Goal: Task Accomplishment & Management: Manage account settings

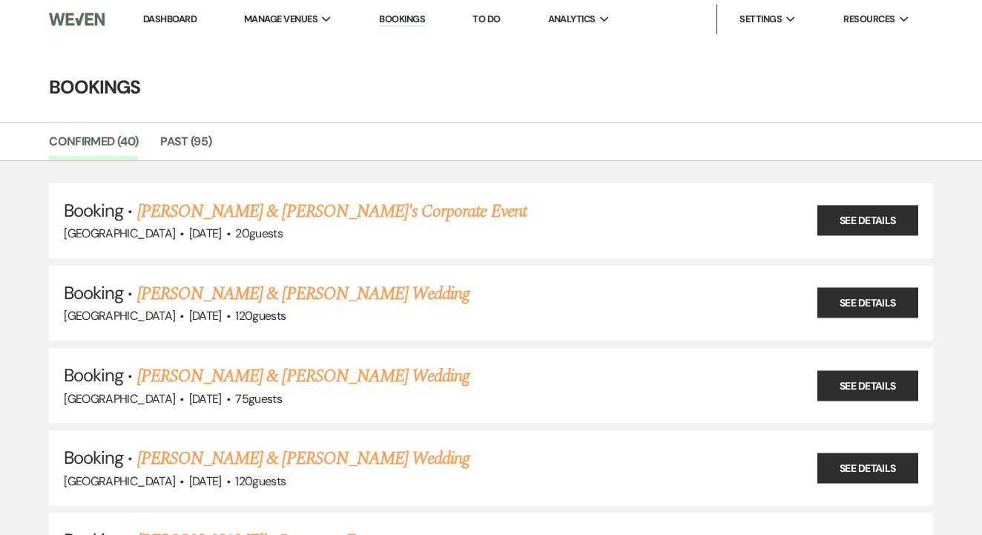
click at [497, 19] on link "To Do" at bounding box center [485, 19] width 27 height 13
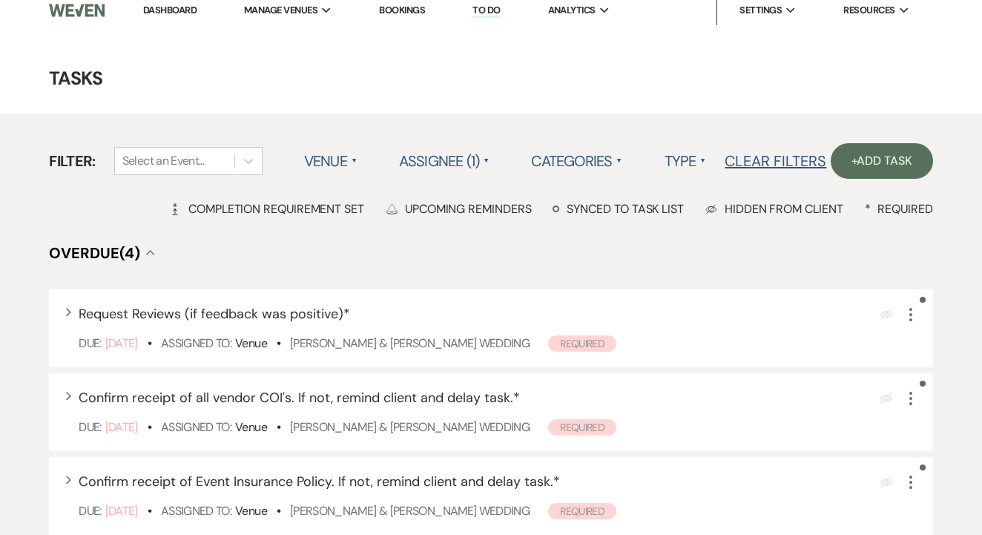
scroll to position [193, 0]
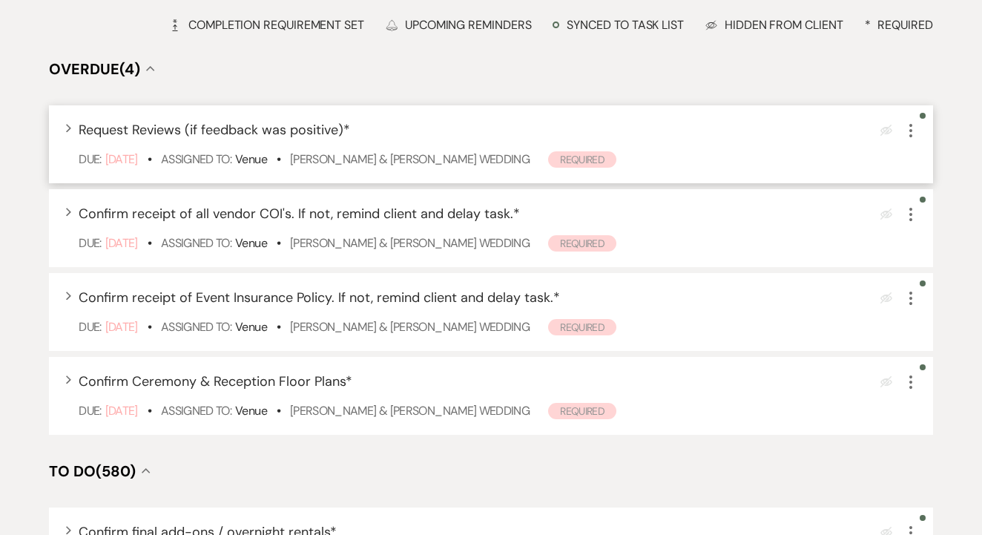
click at [421, 168] on div "Due: Sep 09 25 • Assigned To: Venue • Jacob Tobey & Corrinne Bayless's Wedding …" at bounding box center [498, 160] width 839 height 18
click at [438, 167] on link "Jacob Tobey & Corrinne Bayless's Wedding" at bounding box center [409, 159] width 239 height 16
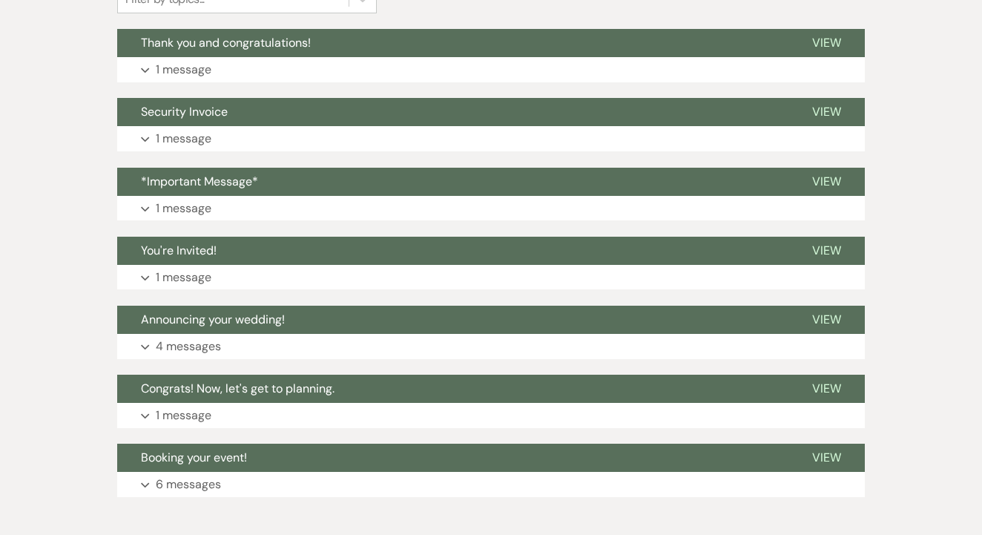
scroll to position [394, 0]
click at [526, 196] on button "Expand 1 message" at bounding box center [490, 208] width 747 height 25
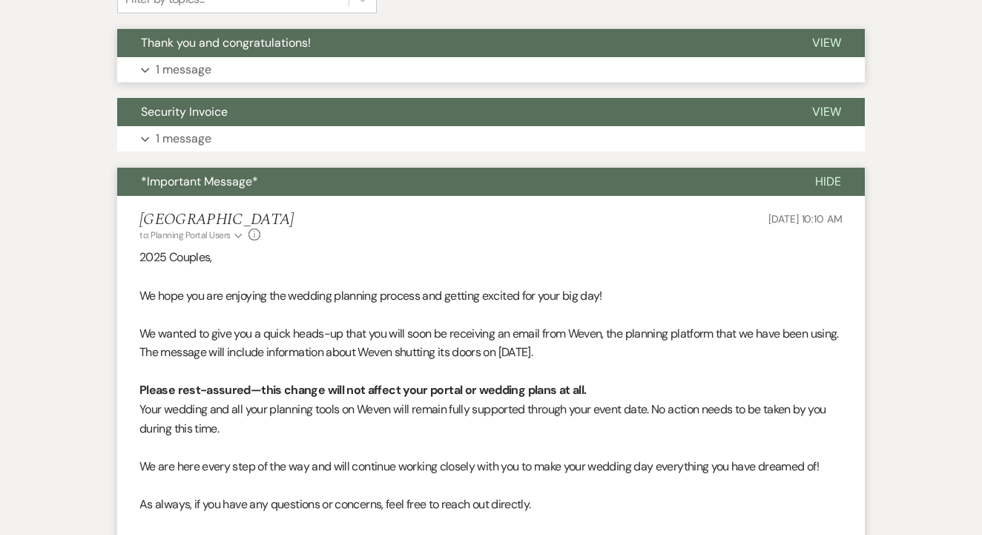
click at [612, 61] on button "Expand 1 message" at bounding box center [490, 69] width 747 height 25
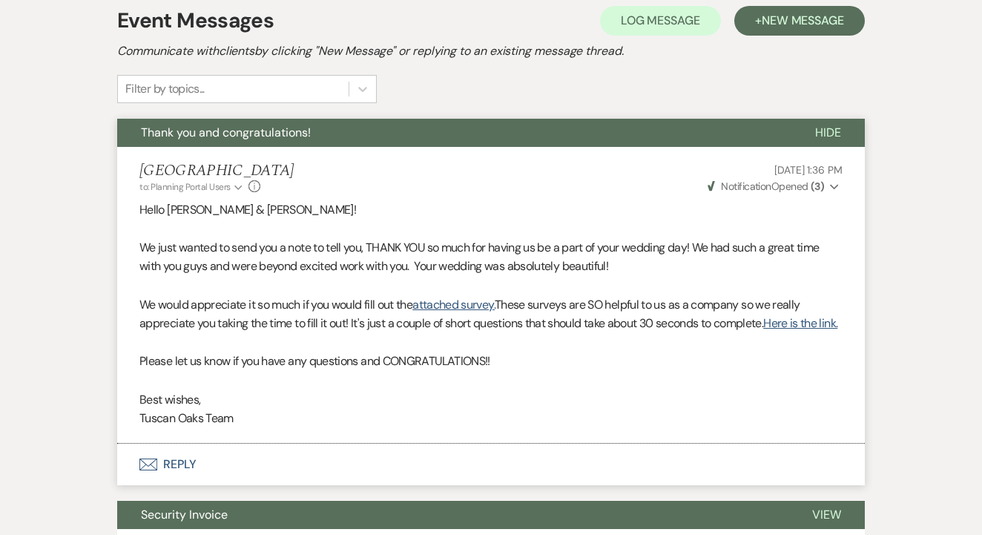
scroll to position [304, 0]
click at [770, 28] on button "+ New Message" at bounding box center [799, 21] width 130 height 30
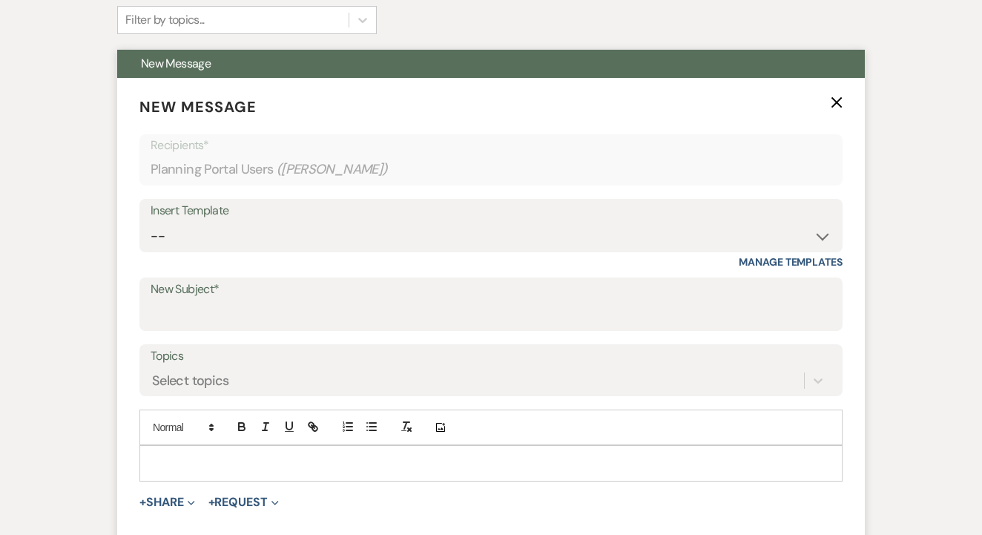
scroll to position [389, 0]
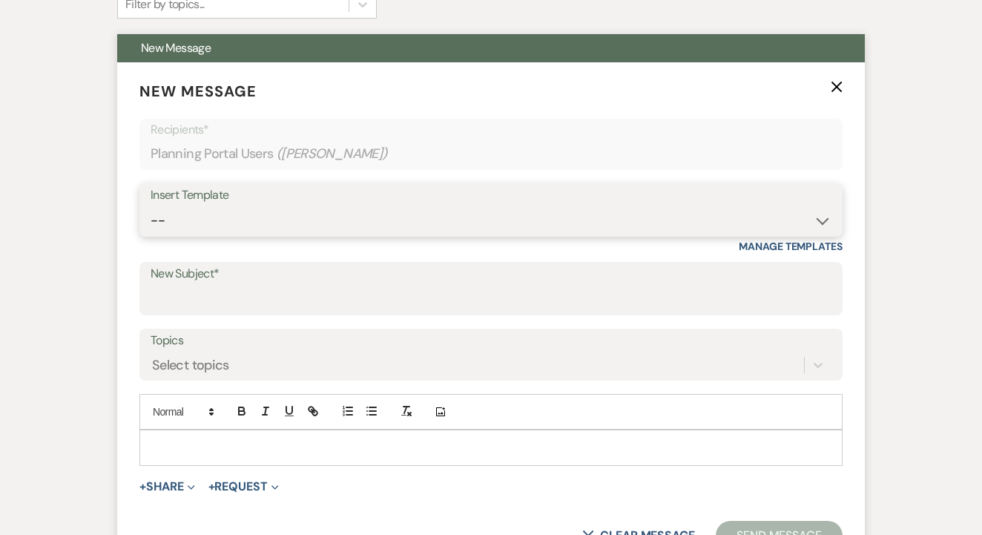
click at [469, 228] on select "-- Lead: Automated Intro Email (Wedding) Lead: 1st Follow Up Email Images Lead:…" at bounding box center [491, 220] width 681 height 29
select select "3241"
type input "Huge Favor!"
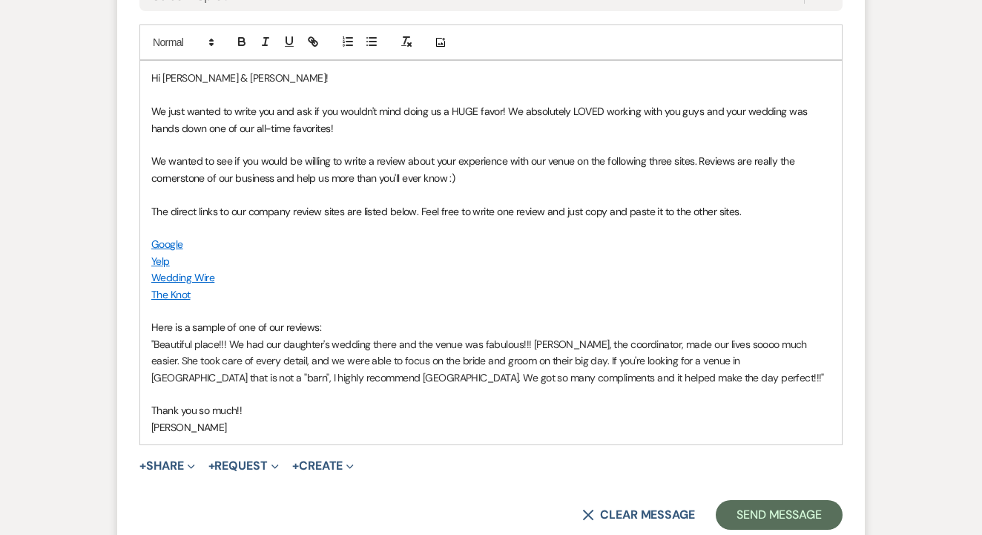
scroll to position [812, 0]
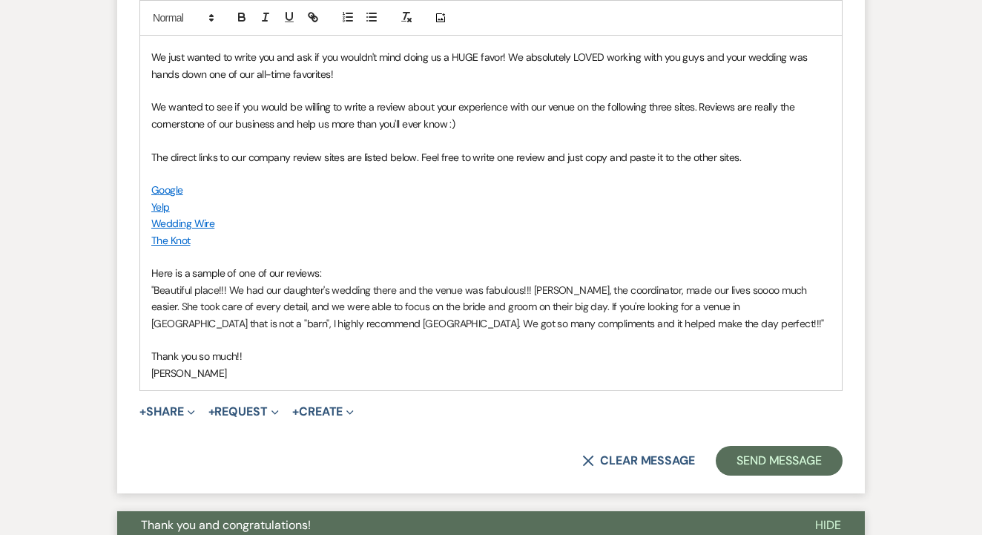
click at [752, 432] on form "New Message X Draft saved! Recipients* Planning Portal Users ( Corrinne Bayless…" at bounding box center [490, 66] width 747 height 854
click at [756, 446] on button "Send Message" at bounding box center [778, 461] width 127 height 30
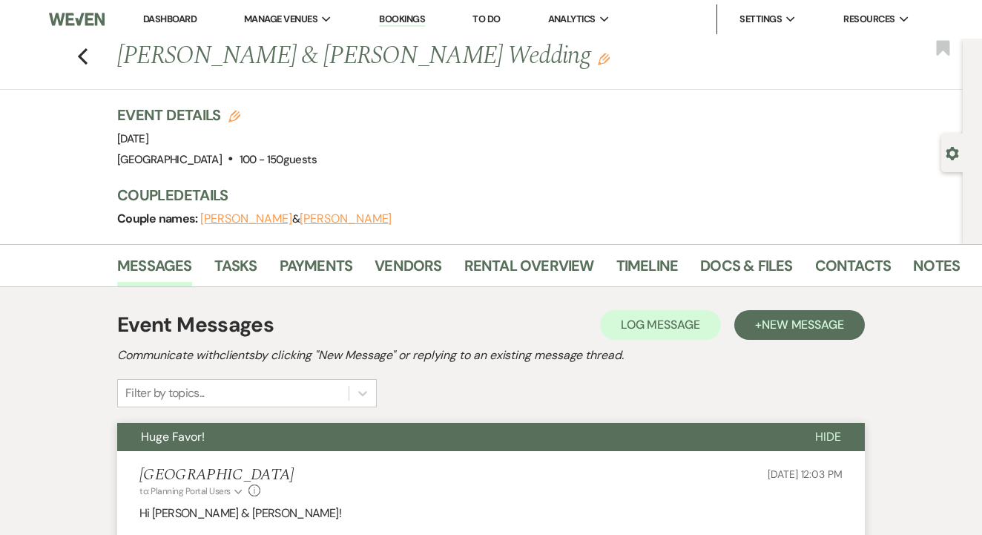
scroll to position [0, 0]
click at [490, 23] on link "To Do" at bounding box center [485, 19] width 27 height 13
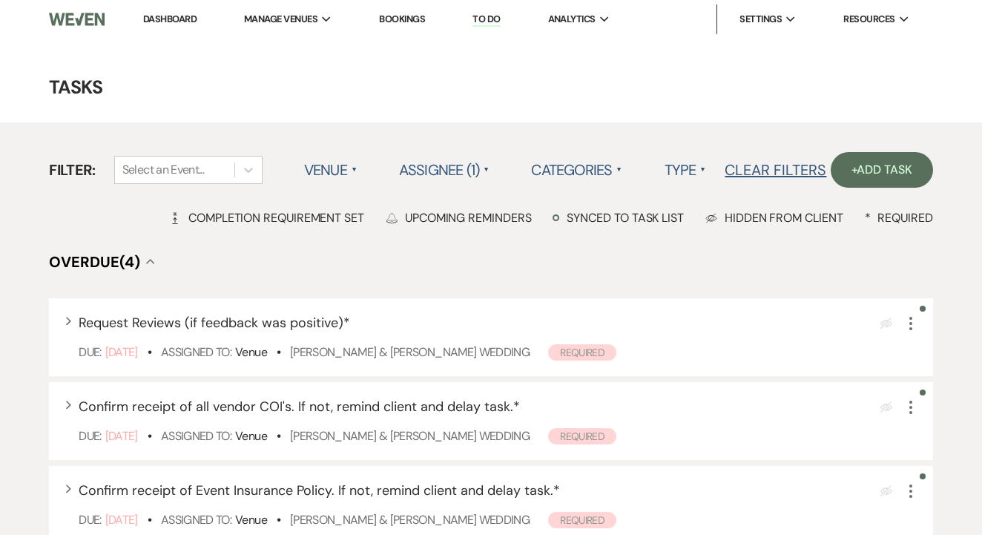
scroll to position [165, 0]
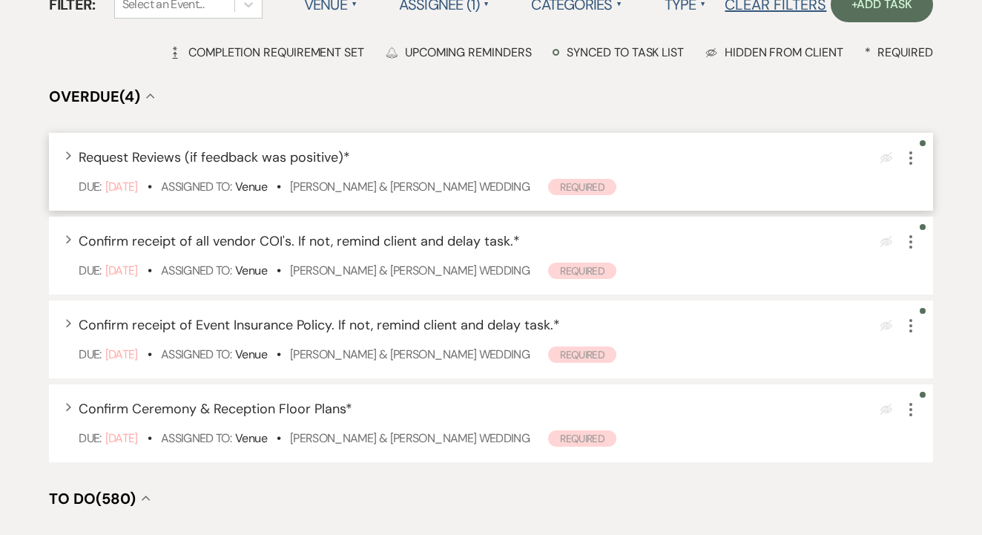
click at [912, 167] on icon "More" at bounding box center [911, 158] width 18 height 18
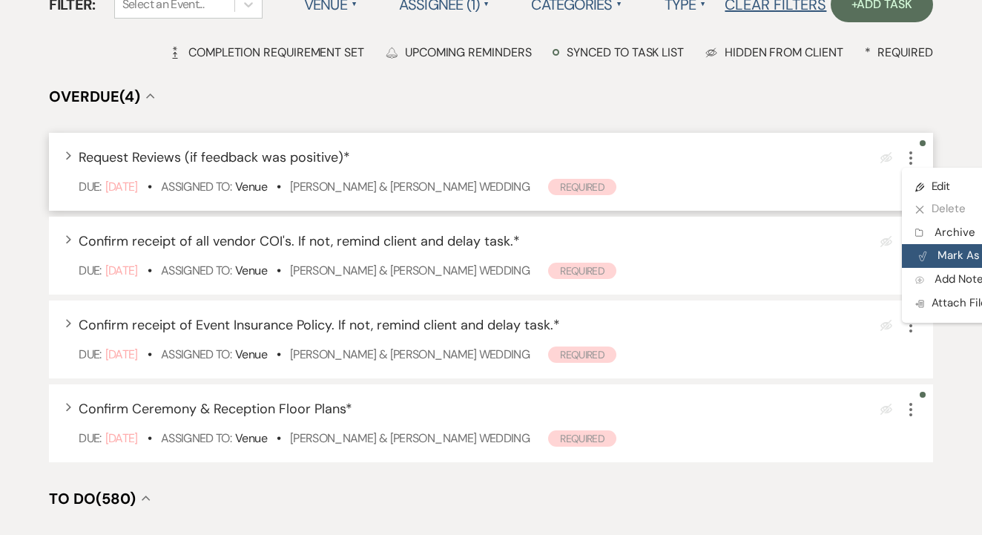
click at [948, 265] on button "Plan Portal Link Mark As Complete" at bounding box center [974, 256] width 145 height 24
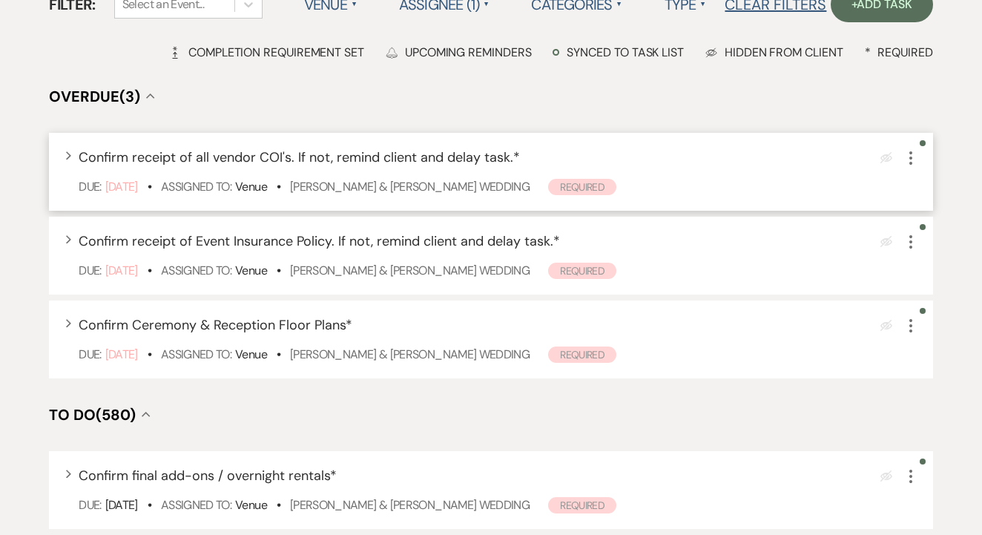
click at [908, 167] on icon "More" at bounding box center [911, 158] width 18 height 18
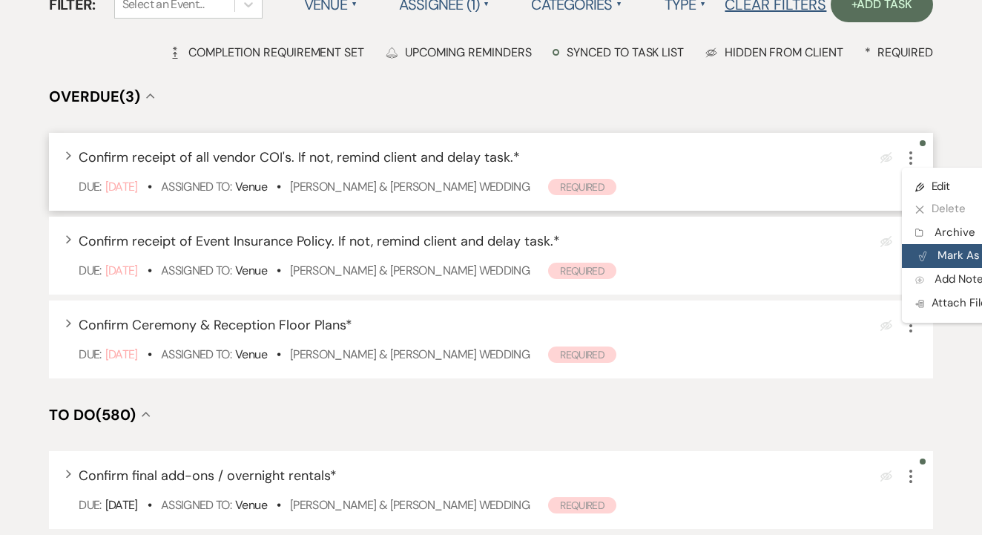
click at [930, 268] on button "Plan Portal Link Mark As Complete" at bounding box center [974, 256] width 145 height 24
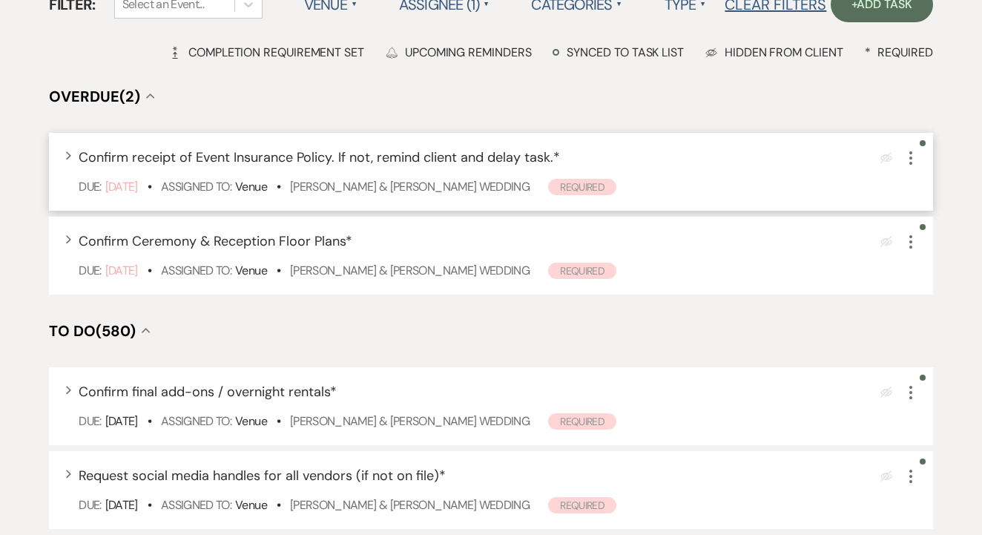
click at [905, 167] on icon "More" at bounding box center [911, 158] width 18 height 18
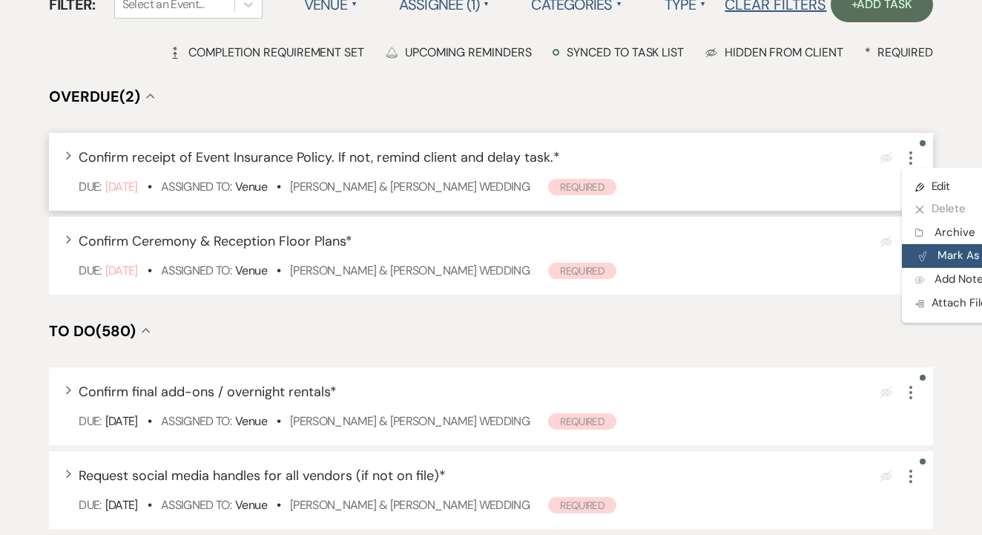
click at [933, 265] on button "Plan Portal Link Mark As Complete" at bounding box center [974, 256] width 145 height 24
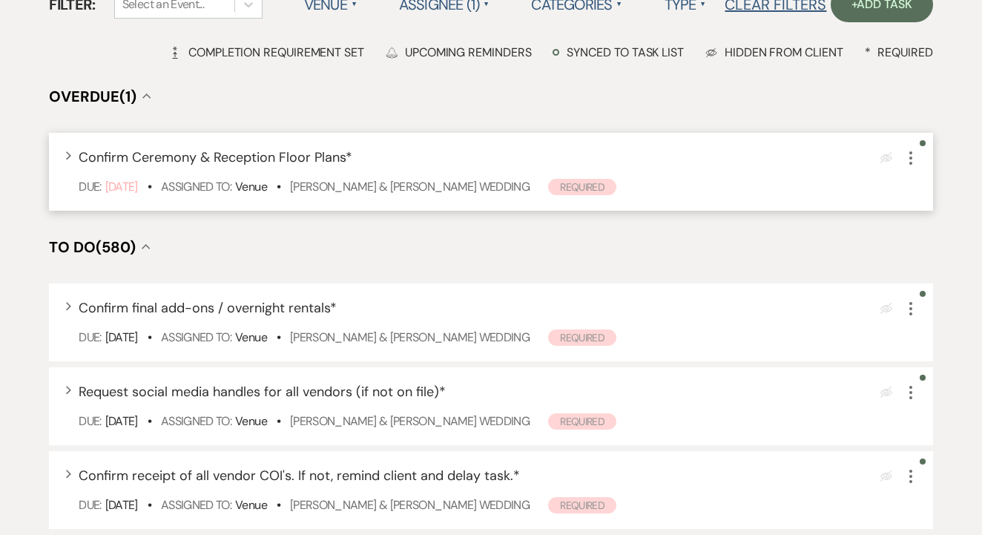
click at [912, 167] on icon "More" at bounding box center [911, 158] width 18 height 18
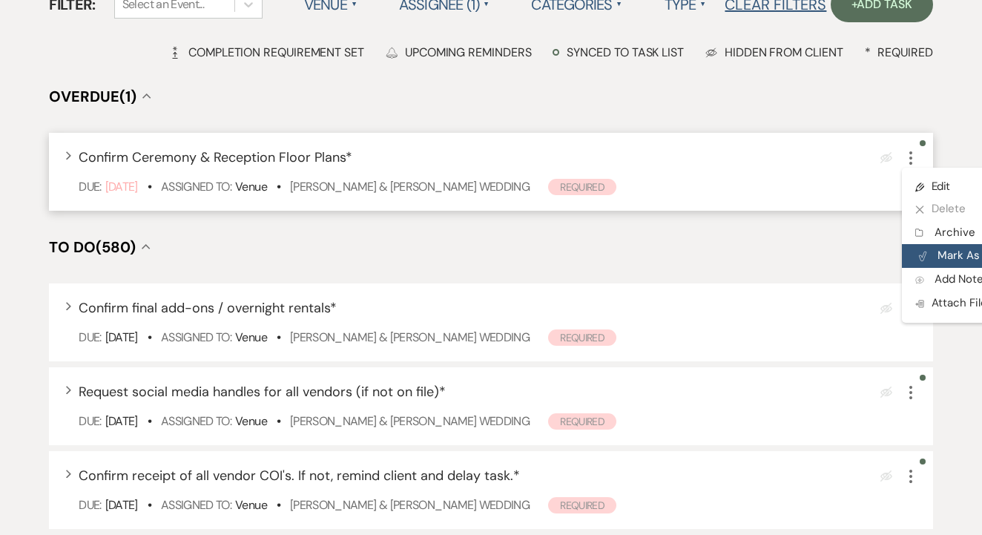
click at [941, 263] on button "Plan Portal Link Mark As Complete" at bounding box center [974, 256] width 145 height 24
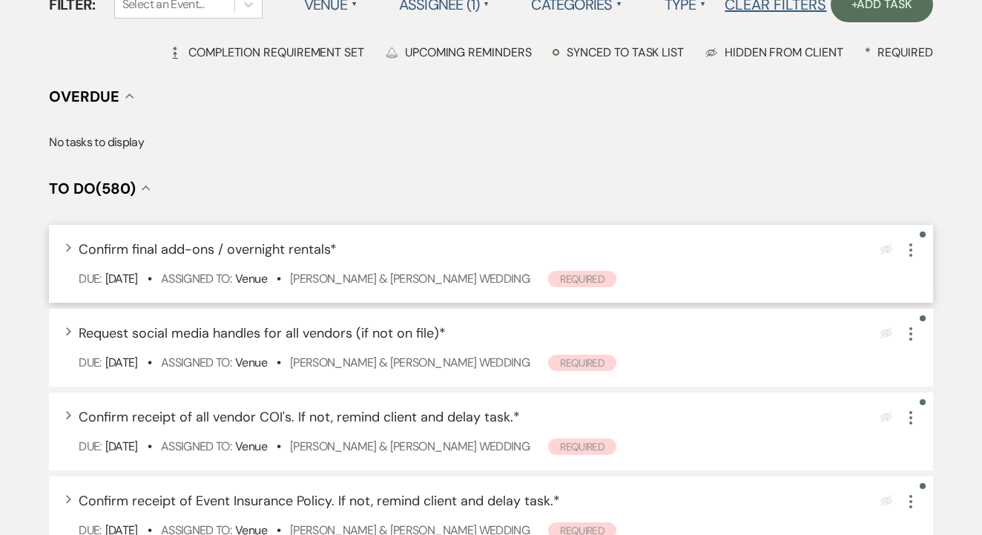
click at [910, 257] on use "button" at bounding box center [910, 249] width 3 height 13
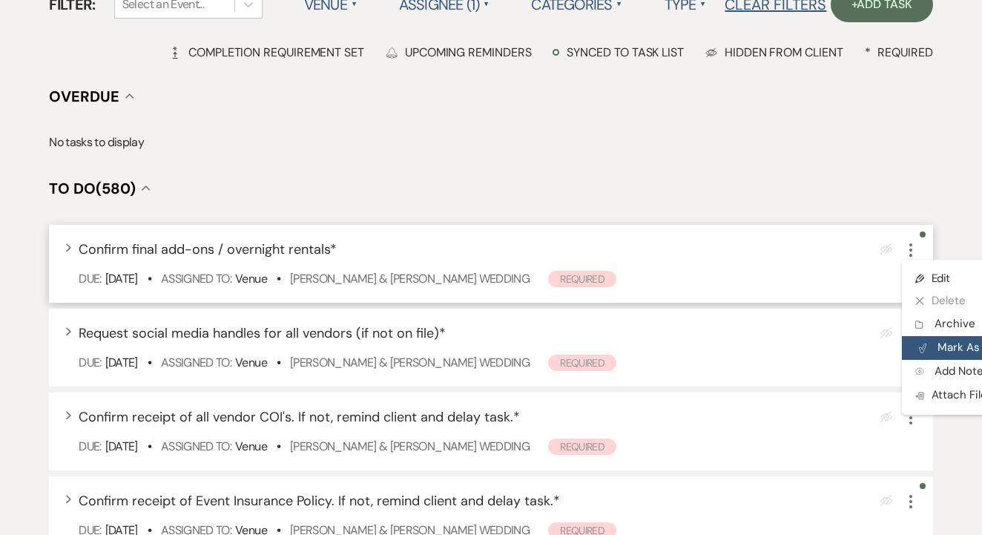
click at [938, 354] on button "Plan Portal Link Mark As Complete" at bounding box center [974, 348] width 145 height 24
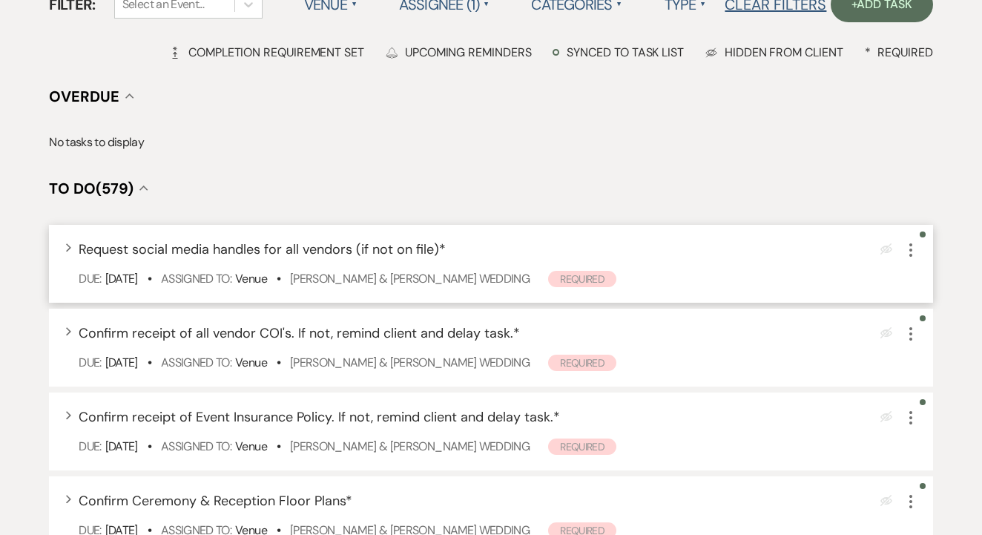
click at [910, 259] on icon "More" at bounding box center [911, 250] width 18 height 18
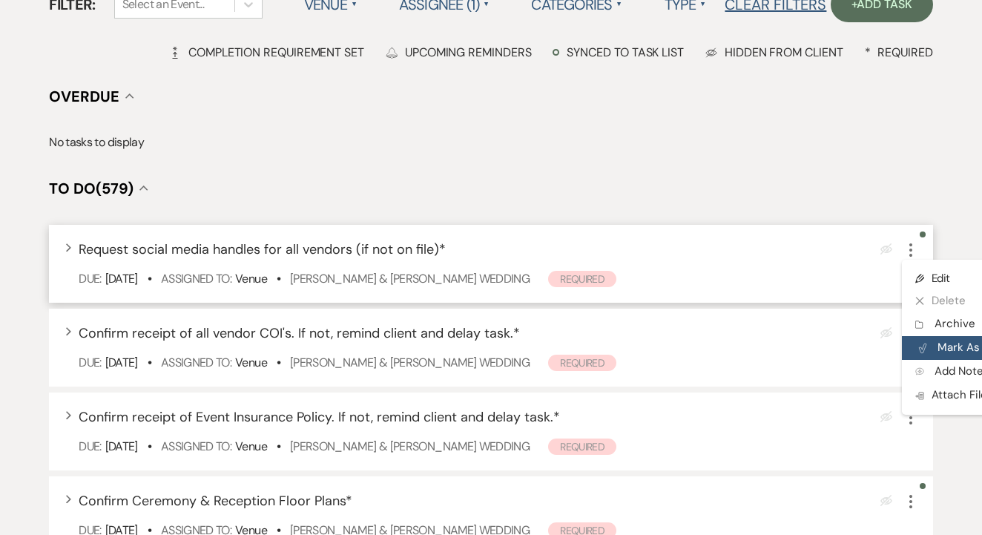
click at [951, 360] on button "Plan Portal Link Mark As Complete" at bounding box center [974, 348] width 145 height 24
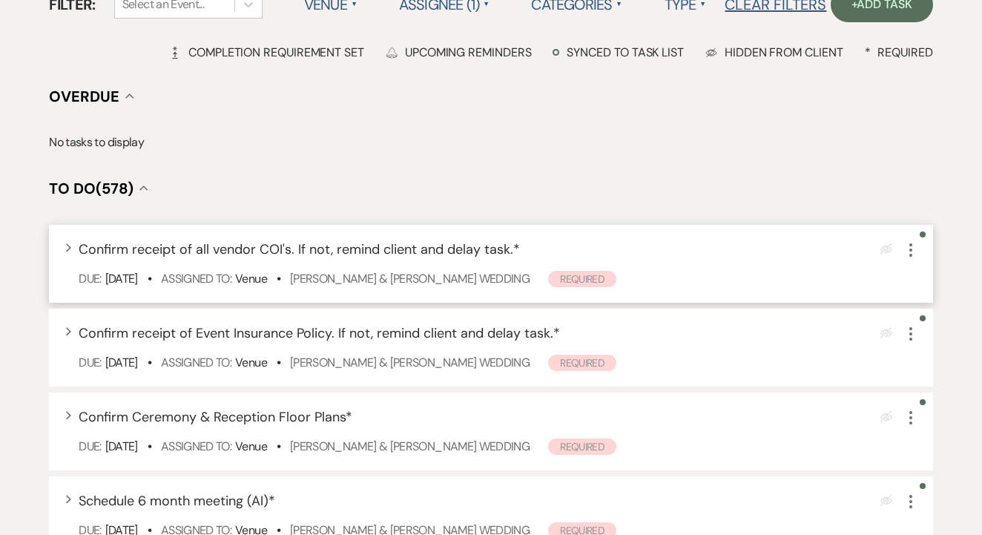
click at [908, 259] on icon "More" at bounding box center [911, 250] width 18 height 18
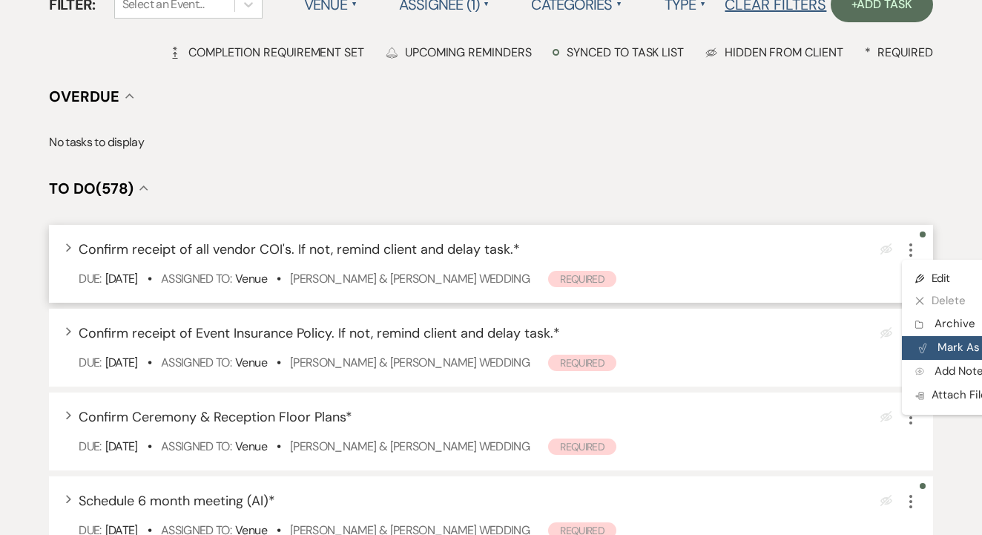
click at [933, 356] on button "Plan Portal Link Mark As Complete" at bounding box center [974, 348] width 145 height 24
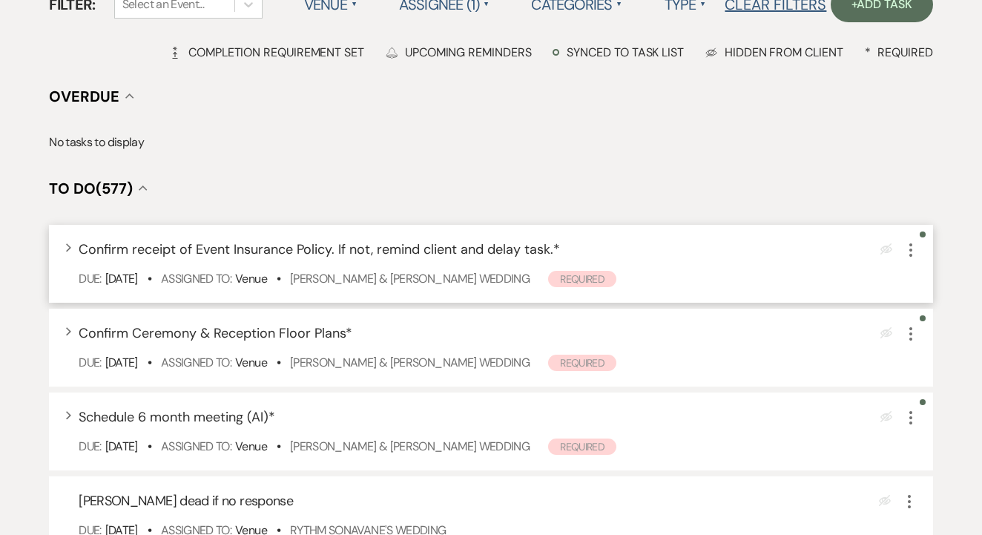
click at [905, 259] on icon "More" at bounding box center [911, 250] width 18 height 18
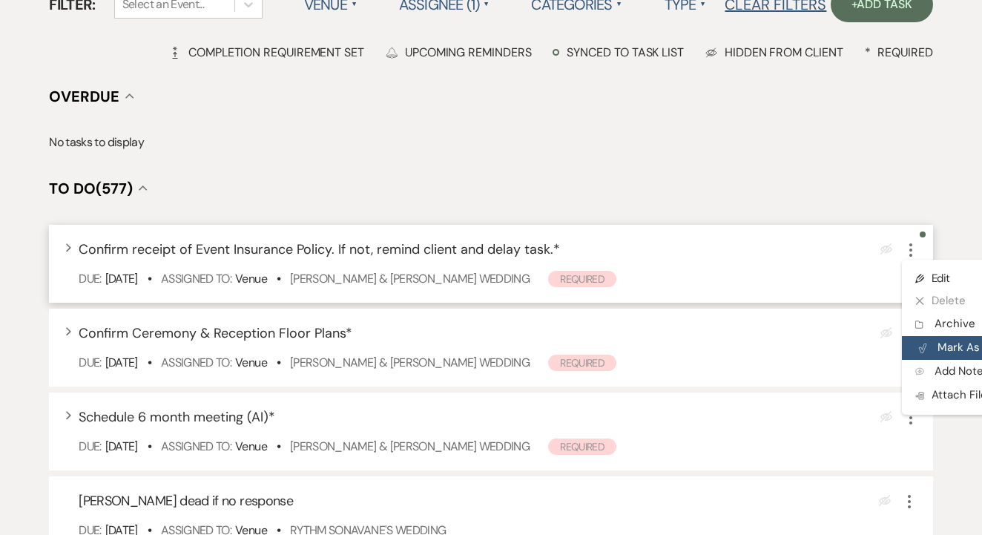
click at [932, 360] on button "Plan Portal Link Mark As Complete" at bounding box center [974, 348] width 145 height 24
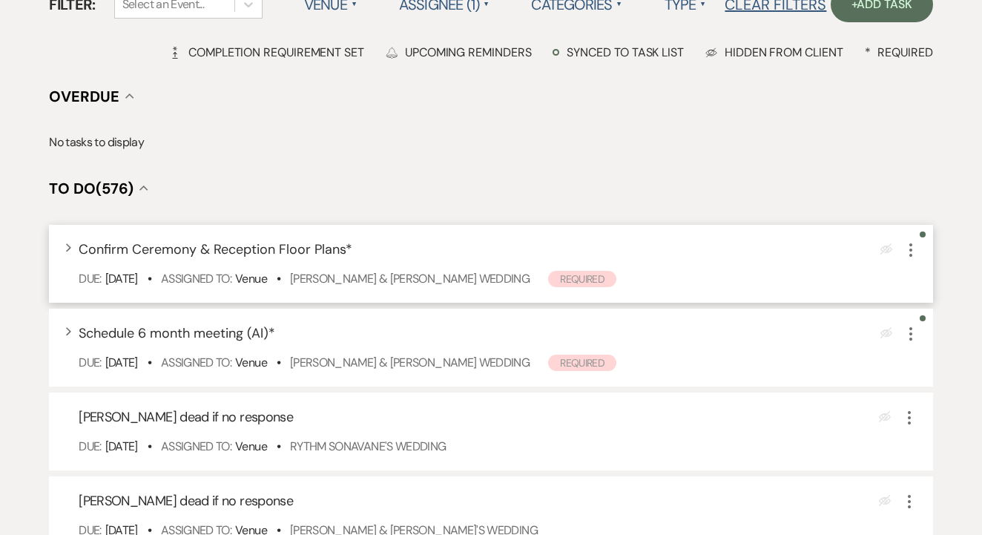
click at [908, 259] on icon "More" at bounding box center [911, 250] width 18 height 18
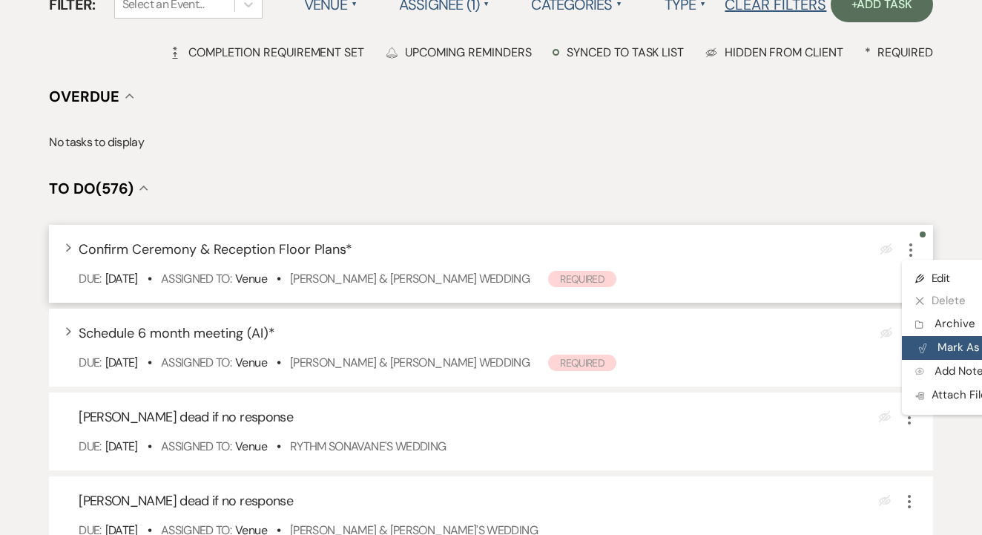
click at [927, 360] on button "Plan Portal Link Mark As Complete" at bounding box center [974, 348] width 145 height 24
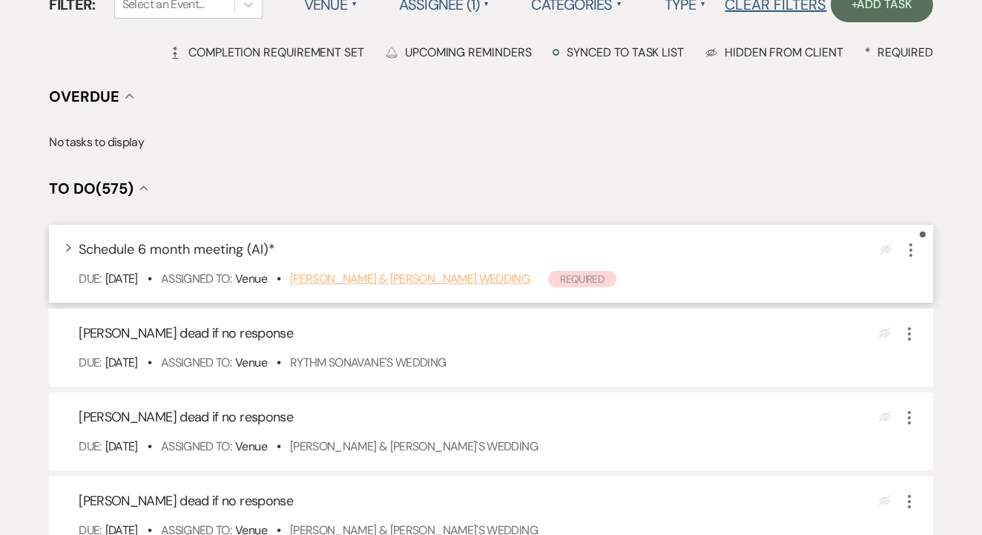
click at [521, 286] on link "Nina Lewis & Cathryn Gosoroski's Wedding" at bounding box center [409, 279] width 239 height 16
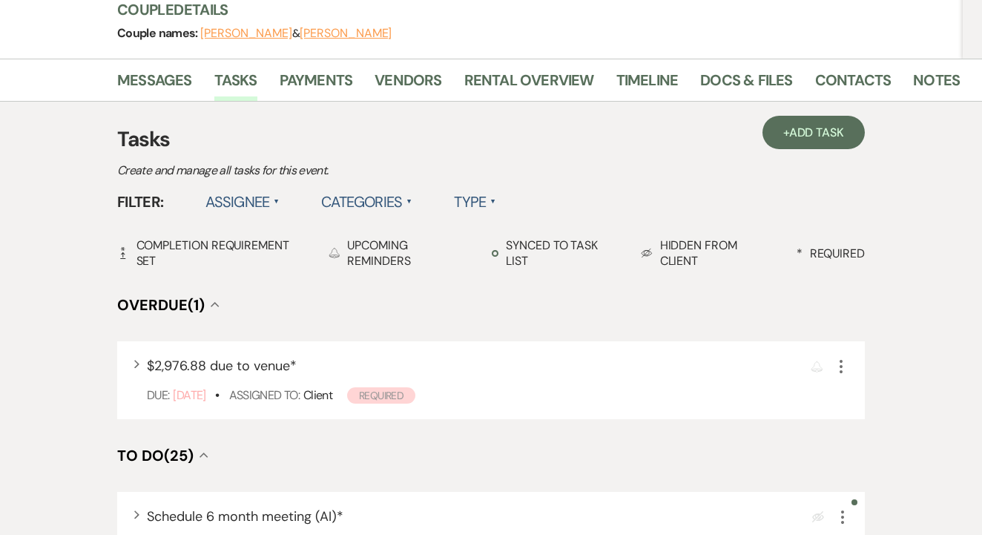
scroll to position [185, 0]
click at [185, 87] on link "Messages" at bounding box center [154, 84] width 75 height 33
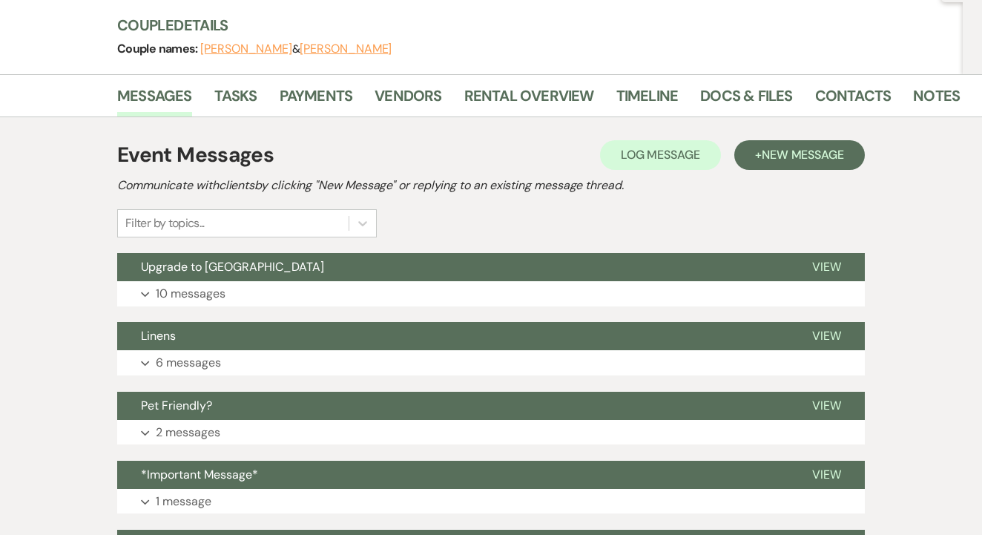
scroll to position [185, 0]
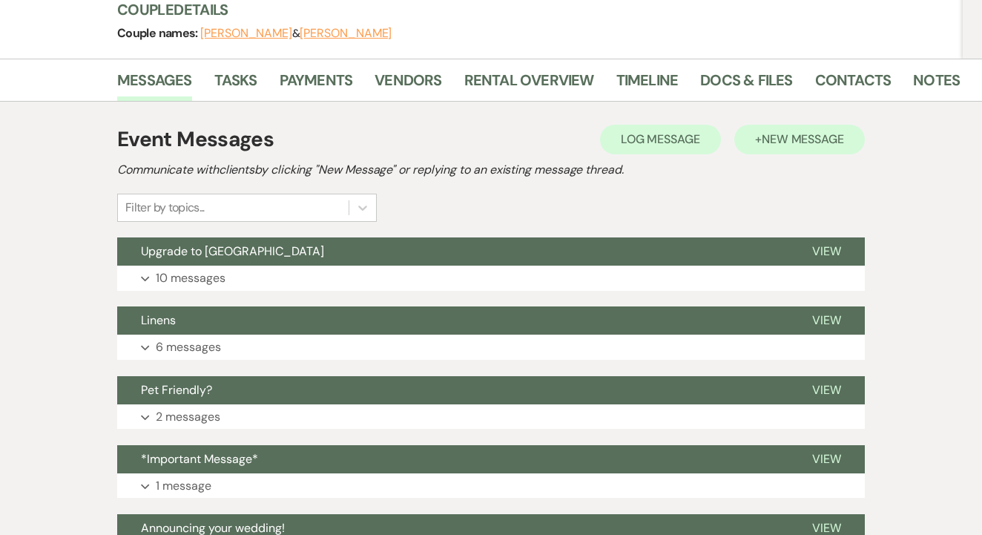
click at [764, 133] on span "New Message" at bounding box center [802, 139] width 82 height 16
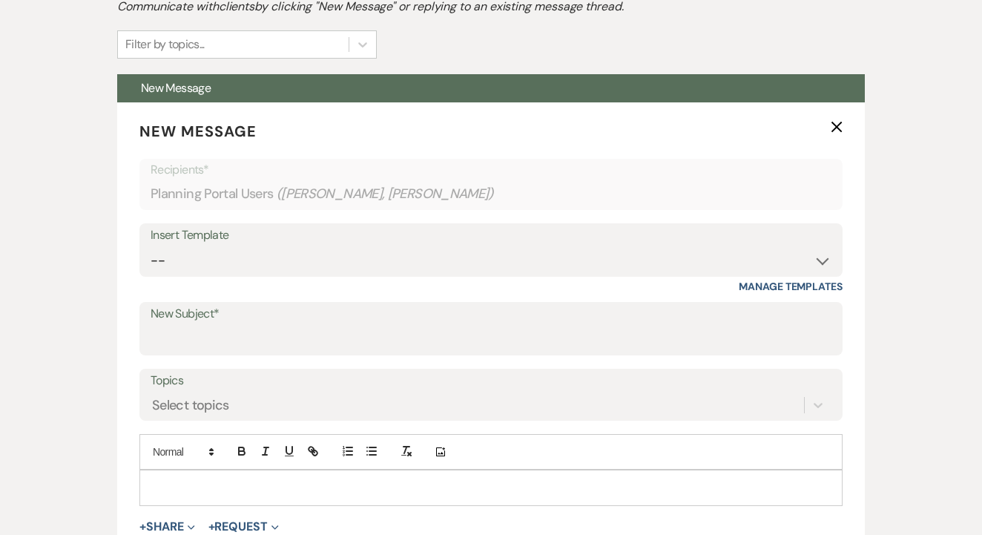
scroll to position [397, 0]
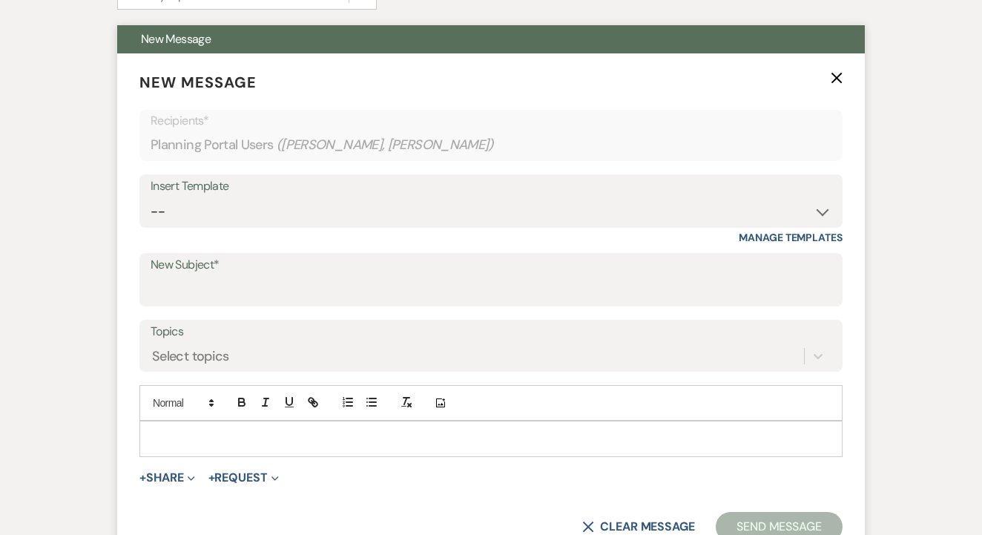
click at [411, 194] on div "Insert Template" at bounding box center [491, 187] width 681 height 22
click at [417, 203] on select "-- Lead: Automated Intro Email (Wedding) Lead: 1st Follow Up Email Images Lead:…" at bounding box center [491, 211] width 681 height 29
select select "4814"
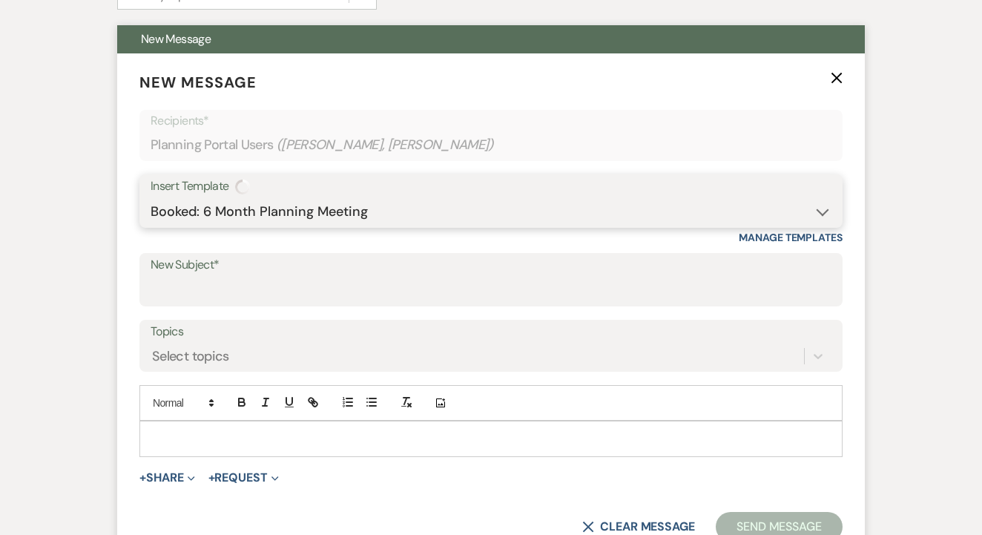
type input "Yay! It's Time to Plan!"
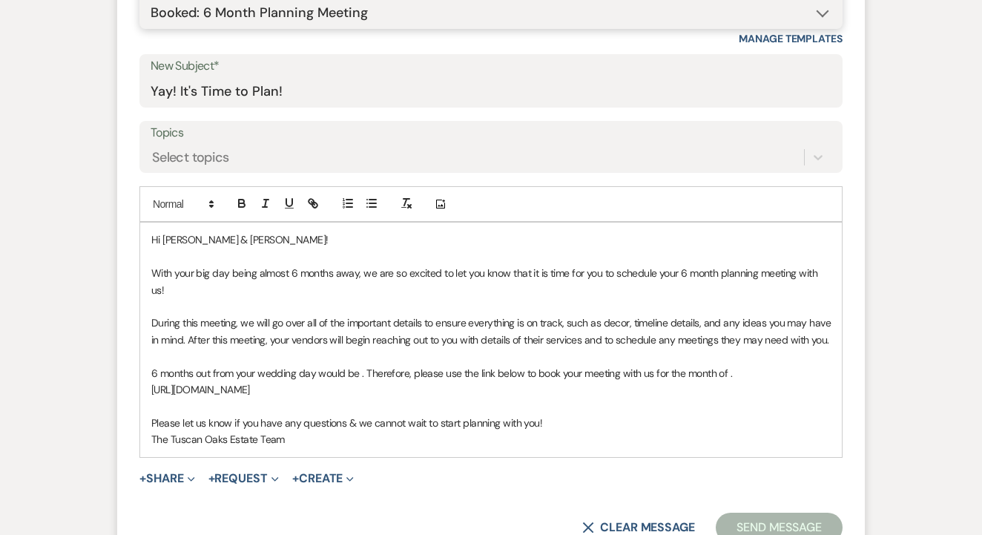
scroll to position [609, 0]
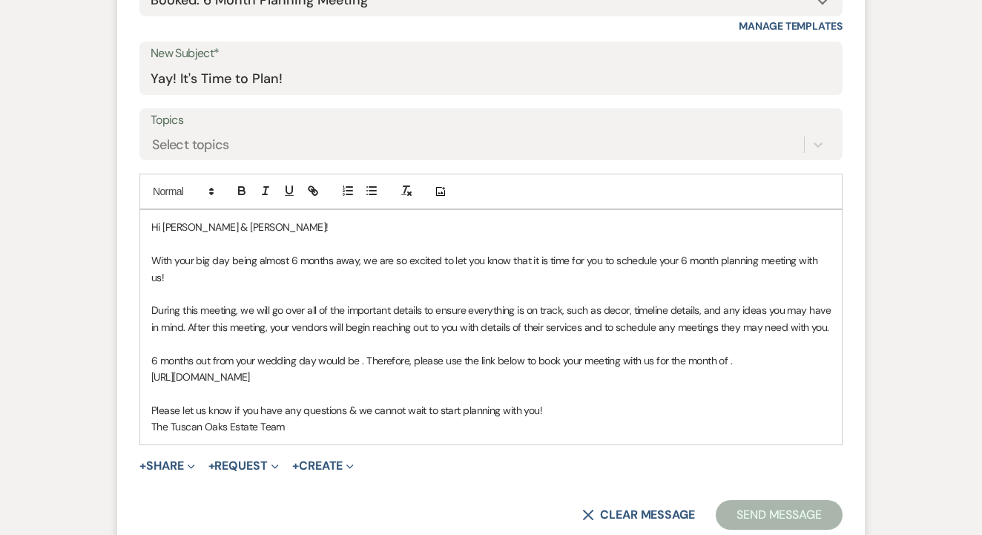
click at [727, 489] on form "New Message X Saving draft... Recipients* Planning Portal Users ( Nina Lewis, C…" at bounding box center [490, 194] width 747 height 704
click at [735, 491] on form "New Message X Saving draft... Recipients* Planning Portal Users ( Nina Lewis, C…" at bounding box center [490, 194] width 747 height 704
click at [740, 500] on button "Send Message" at bounding box center [778, 515] width 127 height 30
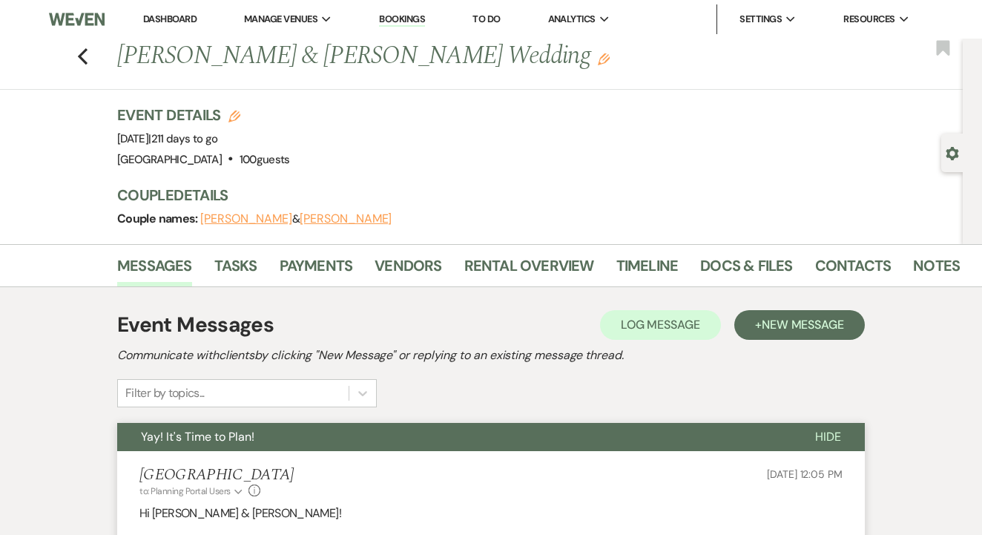
scroll to position [0, 0]
click at [496, 18] on link "To Do" at bounding box center [485, 19] width 27 height 13
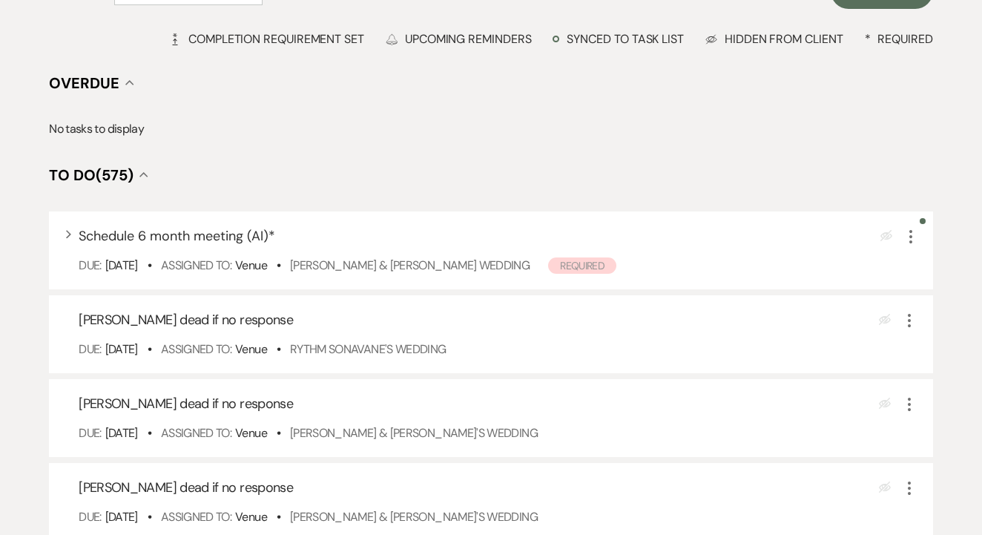
scroll to position [188, 0]
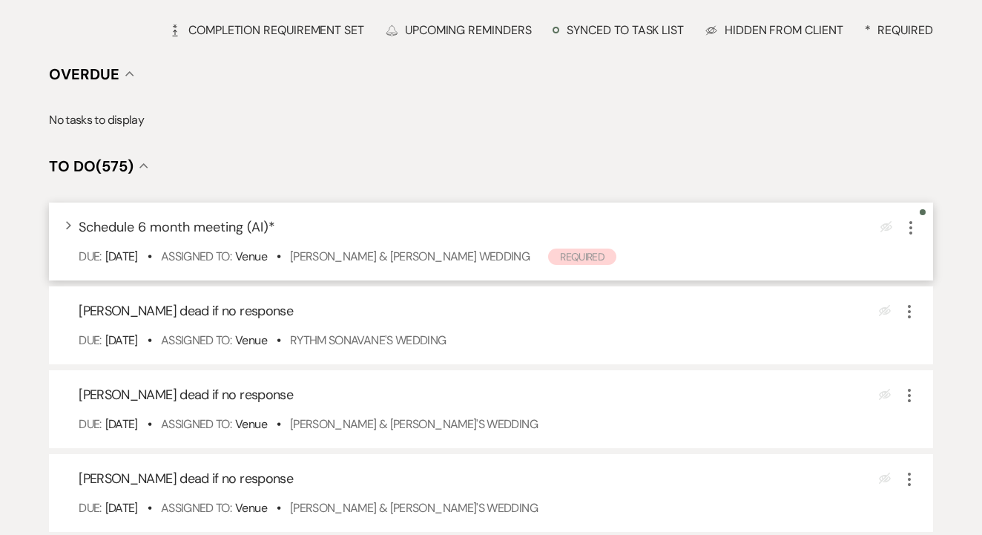
click at [908, 237] on icon "More" at bounding box center [911, 228] width 18 height 18
click at [939, 330] on button "Plan Portal Link Mark As Complete" at bounding box center [974, 326] width 145 height 24
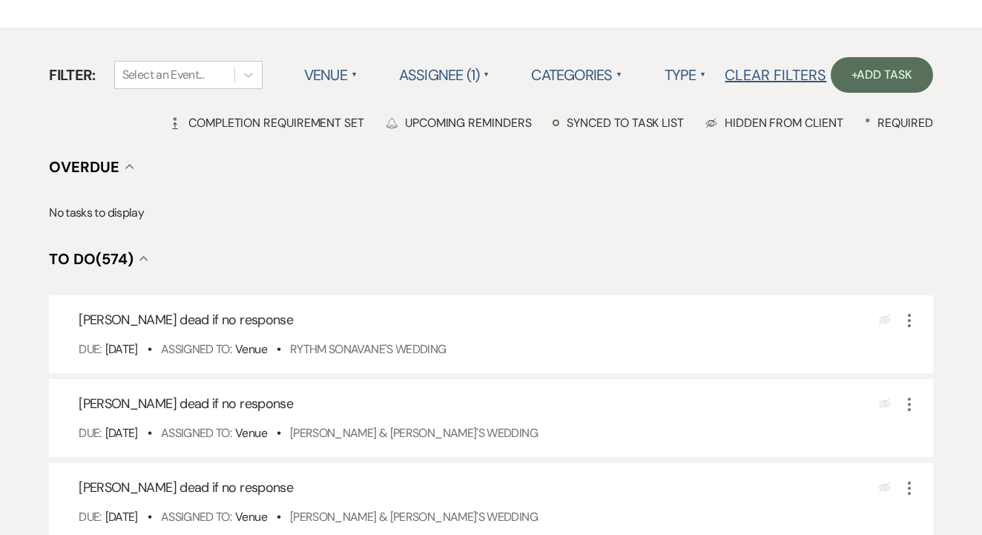
scroll to position [119, 0]
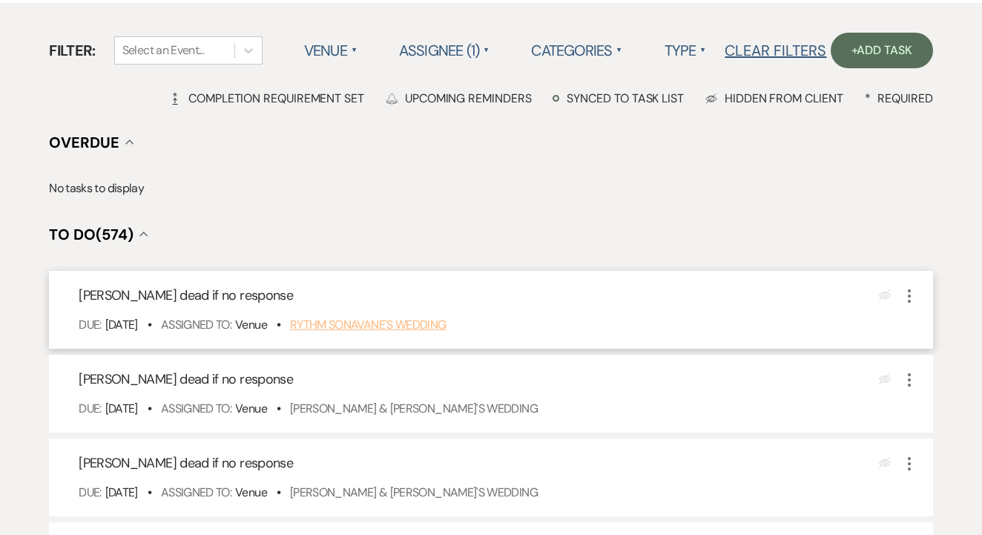
click at [425, 332] on link "Rythm Sonavane's Wedding" at bounding box center [368, 325] width 156 height 16
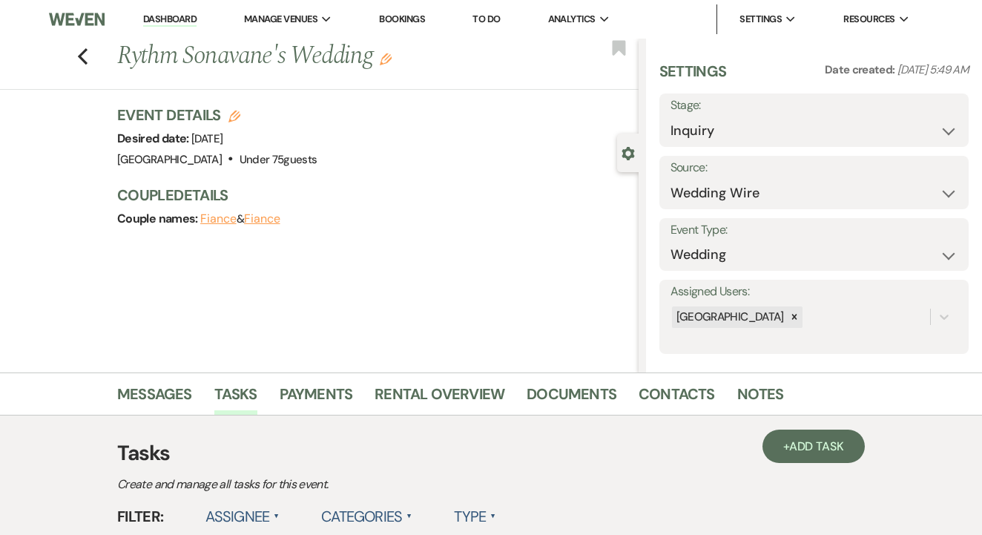
select select "8"
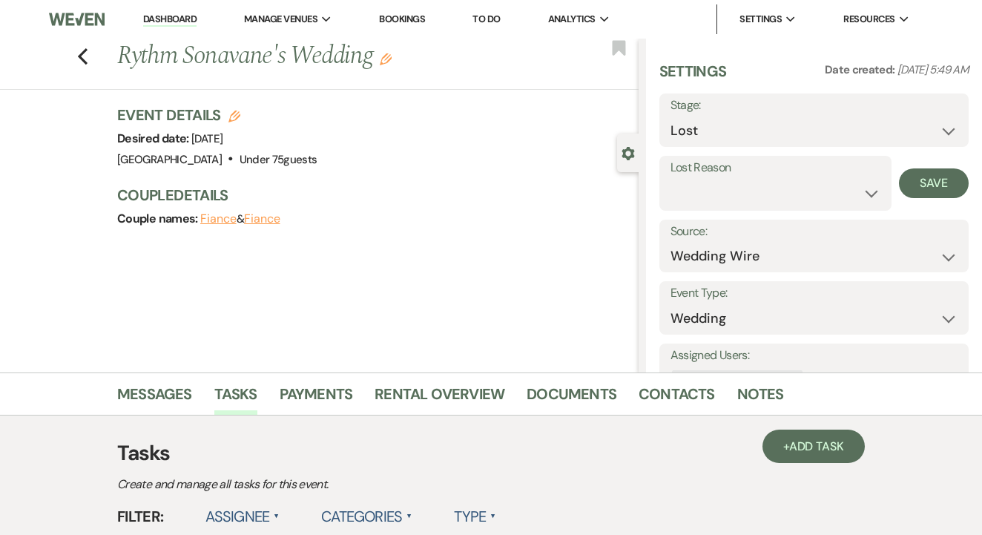
click at [736, 160] on label "Lost Reason" at bounding box center [775, 168] width 210 height 22
click at [753, 190] on select "Booked Elsewhere Budget Date Unavailable No Response Not a Good Match Capacity …" at bounding box center [775, 193] width 210 height 29
select select "5"
click at [949, 181] on button "Save" at bounding box center [934, 183] width 70 height 30
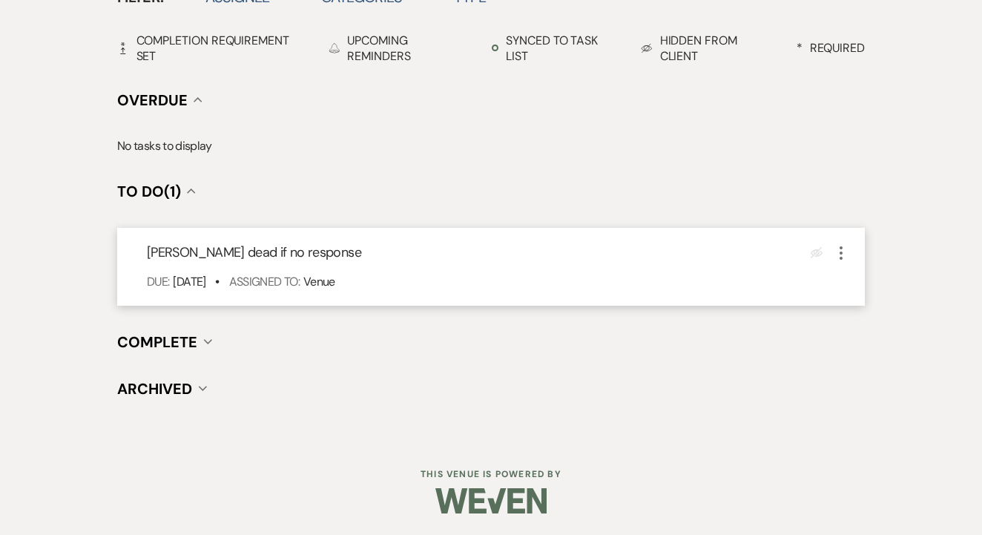
scroll to position [518, 0]
click at [839, 243] on button "More" at bounding box center [841, 252] width 18 height 19
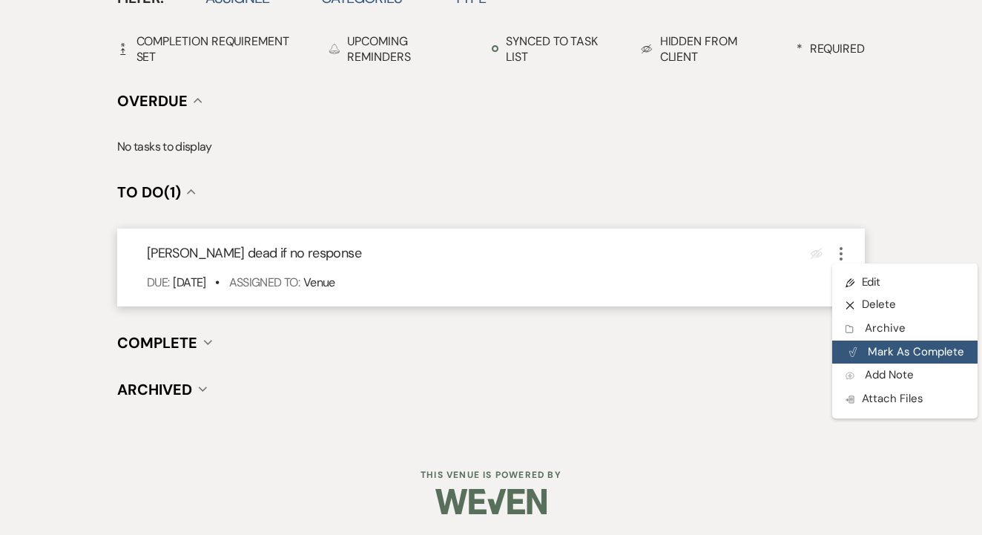
click at [876, 343] on button "Plan Portal Link Mark As Complete" at bounding box center [904, 352] width 145 height 24
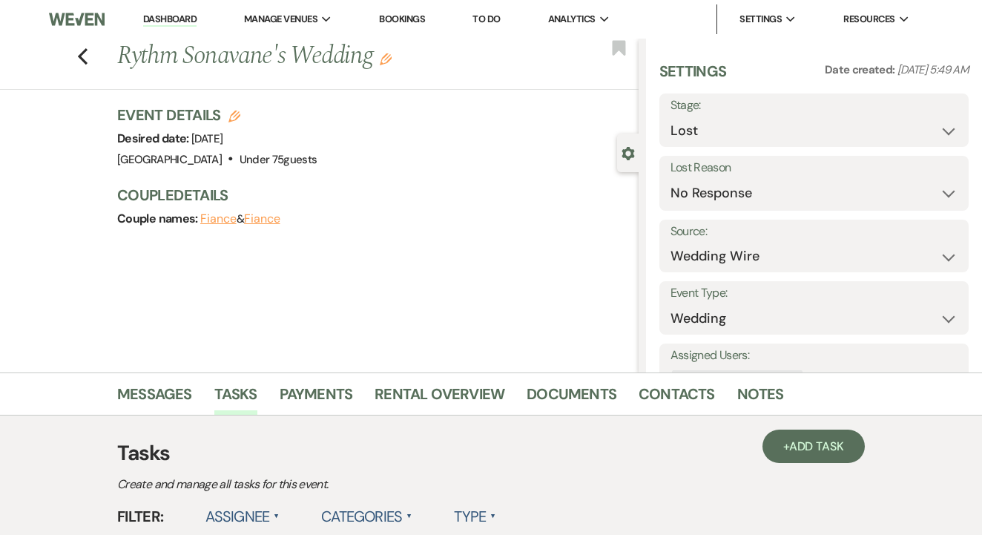
scroll to position [0, 0]
click at [500, 18] on link "To Do" at bounding box center [485, 19] width 27 height 13
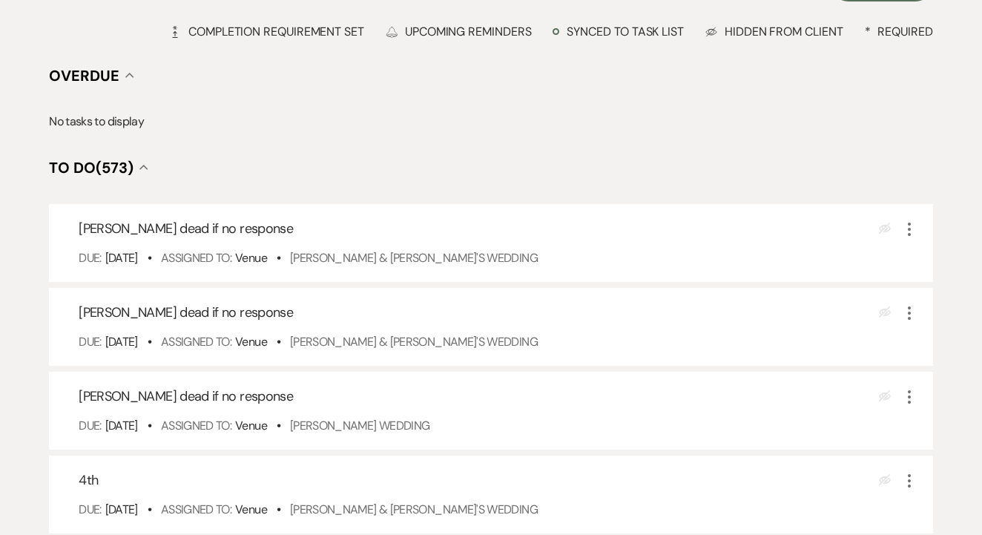
scroll to position [210, 0]
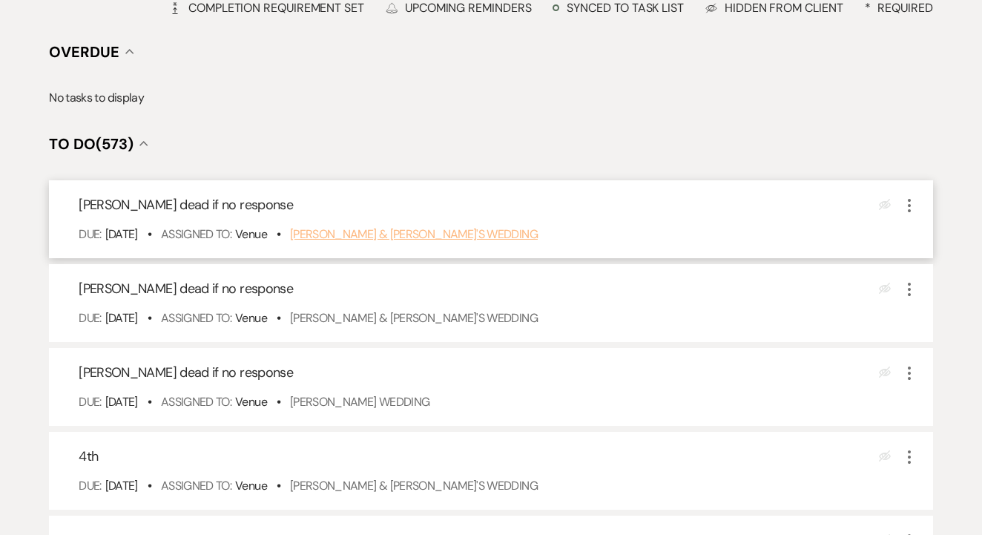
click at [424, 242] on link "[PERSON_NAME] & [PERSON_NAME]'s Wedding" at bounding box center [414, 234] width 248 height 16
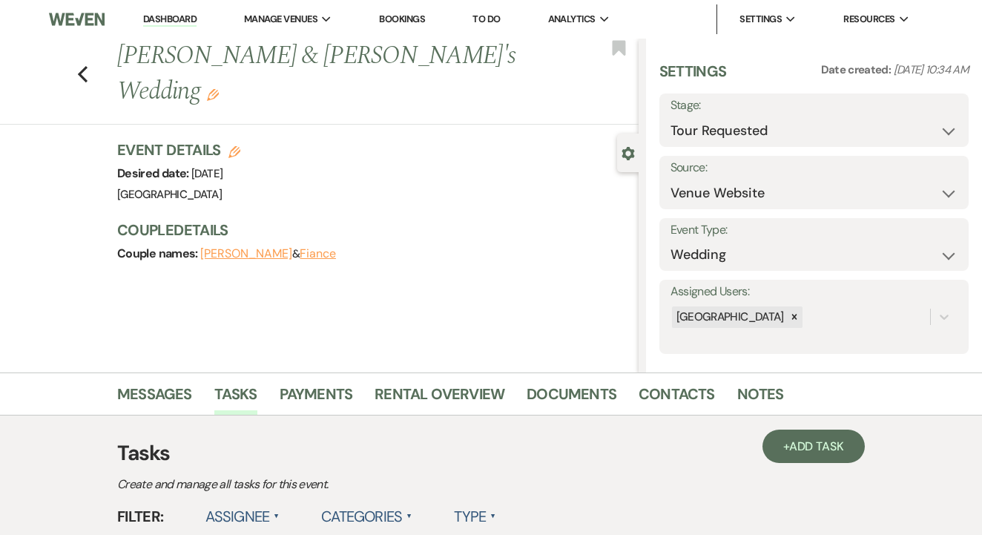
select select "8"
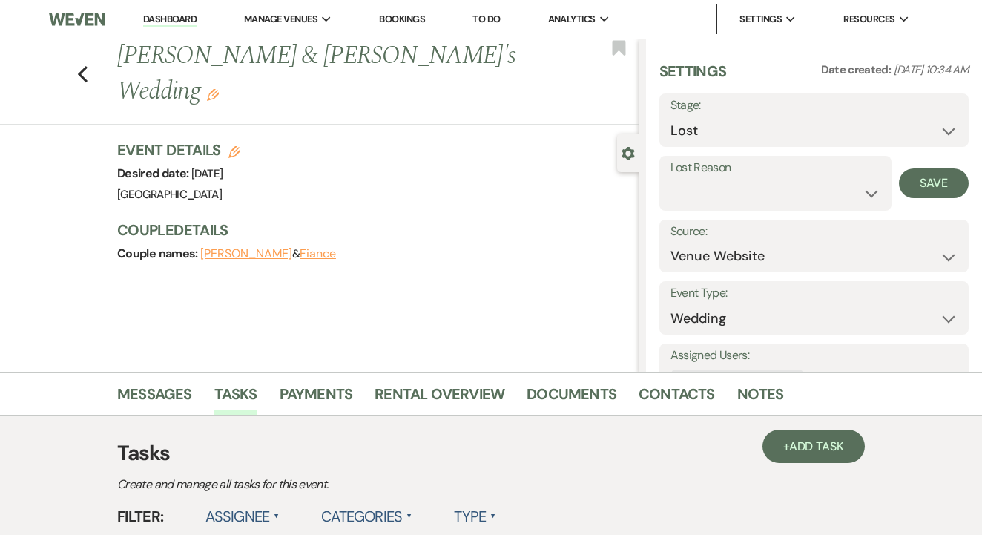
click at [729, 176] on label "Lost Reason" at bounding box center [775, 168] width 210 height 22
click at [739, 202] on select "Booked Elsewhere Budget Date Unavailable No Response Not a Good Match Capacity …" at bounding box center [775, 193] width 210 height 29
select select "5"
click at [915, 184] on button "Save" at bounding box center [934, 183] width 70 height 30
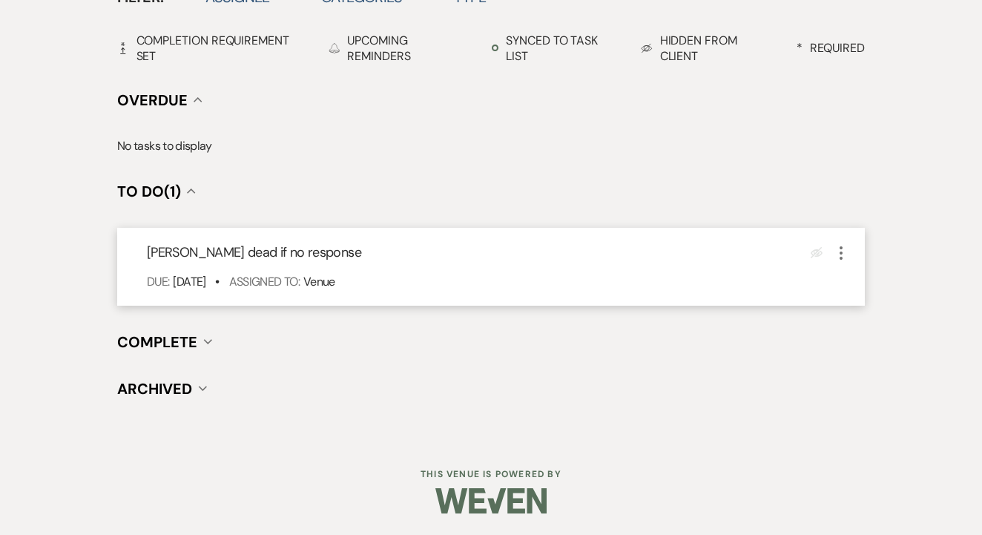
scroll to position [518, 0]
click at [844, 256] on icon "More" at bounding box center [841, 254] width 18 height 18
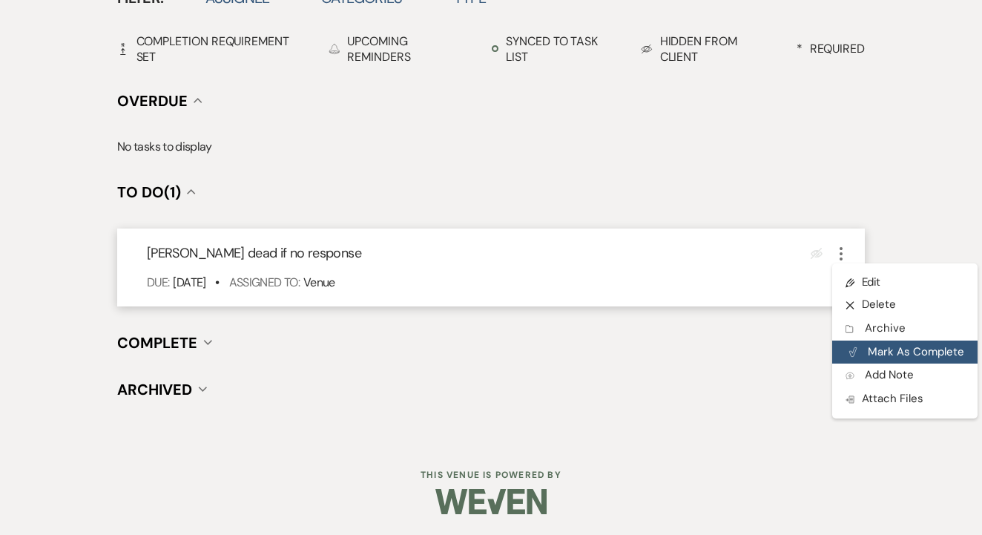
click at [885, 351] on button "Plan Portal Link Mark As Complete" at bounding box center [904, 352] width 145 height 24
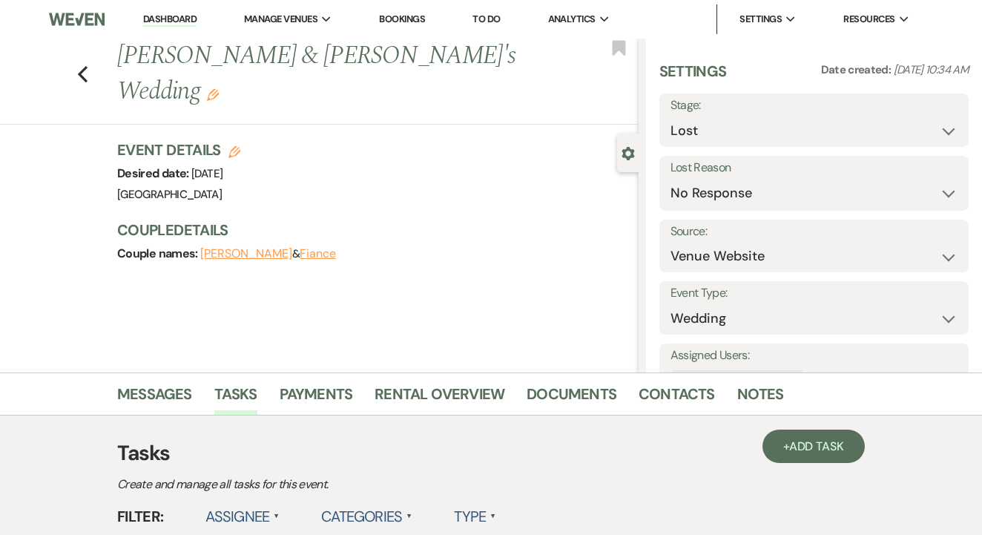
scroll to position [0, 0]
click at [499, 22] on link "To Do" at bounding box center [485, 19] width 27 height 13
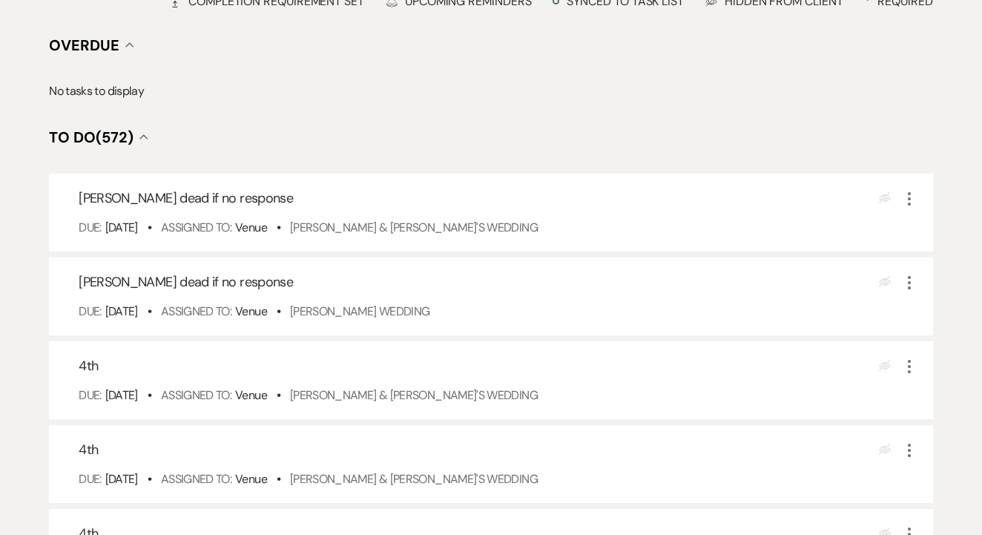
scroll to position [219, 0]
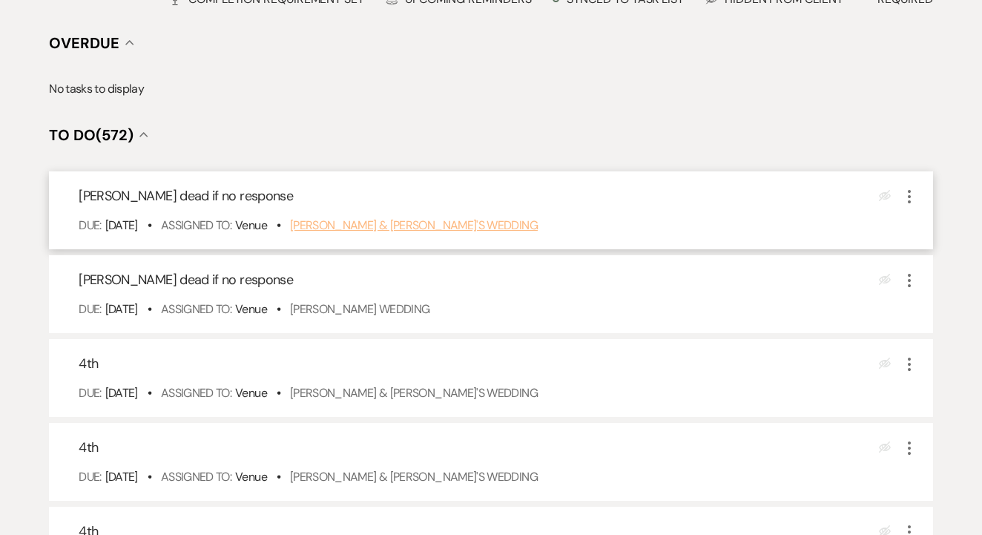
click at [379, 233] on link "[PERSON_NAME] & [PERSON_NAME]'s Wedding" at bounding box center [414, 225] width 248 height 16
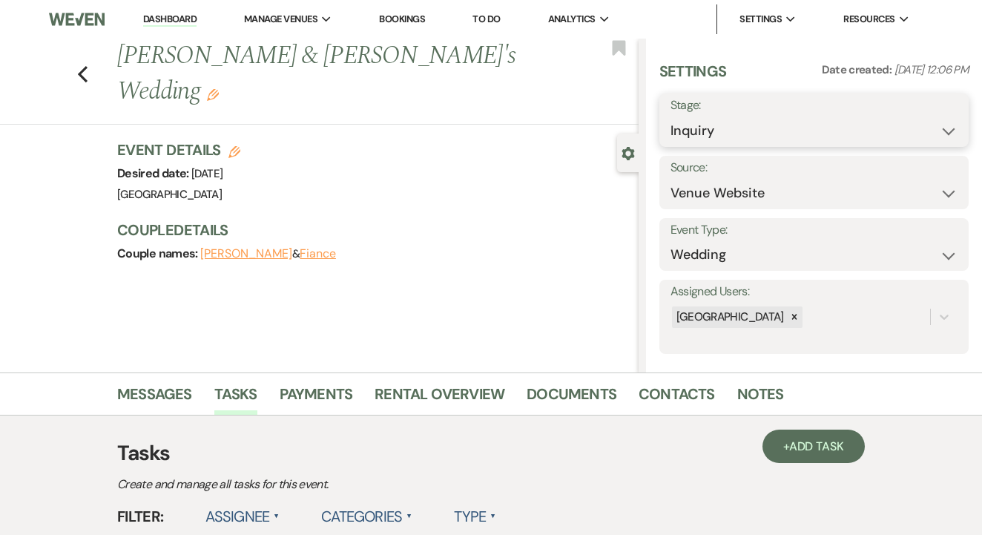
click at [713, 119] on select "Inquiry Follow Up Tour Requested Tour Confirmed Toured Proposal Sent Booked Lost" at bounding box center [813, 130] width 287 height 29
select select "8"
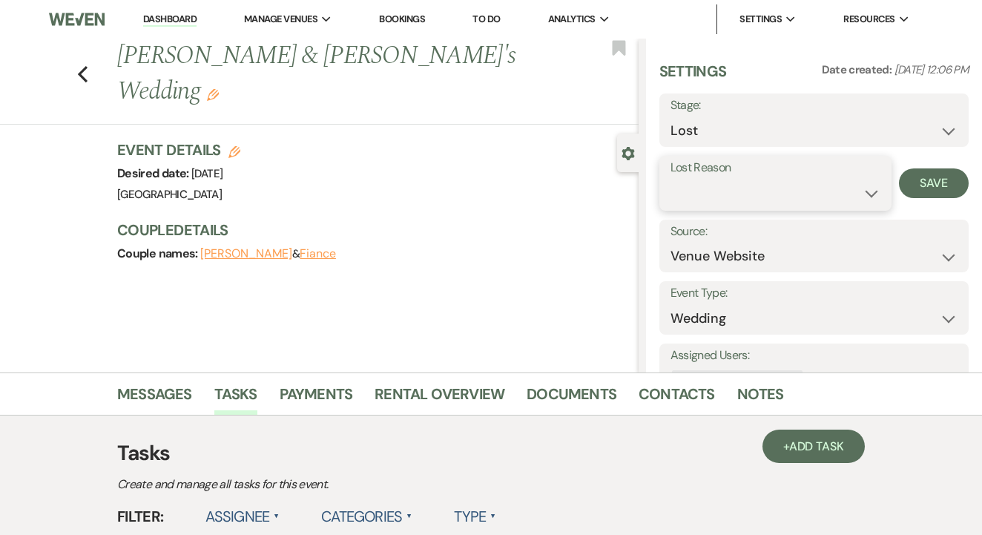
click at [751, 184] on select "Booked Elsewhere Budget Date Unavailable No Response Not a Good Match Capacity …" at bounding box center [775, 193] width 210 height 29
select select "5"
click at [922, 180] on button "Save" at bounding box center [934, 183] width 70 height 30
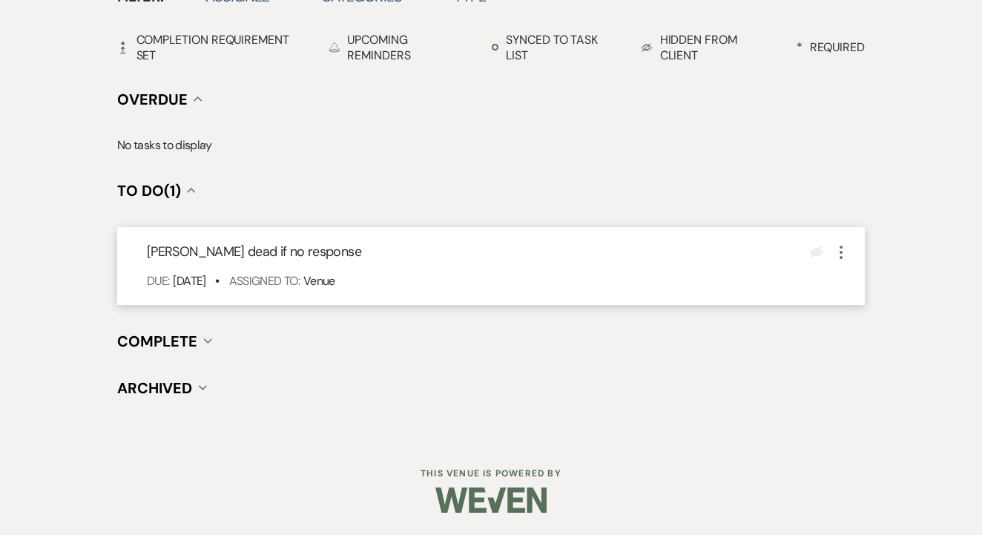
scroll to position [518, 0]
click at [834, 251] on icon "More" at bounding box center [841, 254] width 18 height 18
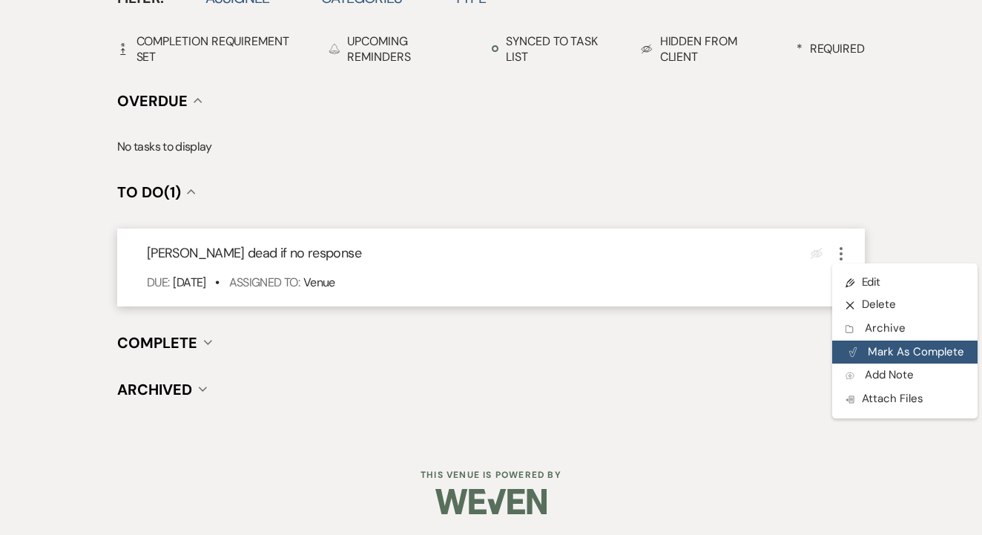
click at [882, 349] on button "Plan Portal Link Mark As Complete" at bounding box center [904, 352] width 145 height 24
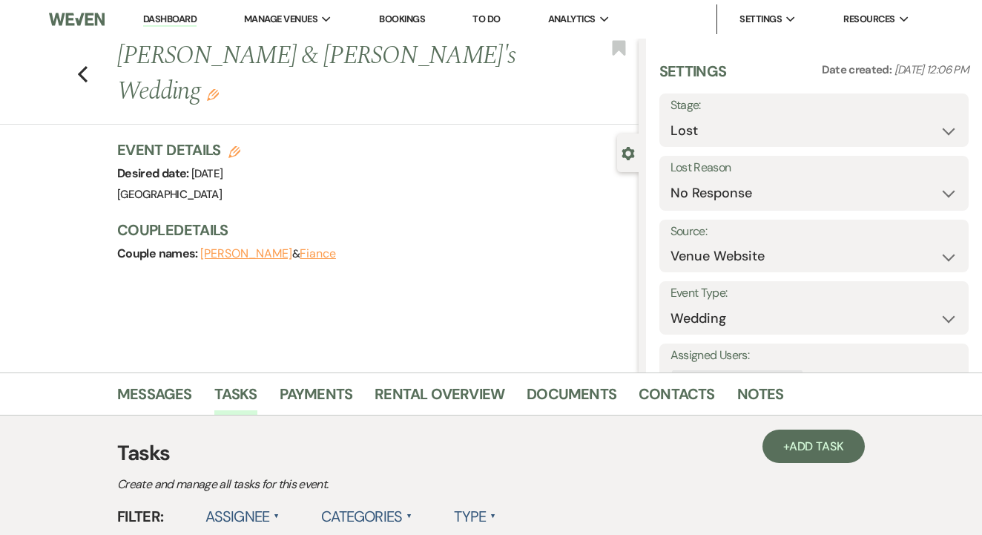
scroll to position [0, 0]
click at [495, 16] on link "To Do" at bounding box center [485, 19] width 27 height 13
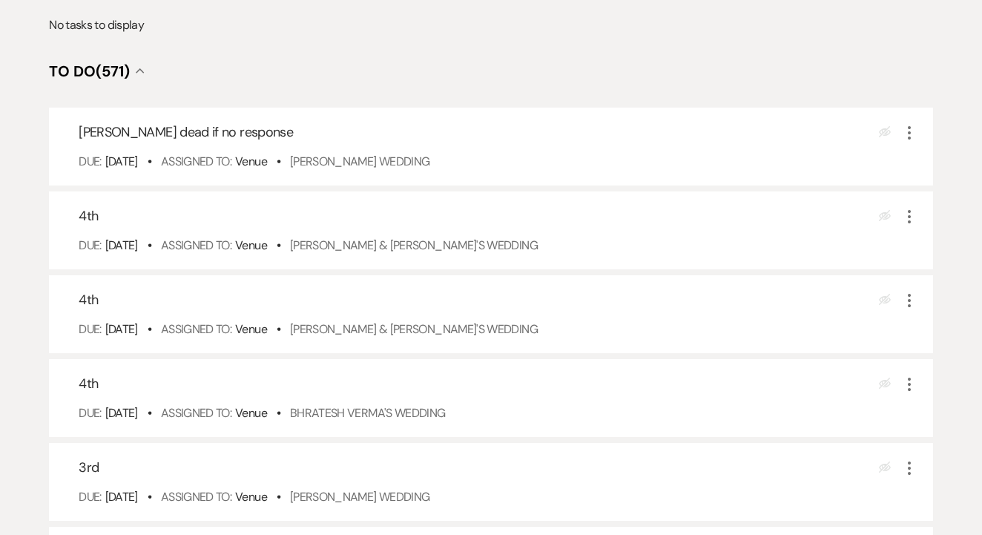
scroll to position [293, 0]
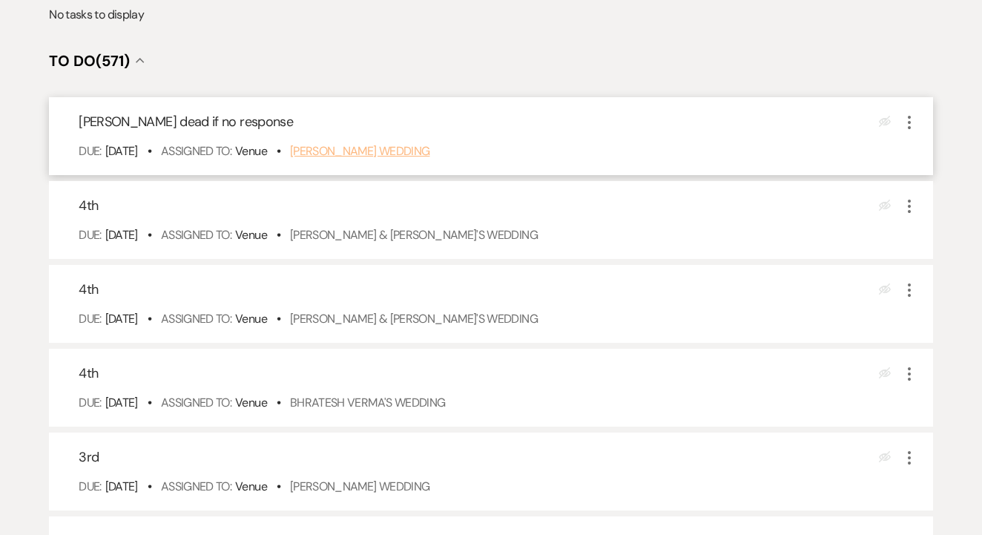
click at [421, 159] on link "[PERSON_NAME] Wedding" at bounding box center [360, 151] width 140 height 16
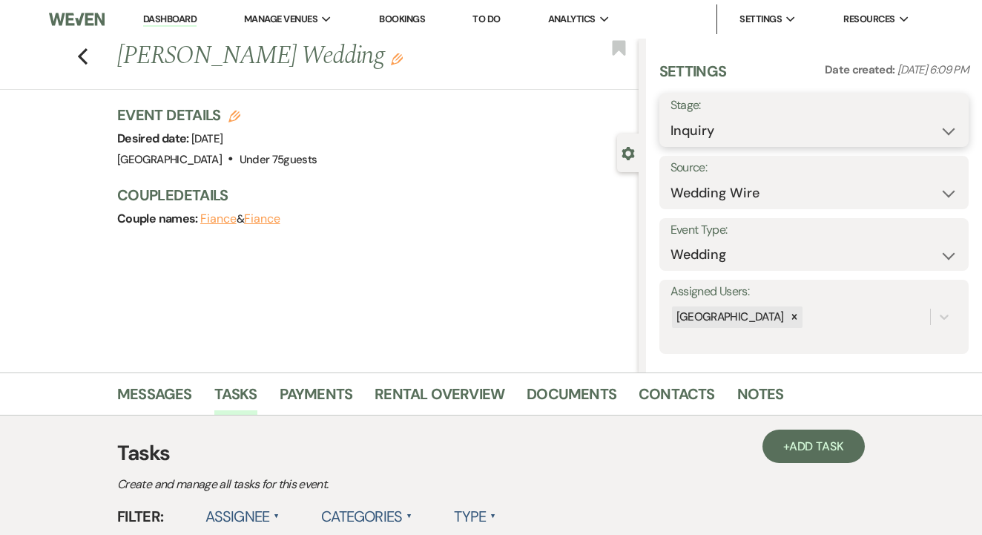
click at [701, 131] on select "Inquiry Follow Up Tour Requested Tour Confirmed Toured Proposal Sent Booked Lost" at bounding box center [813, 130] width 287 height 29
select select "8"
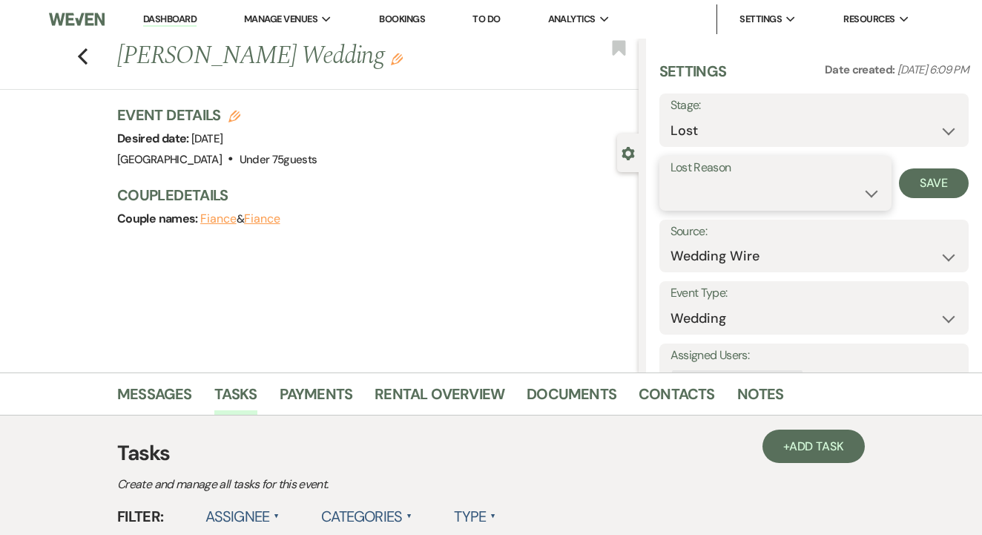
click at [744, 196] on select "Booked Elsewhere Budget Date Unavailable No Response Not a Good Match Capacity …" at bounding box center [775, 193] width 210 height 29
select select "5"
click at [929, 188] on button "Save" at bounding box center [934, 183] width 70 height 30
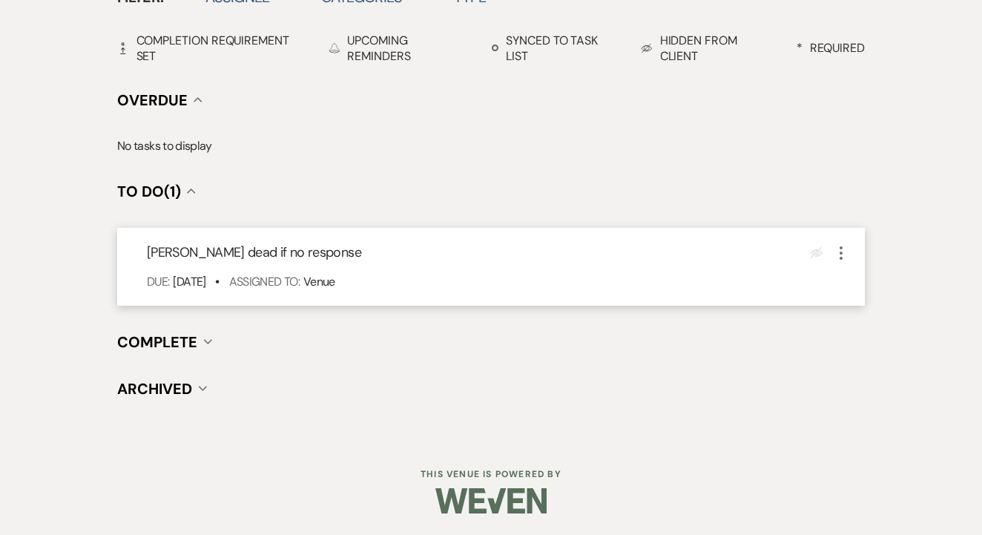
scroll to position [518, 0]
click at [842, 249] on icon "More" at bounding box center [841, 254] width 18 height 18
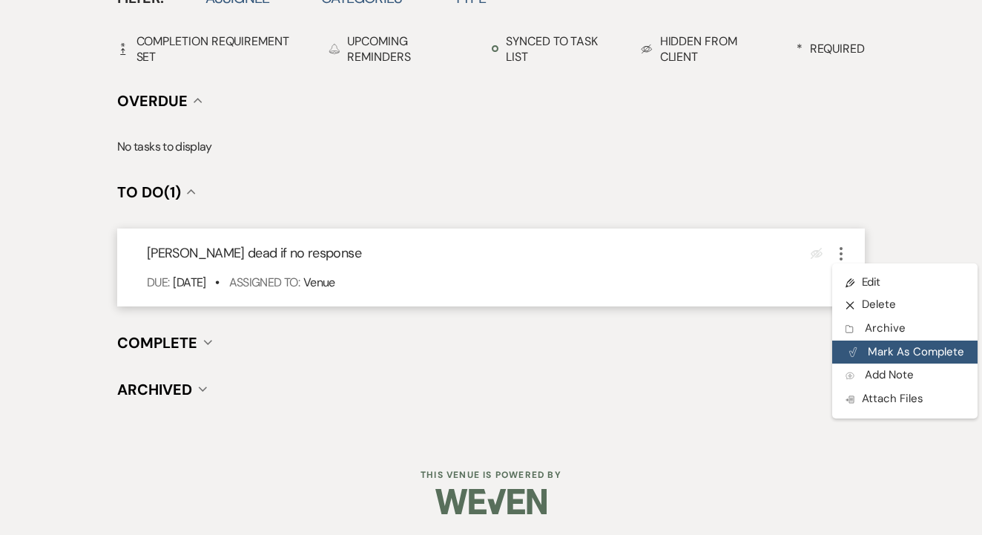
click at [899, 343] on button "Plan Portal Link Mark As Complete" at bounding box center [904, 352] width 145 height 24
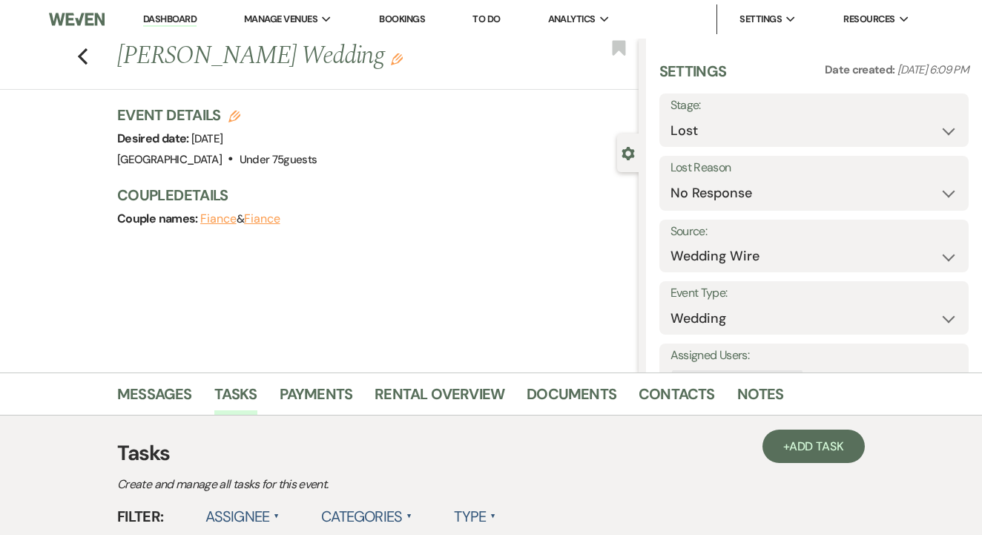
scroll to position [0, 0]
click at [490, 22] on link "To Do" at bounding box center [485, 19] width 27 height 13
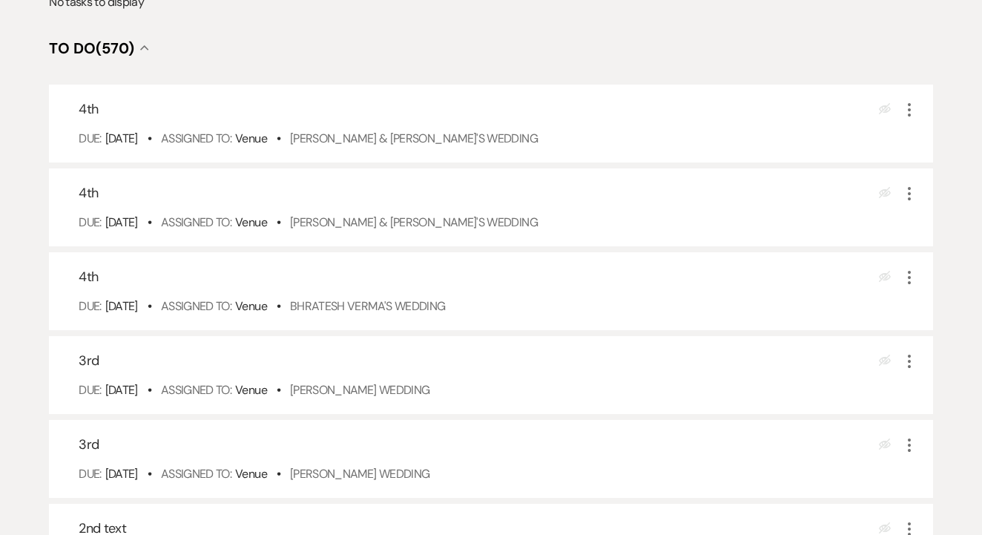
scroll to position [312, 0]
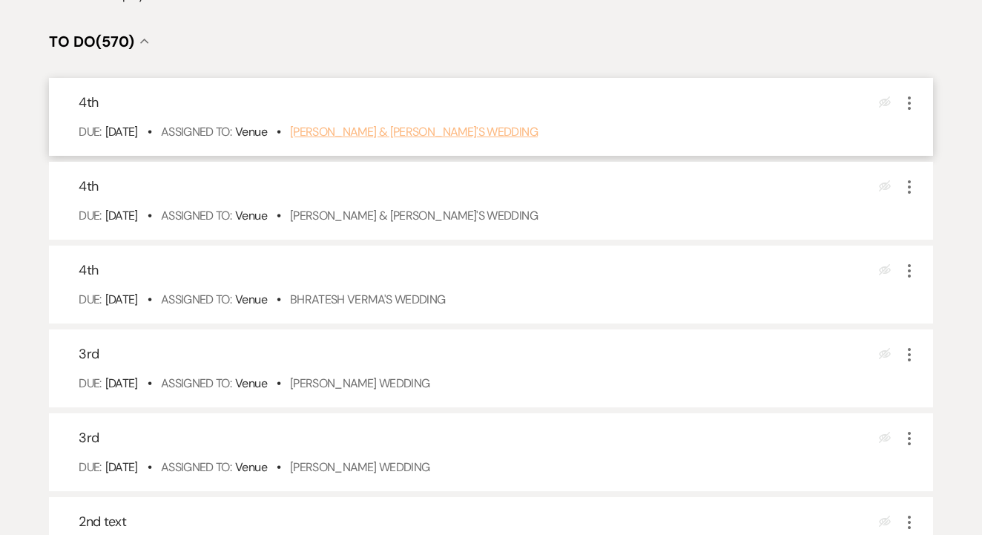
click at [479, 139] on link "Sabrina Mitchell & Fiance's Wedding" at bounding box center [414, 132] width 248 height 16
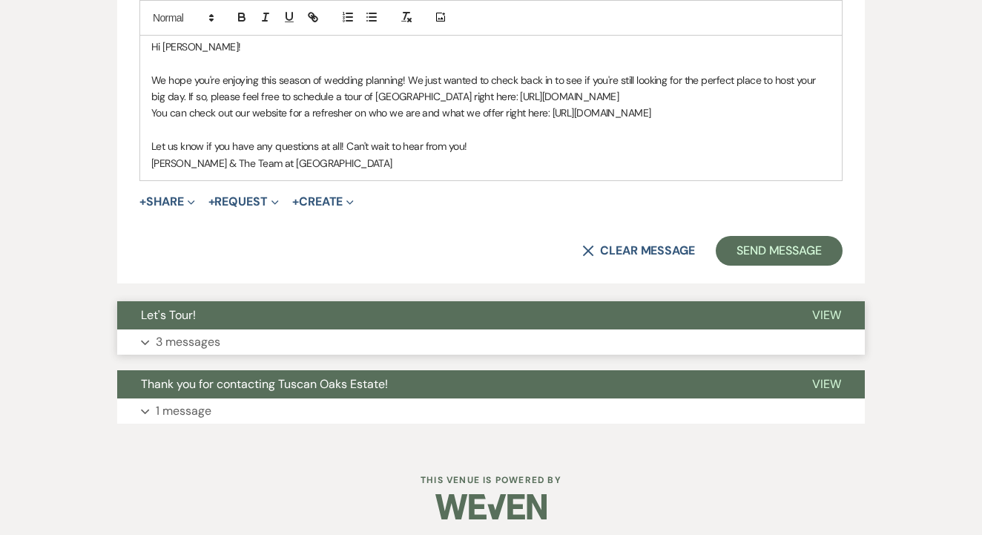
click at [372, 329] on button "Expand 3 messages" at bounding box center [490, 341] width 747 height 25
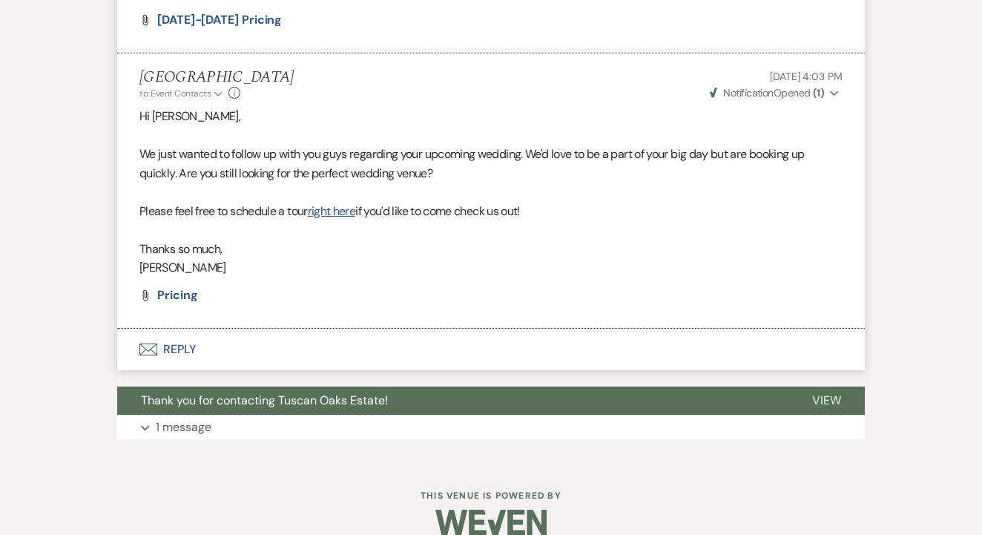
click at [331, 332] on button "Envelope Reply" at bounding box center [490, 349] width 747 height 42
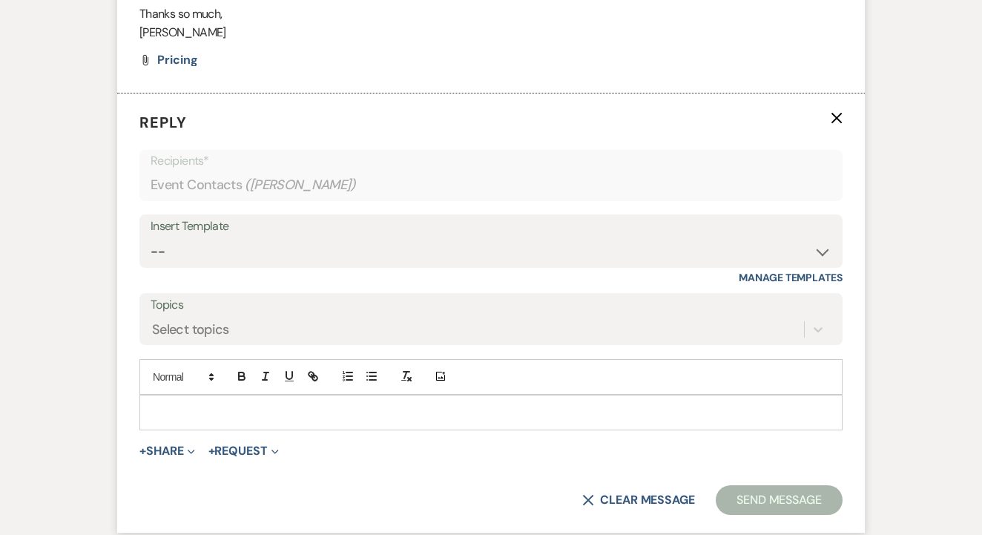
scroll to position [2412, 0]
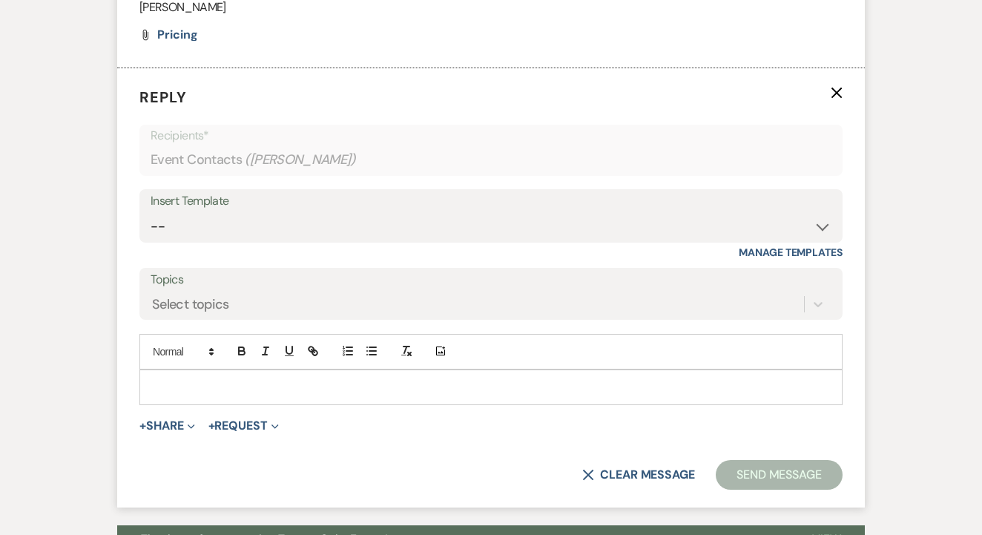
click at [403, 228] on div "Insert Template -- Lead: Automated Intro Email (Wedding) Lead: 1st Follow Up Em…" at bounding box center [490, 224] width 703 height 70
click at [434, 212] on select "-- Lead: Automated Intro Email (Wedding) Lead: 1st Follow Up Email Images Lead:…" at bounding box center [491, 226] width 681 height 29
select select "2885"
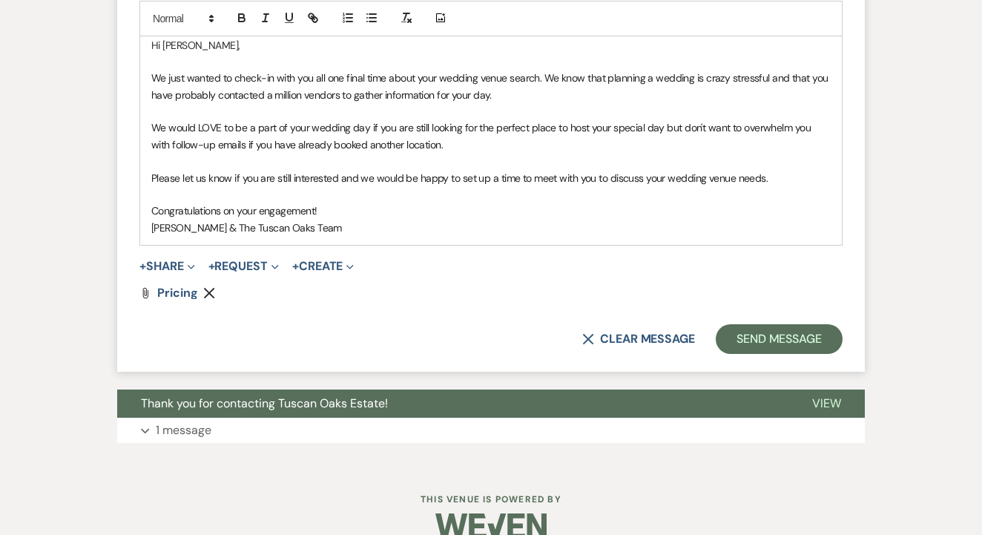
scroll to position [2753, 0]
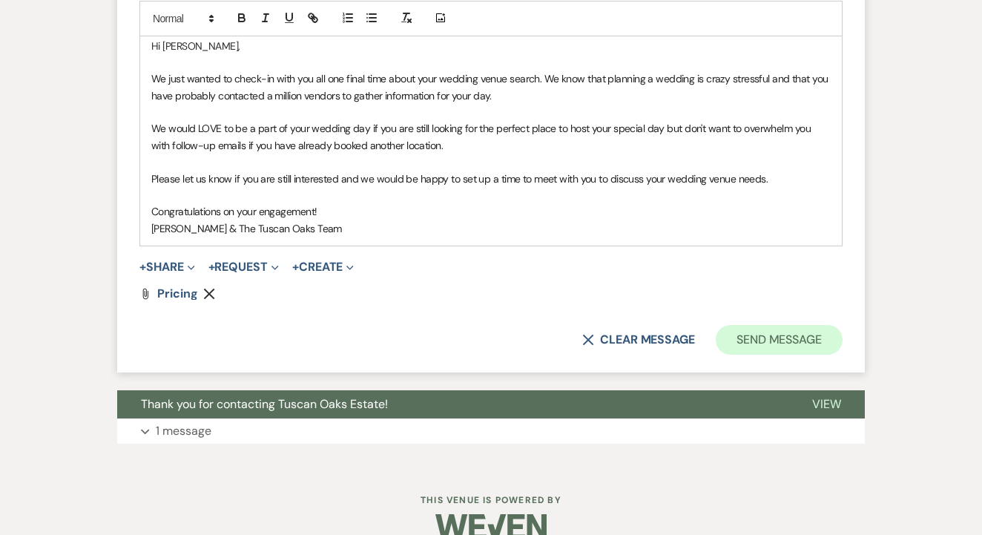
click at [776, 325] on button "Send Message" at bounding box center [778, 340] width 127 height 30
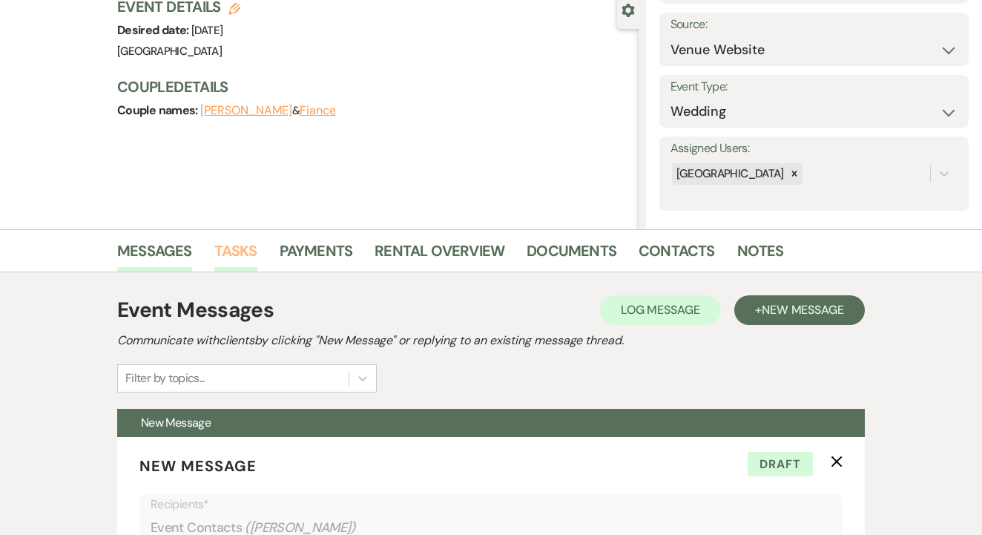
click at [249, 264] on link "Tasks" at bounding box center [235, 255] width 43 height 33
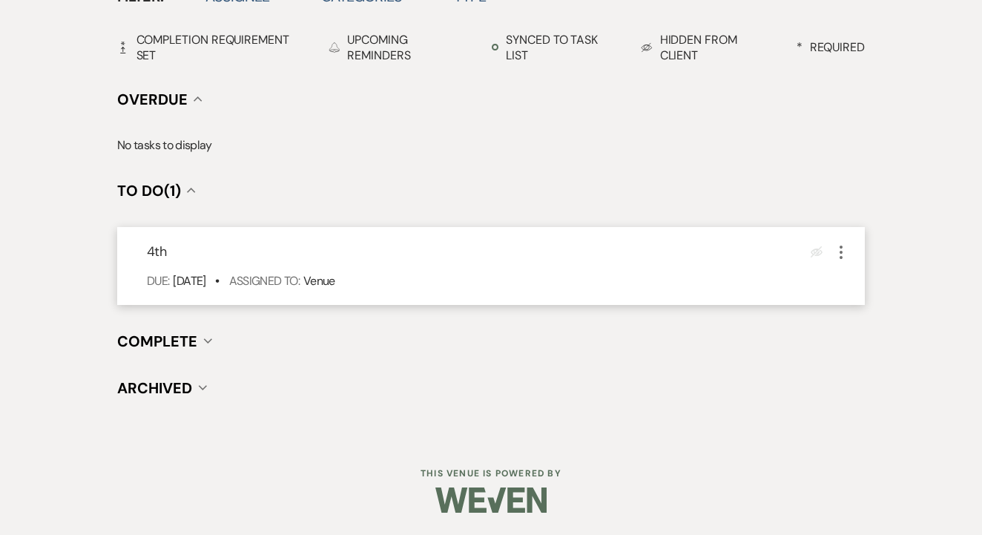
scroll to position [518, 0]
click at [839, 243] on button "More" at bounding box center [841, 252] width 18 height 19
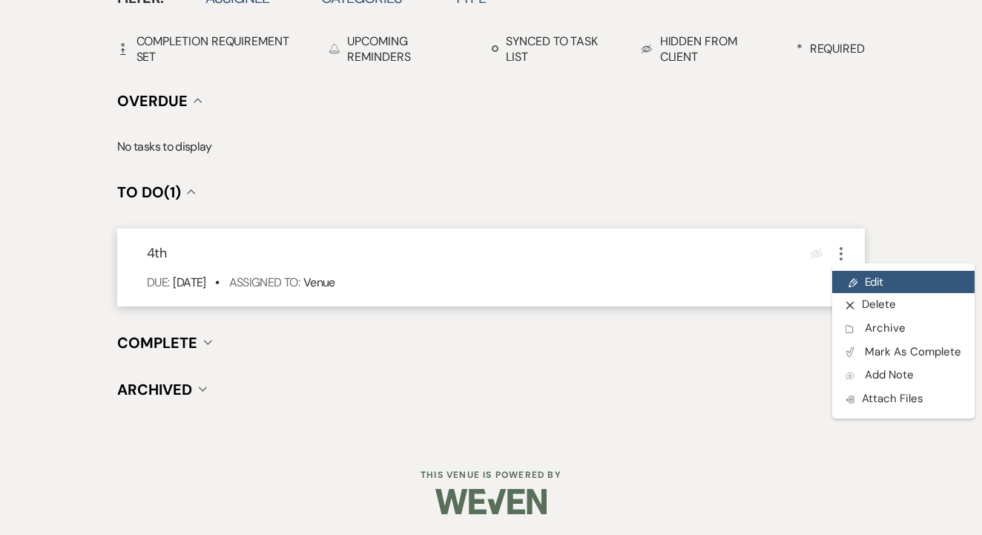
click at [864, 278] on link "Pencil Edit" at bounding box center [903, 282] width 142 height 22
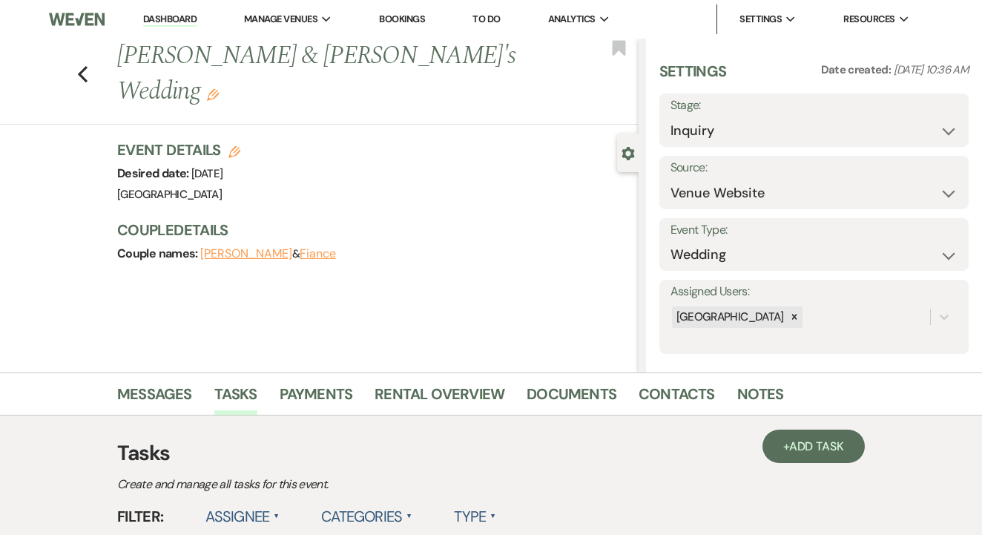
select select "false"
select select "venueHost"
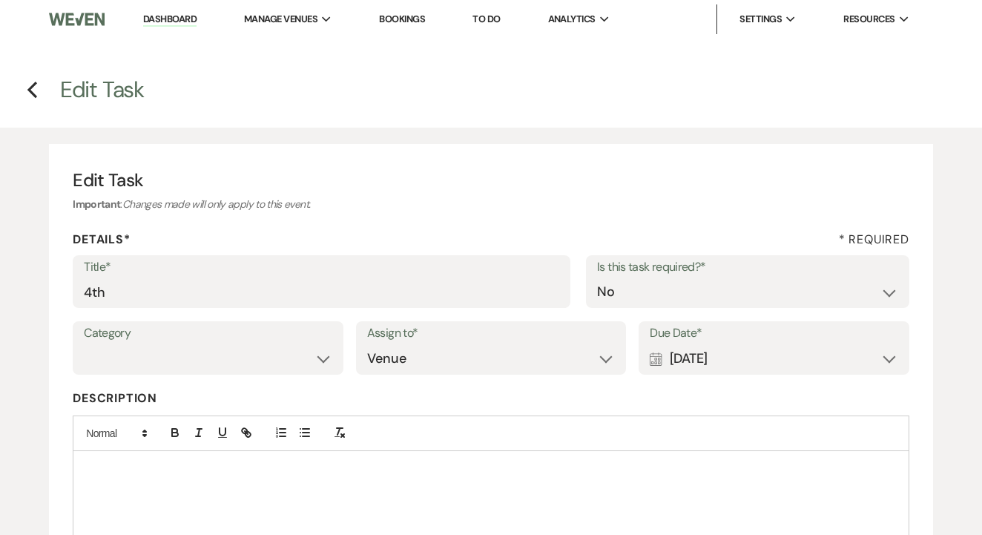
click at [357, 274] on label "Title*" at bounding box center [321, 268] width 475 height 22
click at [357, 277] on input "4th" at bounding box center [321, 291] width 475 height 29
click at [357, 274] on label "Title*" at bounding box center [321, 268] width 475 height 22
click at [357, 277] on input "4th" at bounding box center [321, 291] width 475 height 29
click at [360, 302] on input "4th" at bounding box center [321, 291] width 475 height 29
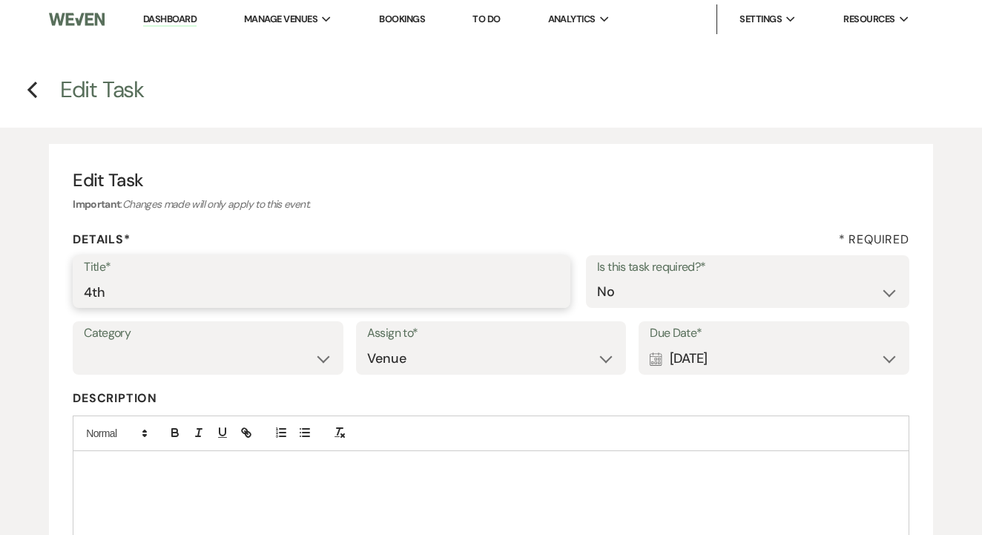
click at [360, 302] on input "4th" at bounding box center [321, 291] width 475 height 29
type input "Mark dead if no response"
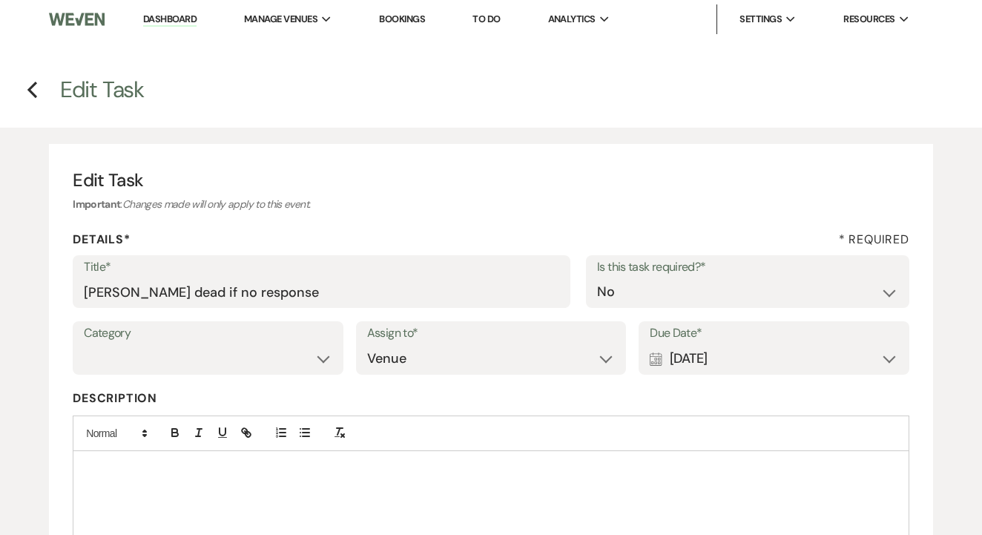
click at [661, 359] on use at bounding box center [655, 358] width 12 height 13
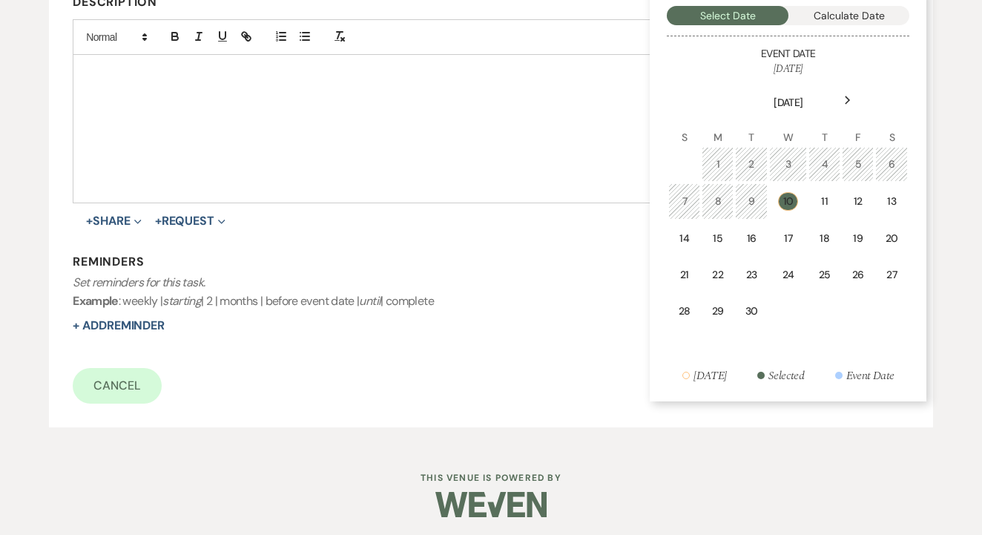
scroll to position [395, 0]
click at [794, 231] on div "17" at bounding box center [787, 239] width 19 height 16
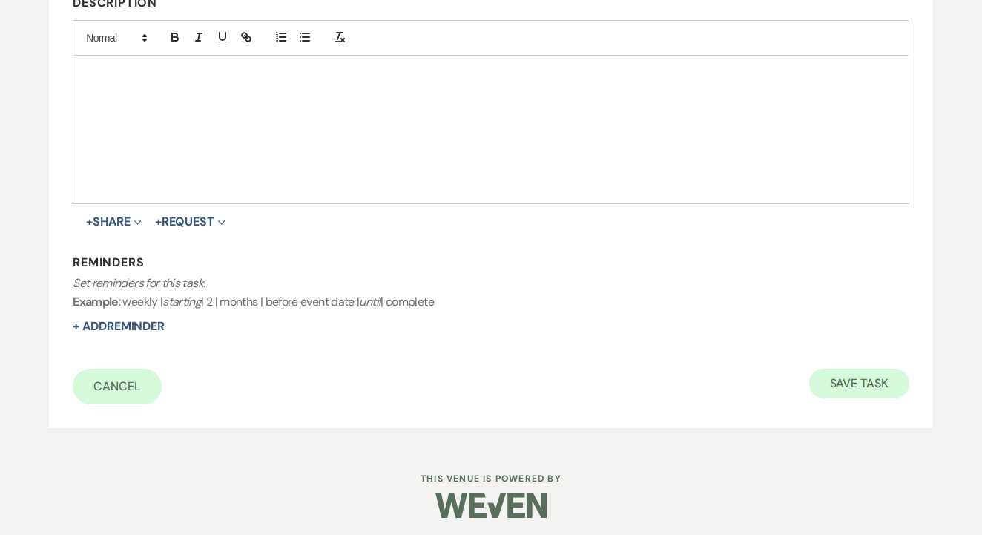
click at [864, 390] on button "Save Task" at bounding box center [859, 383] width 100 height 30
select select "5"
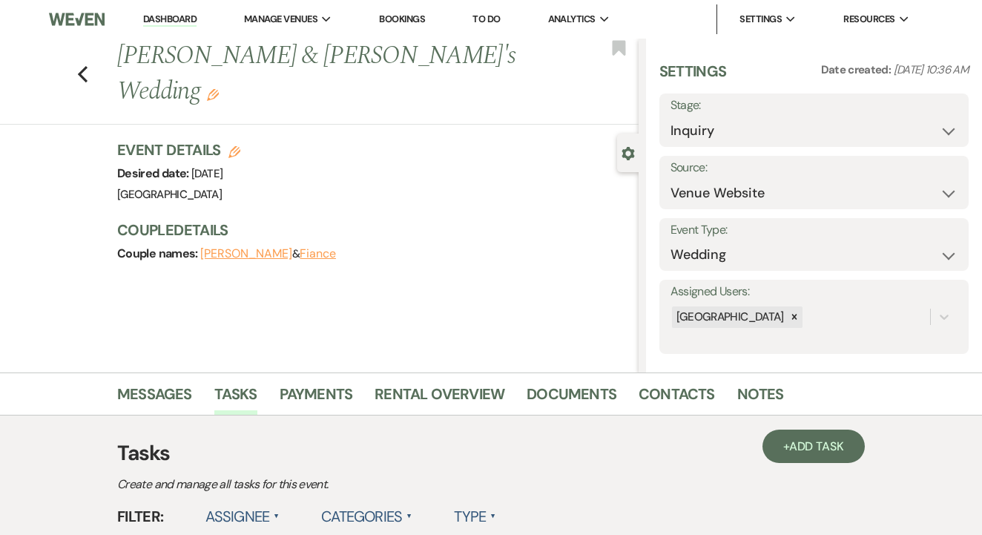
click at [485, 19] on link "To Do" at bounding box center [485, 19] width 27 height 13
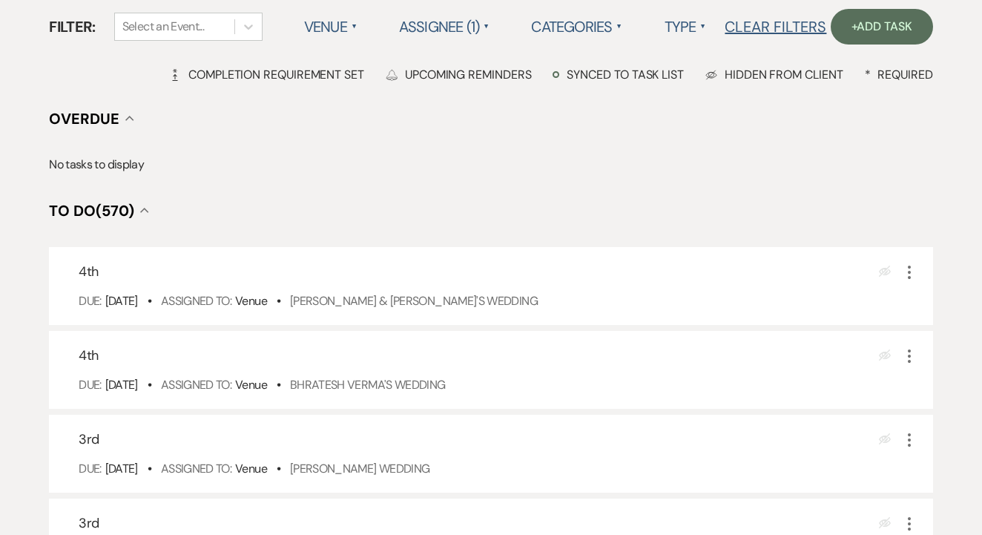
scroll to position [148, 0]
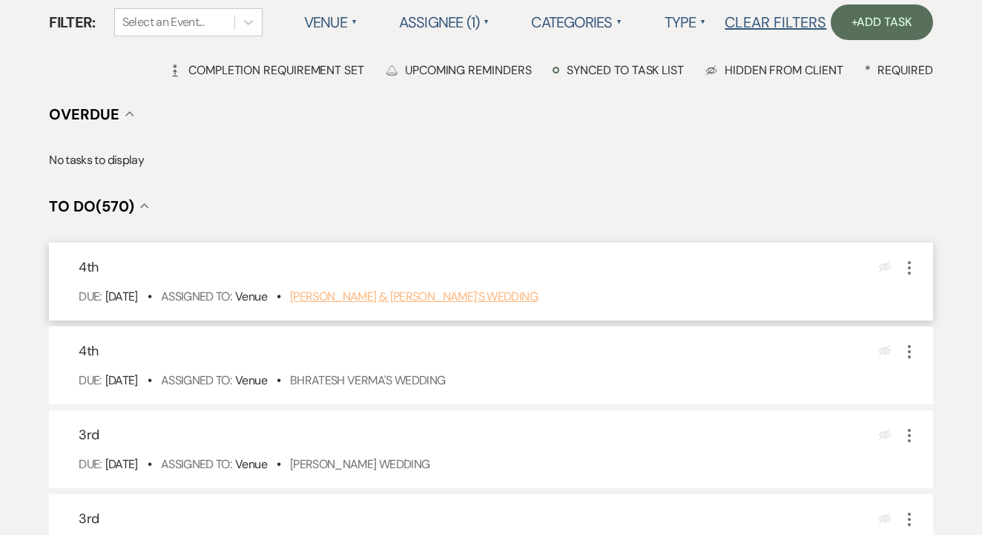
click at [368, 304] on link "Amy & Amber's Wedding" at bounding box center [414, 296] width 248 height 16
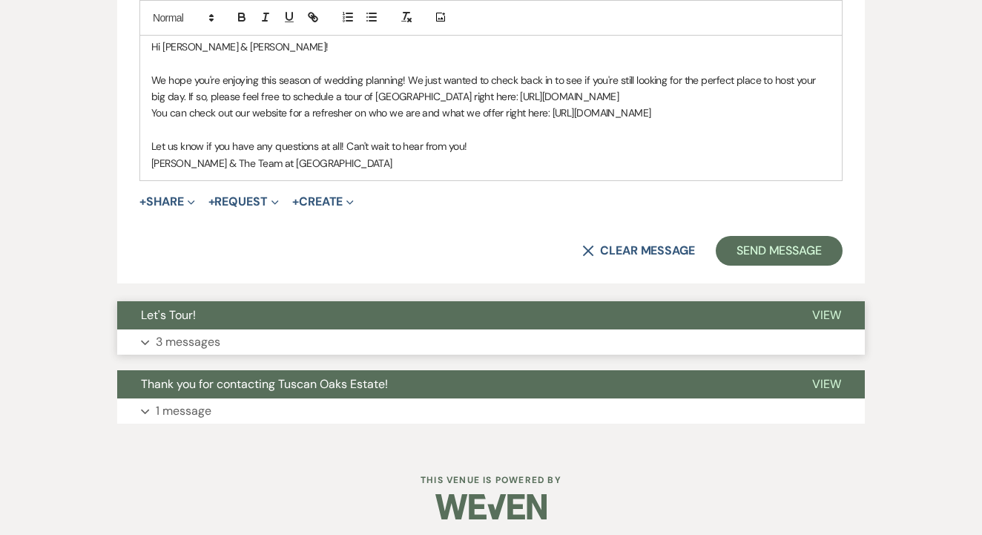
click at [354, 310] on button "Let's Tour!" at bounding box center [452, 315] width 671 height 28
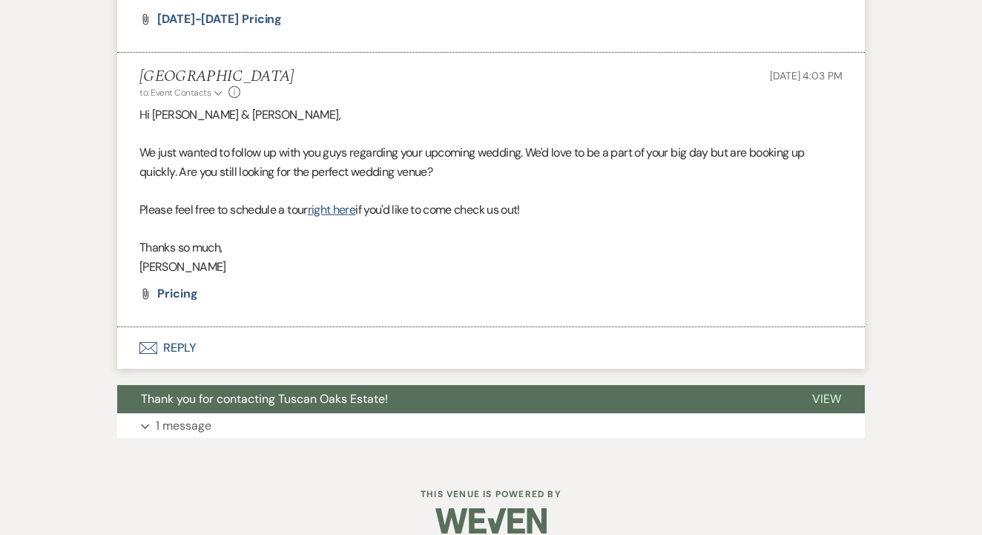
click at [355, 328] on button "Envelope Reply" at bounding box center [490, 348] width 747 height 42
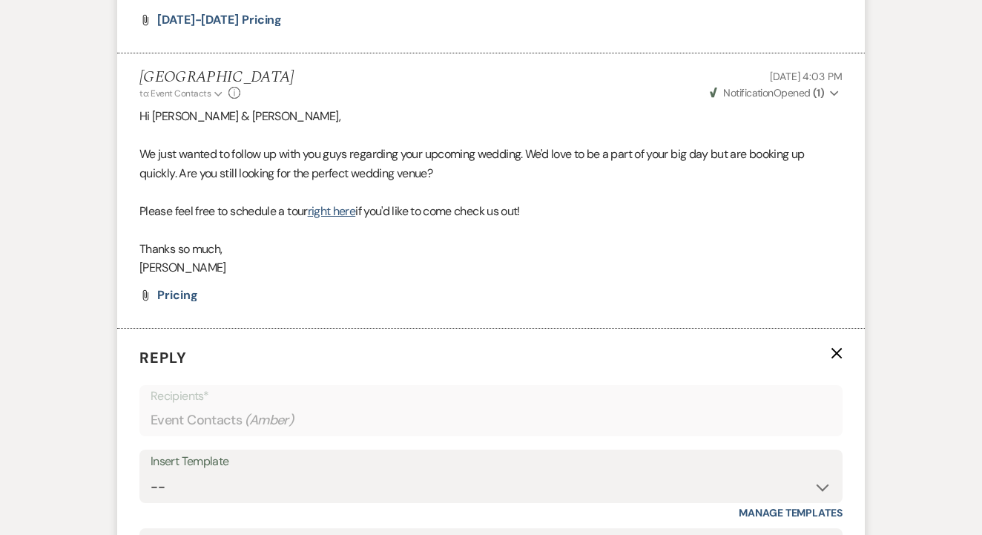
scroll to position [2412, 0]
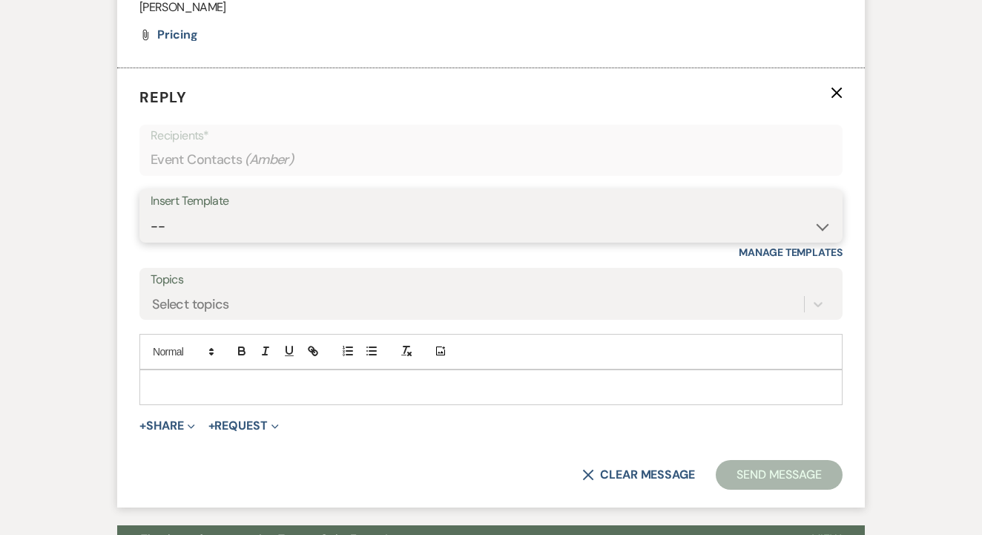
click at [429, 212] on select "-- Lead: Automated Intro Email (Wedding) Lead: 1st Follow Up Email Images Lead:…" at bounding box center [491, 226] width 681 height 29
select select "2885"
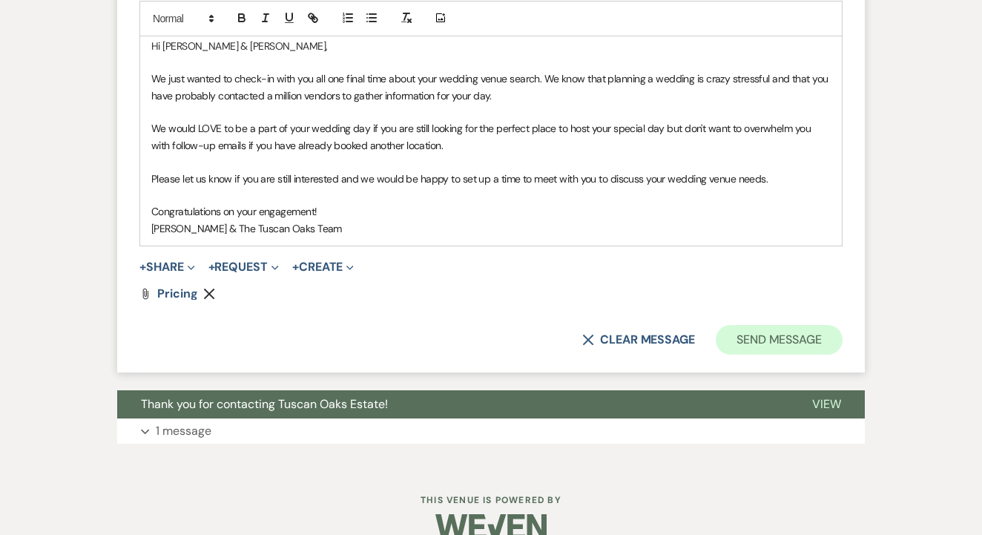
click at [749, 325] on button "Send Message" at bounding box center [778, 340] width 127 height 30
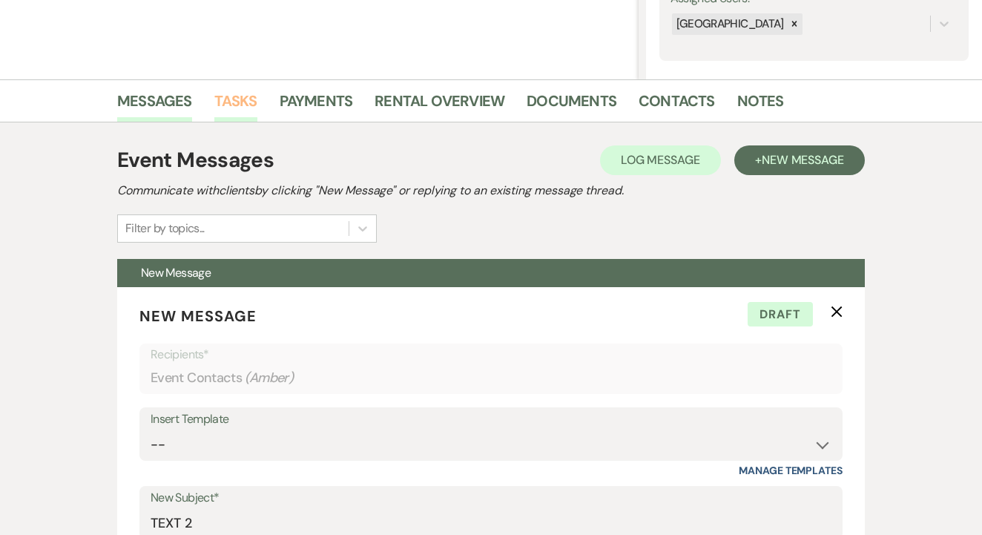
click at [242, 105] on link "Tasks" at bounding box center [235, 105] width 43 height 33
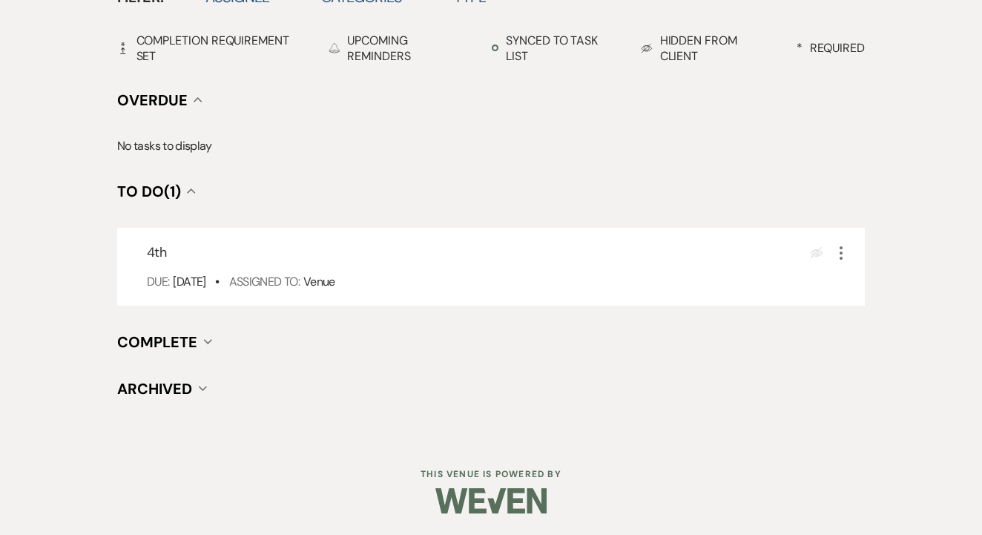
scroll to position [518, 0]
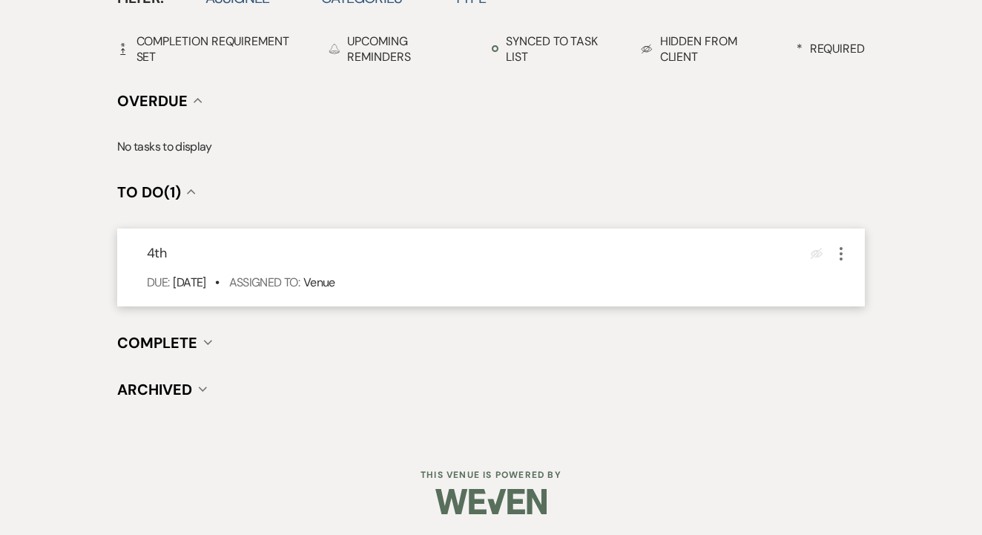
click at [844, 249] on icon "More" at bounding box center [841, 254] width 18 height 18
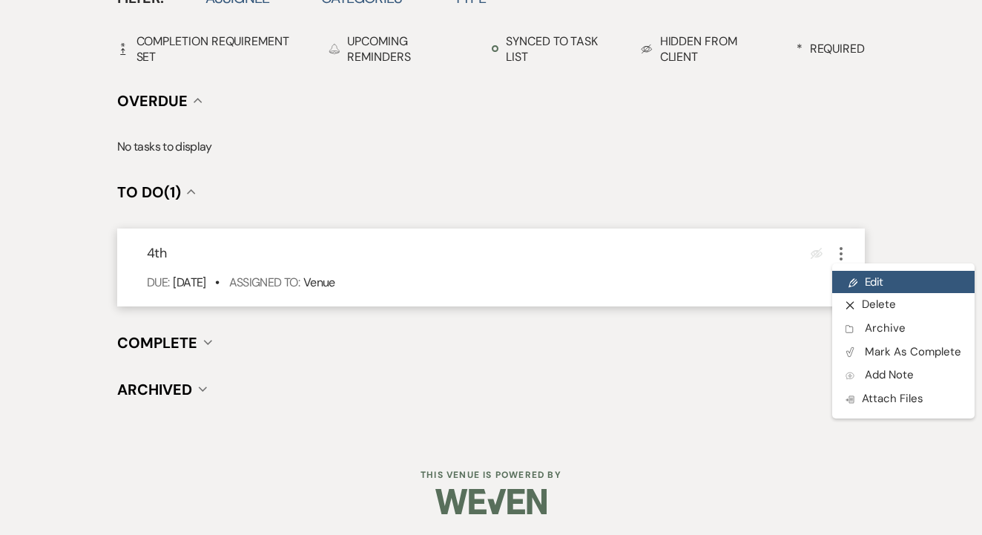
click at [867, 287] on link "Pencil Edit" at bounding box center [903, 282] width 142 height 22
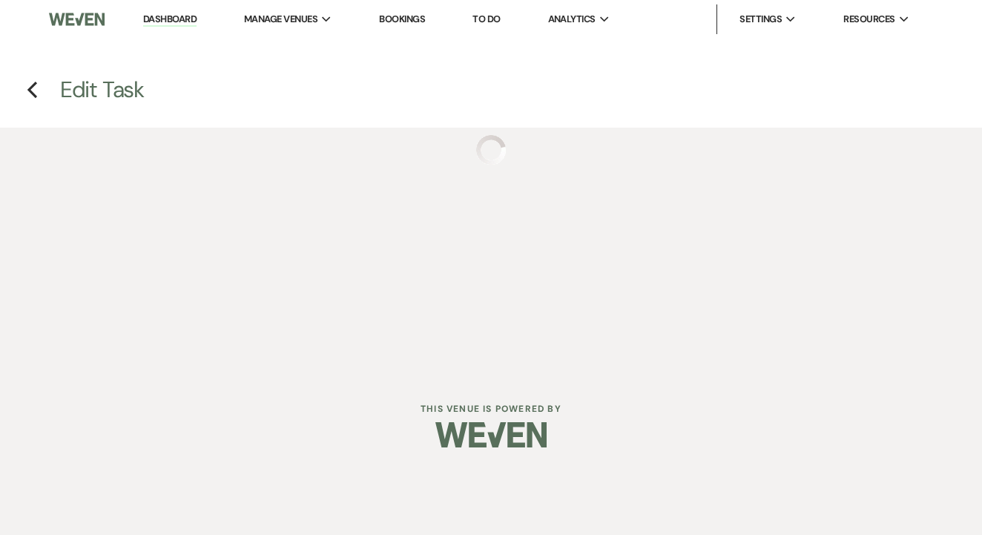
select select "false"
select select "venueHost"
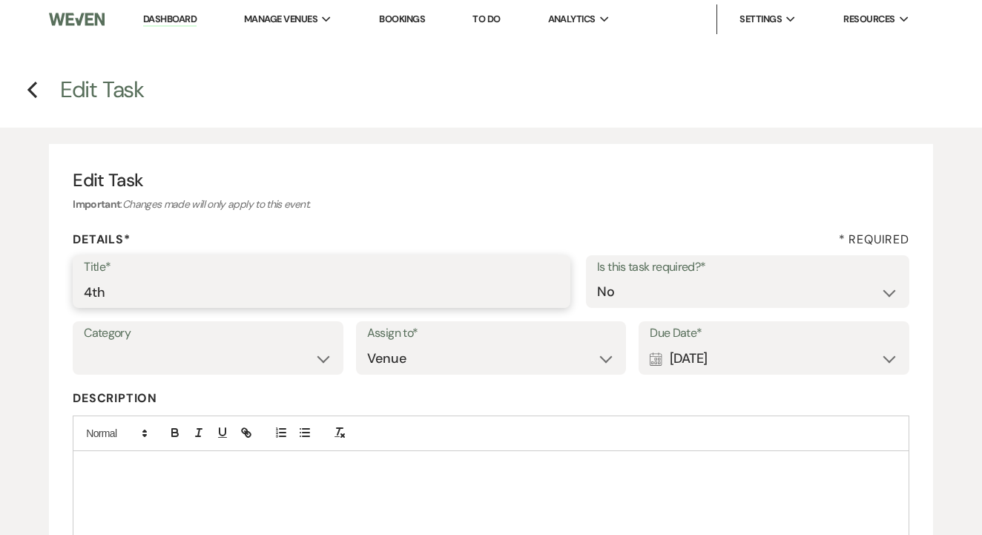
click at [454, 297] on input "4th" at bounding box center [321, 291] width 475 height 29
click at [460, 297] on input "4th" at bounding box center [321, 291] width 475 height 29
type input "[PERSON_NAME] dead if no response"
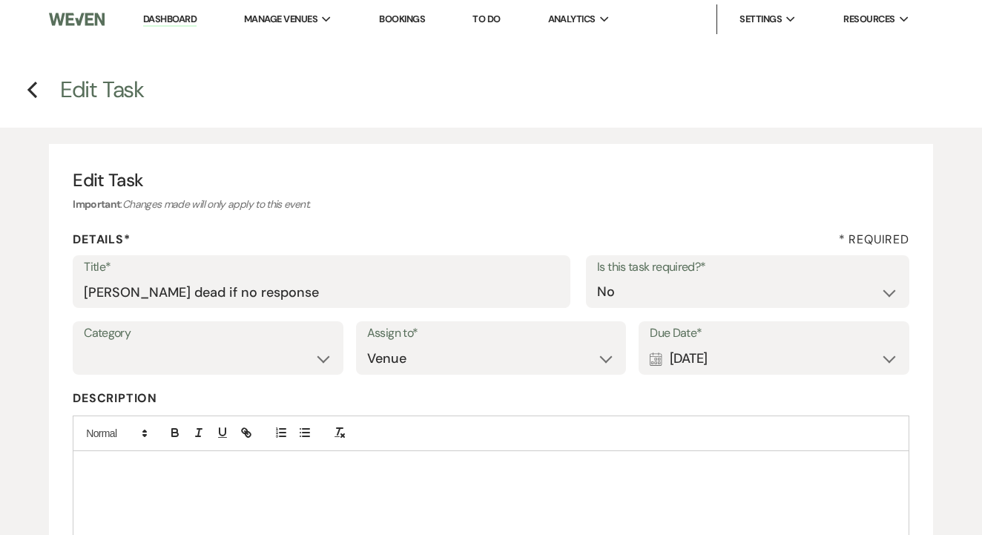
click at [682, 355] on div "Calendar [DATE] Expand" at bounding box center [773, 358] width 248 height 29
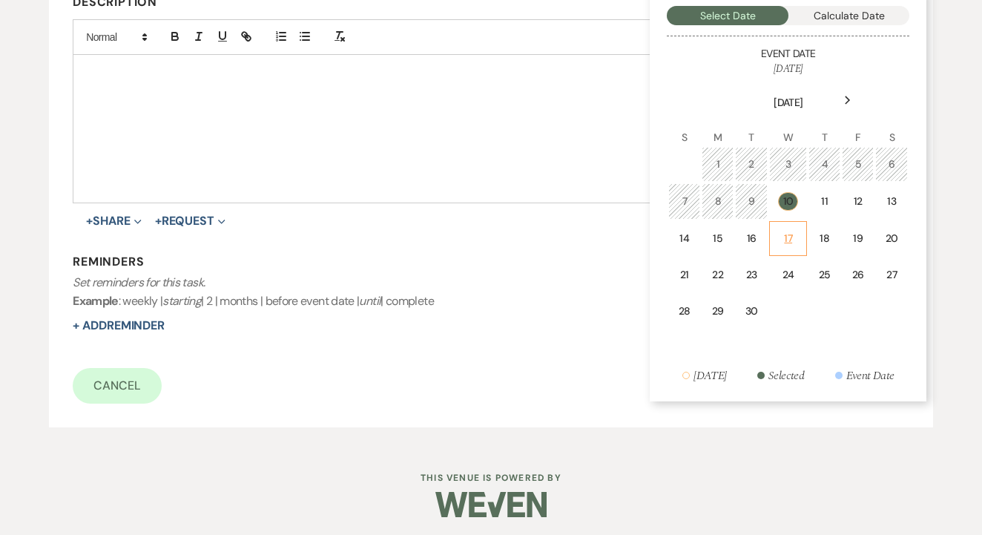
scroll to position [395, 0]
click at [777, 234] on td "17" at bounding box center [788, 239] width 38 height 35
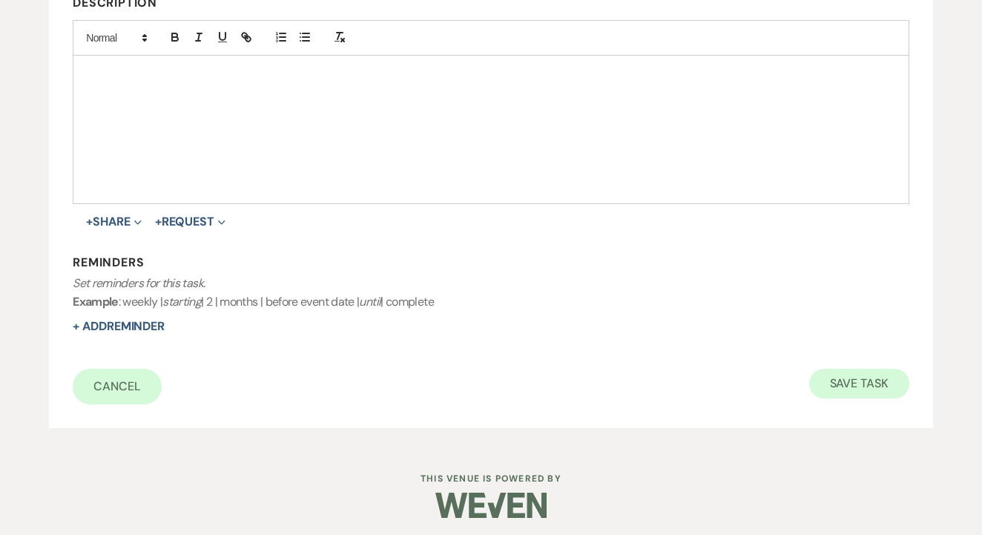
click at [840, 368] on button "Save Task" at bounding box center [859, 383] width 100 height 30
select select "17"
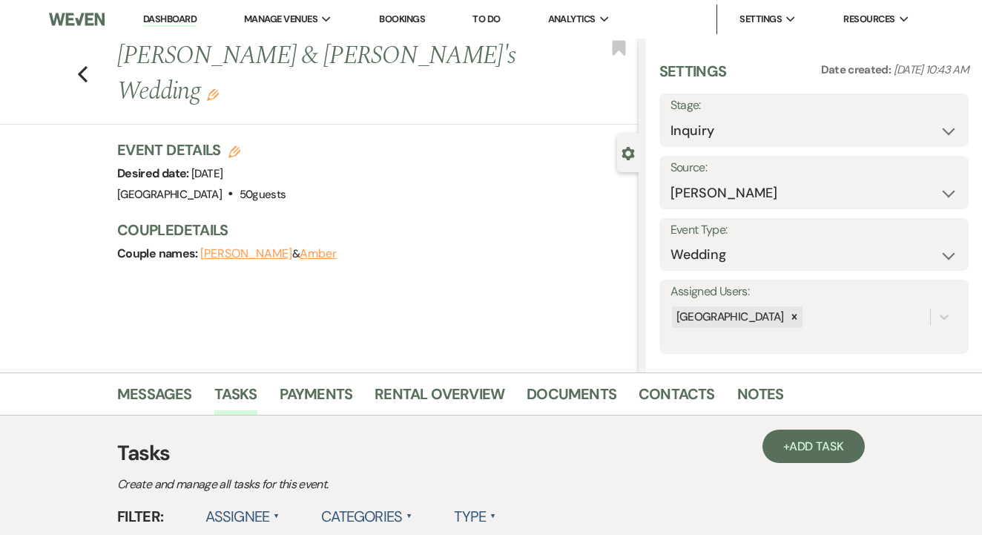
click at [493, 18] on link "To Do" at bounding box center [485, 19] width 27 height 13
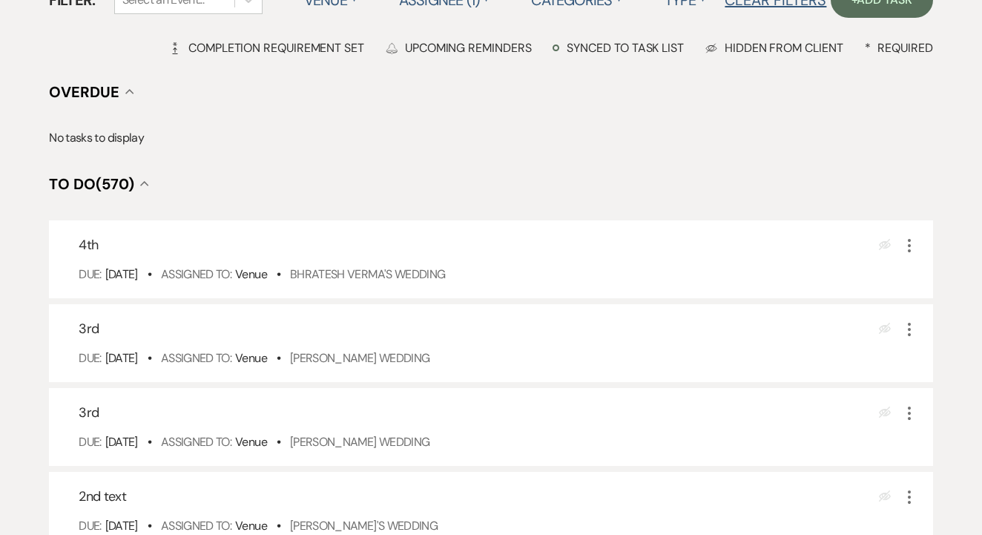
scroll to position [173, 0]
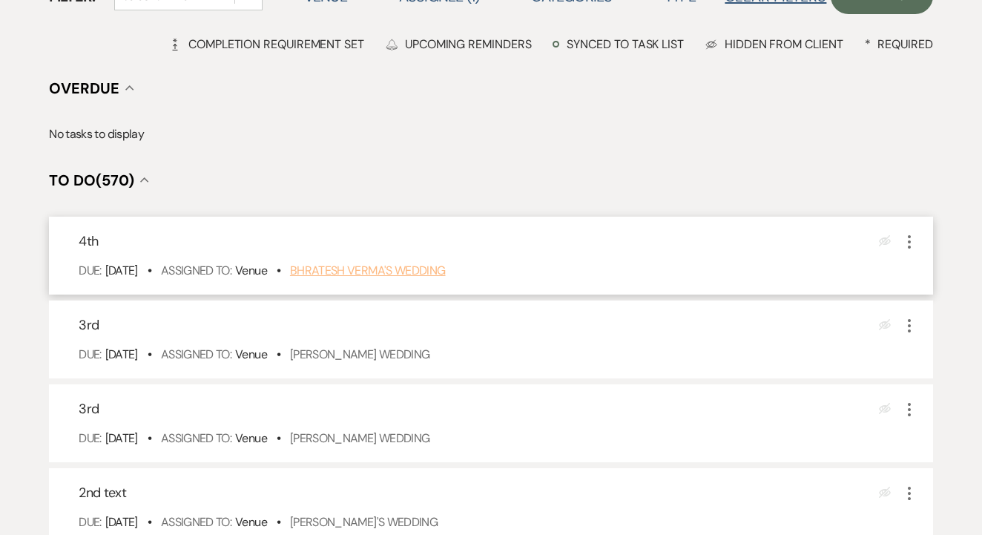
click at [400, 278] on link "Bhratesh Verma's Wedding" at bounding box center [368, 270] width 156 height 16
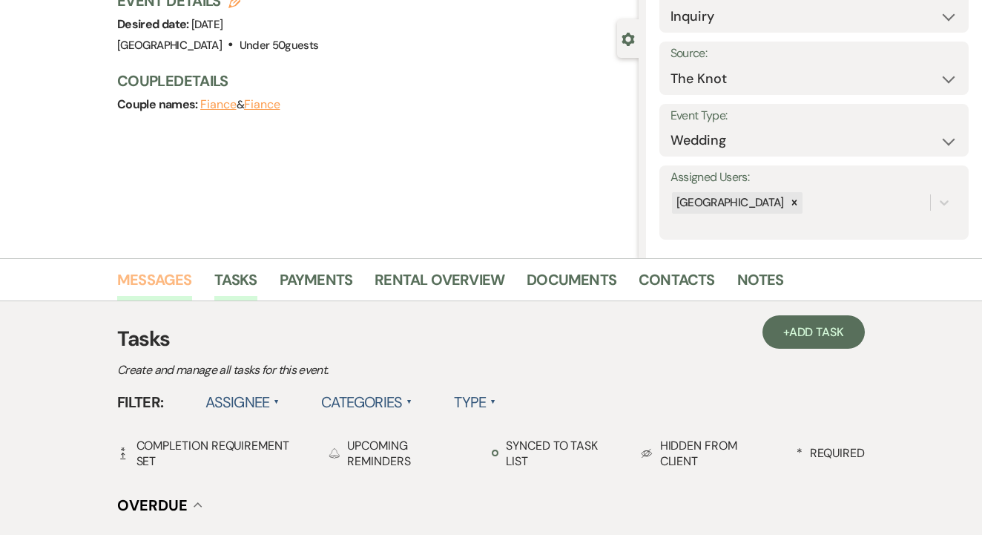
click at [165, 284] on link "Messages" at bounding box center [154, 284] width 75 height 33
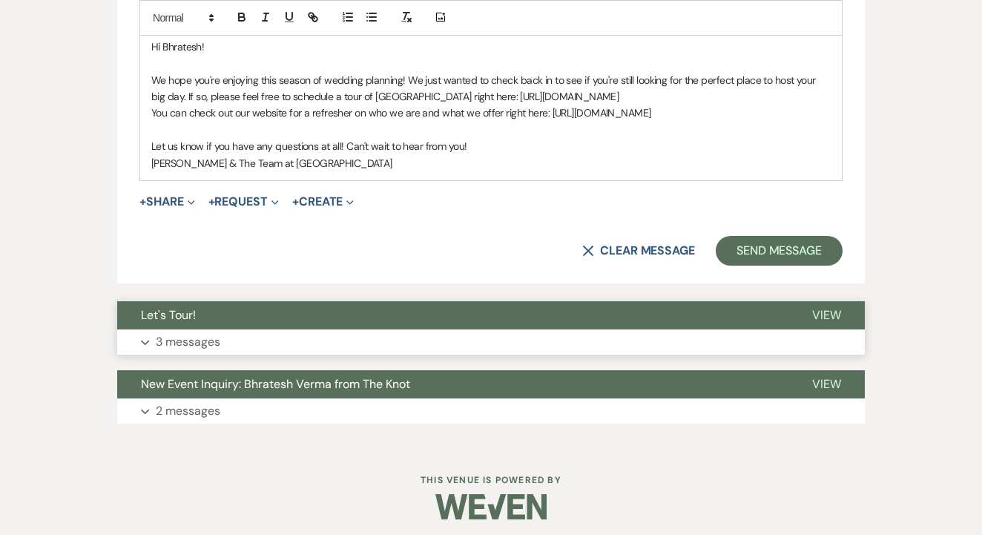
click at [426, 329] on button "Expand 3 messages" at bounding box center [490, 341] width 747 height 25
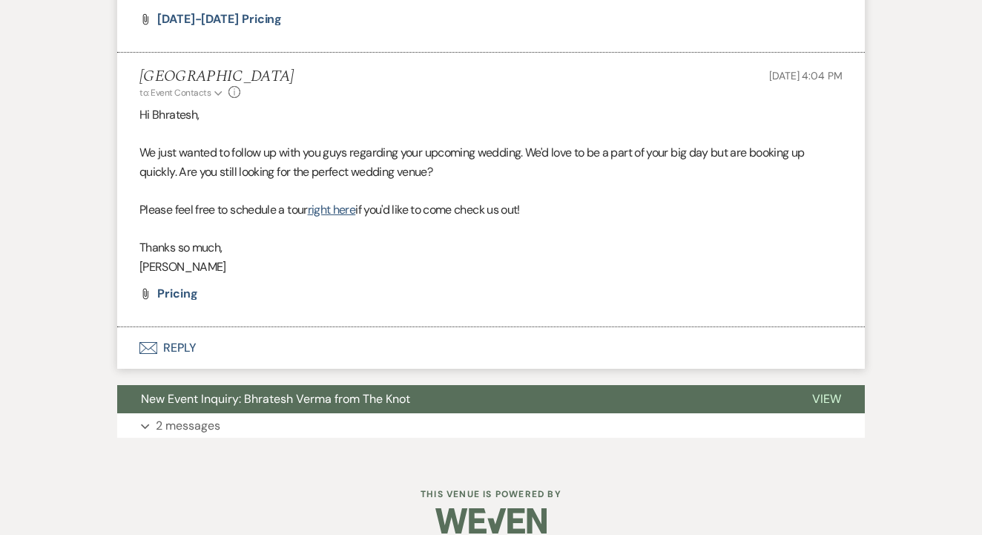
click at [426, 327] on button "Envelope Reply" at bounding box center [490, 348] width 747 height 42
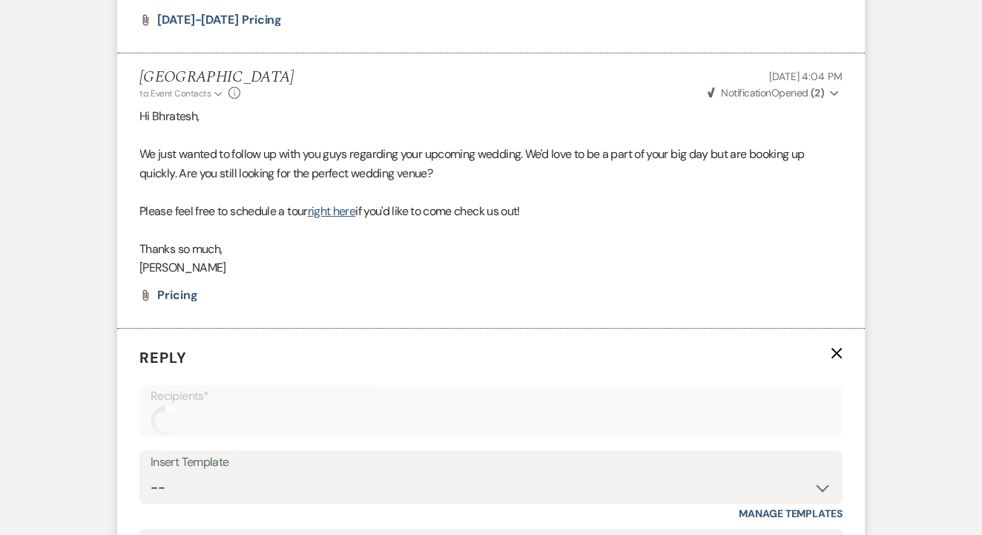
scroll to position [2410, 0]
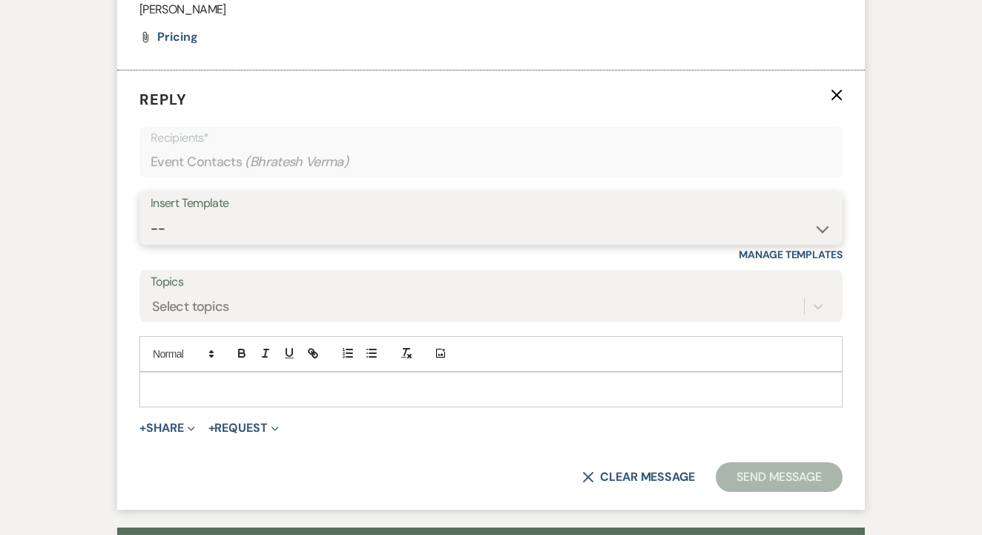
click at [452, 215] on select "-- Lead: Automated Intro Email (Wedding) Lead: 1st Follow Up Email Images Lead:…" at bounding box center [491, 228] width 681 height 29
select select "2885"
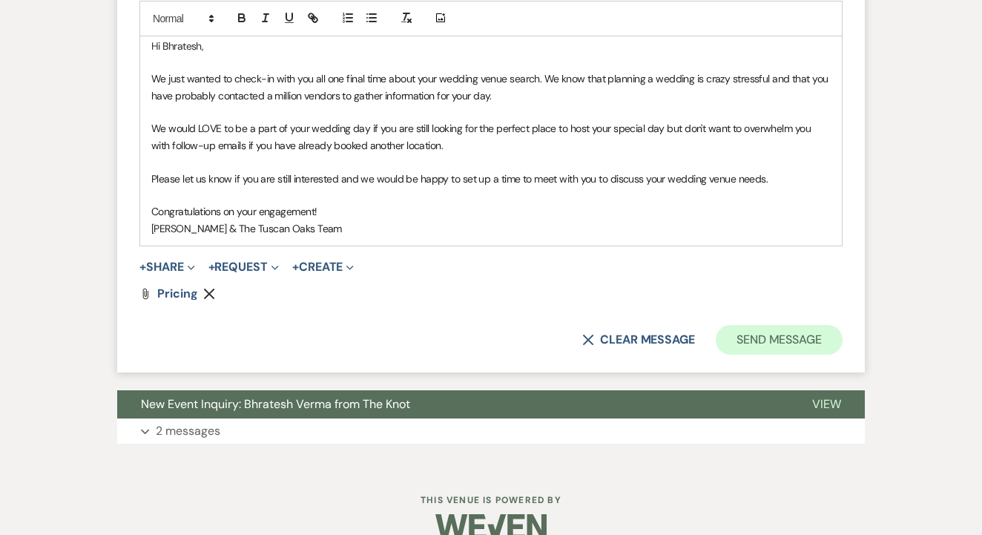
click at [775, 325] on button "Send Message" at bounding box center [778, 340] width 127 height 30
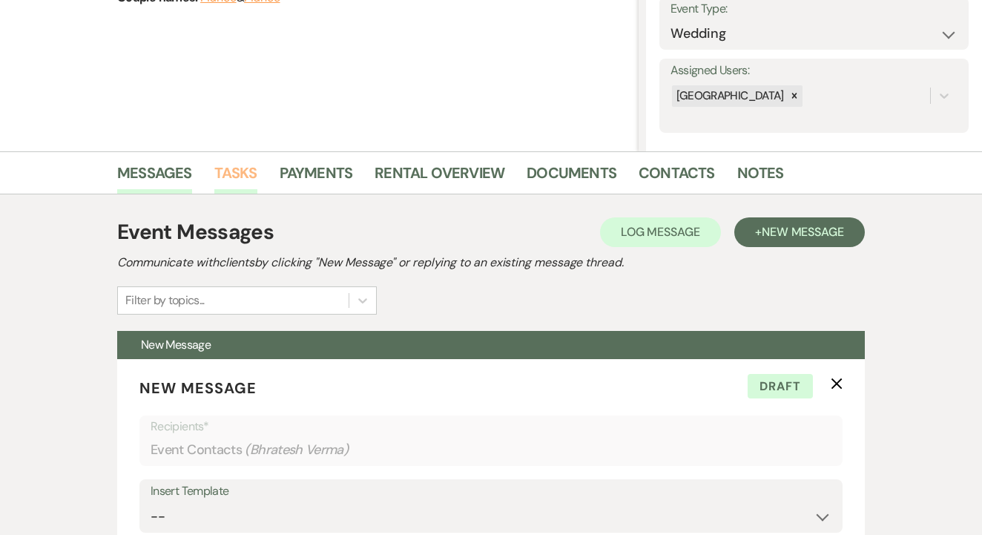
click at [235, 176] on link "Tasks" at bounding box center [235, 177] width 43 height 33
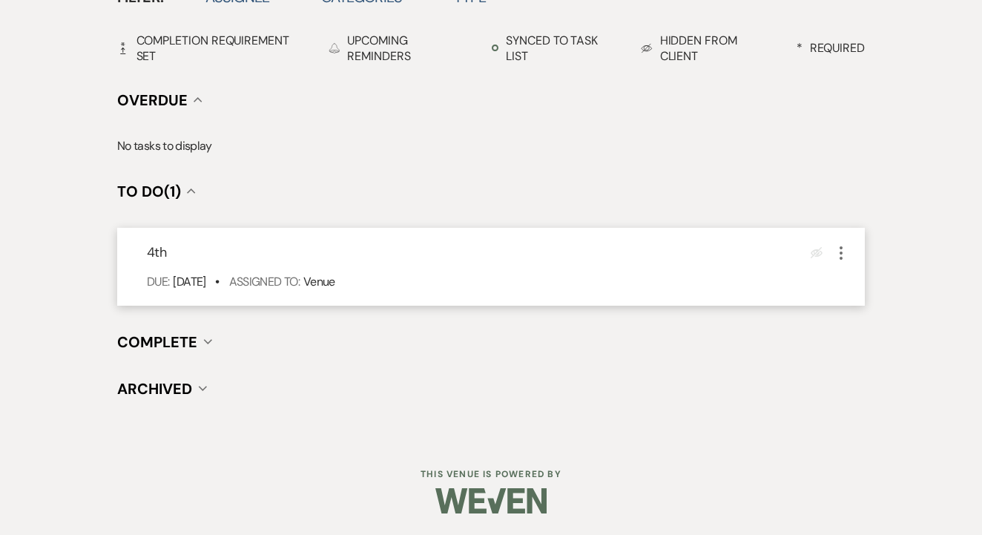
scroll to position [518, 0]
click at [848, 251] on icon "More" at bounding box center [841, 254] width 18 height 18
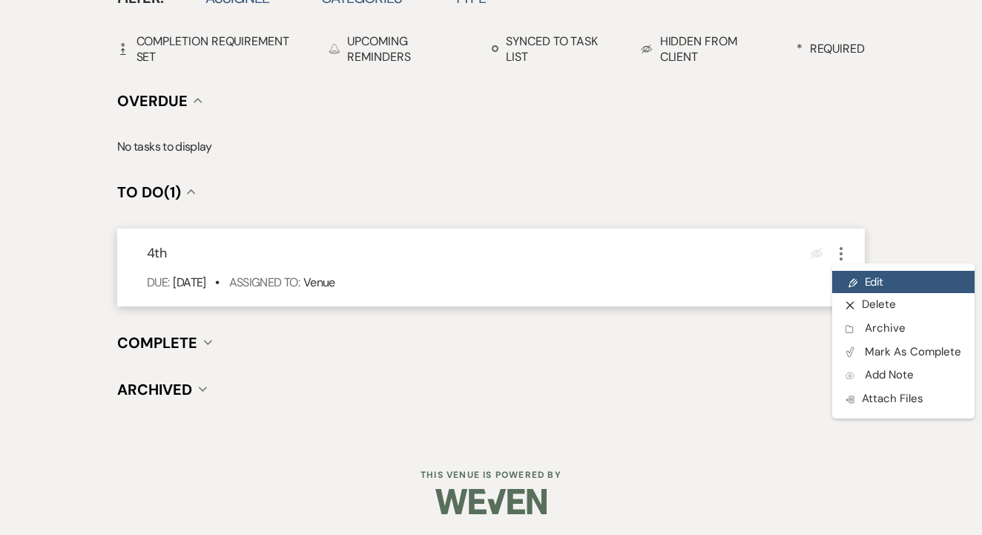
click at [863, 278] on link "Pencil Edit" at bounding box center [903, 282] width 142 height 22
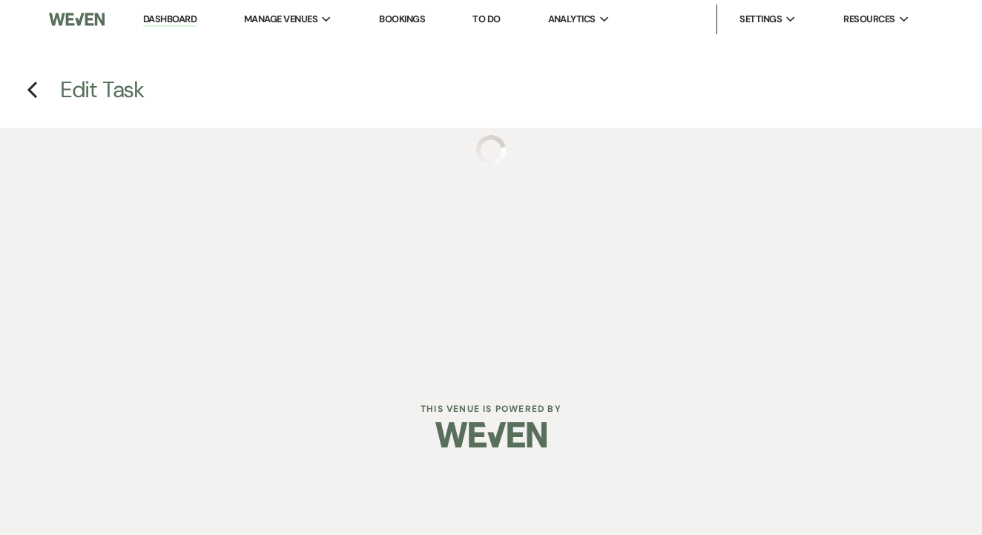
select select "false"
select select "venueHost"
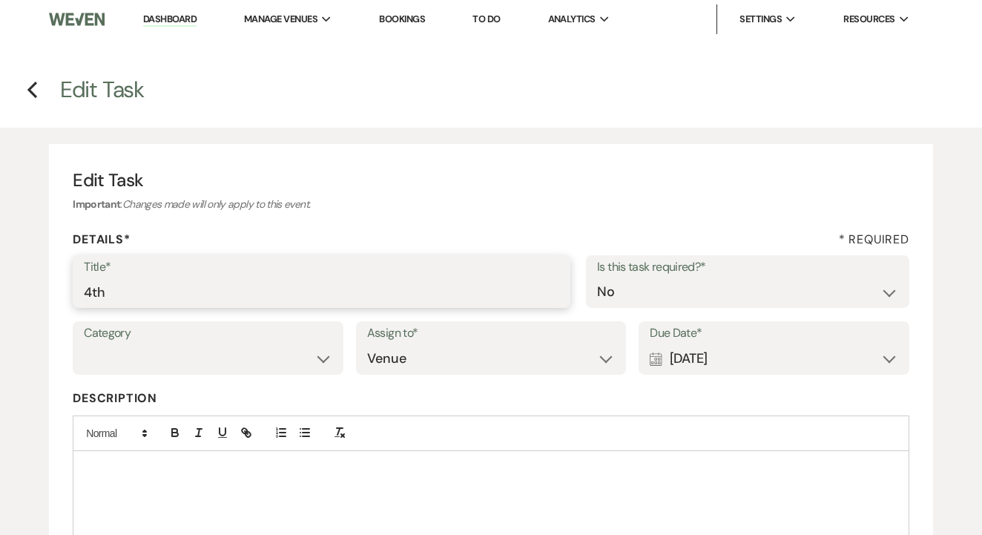
click at [430, 297] on input "4th" at bounding box center [321, 291] width 475 height 29
type input "[PERSON_NAME] dead if no response"
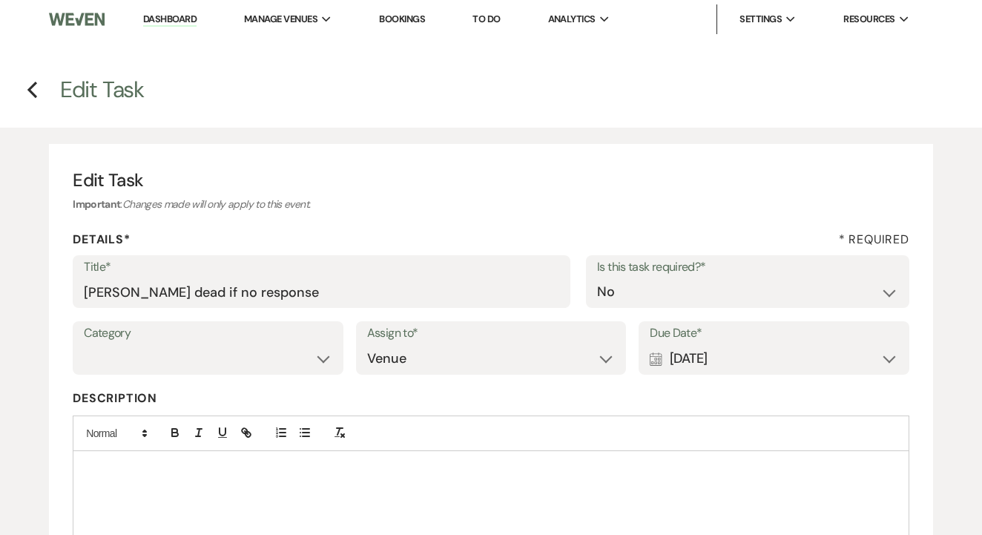
click at [689, 361] on div "Calendar [DATE] Expand" at bounding box center [773, 358] width 248 height 29
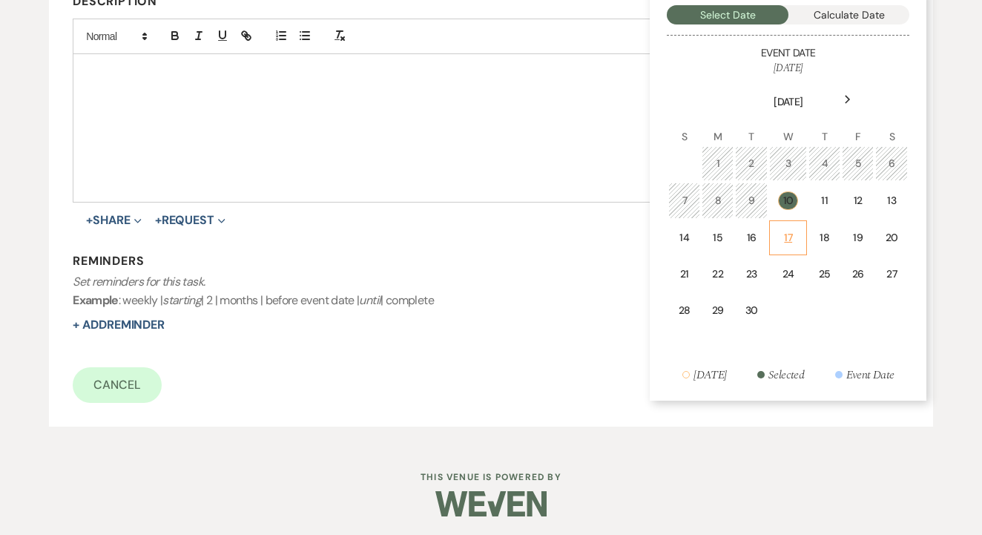
scroll to position [395, 0]
click at [783, 247] on td "17" at bounding box center [788, 239] width 38 height 35
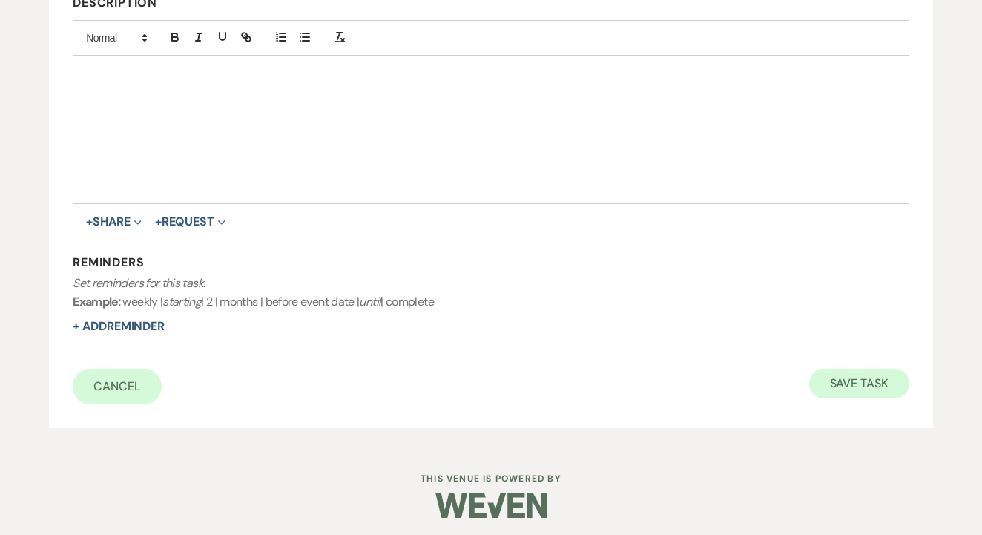
click at [832, 380] on button "Save Task" at bounding box center [859, 383] width 100 height 30
select select "2"
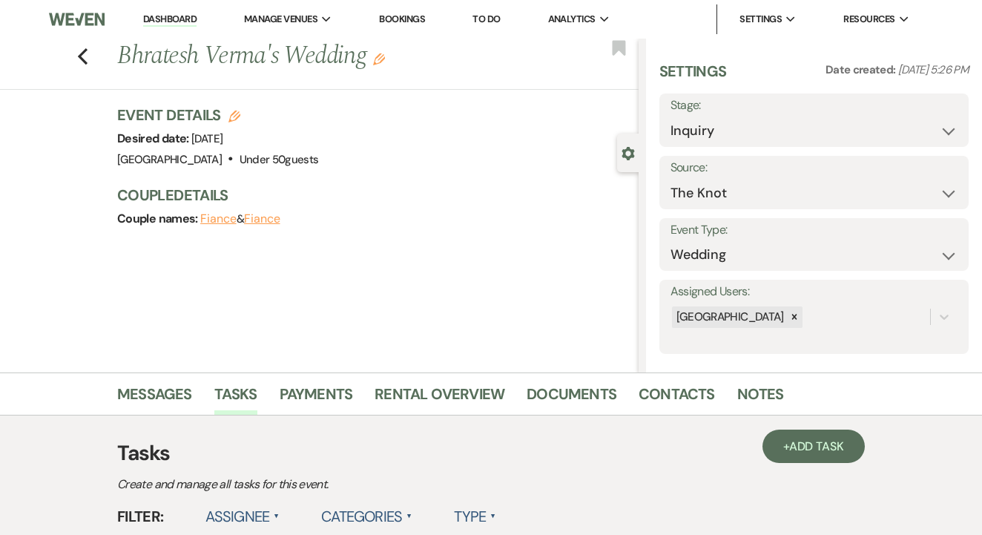
click at [484, 21] on link "To Do" at bounding box center [485, 19] width 27 height 13
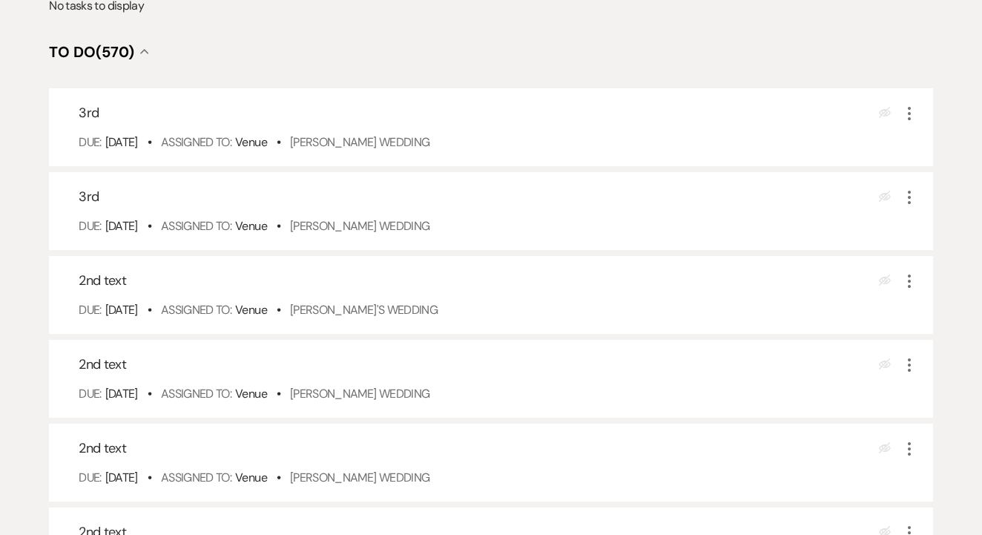
scroll to position [304, 0]
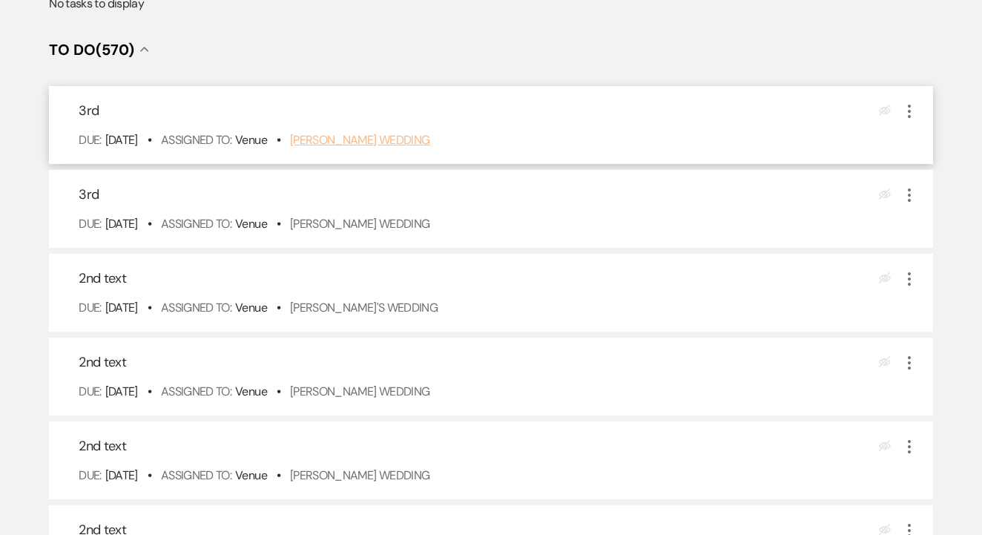
click at [409, 148] on link "[PERSON_NAME] Wedding" at bounding box center [360, 140] width 140 height 16
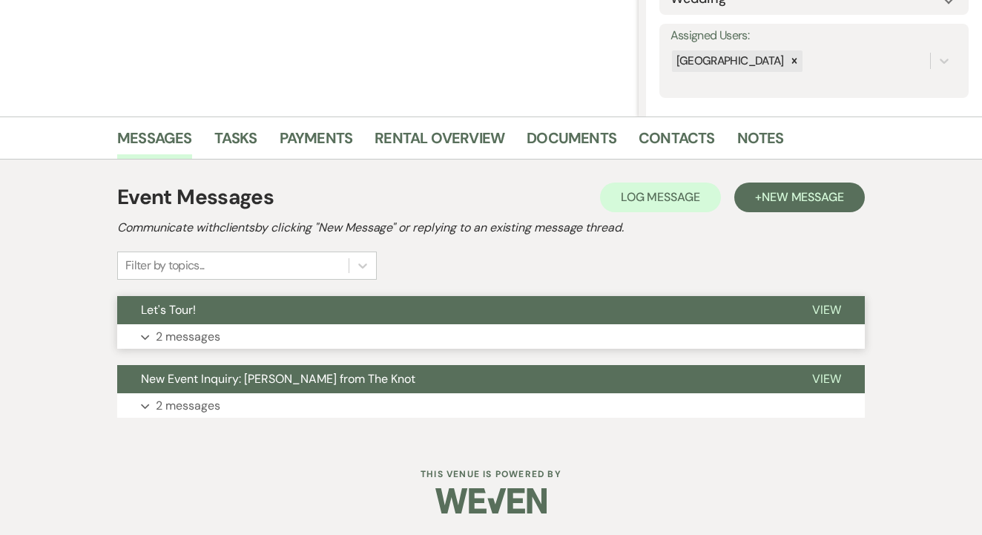
click at [370, 317] on button "Let's Tour!" at bounding box center [452, 310] width 671 height 28
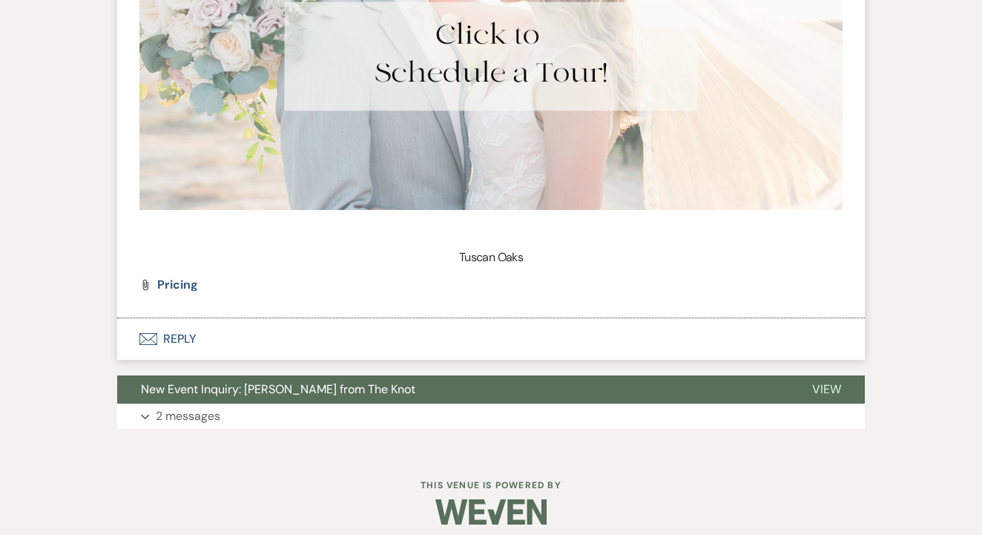
click at [361, 321] on button "Envelope Reply" at bounding box center [490, 339] width 747 height 42
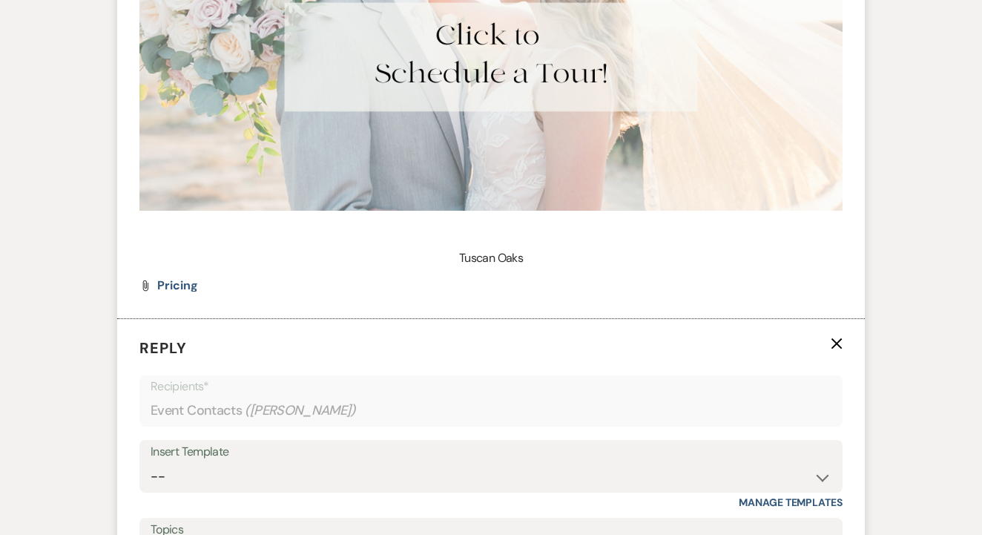
scroll to position [1413, 0]
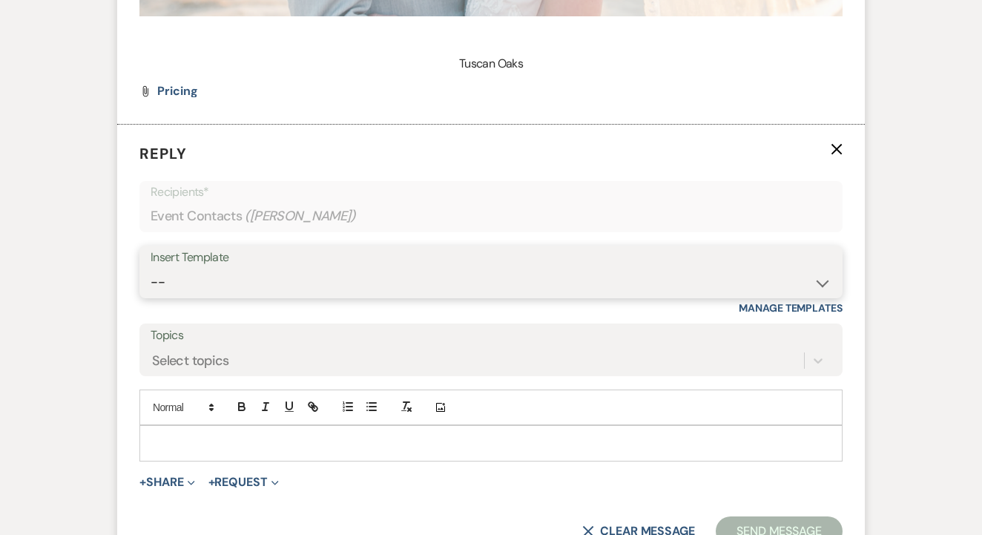
click at [386, 268] on select "-- Lead: Automated Intro Email (Wedding) Lead: 1st Follow Up Email Images Lead:…" at bounding box center [491, 282] width 681 height 29
select select "1271"
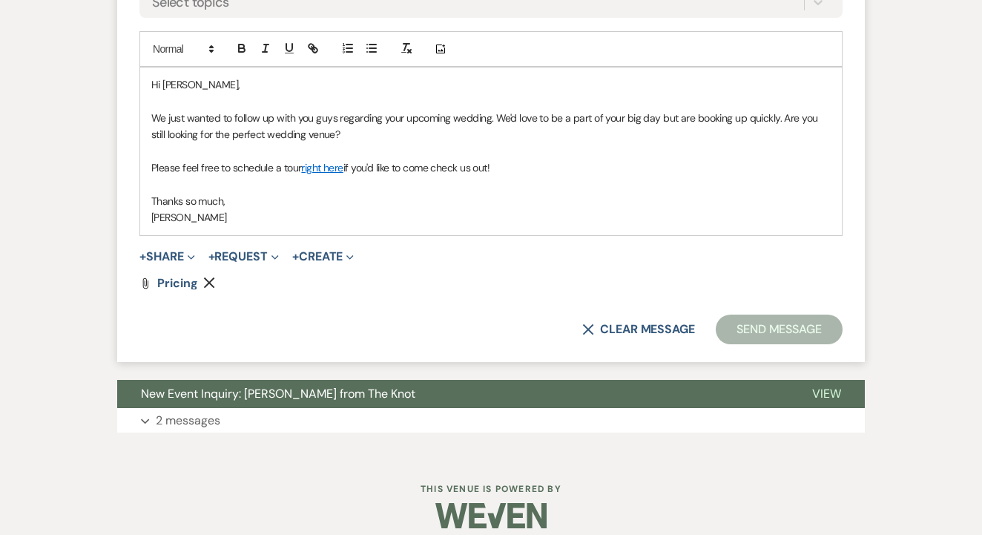
click at [782, 322] on button "Send Message" at bounding box center [778, 329] width 127 height 30
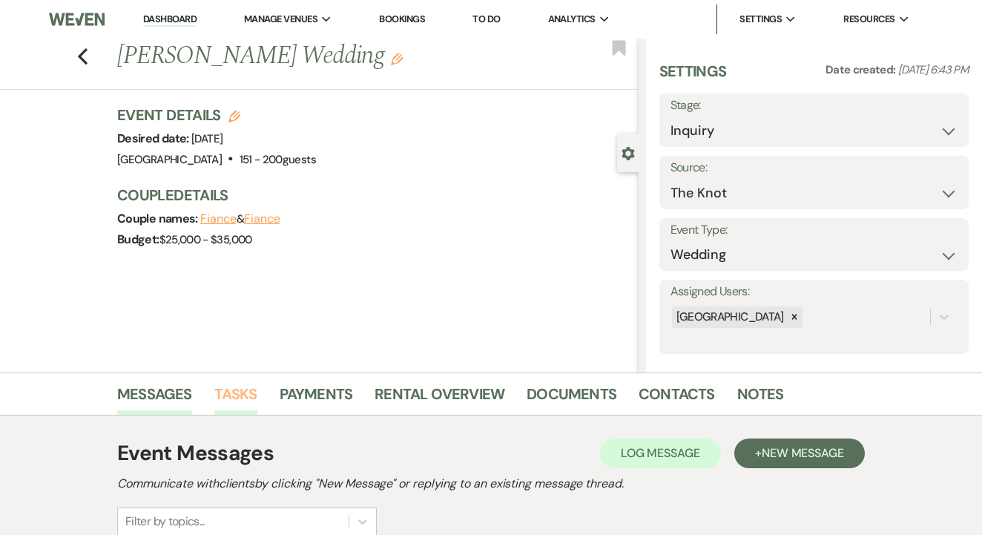
scroll to position [0, 0]
click at [251, 400] on link "Tasks" at bounding box center [235, 398] width 43 height 33
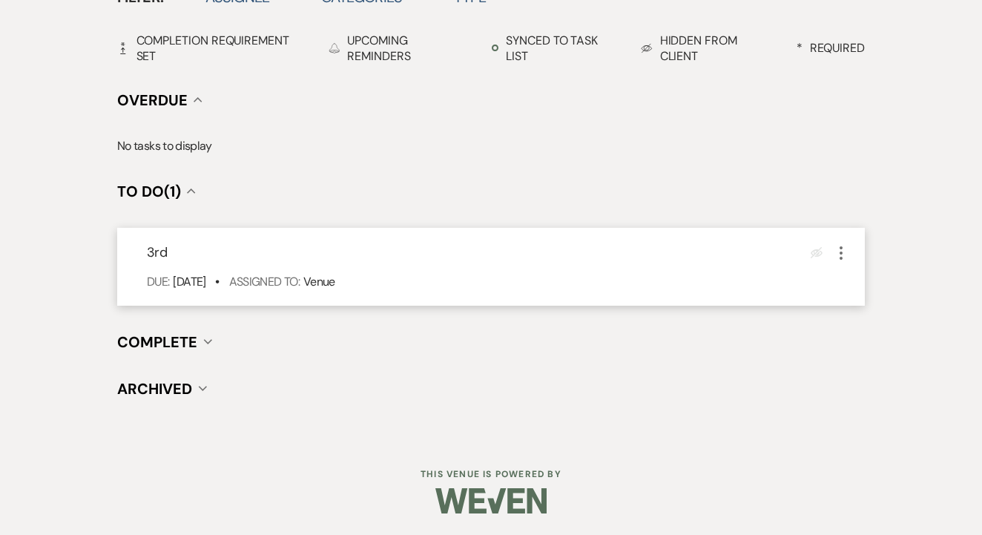
scroll to position [518, 0]
click at [835, 254] on icon "More" at bounding box center [841, 254] width 18 height 18
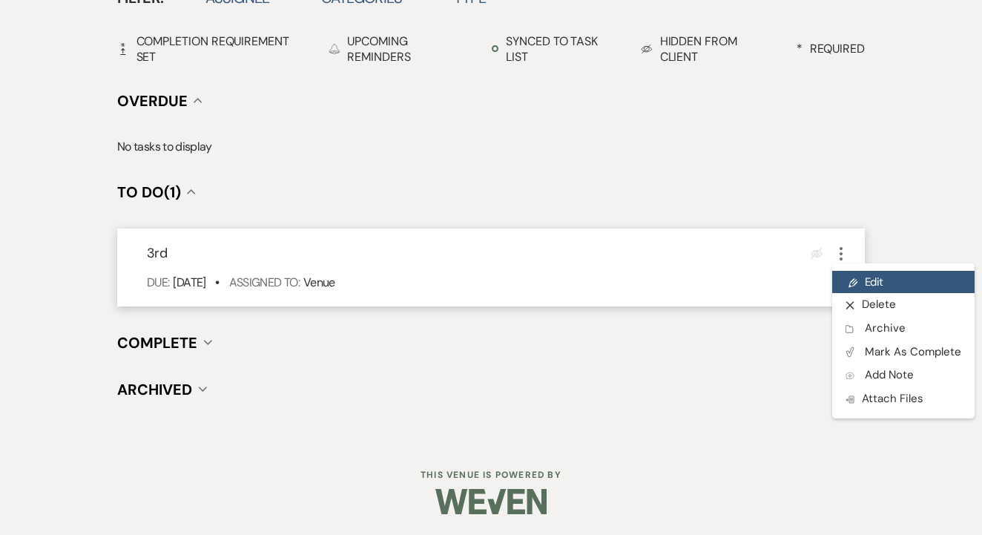
click at [857, 280] on link "Pencil Edit" at bounding box center [903, 282] width 142 height 22
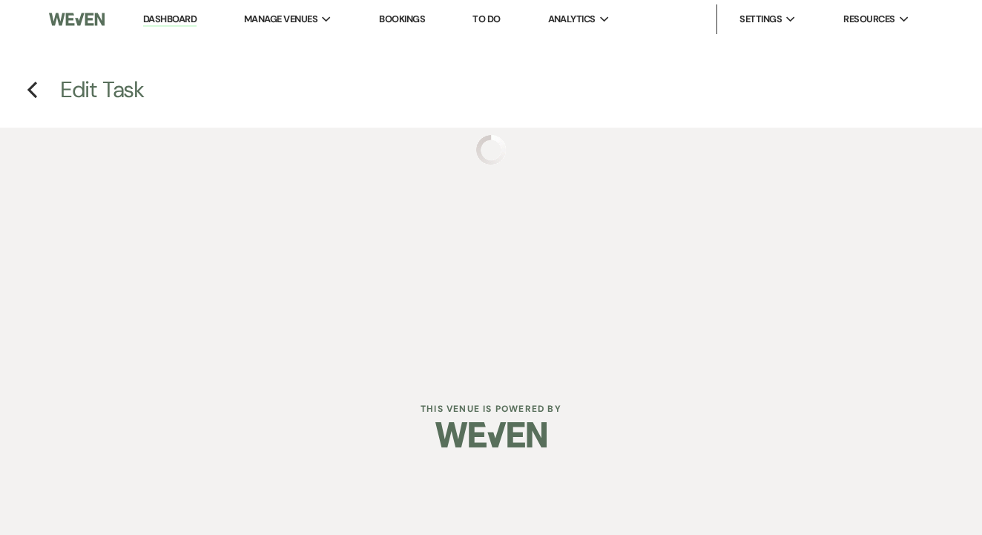
select select "false"
select select "venueHost"
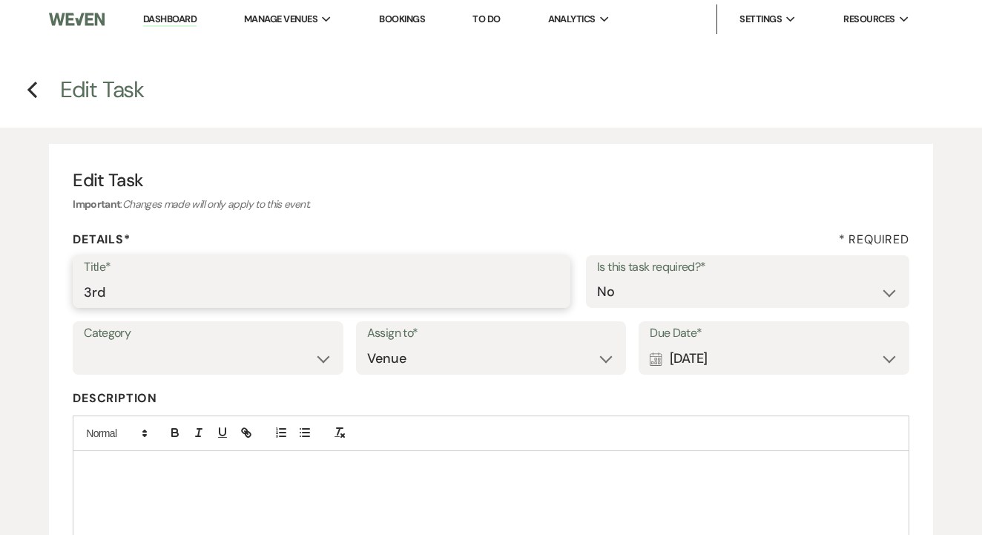
click at [321, 283] on input "3rd" at bounding box center [321, 291] width 475 height 29
type input "4th"
click at [677, 358] on div "Calendar [DATE] Expand" at bounding box center [773, 358] width 248 height 29
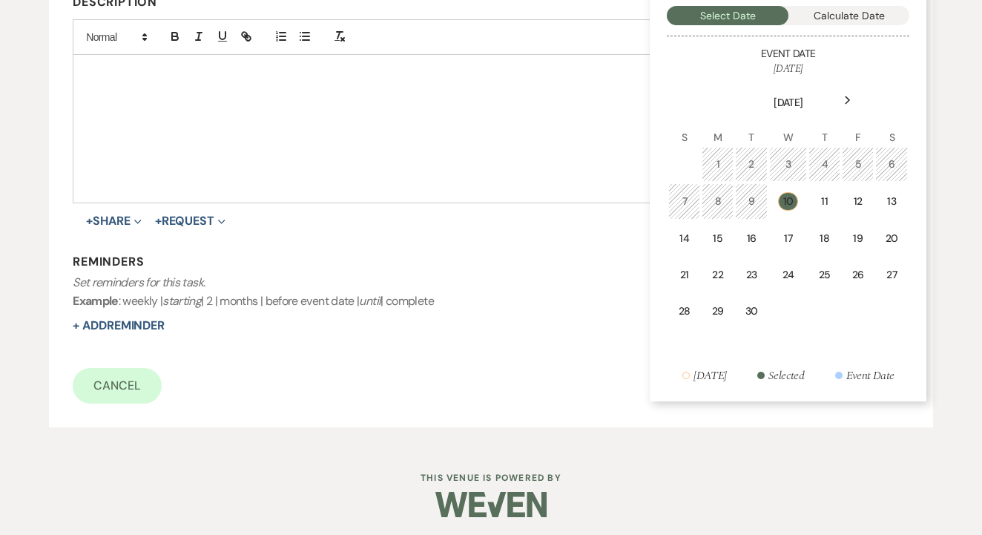
scroll to position [395, 0]
click at [790, 231] on div "17" at bounding box center [787, 239] width 19 height 16
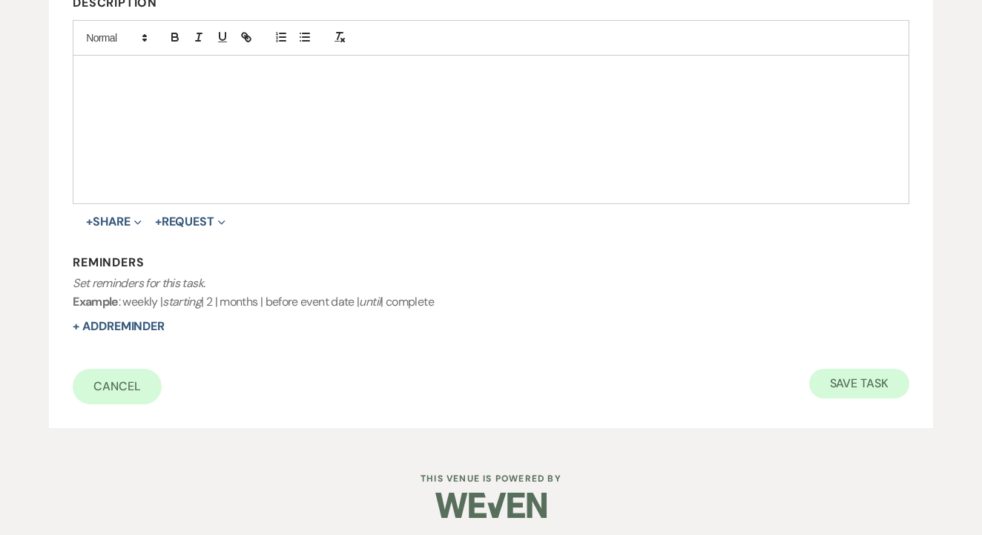
click at [848, 368] on button "Save Task" at bounding box center [859, 383] width 100 height 30
select select "2"
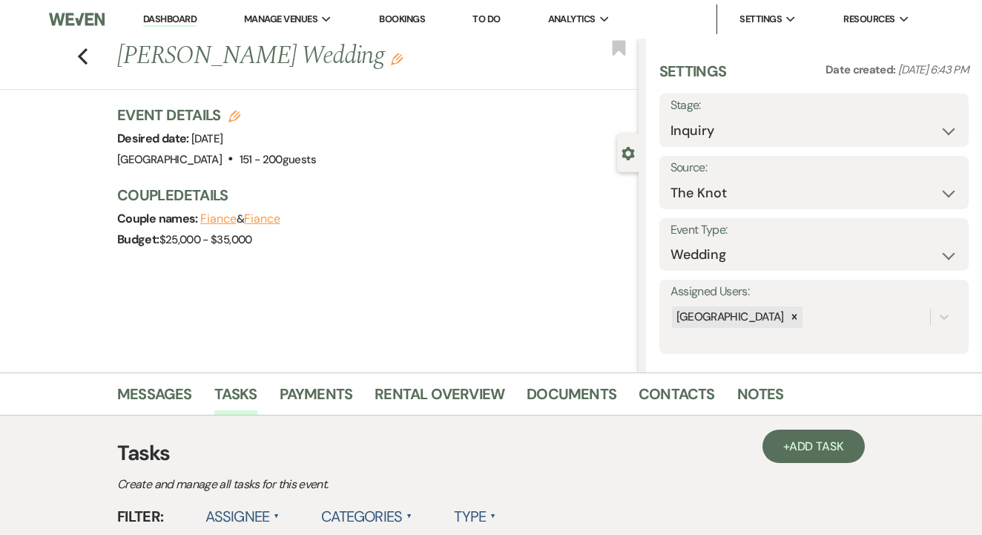
click at [495, 21] on link "To Do" at bounding box center [485, 19] width 27 height 13
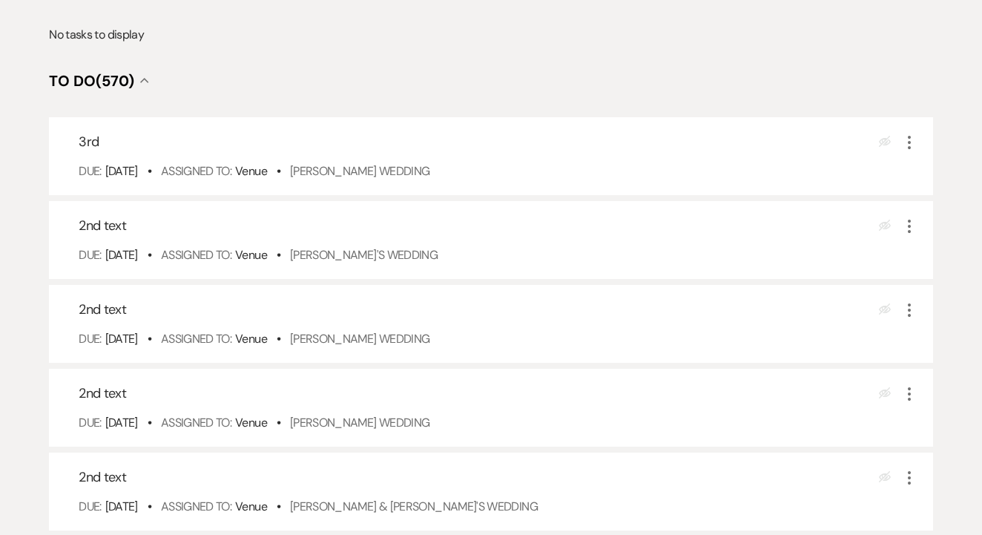
scroll to position [287, 0]
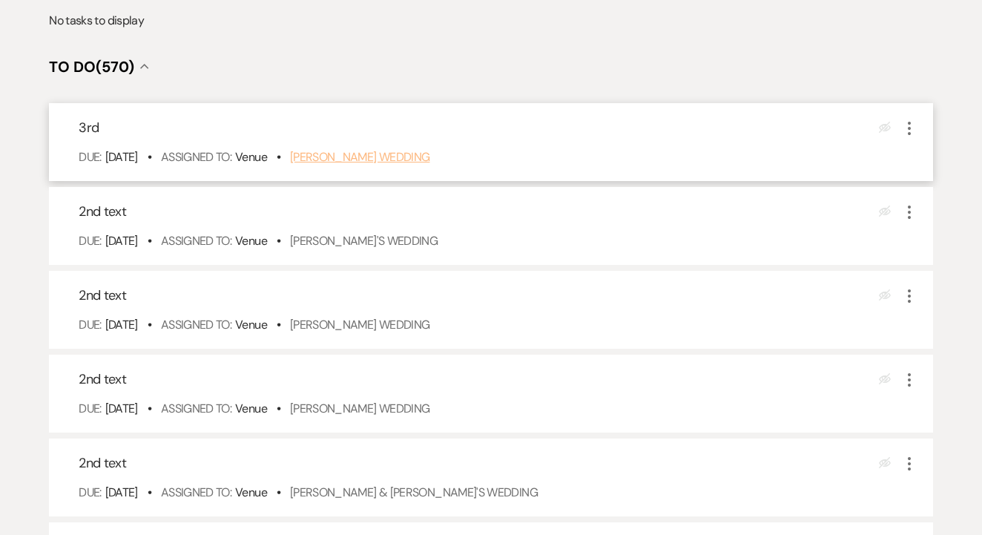
click at [400, 165] on link "[PERSON_NAME] Wedding" at bounding box center [360, 157] width 140 height 16
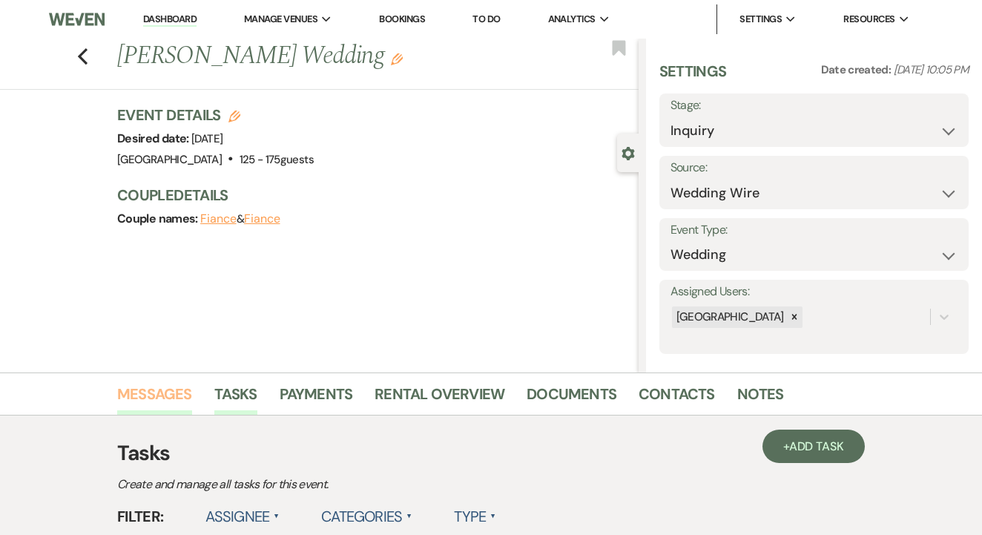
click at [175, 396] on link "Messages" at bounding box center [154, 398] width 75 height 33
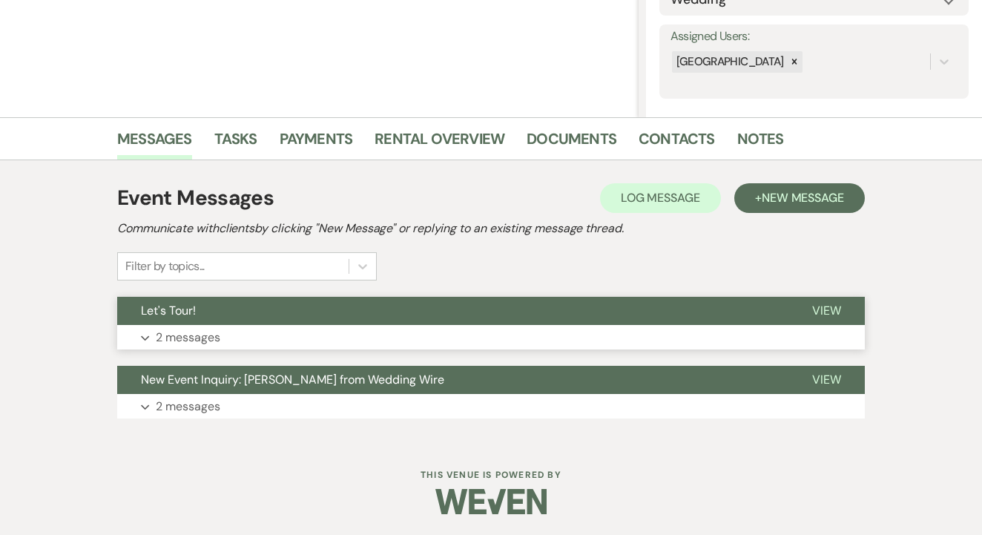
click at [438, 320] on button "Let's Tour!" at bounding box center [452, 311] width 671 height 28
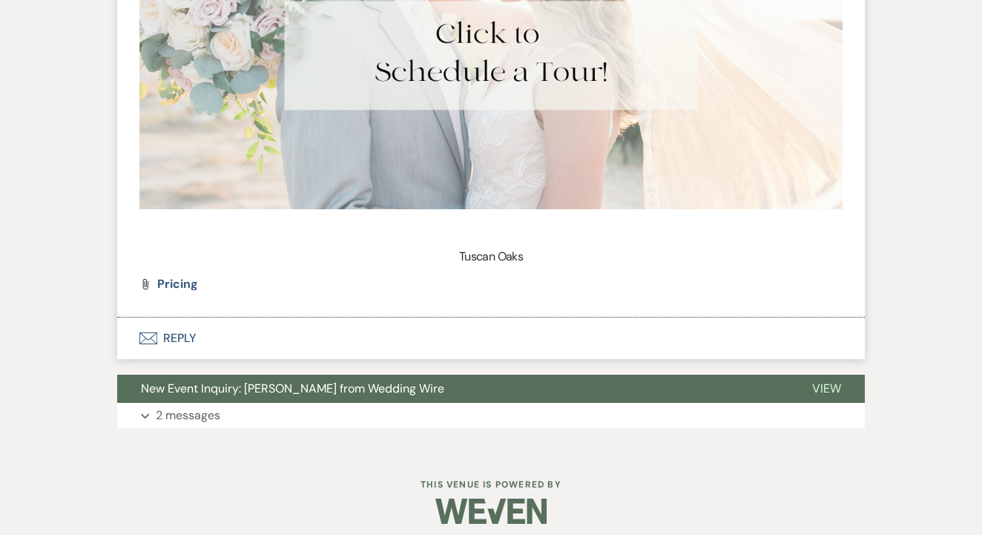
click at [406, 317] on button "Envelope Reply" at bounding box center [490, 338] width 747 height 42
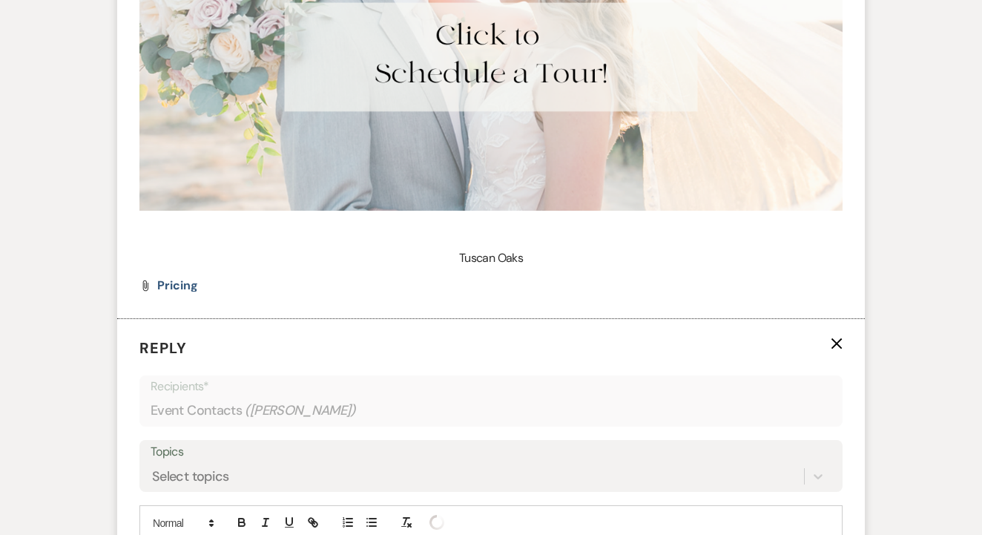
scroll to position [1412, 0]
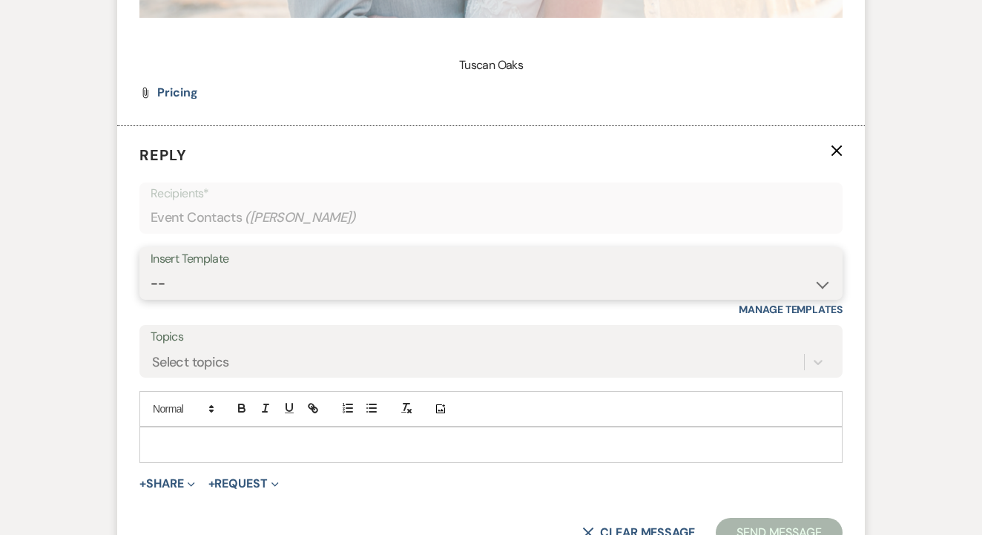
click at [430, 277] on select "-- Lead: Automated Intro Email (Wedding) Lead: 1st Follow Up Email Images Lead:…" at bounding box center [491, 283] width 681 height 29
select select "1271"
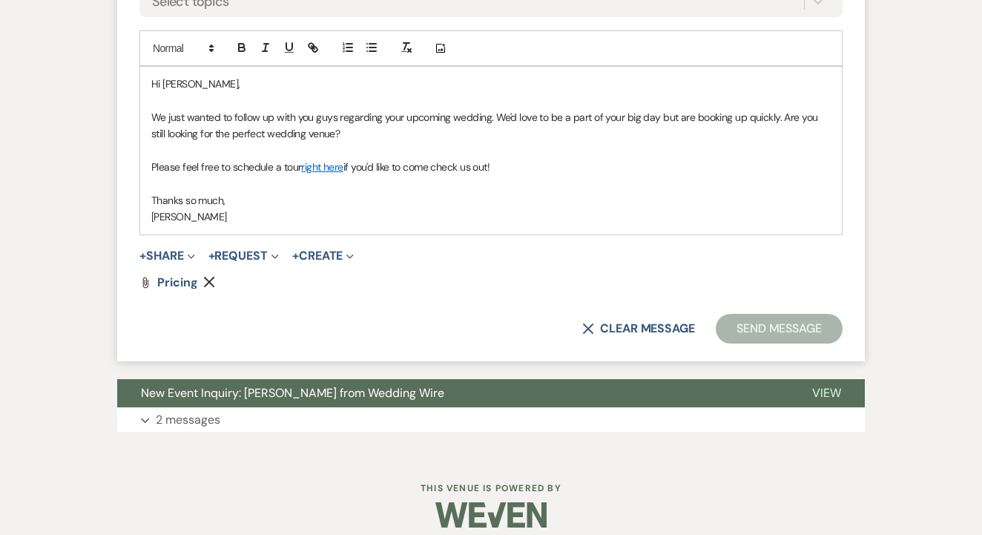
click at [722, 314] on button "Send Message" at bounding box center [778, 329] width 127 height 30
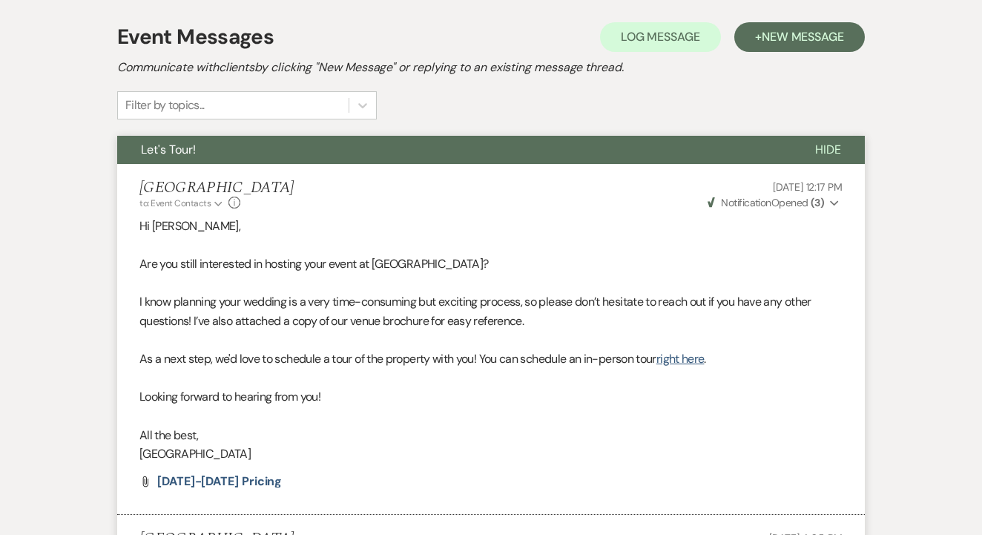
scroll to position [354, 0]
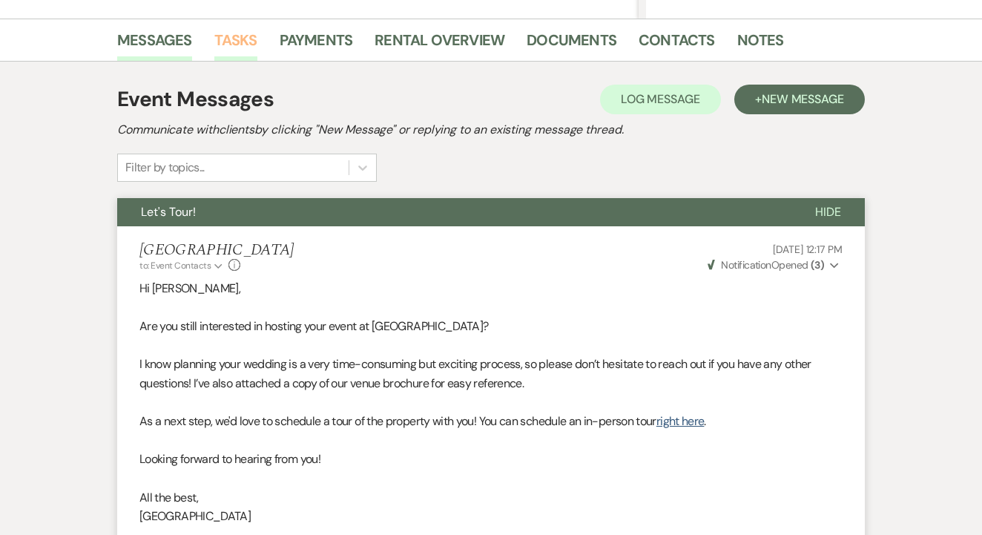
click at [241, 42] on link "Tasks" at bounding box center [235, 44] width 43 height 33
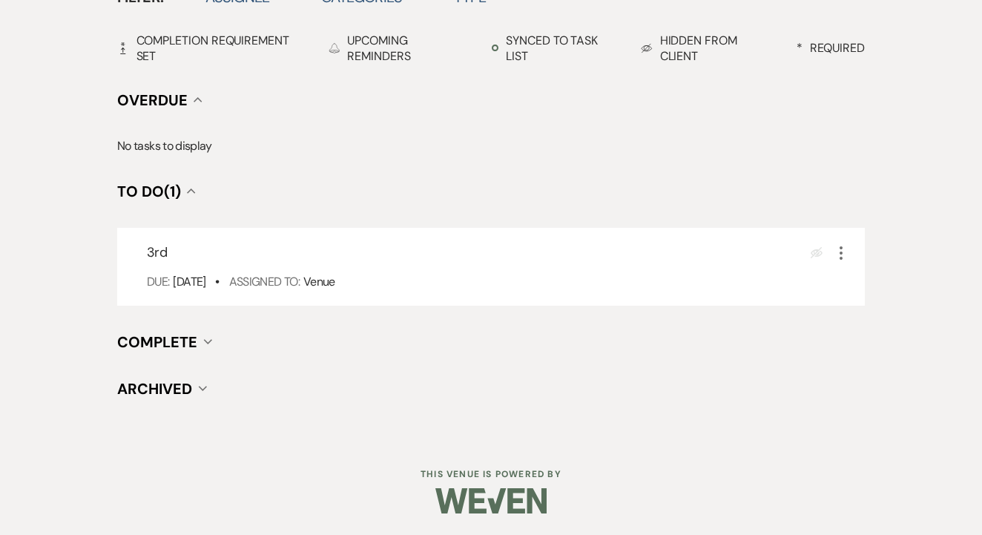
scroll to position [518, 0]
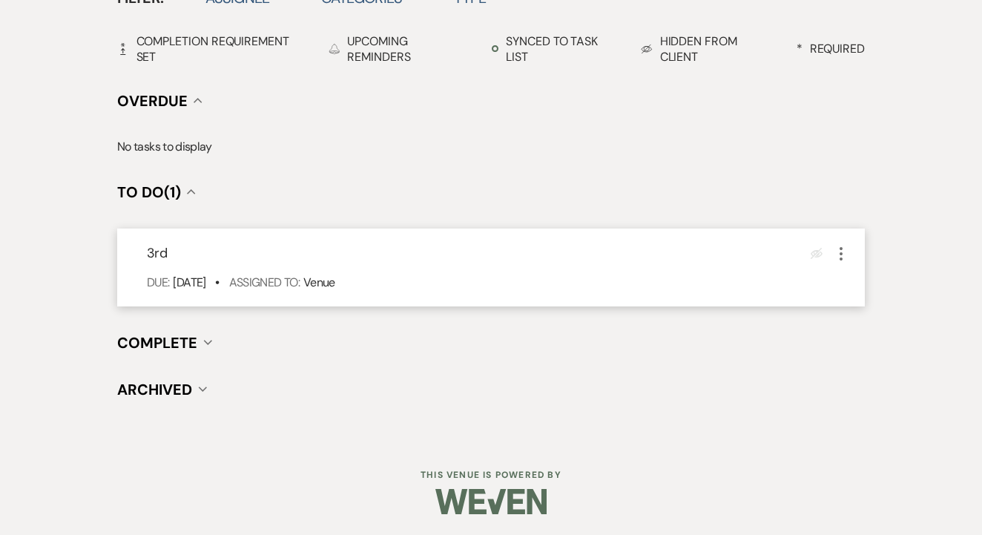
click at [835, 250] on icon "More" at bounding box center [841, 254] width 18 height 18
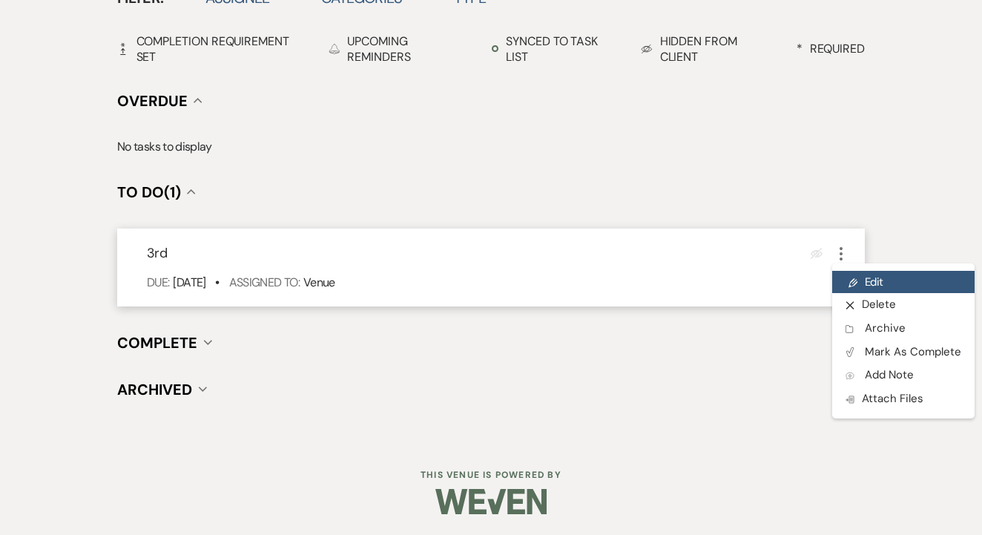
click at [862, 286] on link "Pencil Edit" at bounding box center [903, 282] width 142 height 22
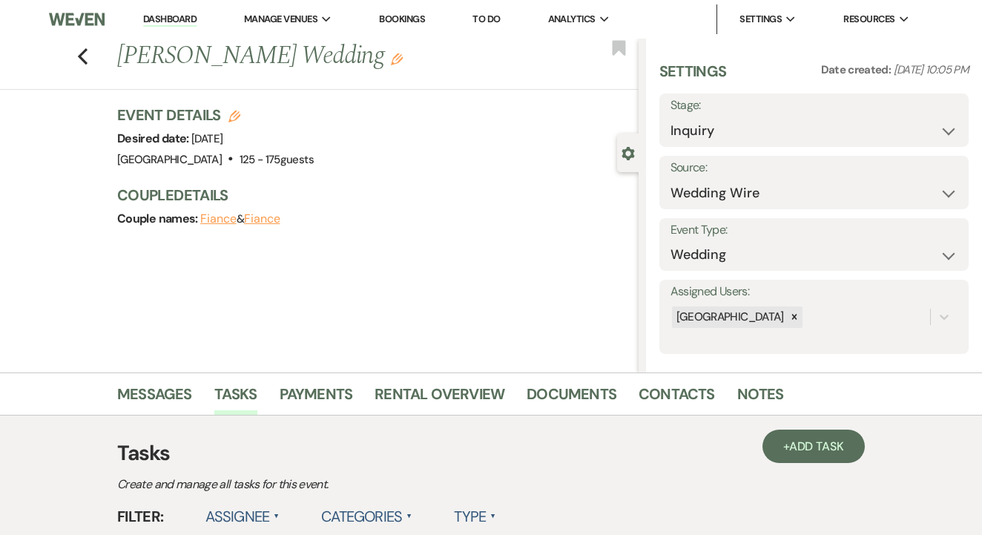
select select "false"
select select "venueHost"
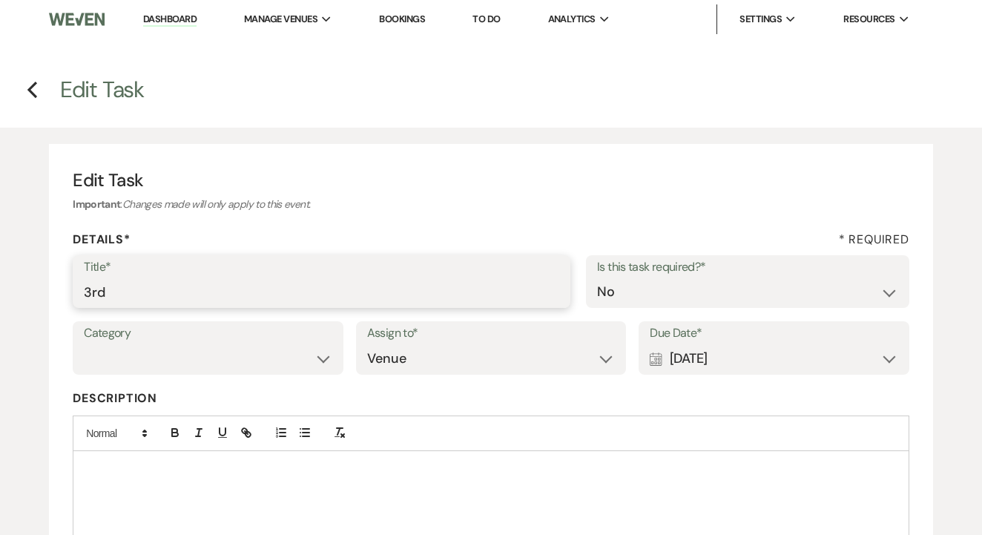
click at [489, 288] on input "3rd" at bounding box center [321, 291] width 475 height 29
type input "4th"
click at [698, 357] on div "Calendar [DATE] Expand" at bounding box center [773, 358] width 248 height 29
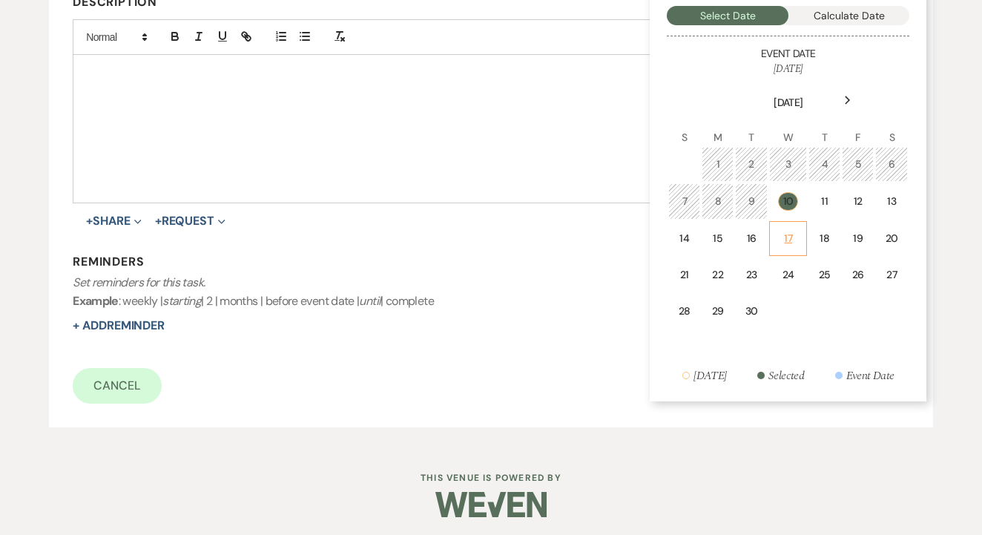
scroll to position [395, 0]
click at [787, 231] on div "17" at bounding box center [787, 239] width 19 height 16
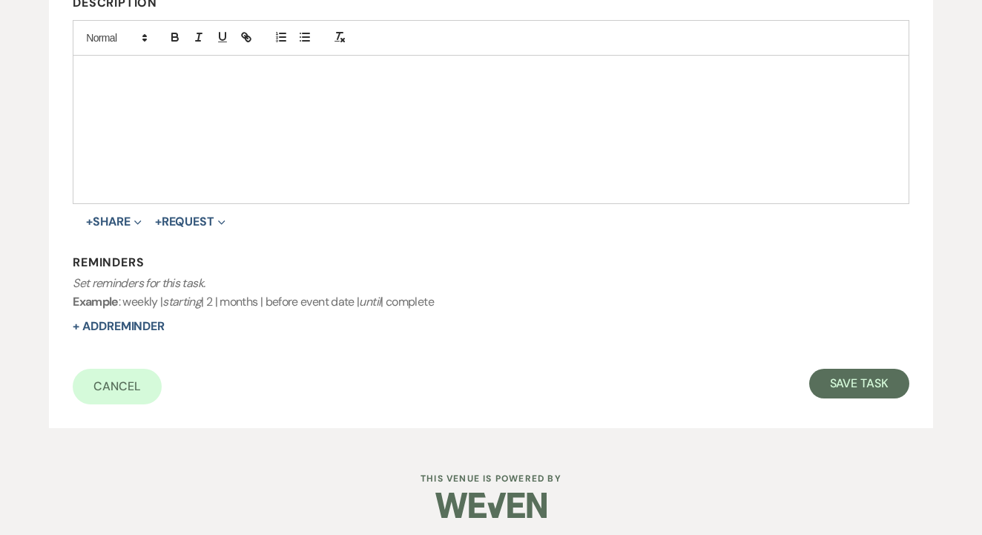
click at [874, 396] on div "Cancel Save Task" at bounding box center [491, 386] width 836 height 36
click at [871, 369] on button "Save Task" at bounding box center [859, 383] width 100 height 30
select select "3"
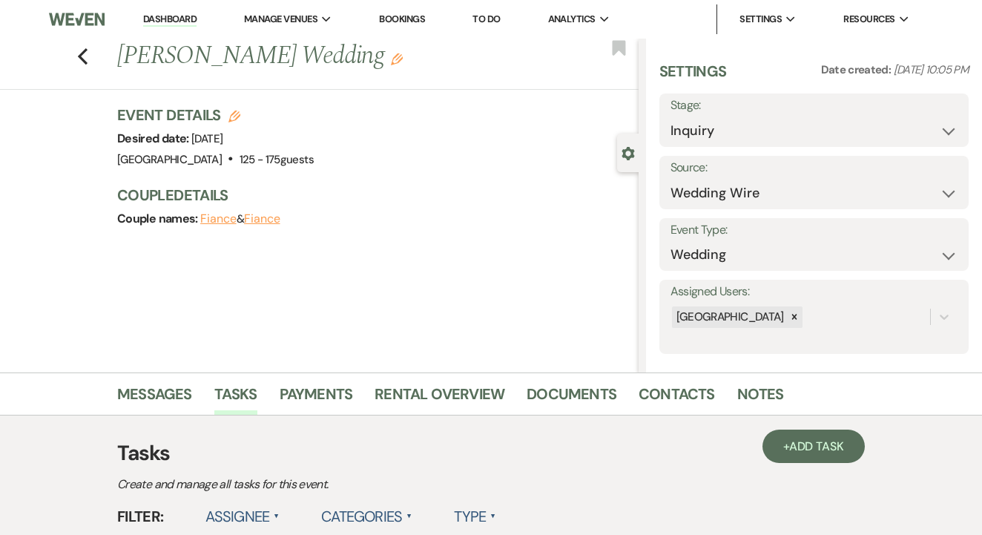
click at [487, 18] on link "To Do" at bounding box center [485, 19] width 27 height 13
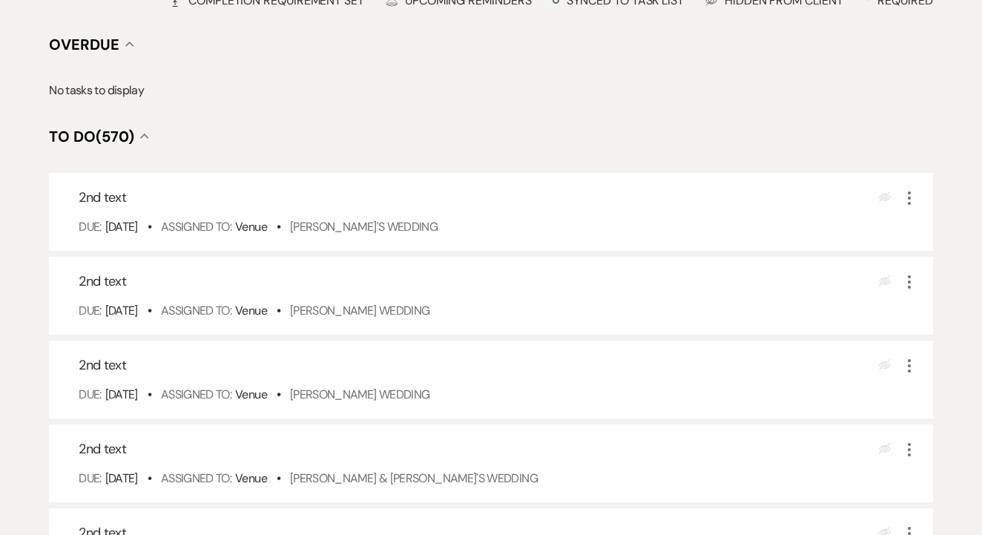
scroll to position [277, 0]
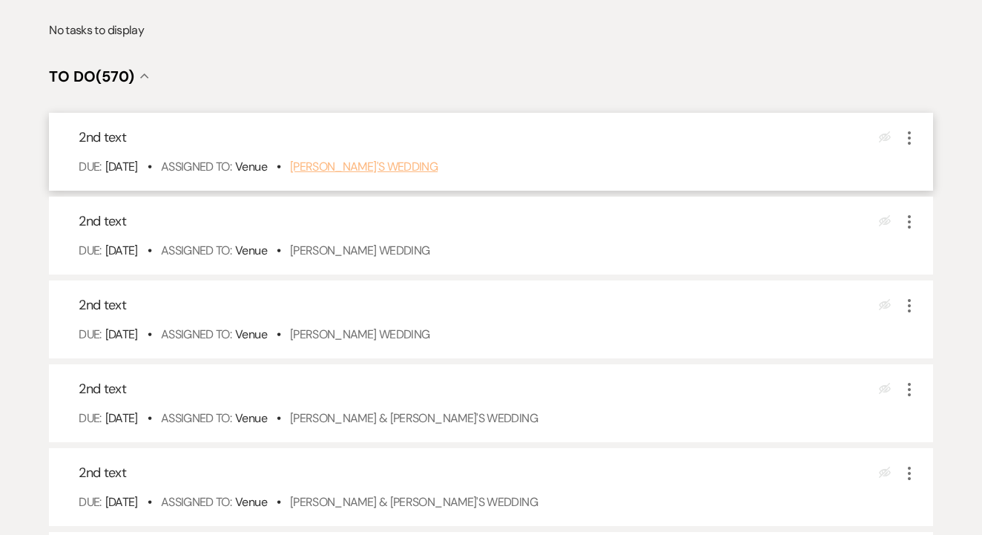
click at [399, 174] on link "[PERSON_NAME]'s Wedding" at bounding box center [364, 167] width 148 height 16
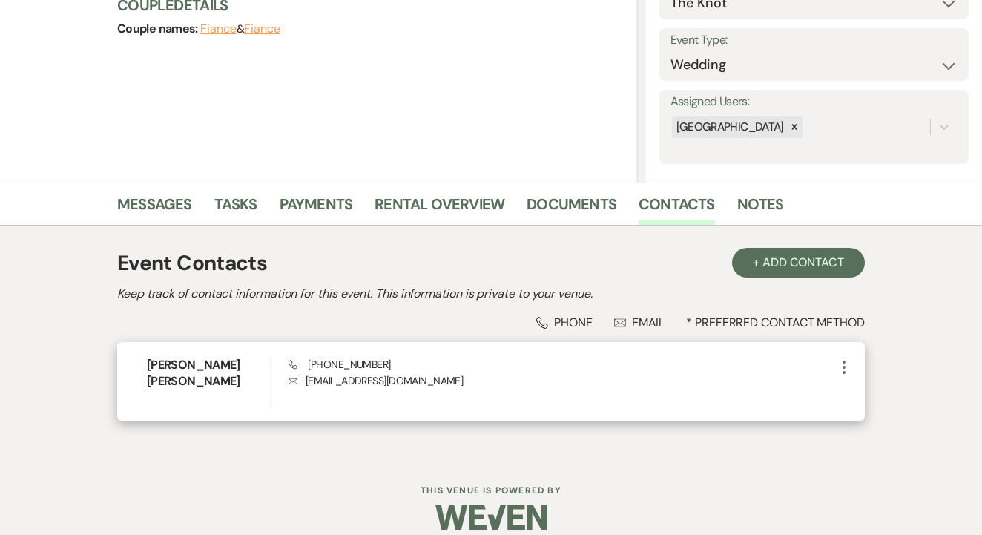
scroll to position [189, 0]
drag, startPoint x: 305, startPoint y: 368, endPoint x: 370, endPoint y: 369, distance: 64.5
click at [386, 369] on div "Phone [PHONE_NUMBER] Envelope [EMAIL_ADDRESS][DOMAIN_NAME]" at bounding box center [561, 381] width 546 height 49
copy span "[PHONE_NUMBER]"
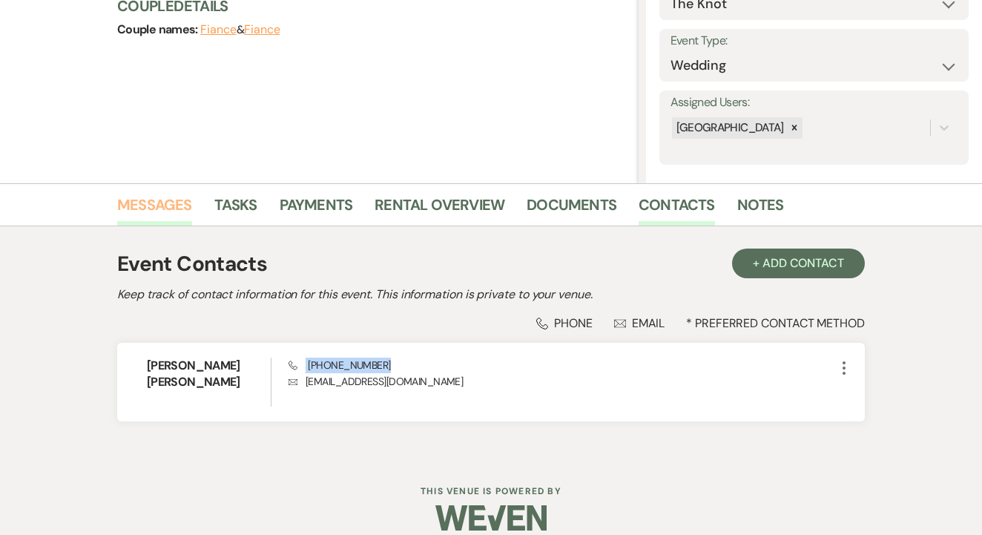
click at [155, 209] on link "Messages" at bounding box center [154, 209] width 75 height 33
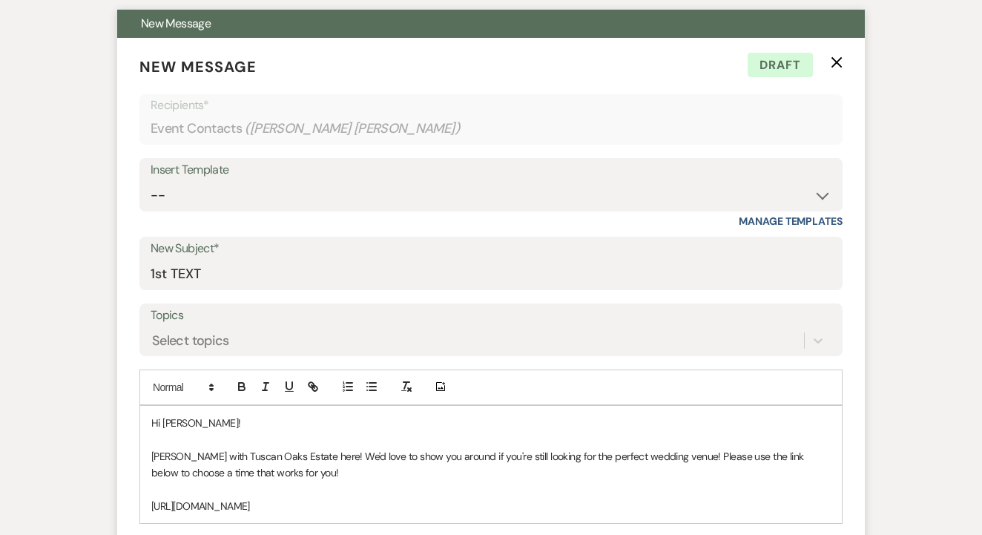
scroll to position [661, 0]
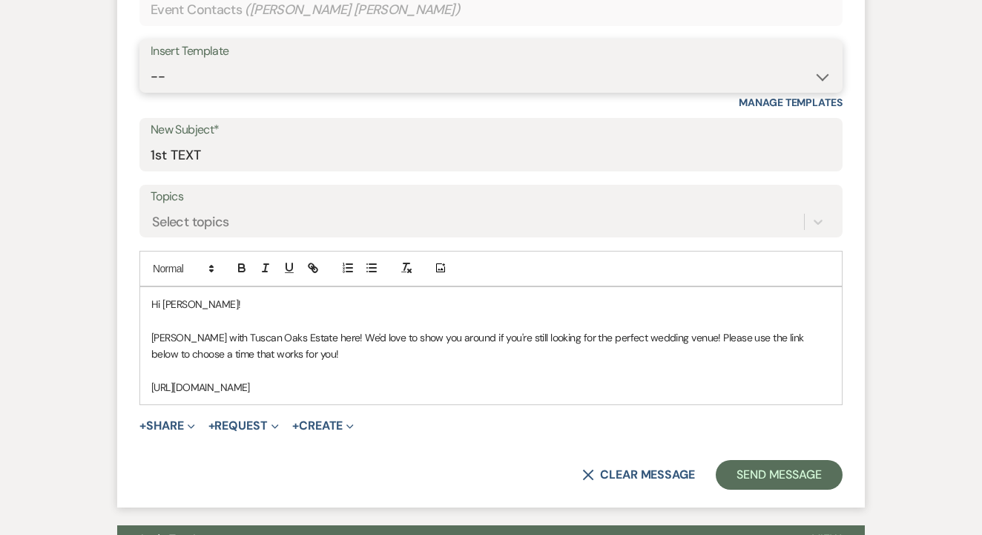
click at [482, 85] on select "-- Lead: Automated Intro Email (Wedding) Lead: 1st Follow Up Email Images Lead:…" at bounding box center [491, 76] width 681 height 29
select select "2884"
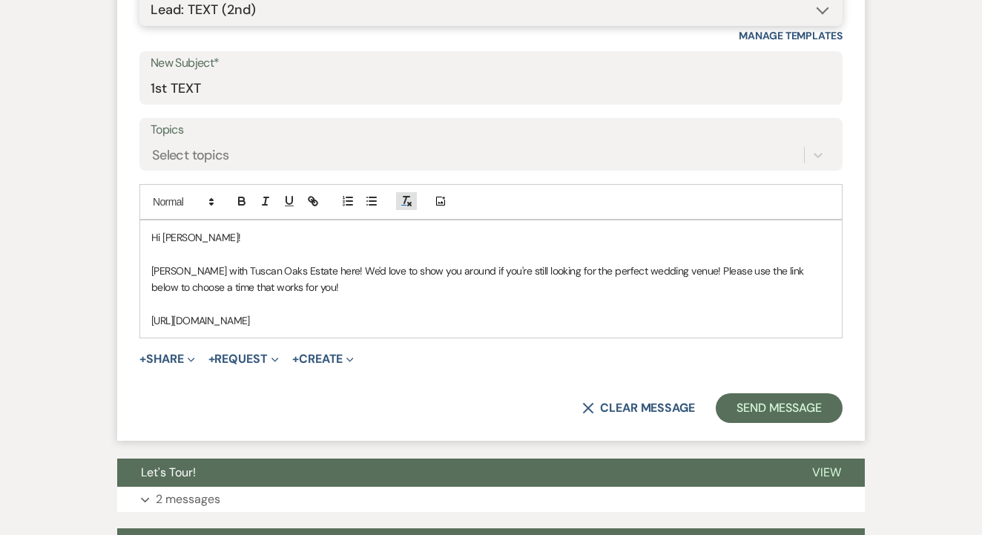
type input "TEXT 2"
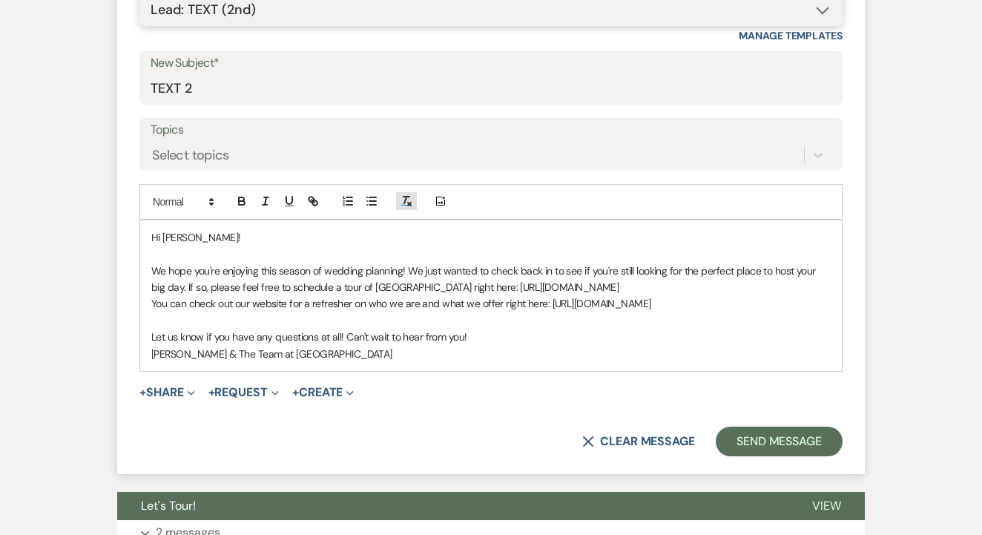
scroll to position [787, 0]
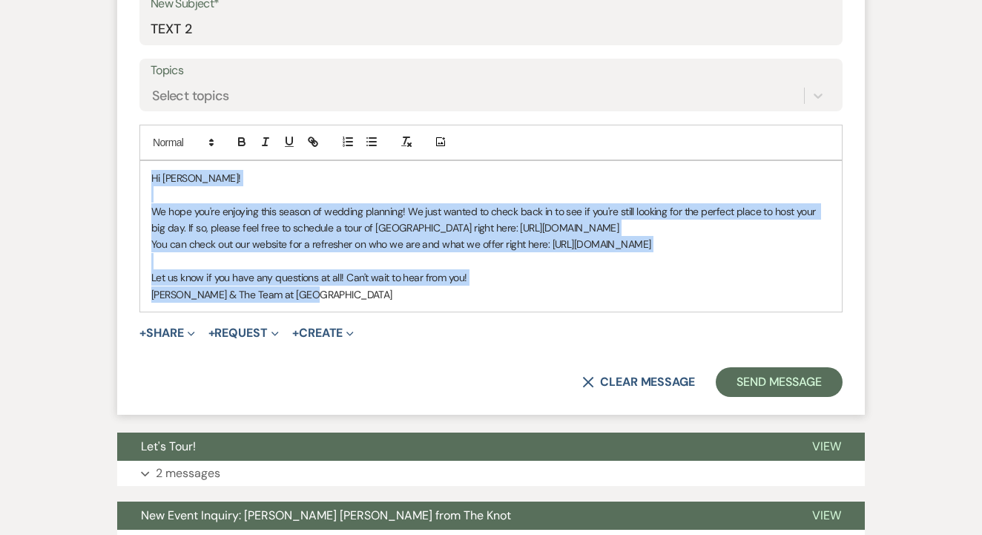
drag, startPoint x: 148, startPoint y: 168, endPoint x: 395, endPoint y: 298, distance: 279.6
click at [395, 298] on div "Hi [PERSON_NAME]! We hope you're enjoying this season of wedding planning! We j…" at bounding box center [490, 236] width 701 height 151
copy div "Hi [PERSON_NAME]! We hope you're enjoying this season of wedding planning! We j…"
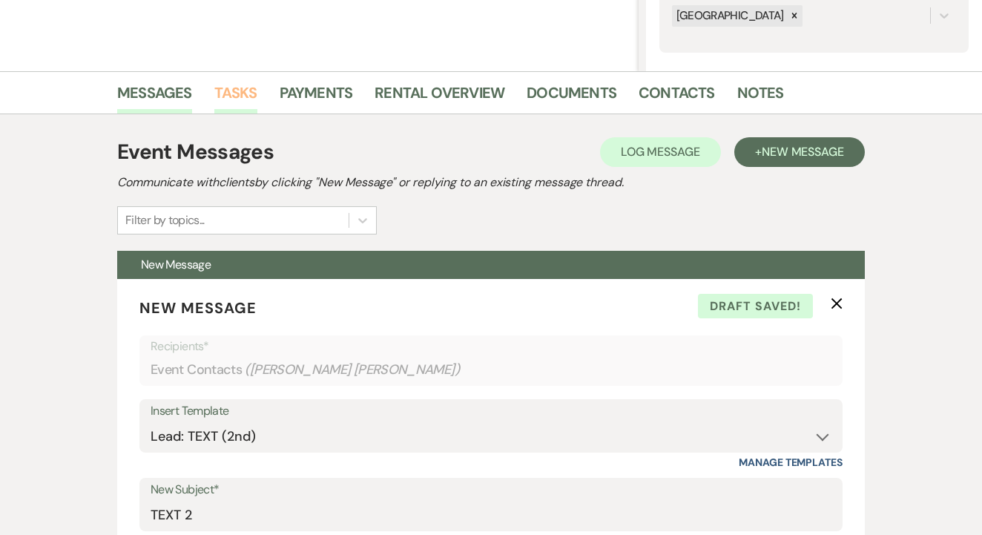
click at [238, 108] on link "Tasks" at bounding box center [235, 97] width 43 height 33
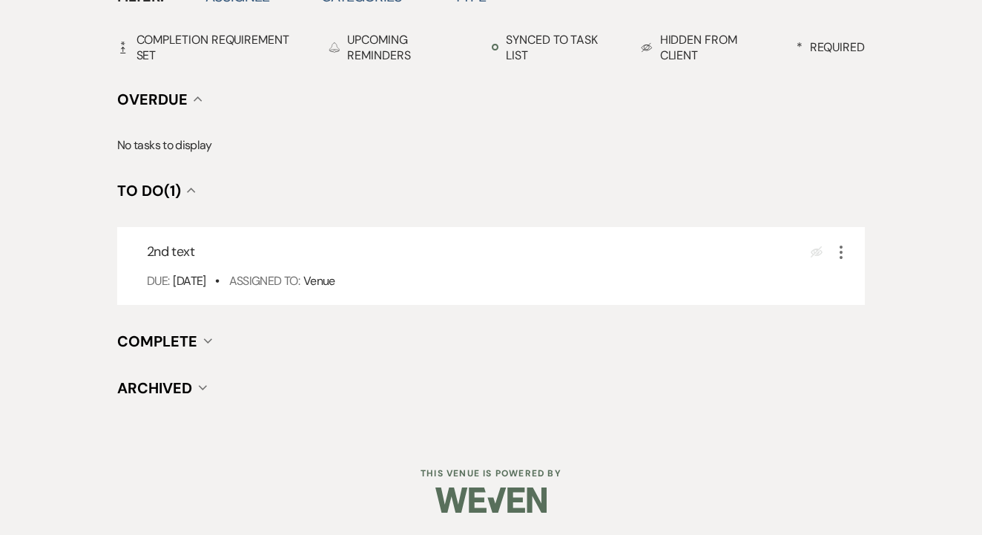
scroll to position [518, 0]
click at [838, 249] on icon "More" at bounding box center [841, 254] width 18 height 18
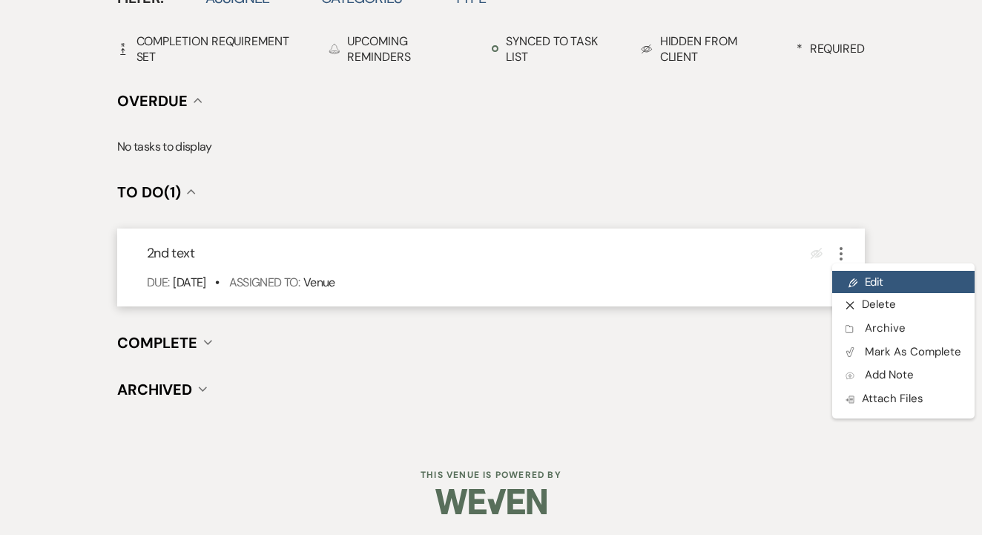
click at [857, 281] on link "Pencil Edit" at bounding box center [903, 282] width 142 height 22
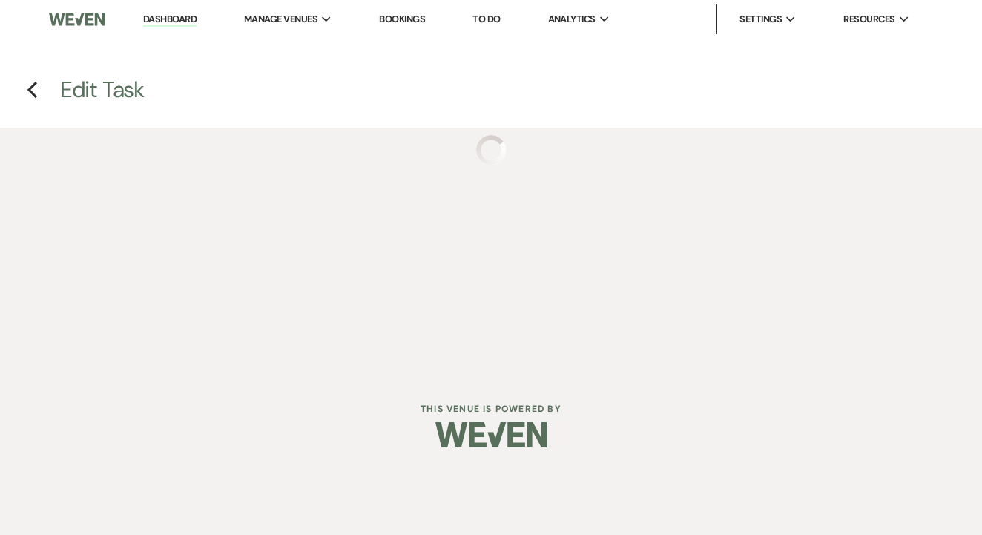
select select "false"
select select "venueHost"
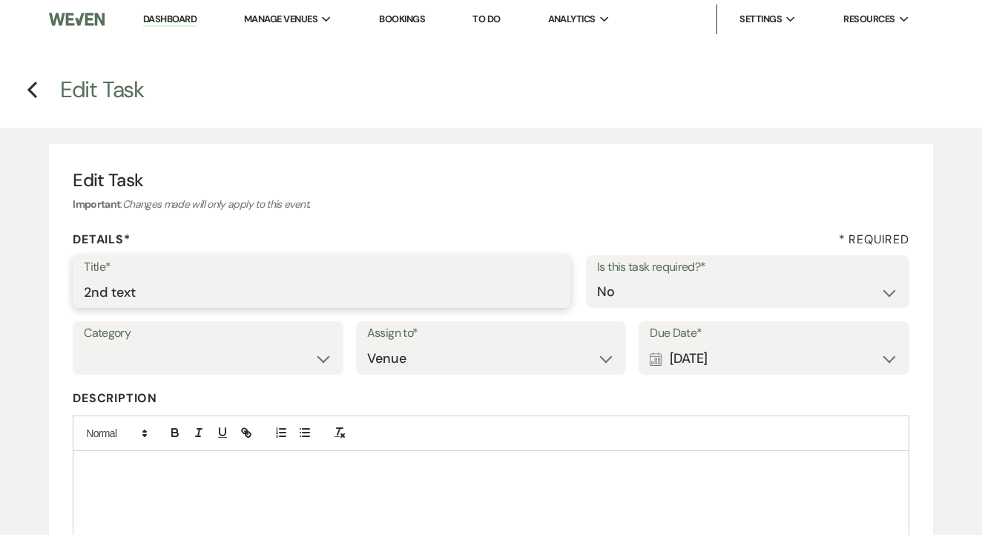
click at [358, 294] on input "2nd text" at bounding box center [321, 291] width 475 height 29
type input "3rd"
click at [747, 351] on div "Calendar [DATE] Expand" at bounding box center [773, 358] width 248 height 29
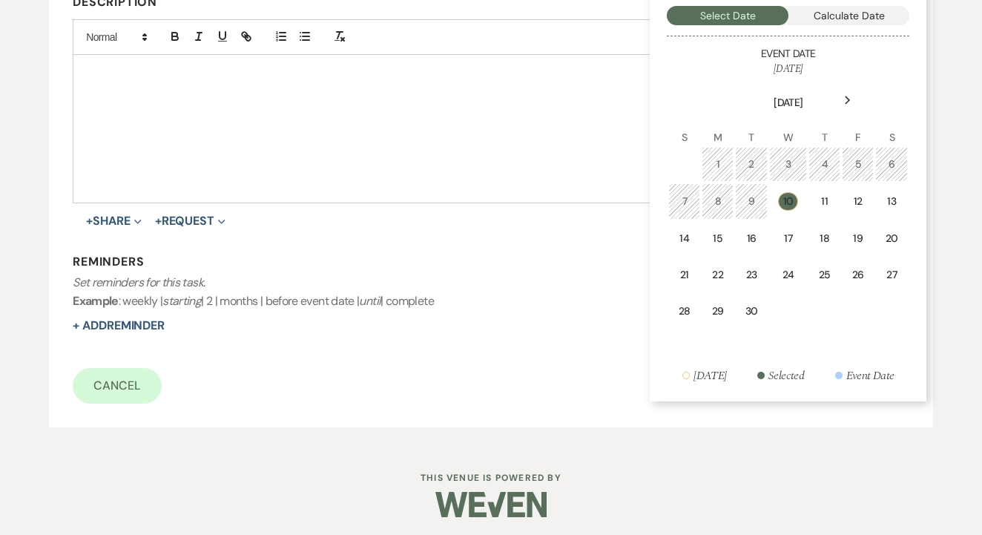
scroll to position [395, 0]
click at [788, 234] on div "17" at bounding box center [787, 239] width 19 height 16
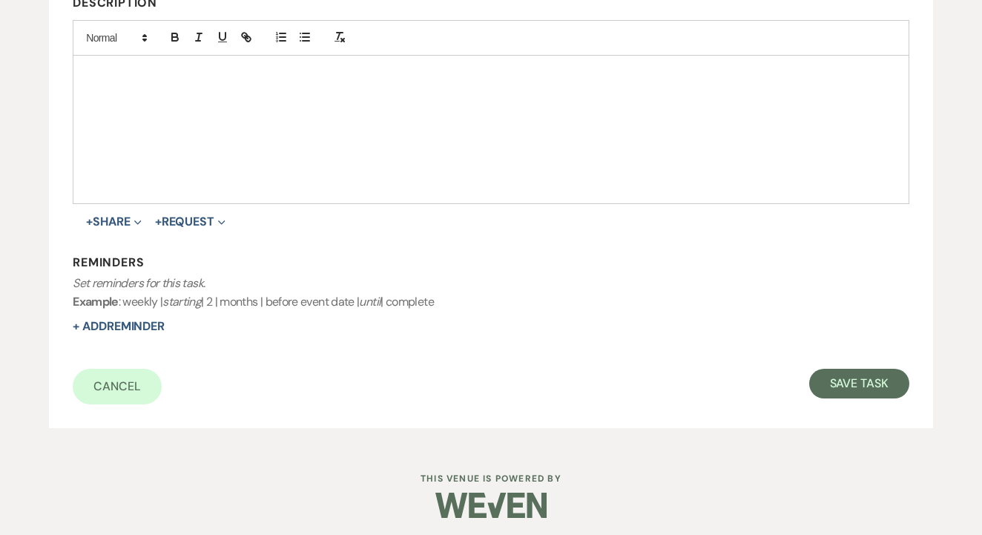
click at [852, 398] on div "Cancel Save Task" at bounding box center [491, 386] width 836 height 36
click at [850, 387] on button "Save Task" at bounding box center [859, 383] width 100 height 30
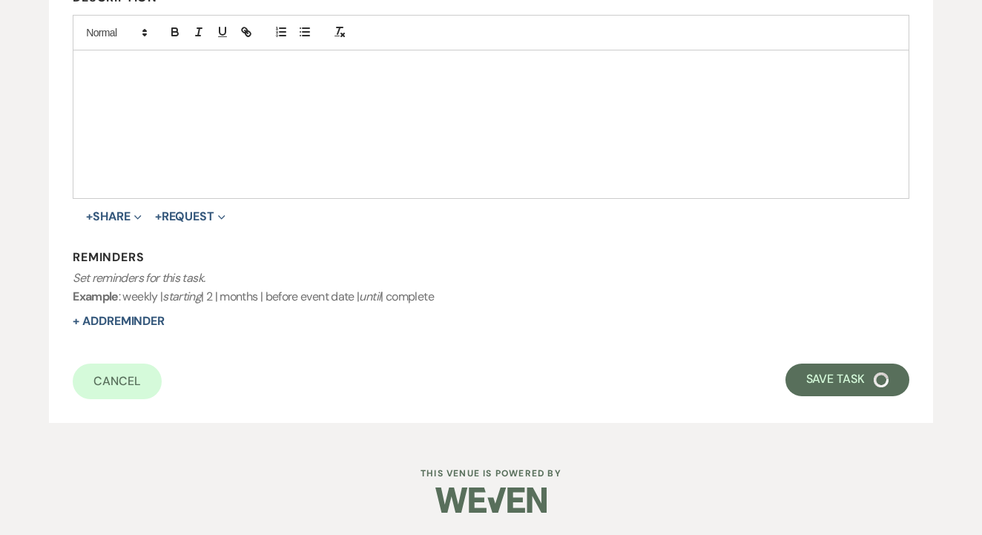
select select "2"
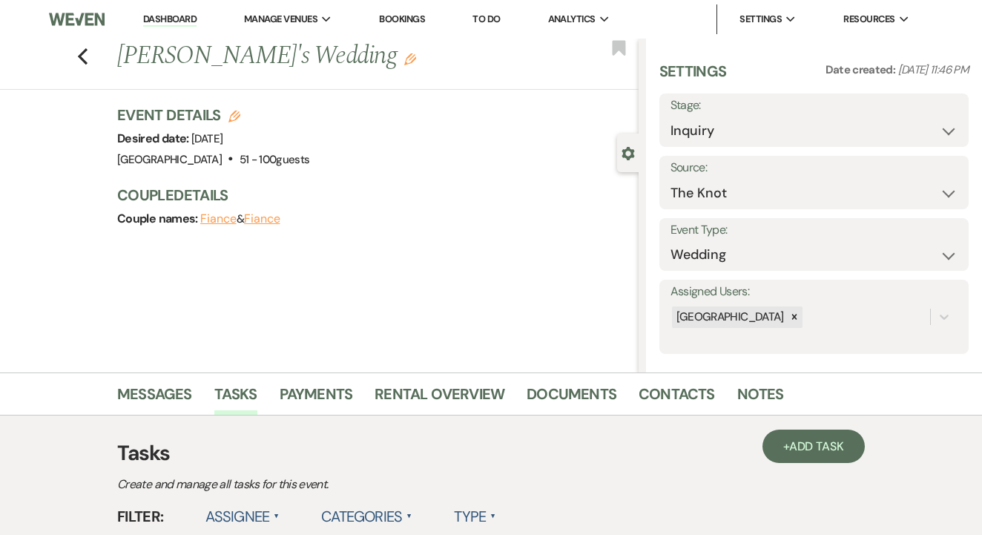
click at [489, 22] on link "To Do" at bounding box center [485, 19] width 27 height 13
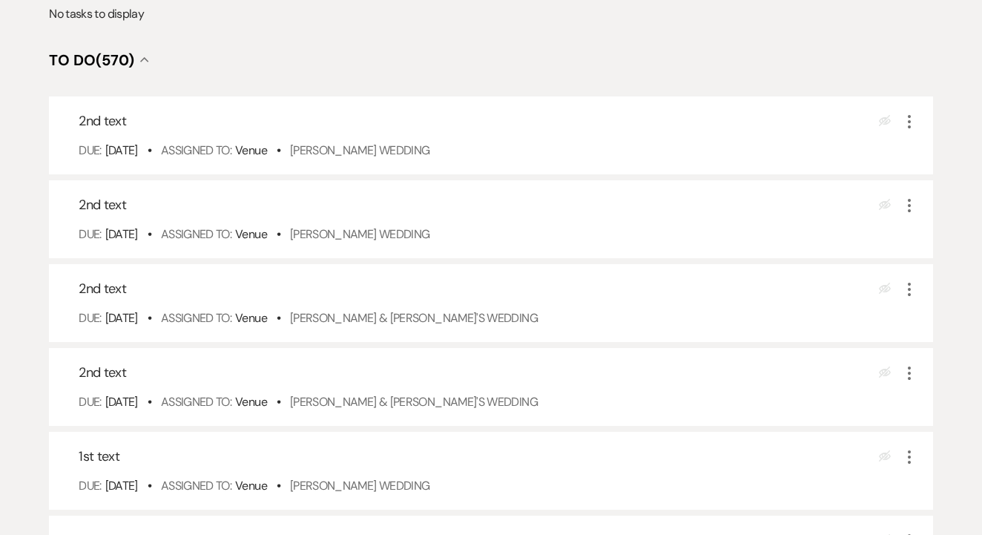
scroll to position [305, 0]
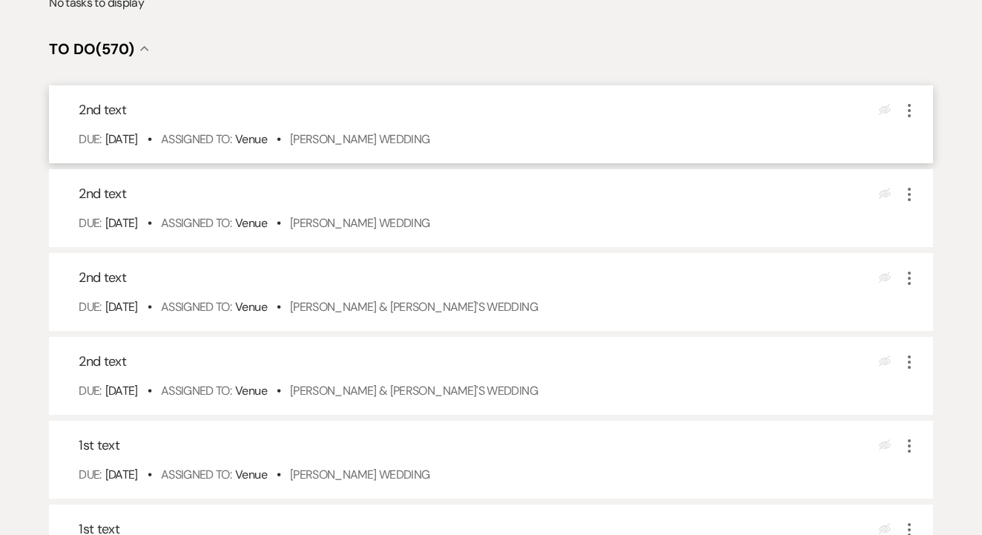
click at [417, 148] on div "Due: [DATE] • Assigned To: Venue • [PERSON_NAME] Wedding" at bounding box center [498, 139] width 839 height 18
click at [417, 147] on link "[PERSON_NAME] Wedding" at bounding box center [360, 139] width 140 height 16
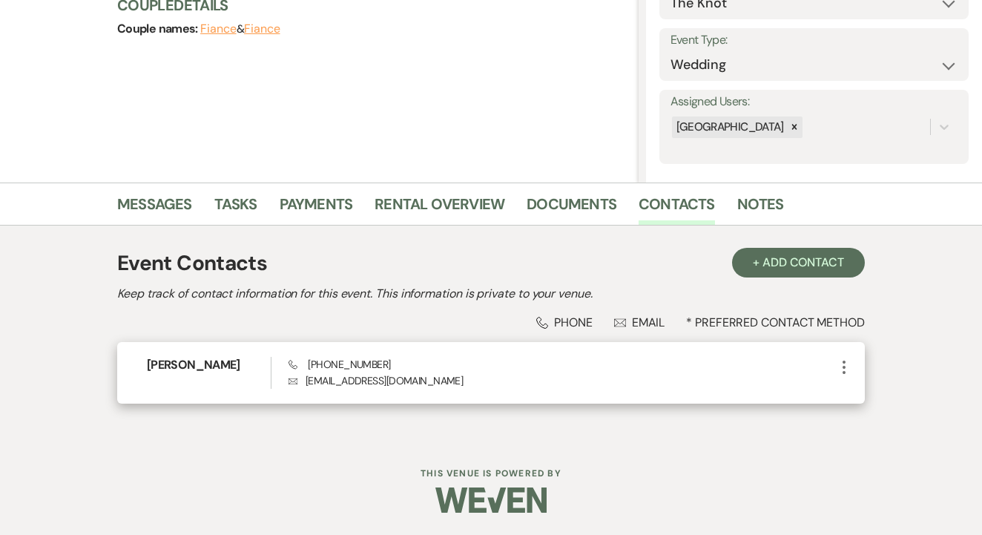
scroll to position [189, 0]
drag, startPoint x: 304, startPoint y: 367, endPoint x: 393, endPoint y: 362, distance: 89.1
click at [405, 362] on div "Phone [PHONE_NUMBER] Envelope [EMAIL_ADDRESS][DOMAIN_NAME]" at bounding box center [561, 373] width 546 height 32
copy span "[PHONE_NUMBER]"
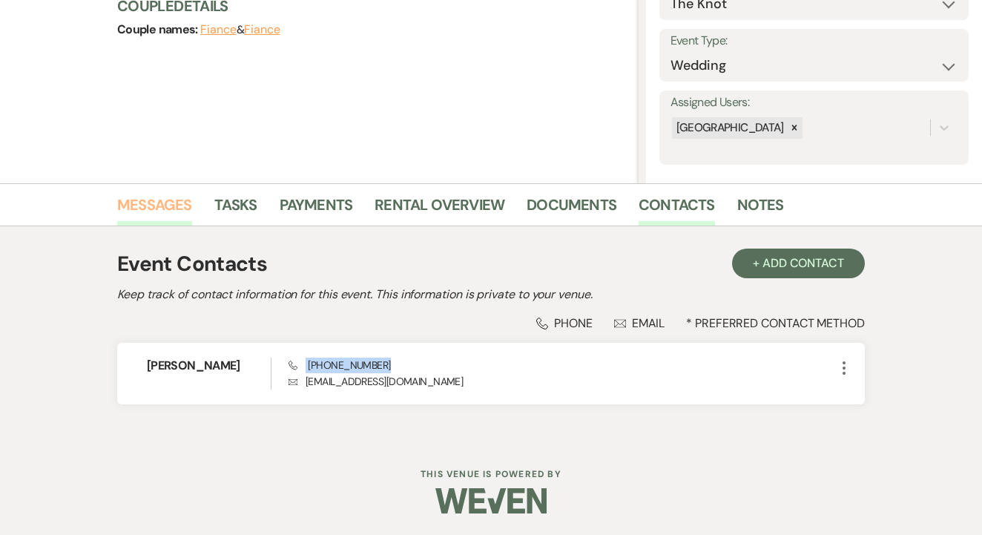
click at [185, 209] on link "Messages" at bounding box center [154, 209] width 75 height 33
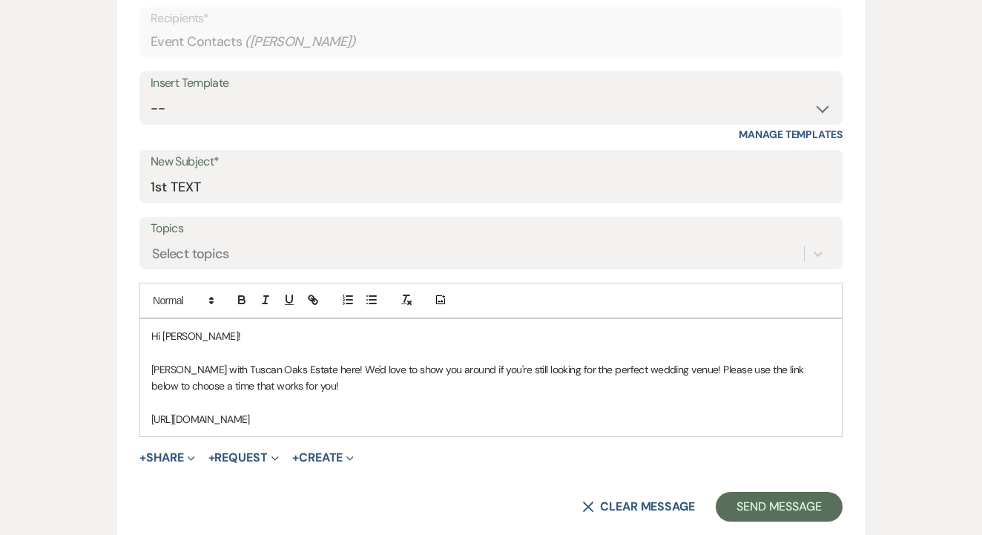
scroll to position [643, 0]
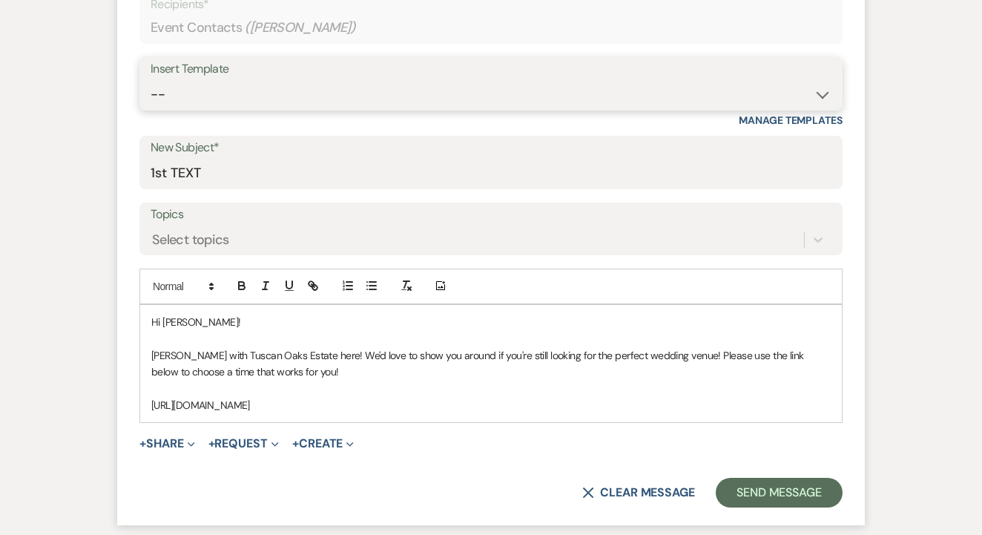
click at [515, 89] on select "-- Lead: Automated Intro Email (Wedding) Lead: 1st Follow Up Email Images Lead:…" at bounding box center [491, 94] width 681 height 29
select select "2884"
type input "TEXT 2"
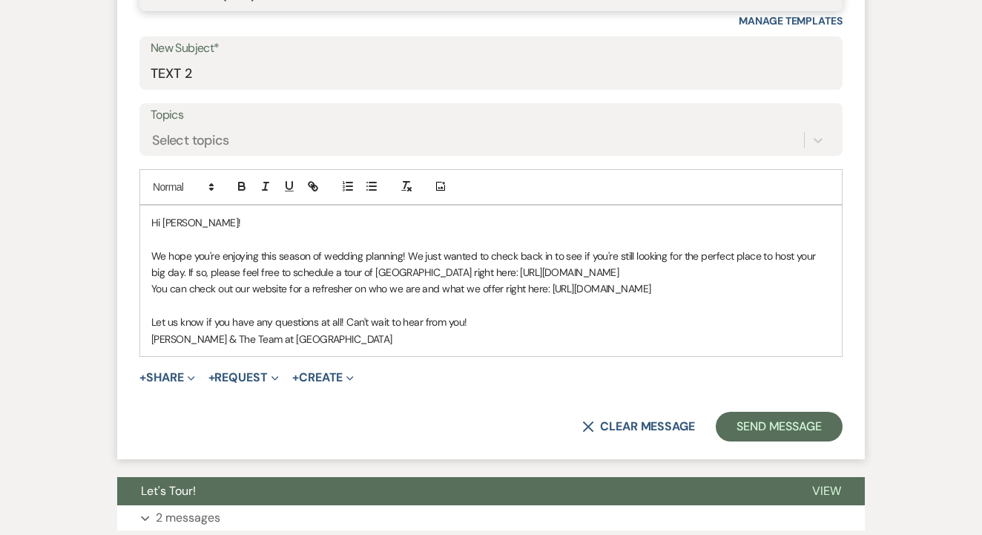
scroll to position [745, 0]
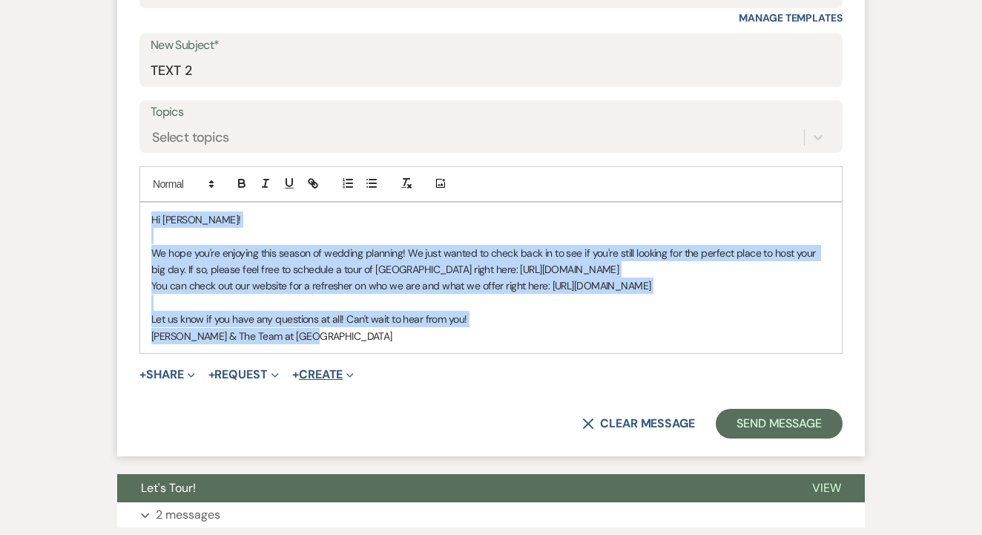
drag, startPoint x: 150, startPoint y: 217, endPoint x: 317, endPoint y: 363, distance: 222.3
click at [317, 363] on form "New Message X Draft saved! Recipients* Event Contacts ( [PERSON_NAME] ) Insert …" at bounding box center [490, 146] width 747 height 622
copy div "Hi [PERSON_NAME]! We hope you're enjoying this season of wedding planning! We j…"
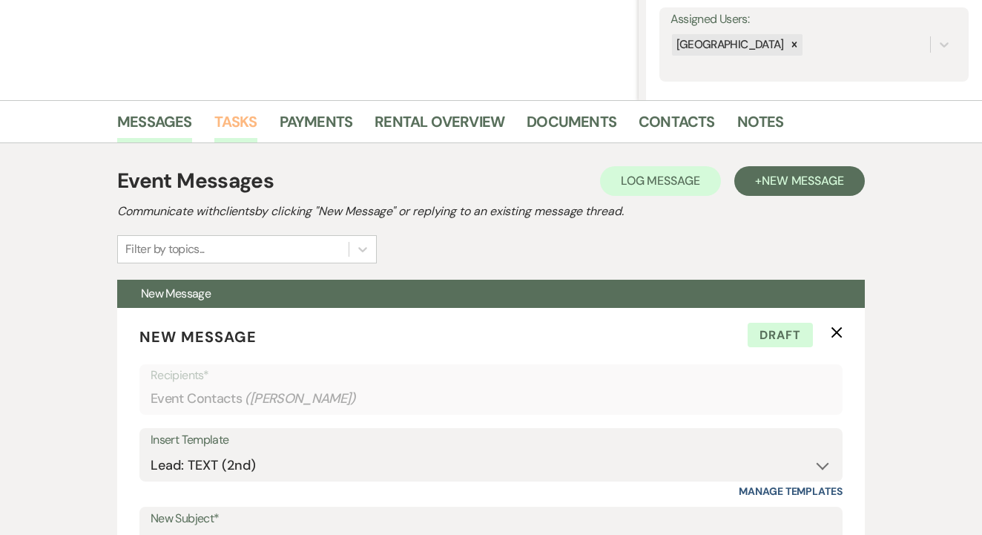
click at [249, 124] on link "Tasks" at bounding box center [235, 126] width 43 height 33
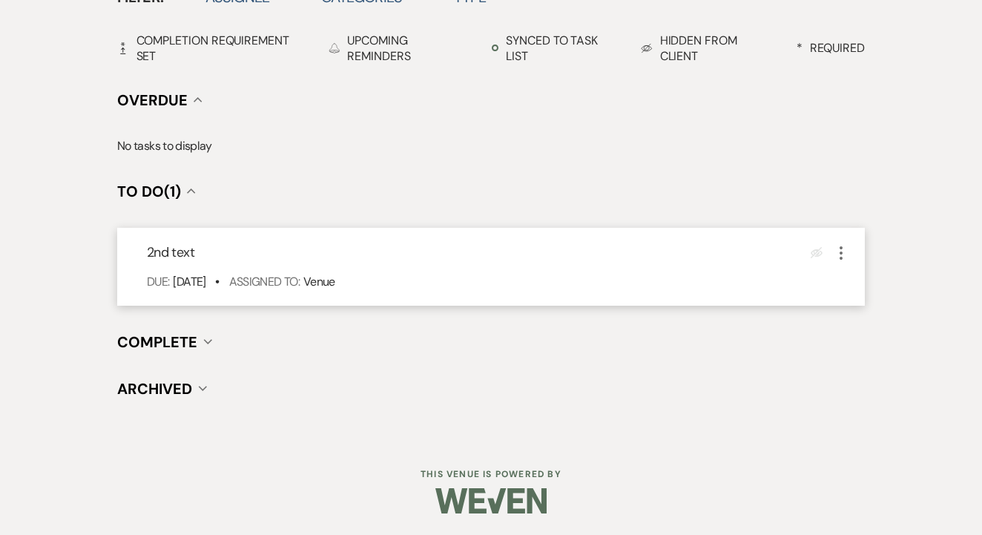
scroll to position [518, 0]
click at [842, 250] on icon "More" at bounding box center [841, 254] width 18 height 18
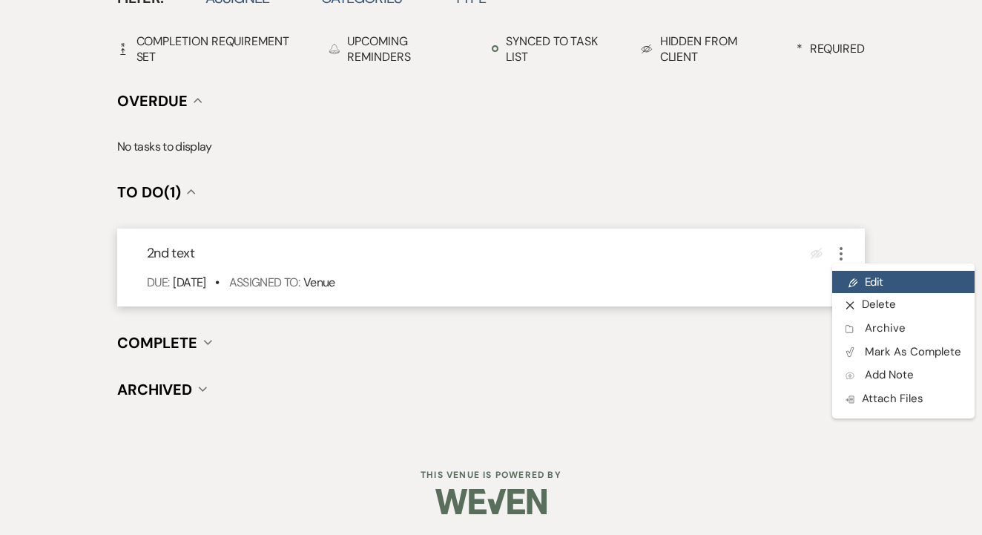
click at [864, 285] on link "Pencil Edit" at bounding box center [903, 282] width 142 height 22
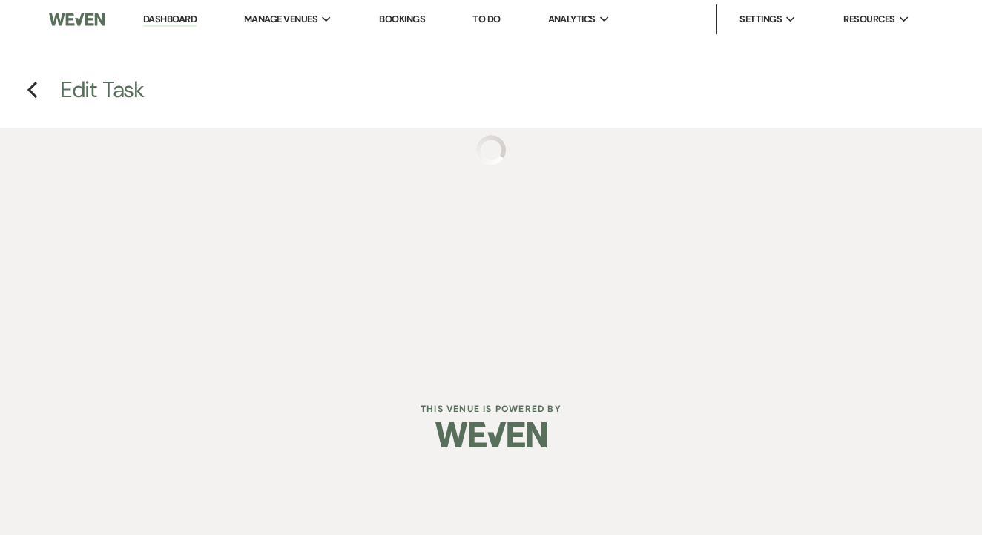
select select "false"
select select "venueHost"
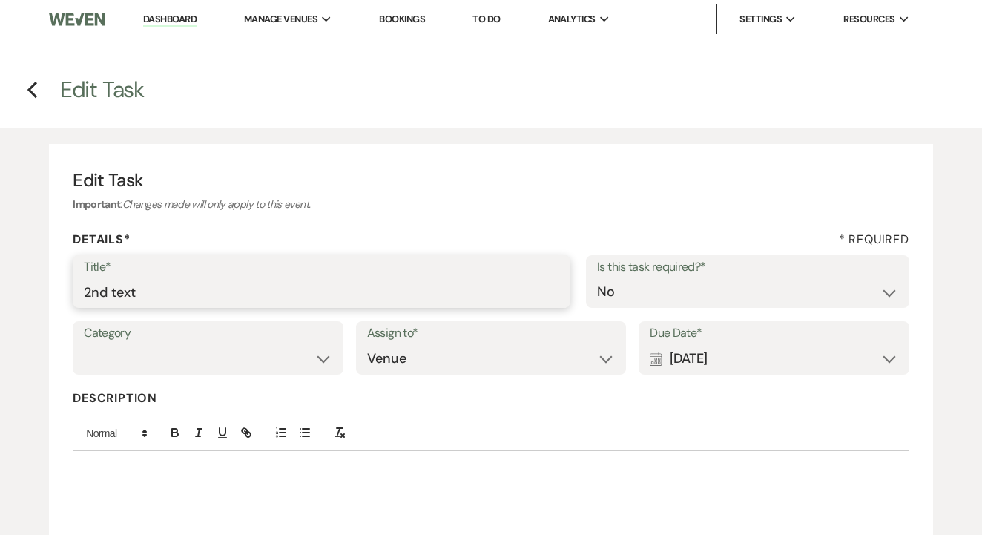
click at [386, 285] on input "2nd text" at bounding box center [321, 291] width 475 height 29
type input "3rd"
click at [694, 352] on div "Calendar [DATE] Expand" at bounding box center [773, 358] width 248 height 29
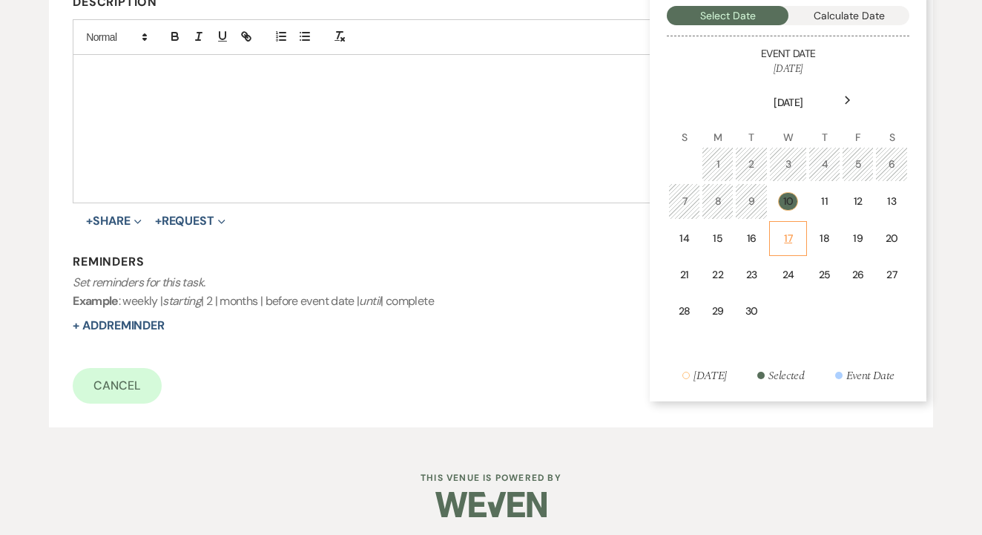
click at [773, 237] on td "17" at bounding box center [788, 238] width 38 height 35
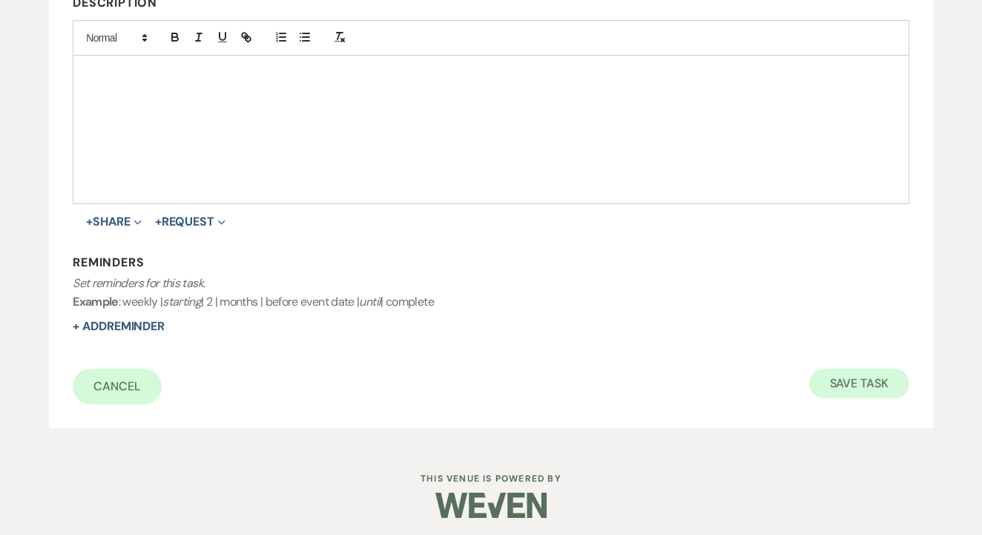
click at [859, 376] on button "Save Task" at bounding box center [859, 383] width 100 height 30
select select "2"
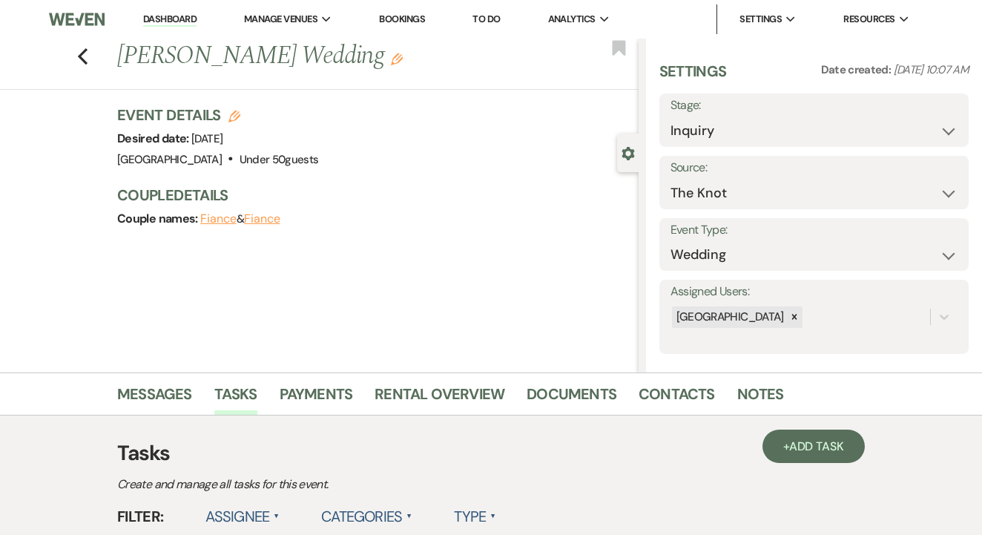
click at [489, 17] on link "To Do" at bounding box center [485, 19] width 27 height 13
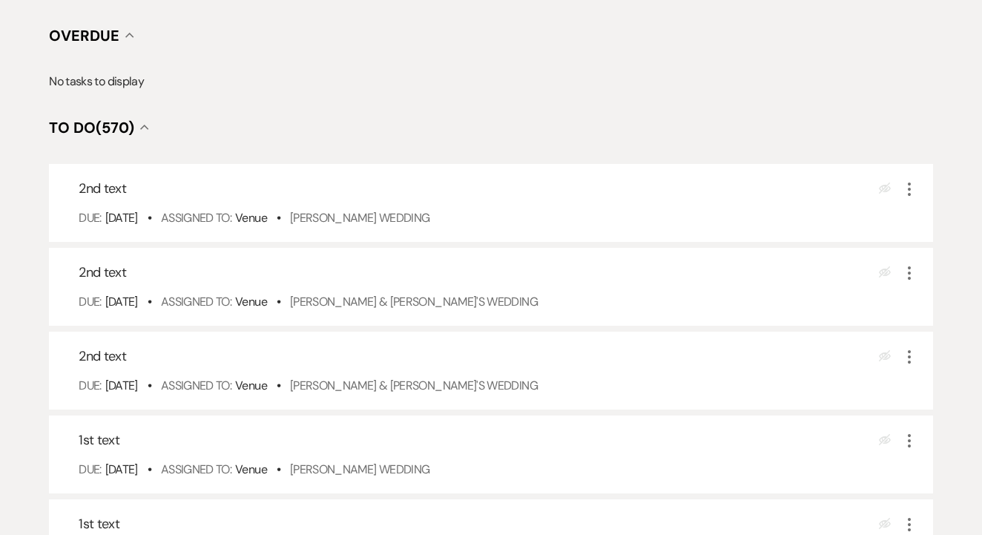
scroll to position [228, 0]
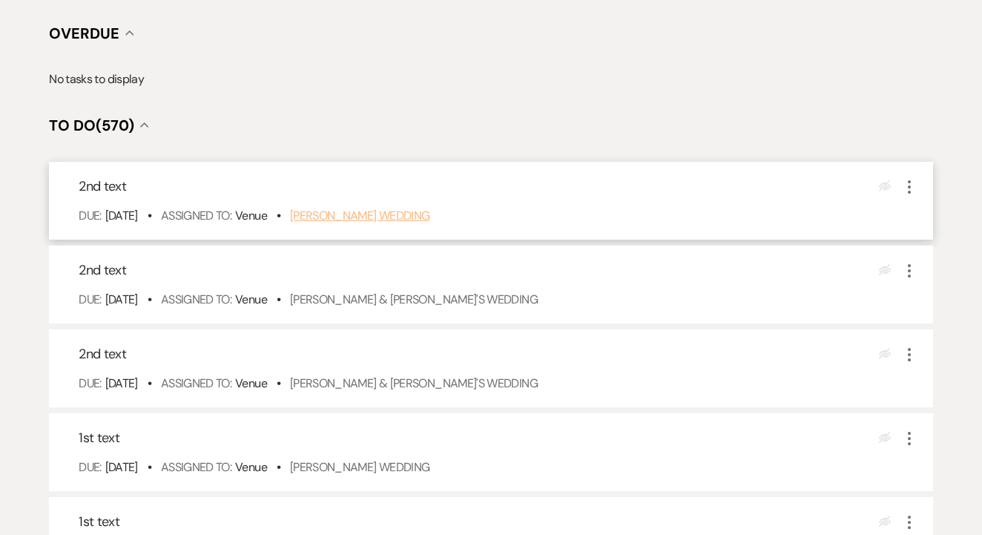
click at [397, 223] on link "[PERSON_NAME] Wedding" at bounding box center [360, 216] width 140 height 16
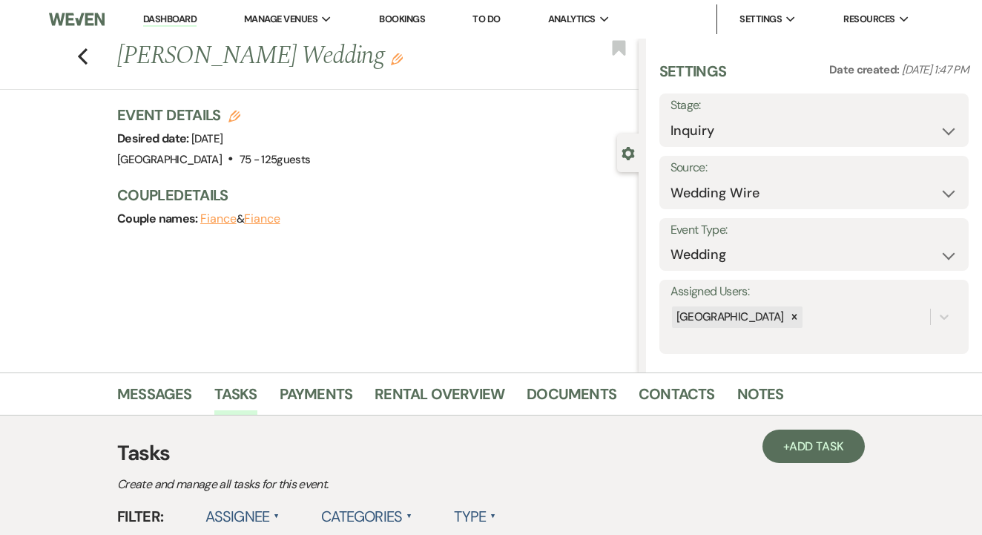
click at [685, 382] on link "Contacts" at bounding box center [676, 398] width 76 height 33
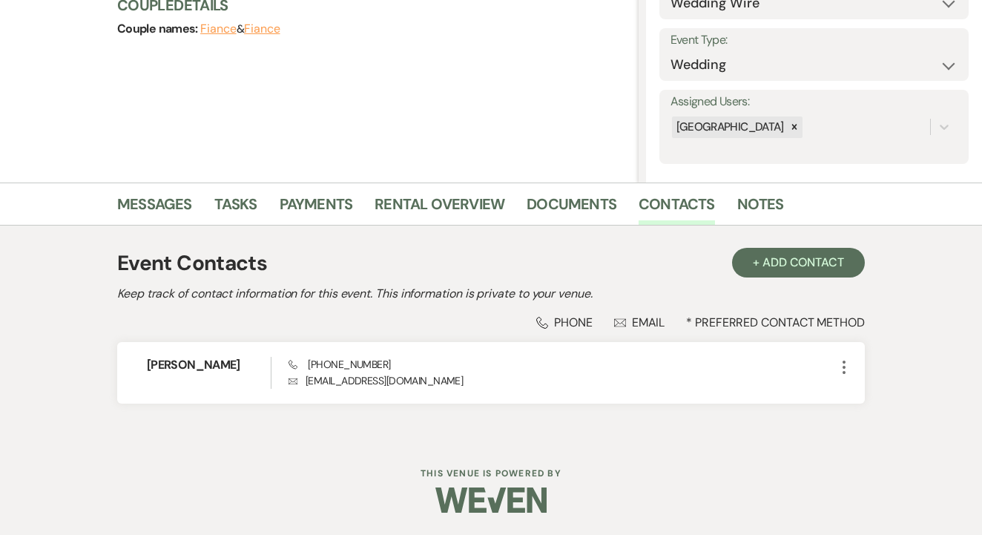
scroll to position [189, 0]
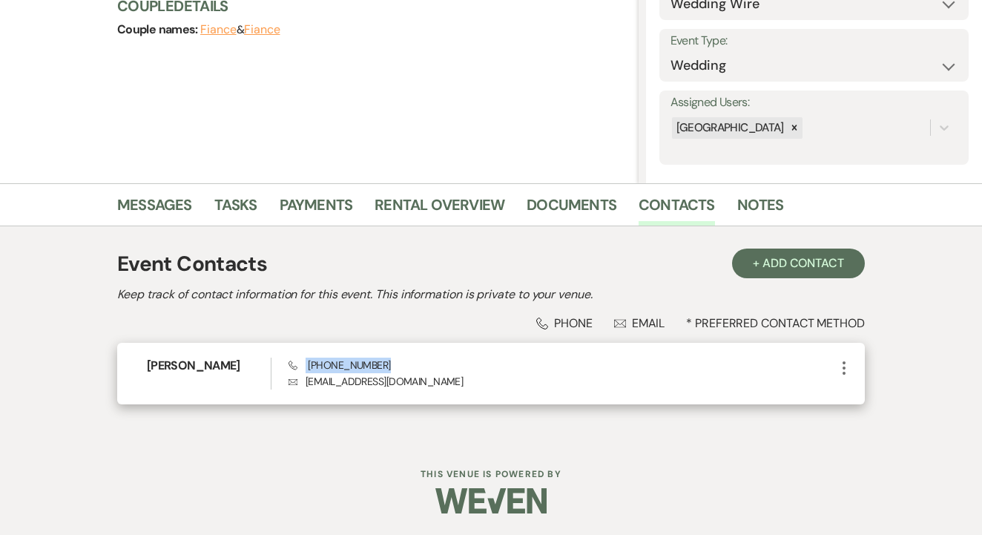
drag, startPoint x: 304, startPoint y: 366, endPoint x: 418, endPoint y: 365, distance: 114.2
click at [426, 365] on div "Phone (682) 374-6189 Envelope kaykay3414@gmail.com" at bounding box center [561, 373] width 546 height 32
copy span "(682) 374-6189"
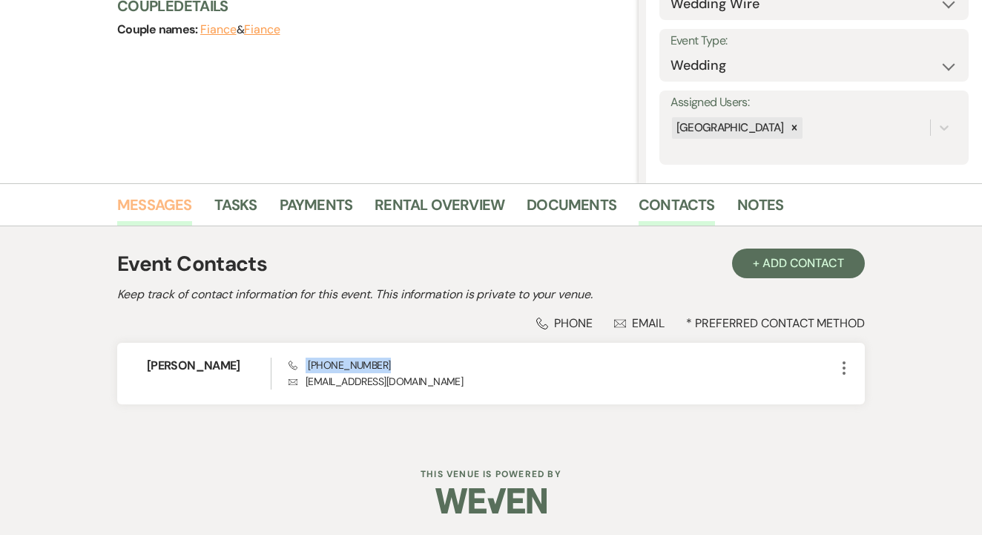
click at [176, 208] on link "Messages" at bounding box center [154, 209] width 75 height 33
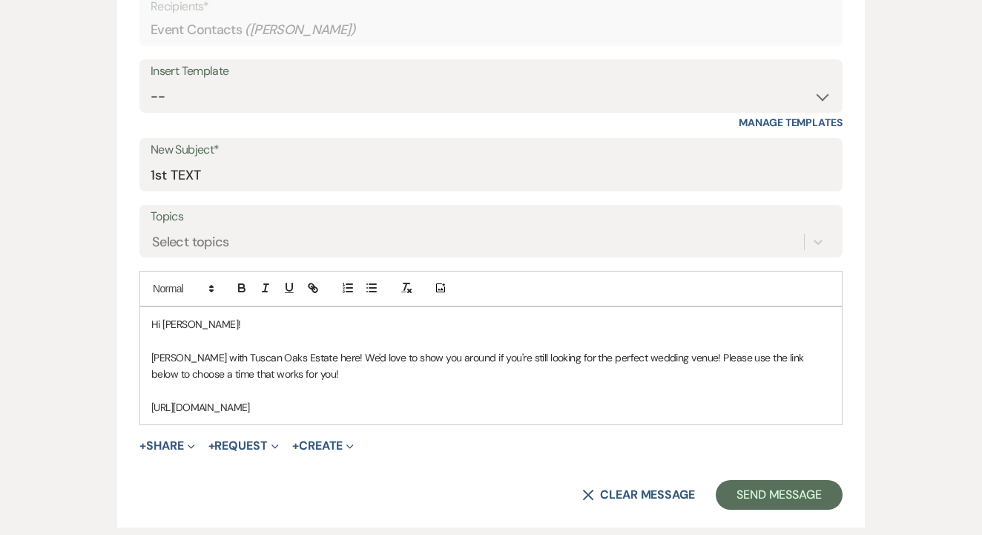
scroll to position [692, 0]
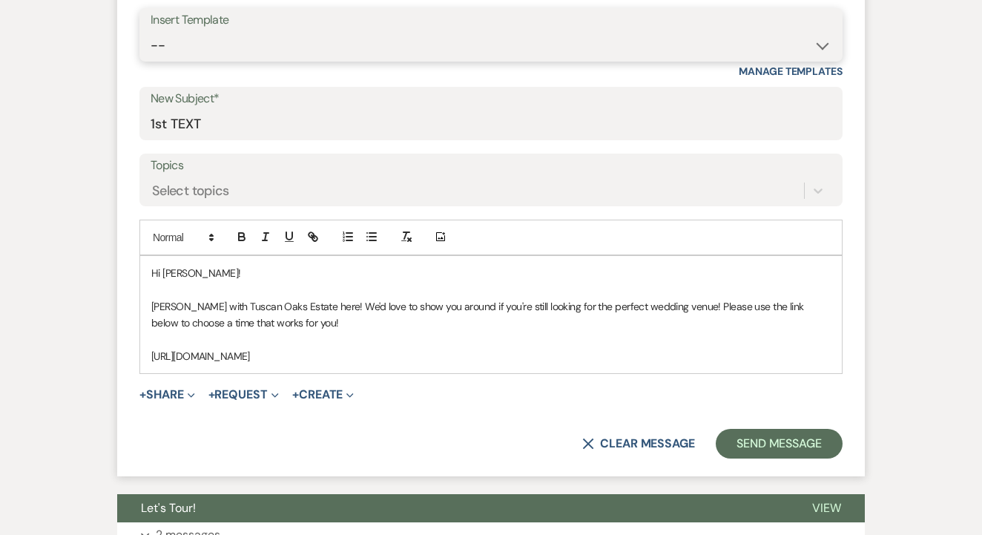
click at [520, 39] on select "-- Lead: Automated Intro Email (Wedding) Lead: 1st Follow Up Email Images Lead:…" at bounding box center [491, 45] width 681 height 29
select select "2884"
type input "TEXT 2"
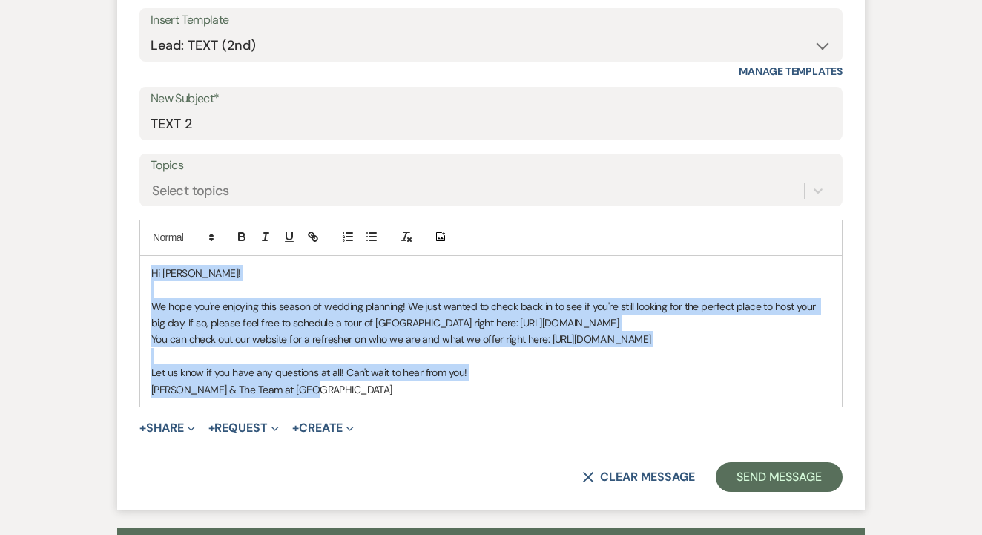
drag, startPoint x: 149, startPoint y: 273, endPoint x: 400, endPoint y: 396, distance: 279.9
click at [400, 396] on div "Hi Kayla! We hope you're enjoying this season of wedding planning! We just want…" at bounding box center [490, 331] width 701 height 151
copy div "Hi Kayla! We hope you're enjoying this season of wedding planning! We just want…"
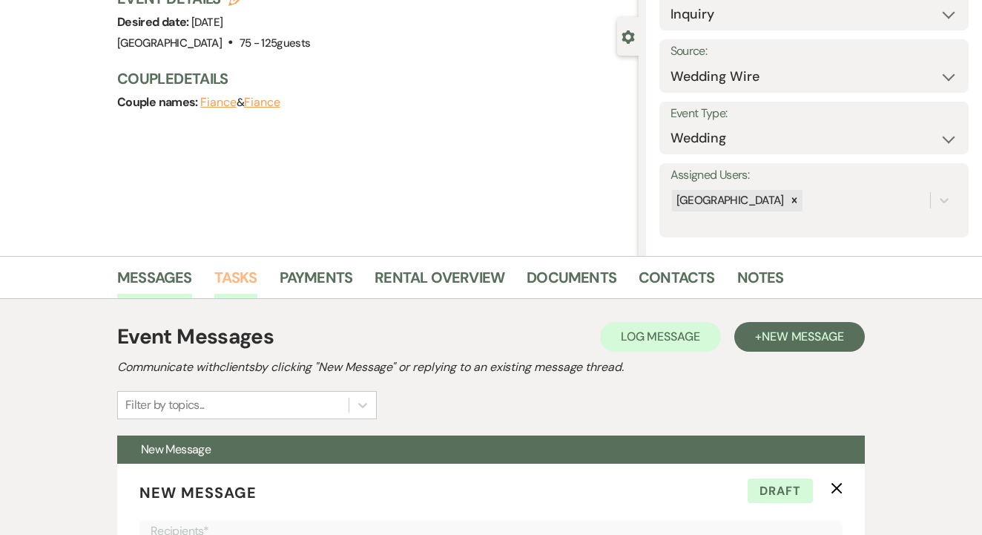
click at [248, 292] on link "Tasks" at bounding box center [235, 281] width 43 height 33
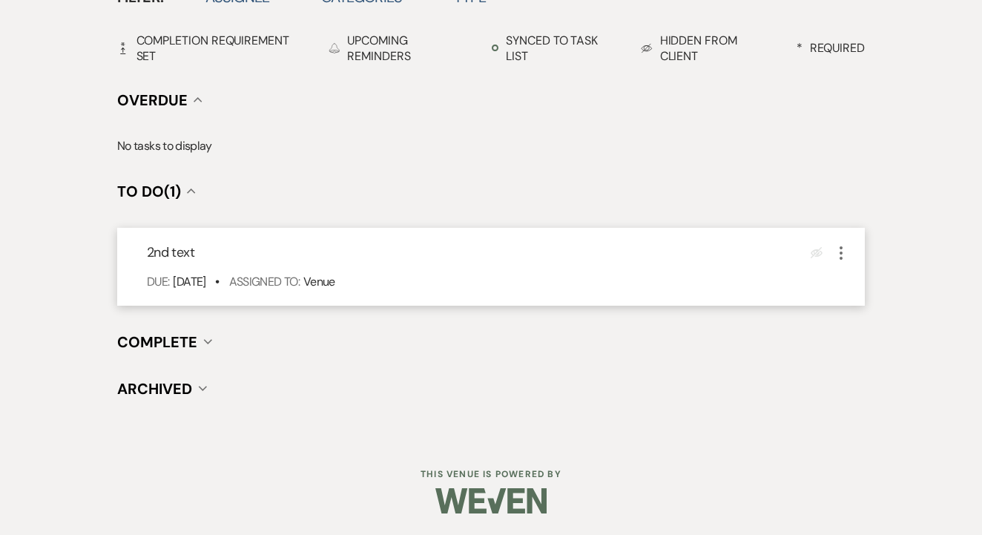
scroll to position [518, 0]
click at [842, 259] on icon "More" at bounding box center [841, 254] width 18 height 18
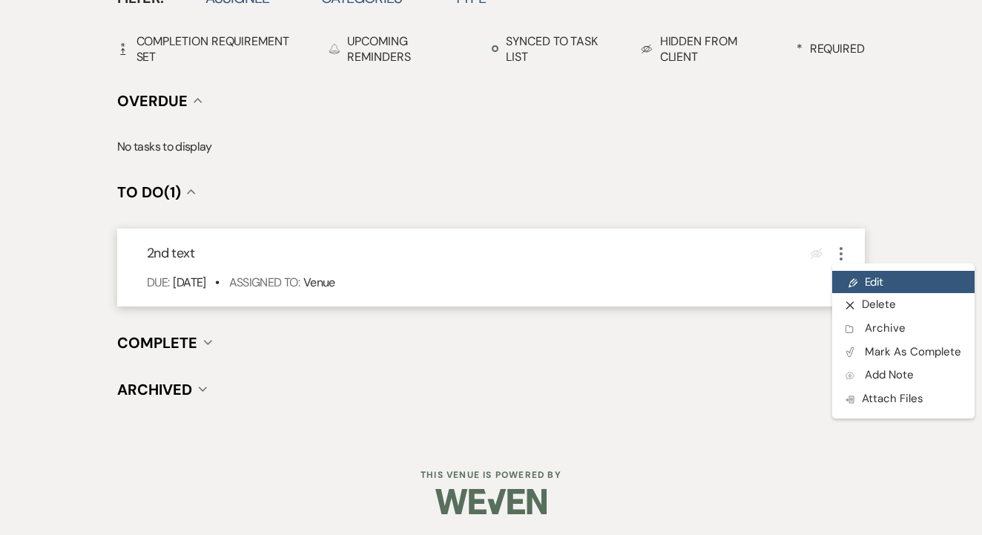
click at [860, 282] on link "Pencil Edit" at bounding box center [903, 282] width 142 height 22
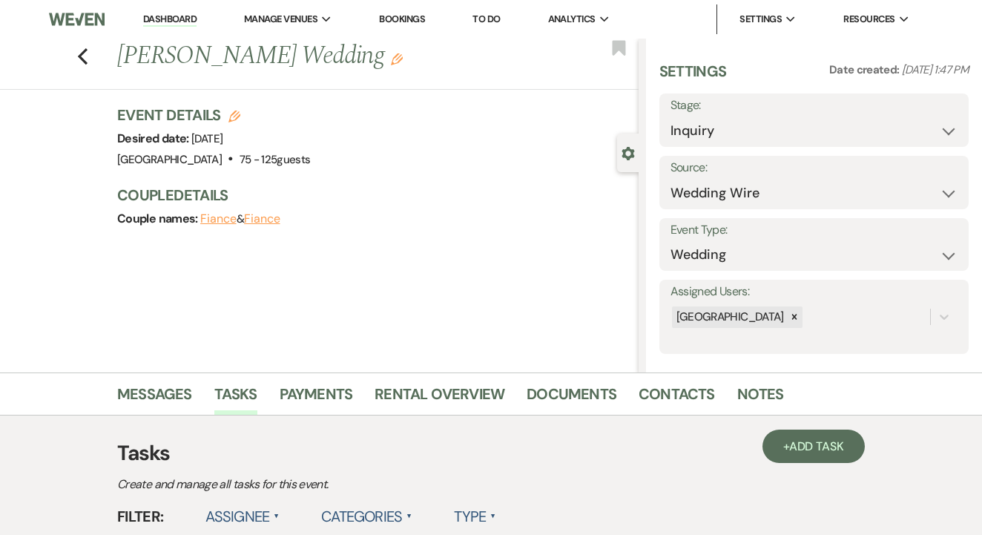
select select "false"
select select "venueHost"
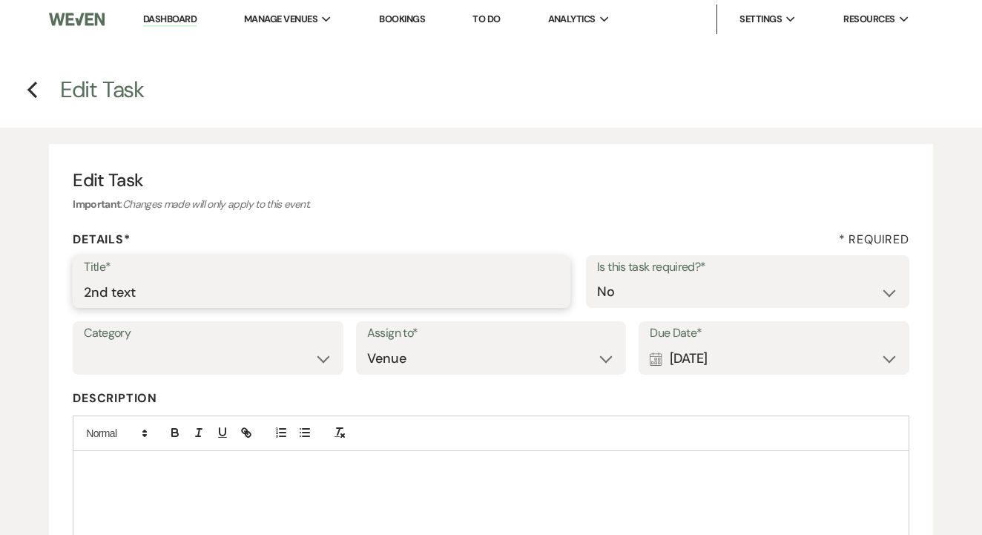
click at [319, 294] on input "2nd text" at bounding box center [321, 291] width 475 height 29
type input "3rd"
click at [699, 357] on div "Calendar Sep 10, 2025 Expand" at bounding box center [773, 358] width 248 height 29
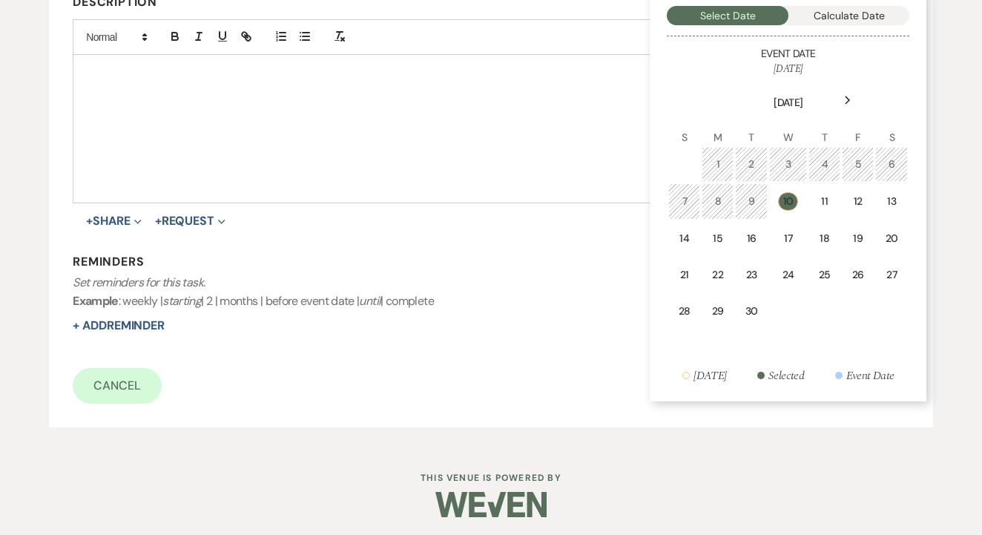
scroll to position [395, 0]
click at [781, 245] on td "17" at bounding box center [788, 239] width 38 height 35
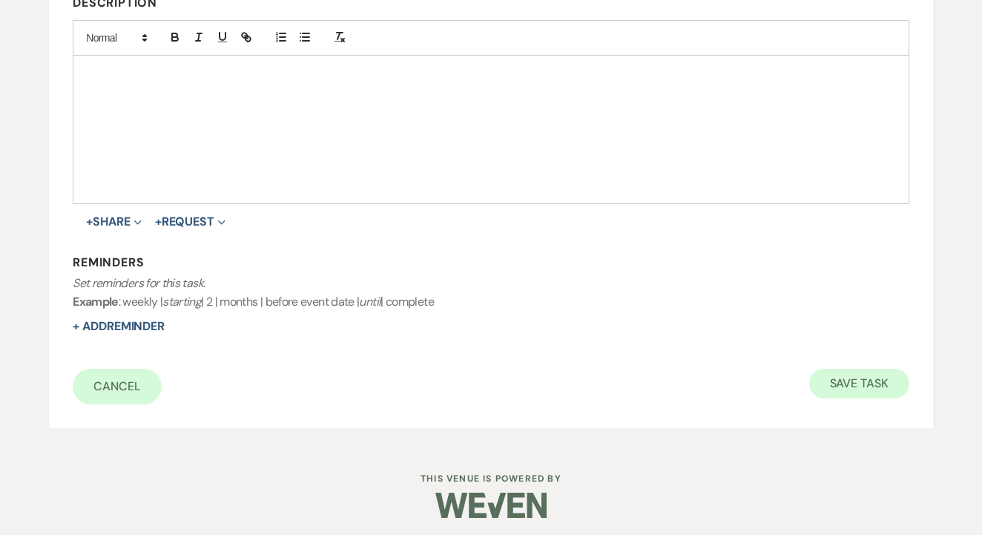
click at [839, 377] on button "Save Task" at bounding box center [859, 383] width 100 height 30
select select "3"
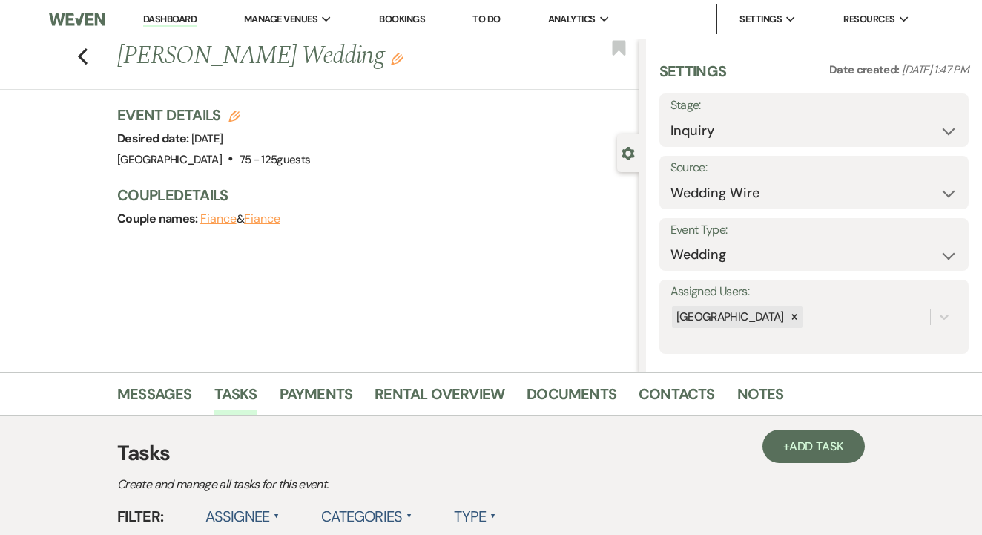
click at [492, 17] on link "To Do" at bounding box center [485, 19] width 27 height 13
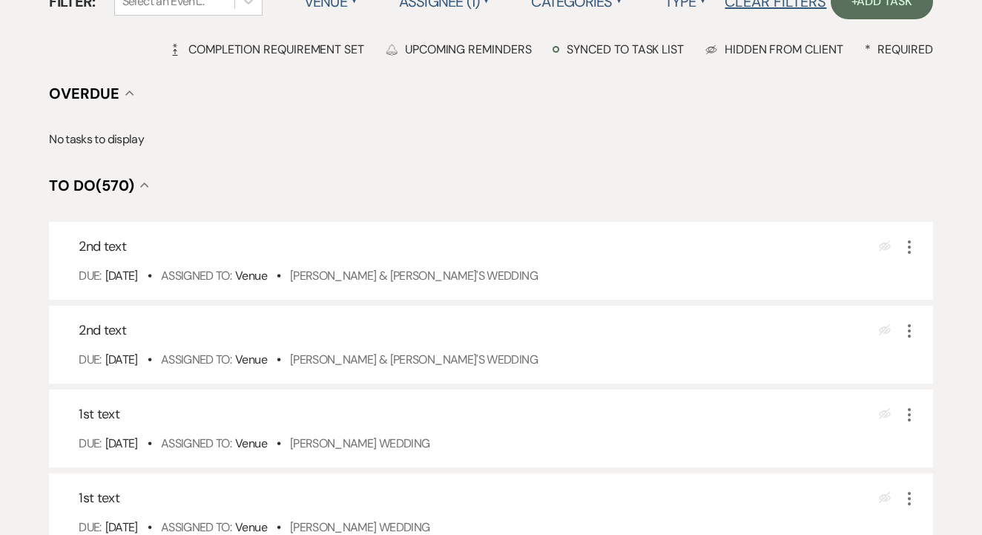
scroll to position [203, 0]
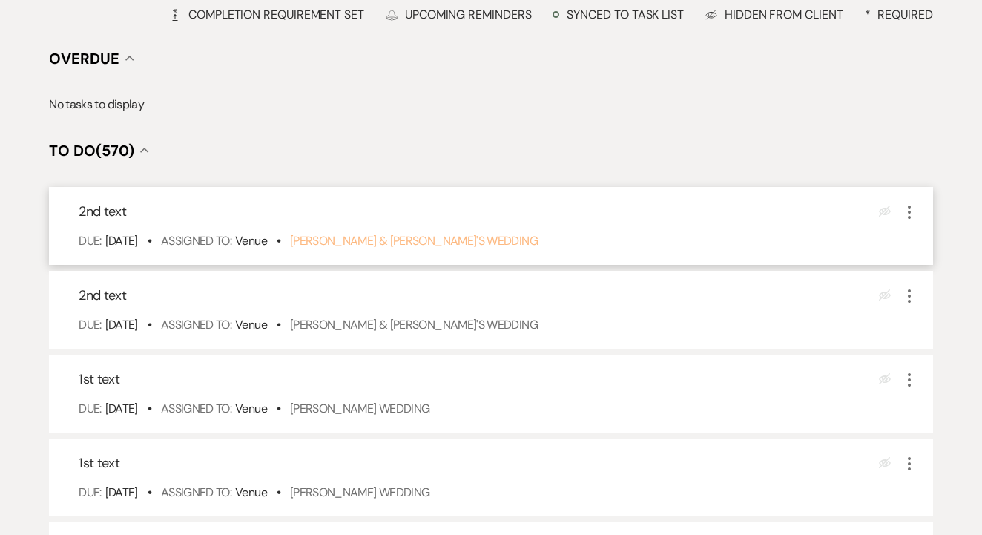
click at [390, 248] on link "Azeen Shoghi & Fiance's Wedding" at bounding box center [414, 241] width 248 height 16
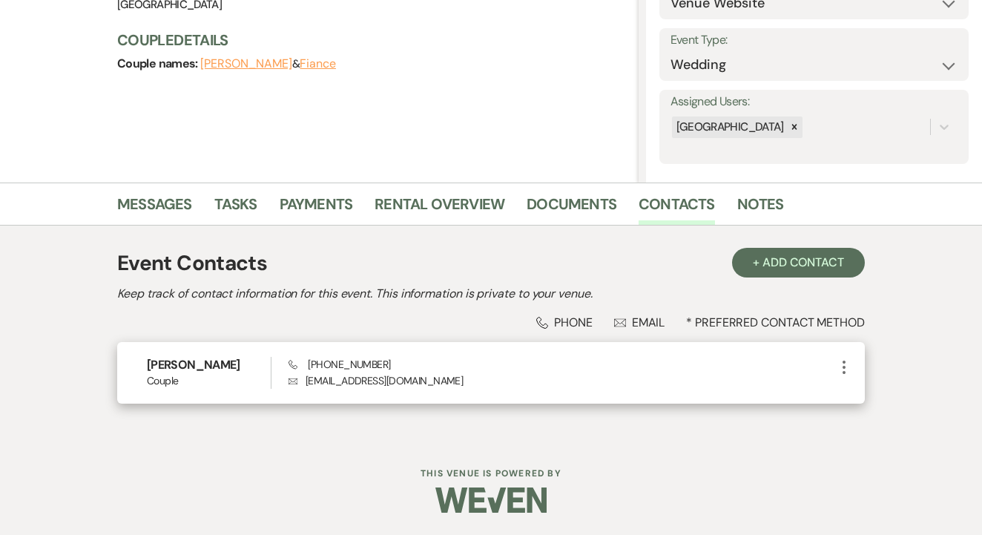
scroll to position [189, 0]
drag, startPoint x: 302, startPoint y: 364, endPoint x: 386, endPoint y: 366, distance: 84.5
click at [386, 366] on div "Phone [PHONE_NUMBER] Envelope [EMAIL_ADDRESS][DOMAIN_NAME]" at bounding box center [561, 373] width 546 height 32
copy span "[PHONE_NUMBER]"
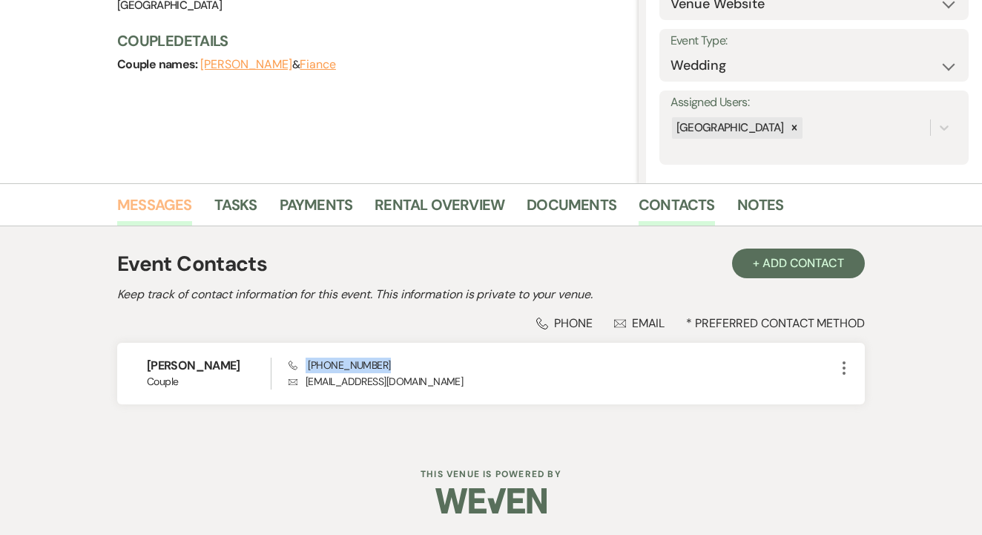
click at [167, 202] on link "Messages" at bounding box center [154, 209] width 75 height 33
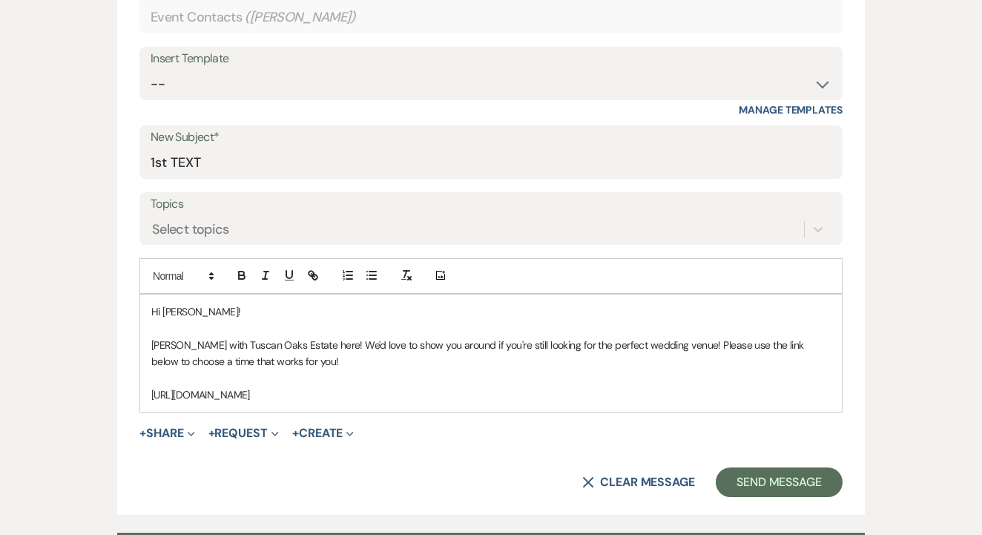
scroll to position [655, 0]
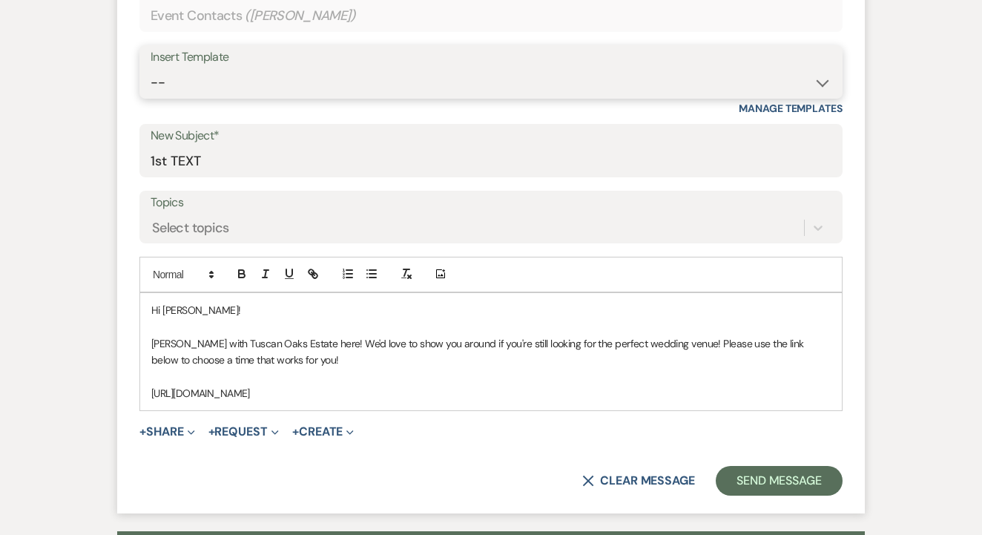
click at [503, 90] on select "-- Lead: Automated Intro Email (Wedding) Lead: 1st Follow Up Email Images Lead:…" at bounding box center [491, 82] width 681 height 29
select select "2884"
type input "TEXT 2"
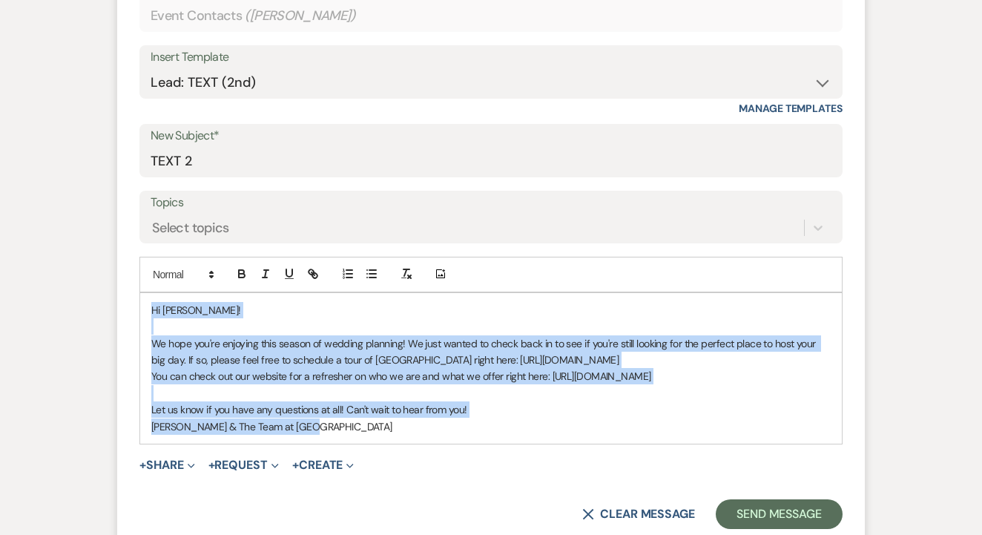
drag, startPoint x: 150, startPoint y: 308, endPoint x: 460, endPoint y: 447, distance: 340.2
click at [460, 447] on form "New Message X Saving draft... Recipients* Event Contacts ( [PERSON_NAME] ) Inse…" at bounding box center [490, 236] width 747 height 622
copy div "Hi [PERSON_NAME]! We hope you're enjoying this season of wedding planning! We j…"
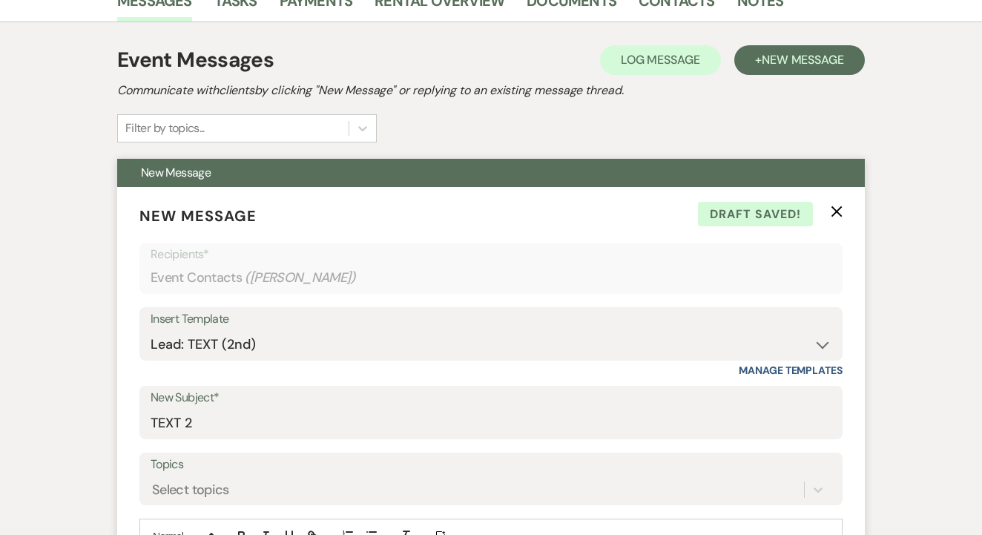
scroll to position [381, 1]
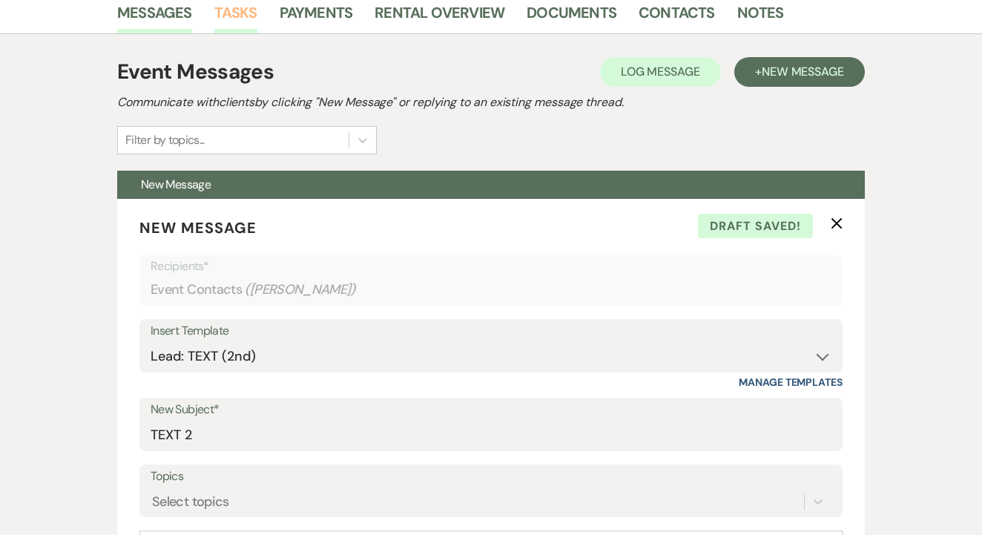
click at [247, 20] on link "Tasks" at bounding box center [235, 17] width 43 height 33
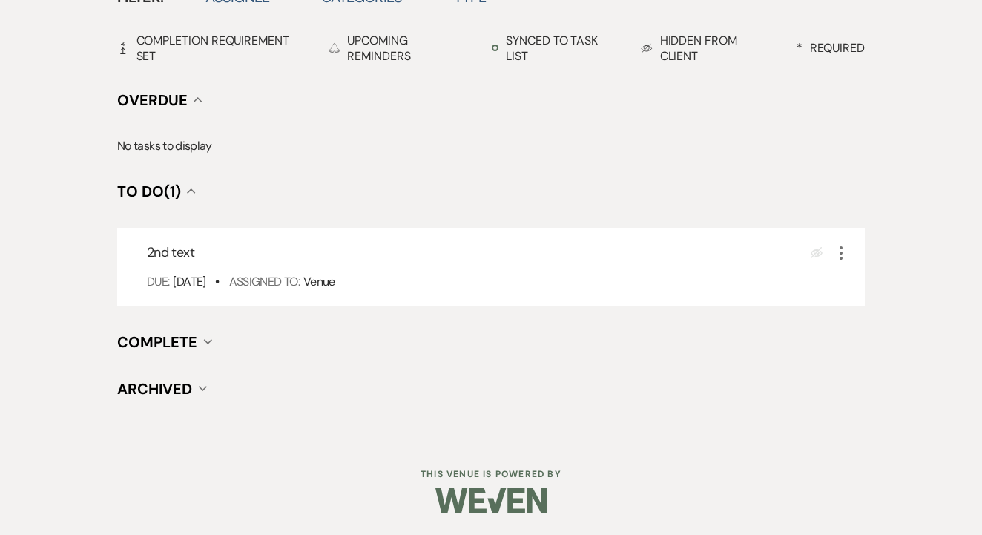
scroll to position [518, 0]
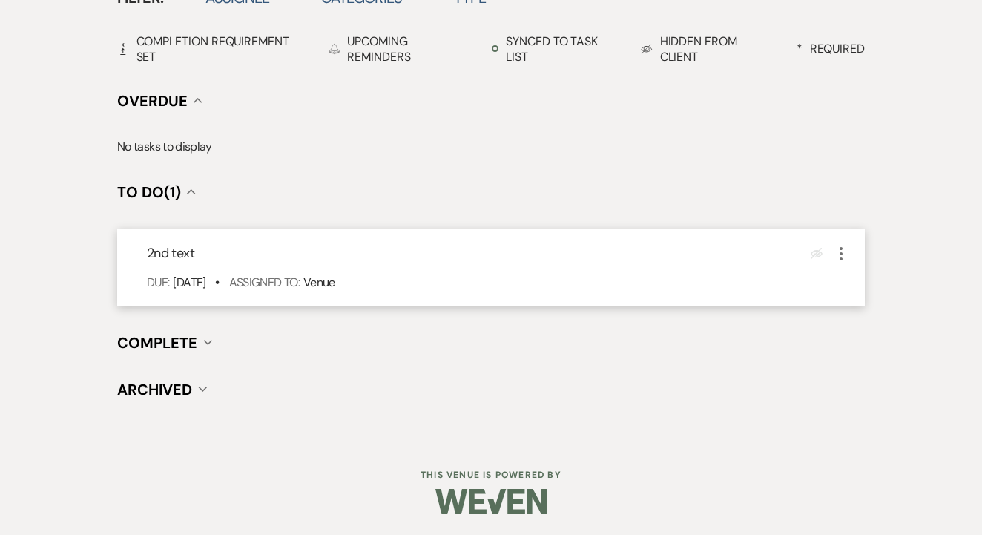
click at [830, 261] on div "Eye Blocked More" at bounding box center [829, 253] width 39 height 20
click at [841, 253] on use "button" at bounding box center [840, 253] width 3 height 13
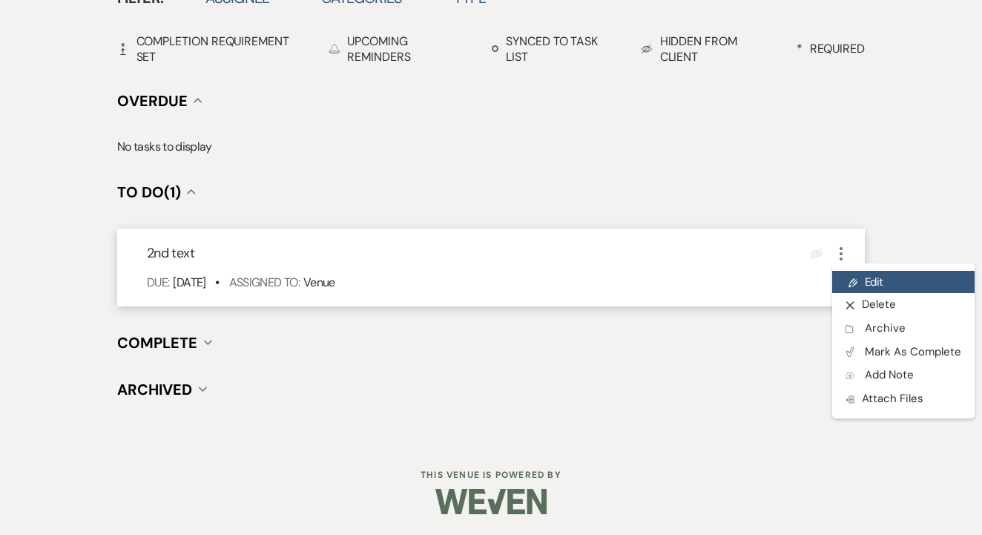
click at [869, 285] on link "Pencil Edit" at bounding box center [903, 282] width 142 height 22
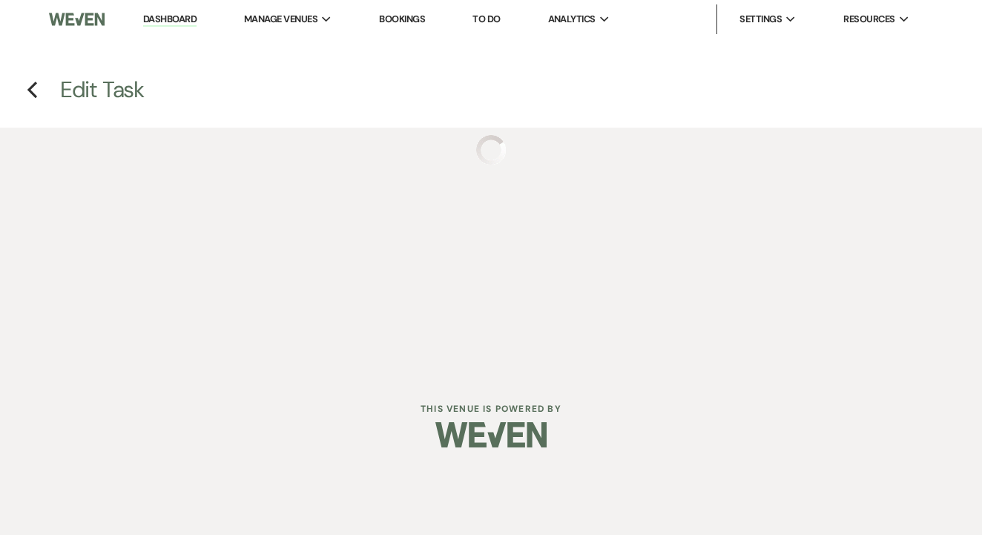
select select "false"
select select "venueHost"
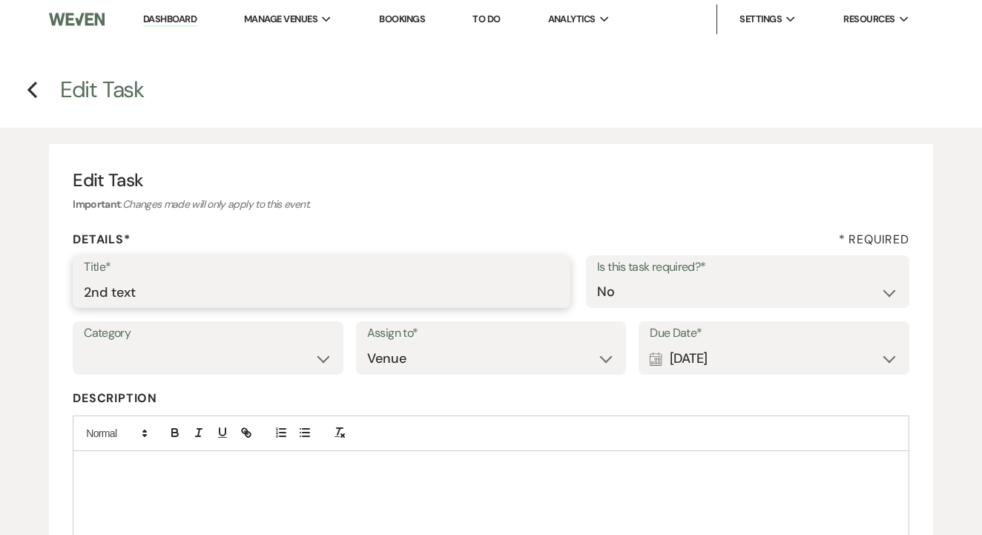
click at [360, 285] on input "2nd text" at bounding box center [321, 291] width 475 height 29
type input "3rd"
click at [735, 360] on div "Calendar [DATE] Expand" at bounding box center [773, 358] width 248 height 29
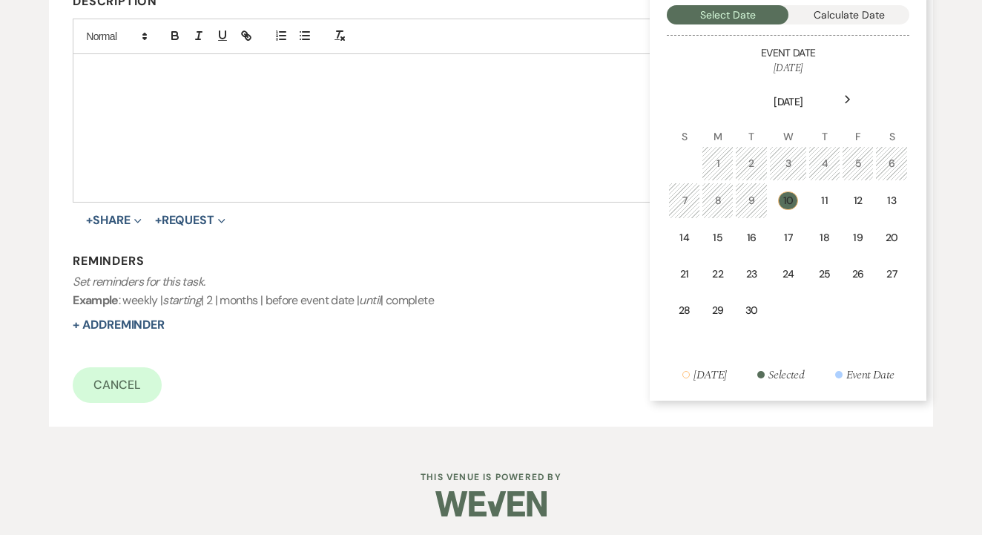
scroll to position [395, 0]
click at [783, 231] on div "17" at bounding box center [787, 239] width 19 height 16
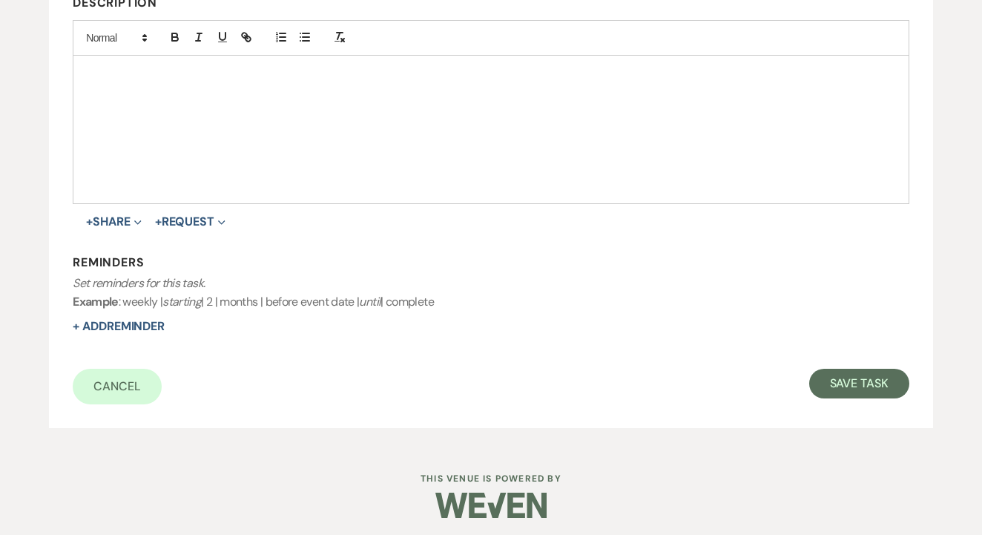
click at [853, 404] on div "Edit Task Important : Changes made will only apply to this event. Details* * Re…" at bounding box center [491, 88] width 884 height 679
click at [849, 383] on button "Save Task" at bounding box center [859, 383] width 100 height 30
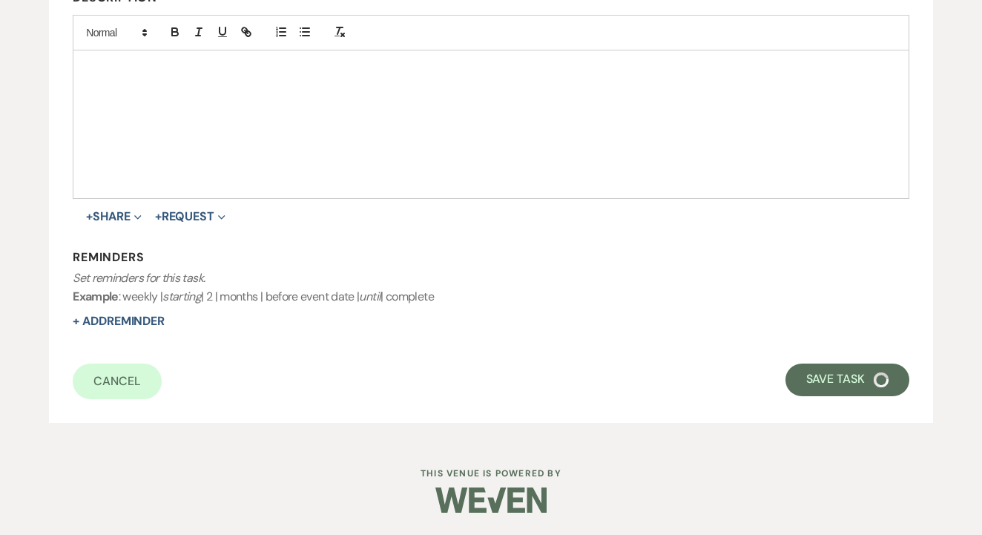
select select "5"
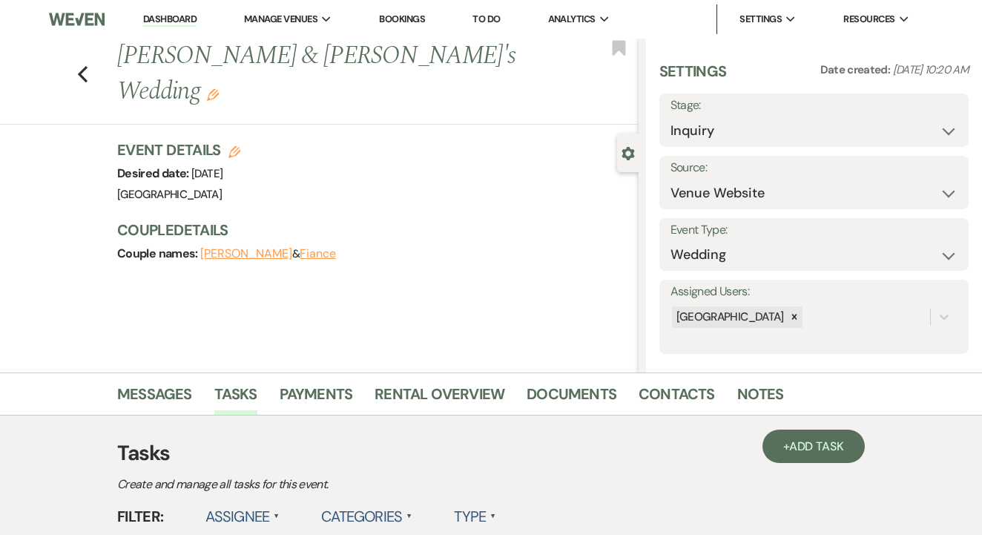
click at [497, 24] on link "To Do" at bounding box center [485, 19] width 27 height 13
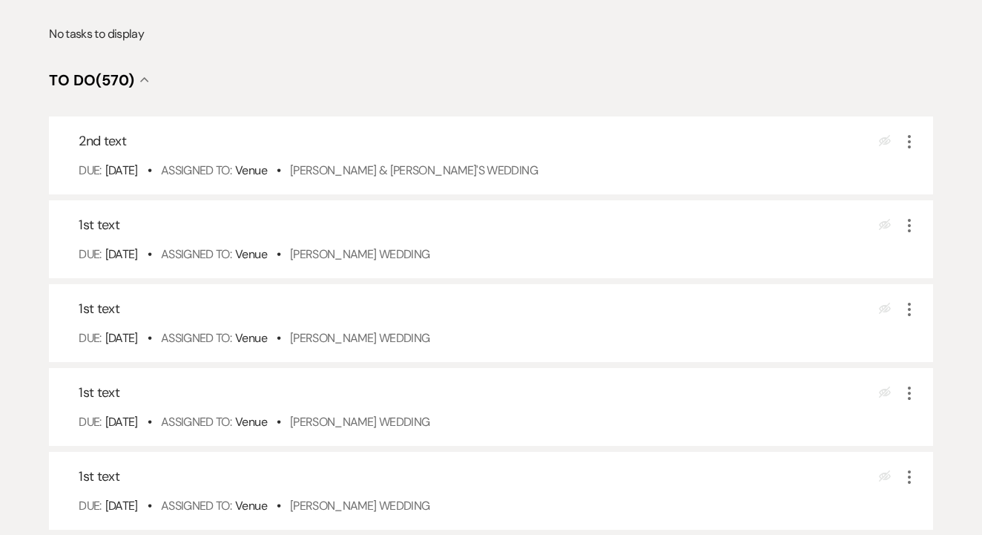
scroll to position [291, 0]
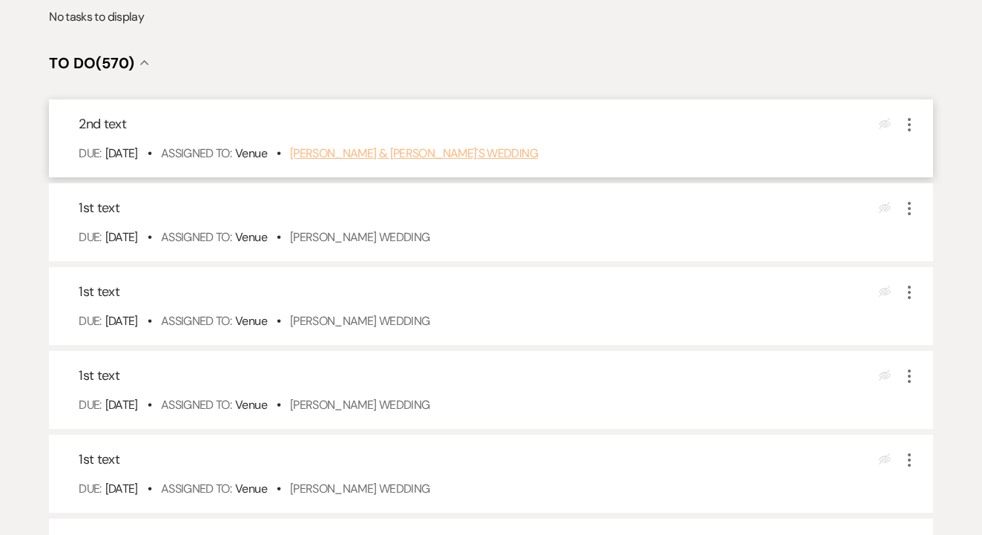
click at [429, 161] on link "[PERSON_NAME] & [PERSON_NAME]'s Wedding" at bounding box center [414, 153] width 248 height 16
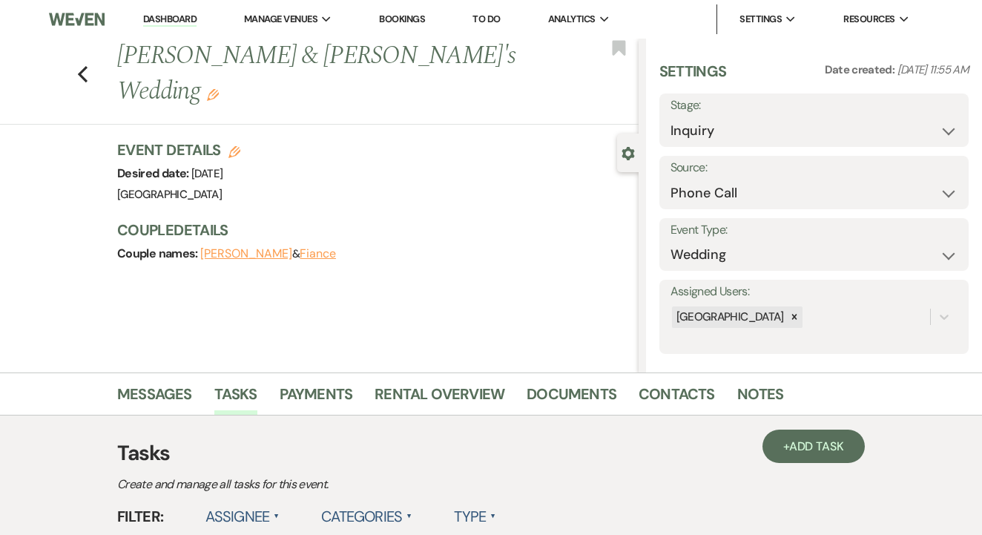
click at [667, 382] on link "Contacts" at bounding box center [676, 398] width 76 height 33
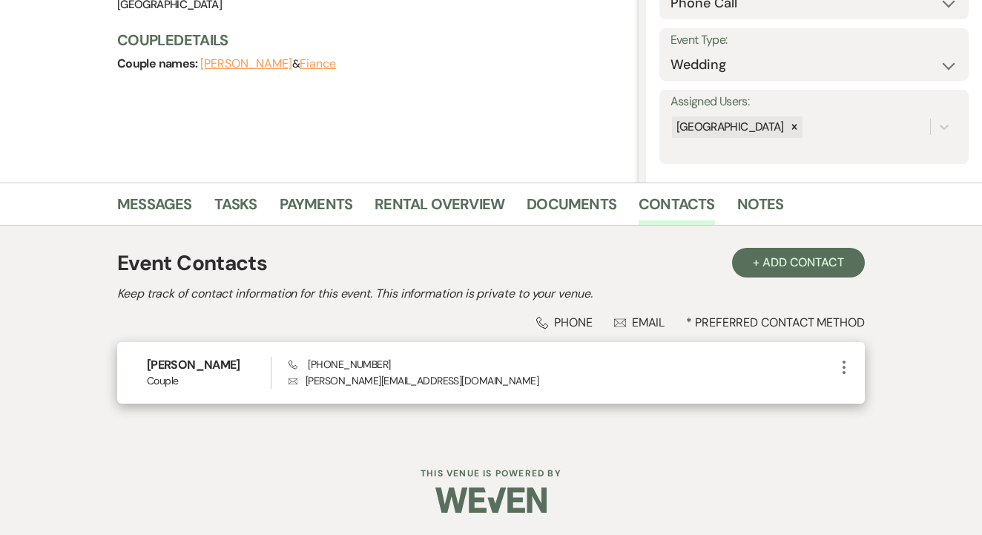
scroll to position [189, 0]
drag, startPoint x: 310, startPoint y: 366, endPoint x: 392, endPoint y: 366, distance: 82.3
click at [375, 366] on div "Phone [PHONE_NUMBER] Envelope [PERSON_NAME][EMAIL_ADDRESS][DOMAIN_NAME]" at bounding box center [561, 373] width 546 height 32
copy span "[PHONE_NUMBER]"
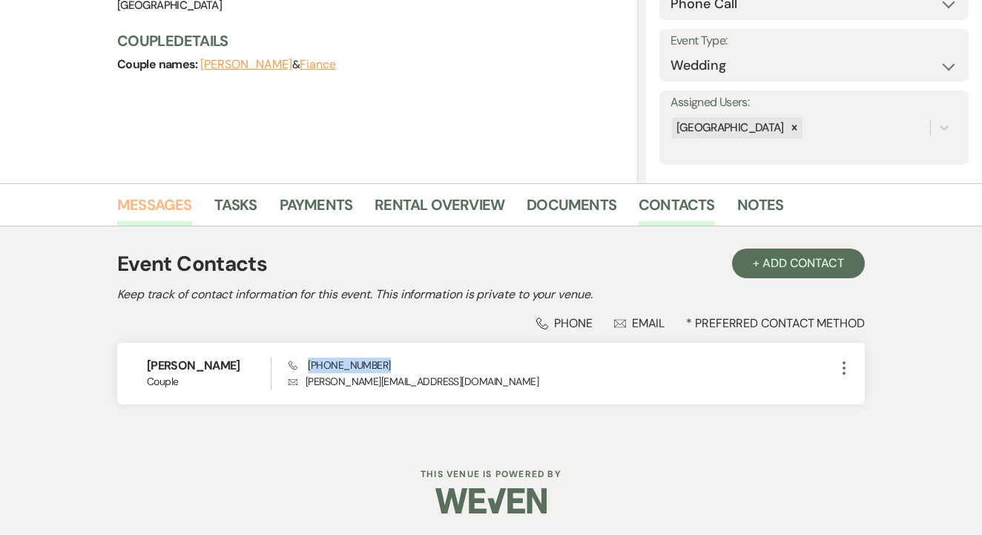
click at [188, 196] on link "Messages" at bounding box center [154, 209] width 75 height 33
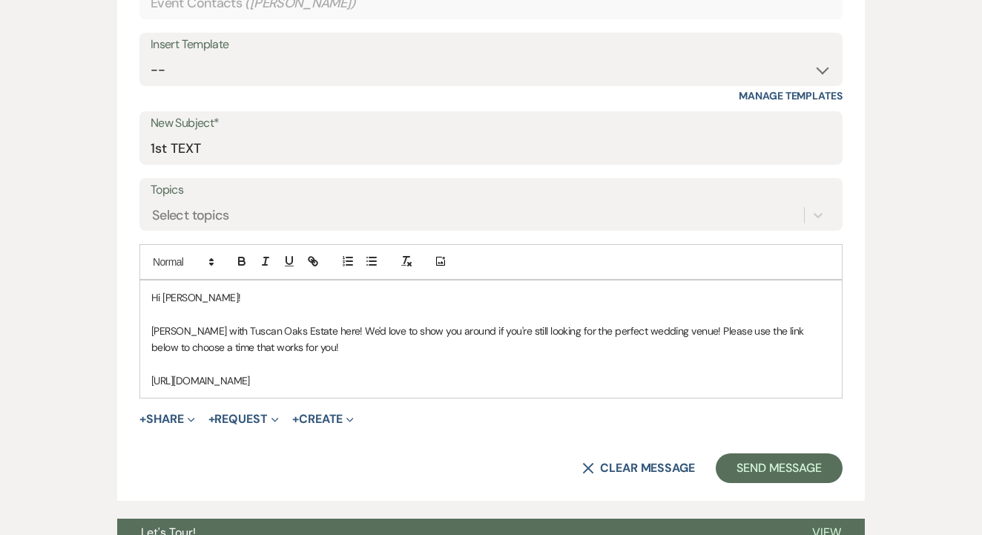
scroll to position [670, 0]
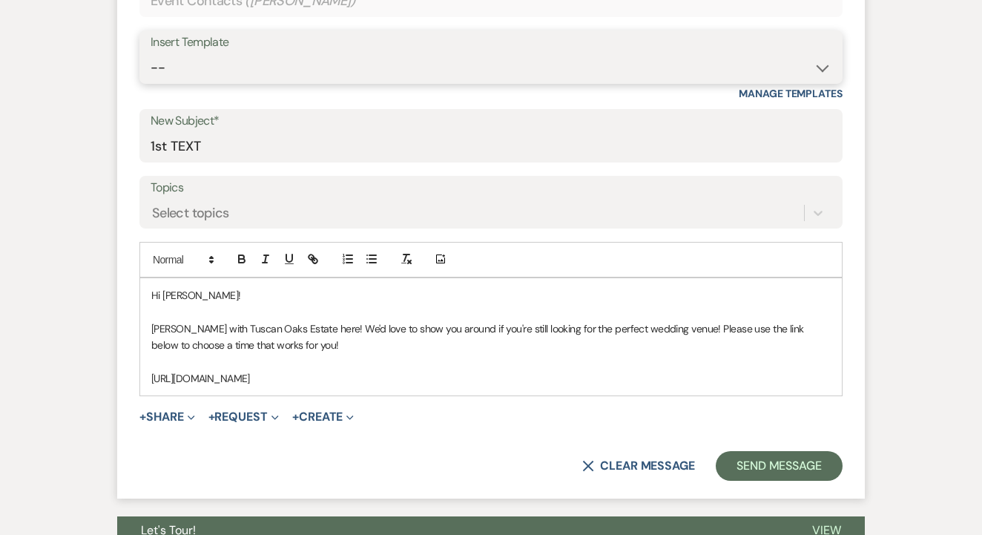
click at [550, 63] on select "-- Lead: Automated Intro Email (Wedding) Lead: 1st Follow Up Email Images Lead:…" at bounding box center [491, 67] width 681 height 29
select select "2884"
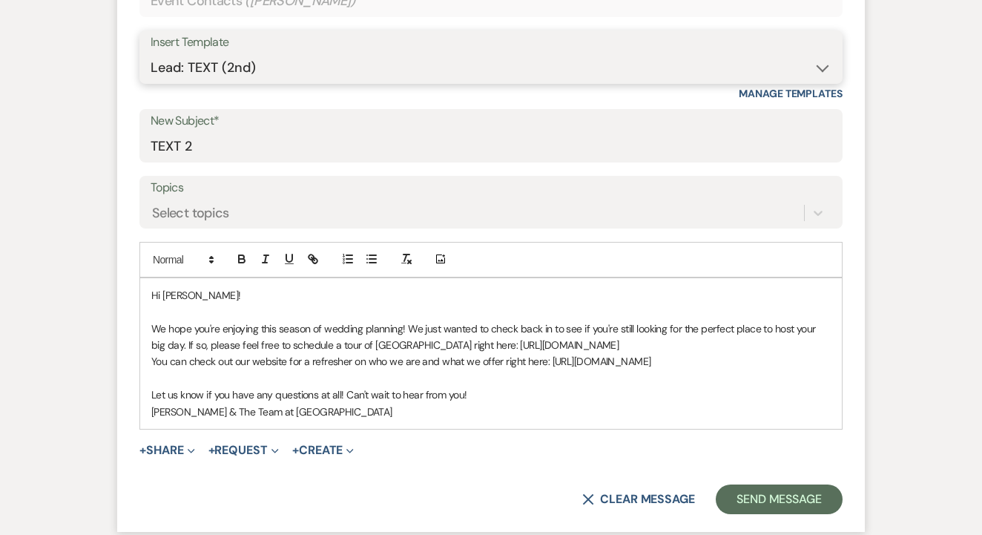
type input "TEXT 2"
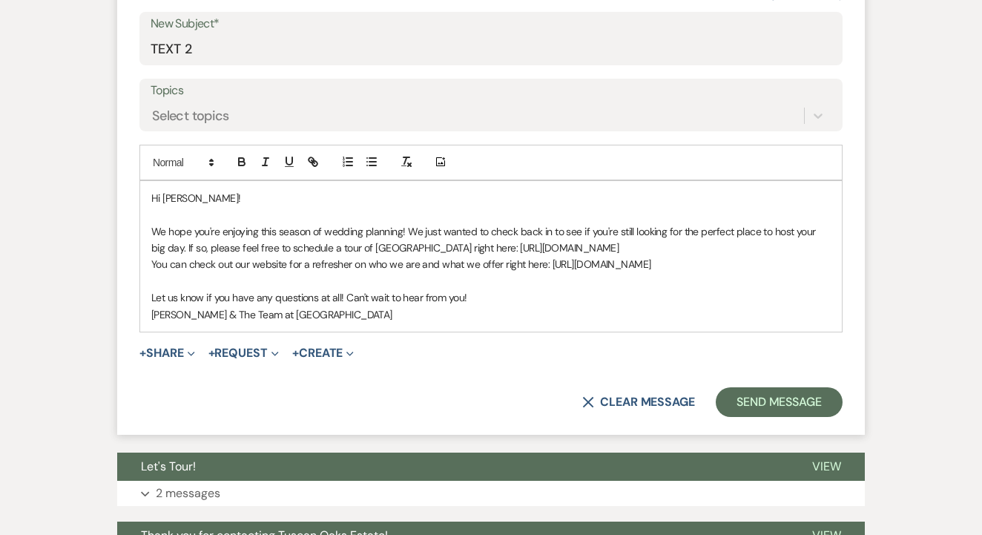
scroll to position [776, 0]
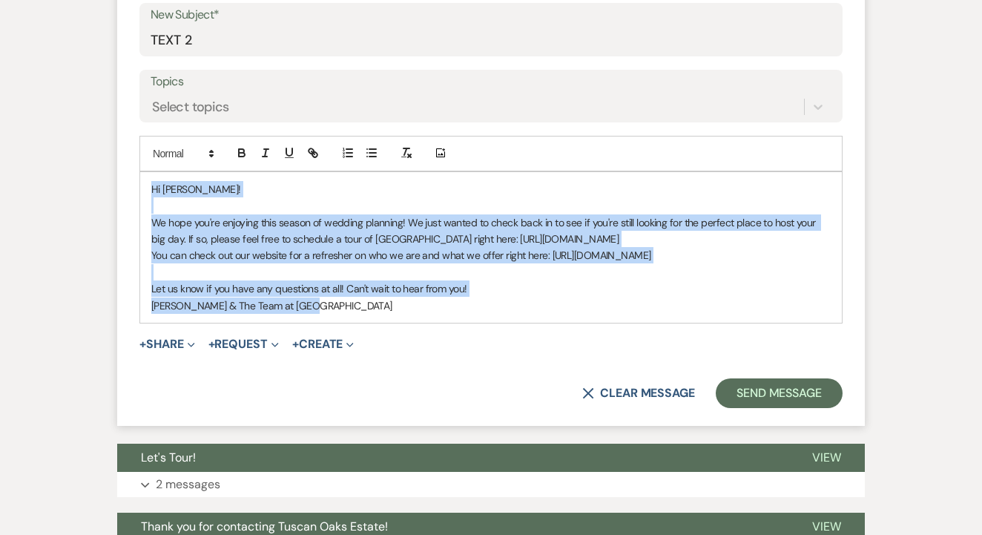
drag, startPoint x: 154, startPoint y: 188, endPoint x: 436, endPoint y: 303, distance: 304.0
click at [436, 303] on div "Hi [PERSON_NAME]! We hope you're enjoying this season of wedding planning! We j…" at bounding box center [490, 247] width 701 height 151
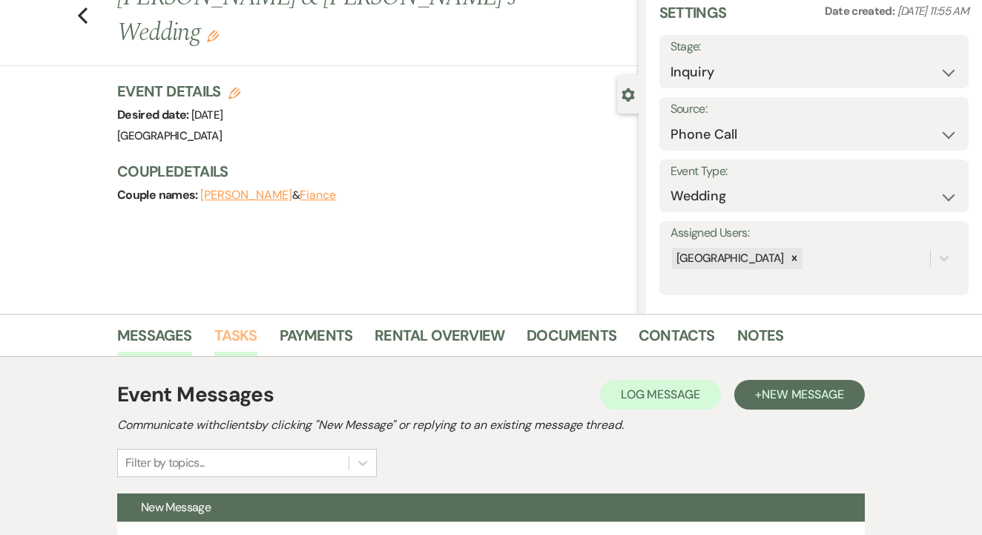
click at [239, 334] on link "Tasks" at bounding box center [235, 339] width 43 height 33
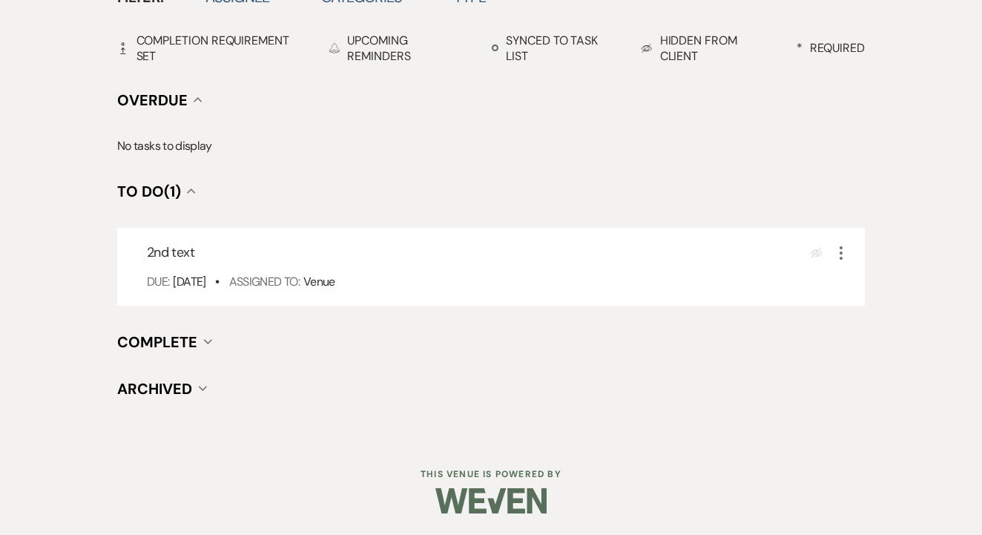
scroll to position [518, 0]
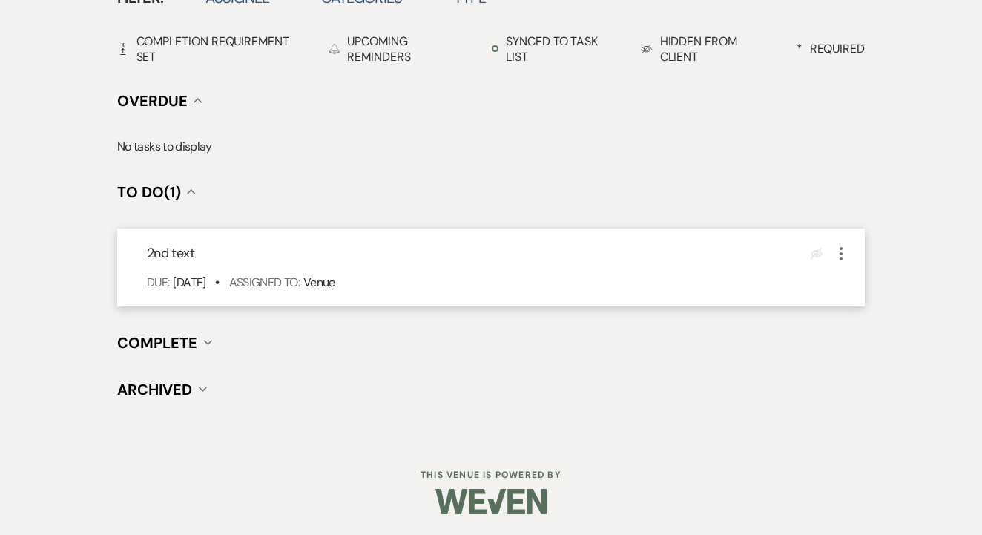
click at [839, 257] on icon "More" at bounding box center [841, 254] width 18 height 18
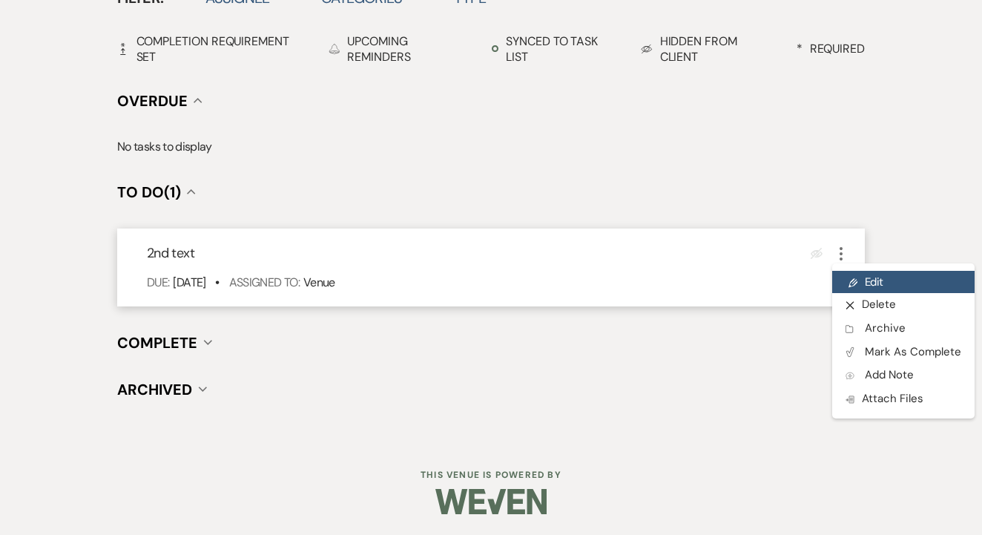
click at [860, 274] on link "Pencil Edit" at bounding box center [903, 282] width 142 height 22
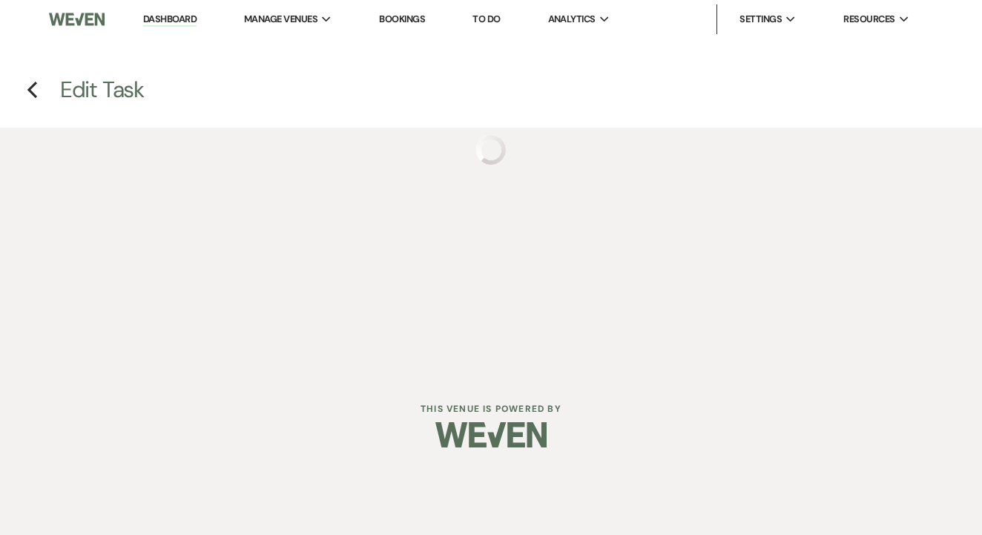
select select "false"
select select "venueHost"
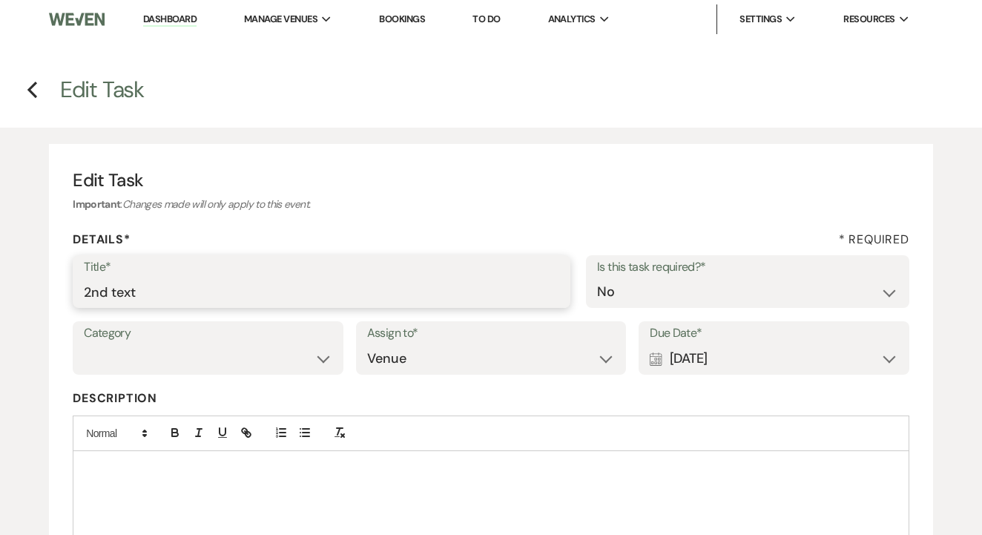
click at [288, 291] on input "2nd text" at bounding box center [321, 291] width 475 height 29
type input "3rd"
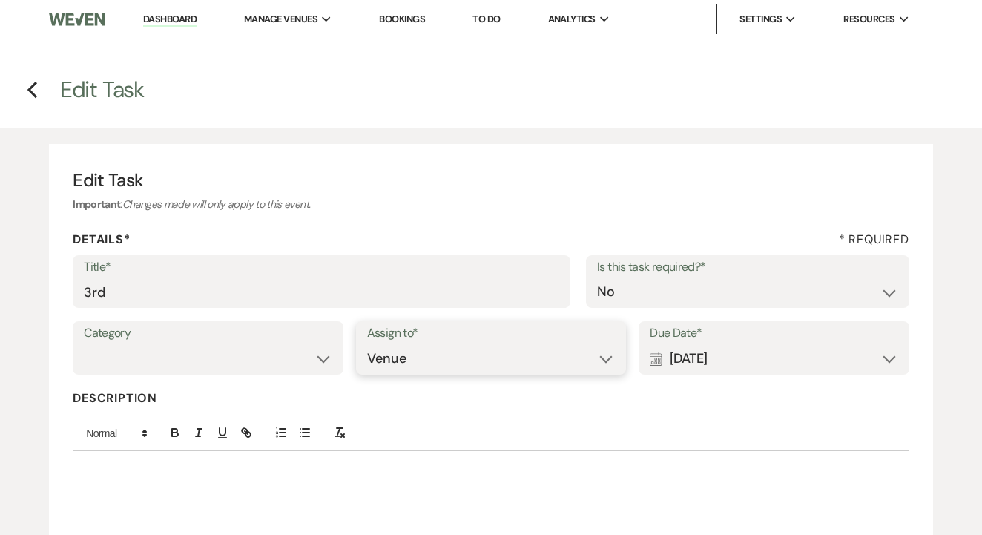
click at [592, 359] on select "Venue Client" at bounding box center [491, 358] width 248 height 29
click at [747, 351] on div "Calendar [DATE] Expand" at bounding box center [773, 358] width 248 height 29
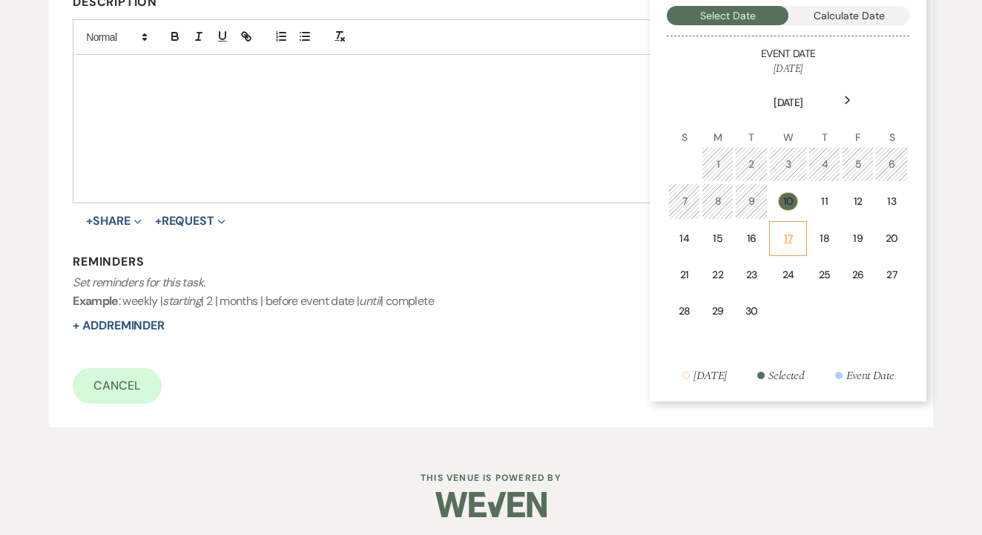
scroll to position [395, 0]
click at [795, 238] on div "17" at bounding box center [787, 239] width 19 height 16
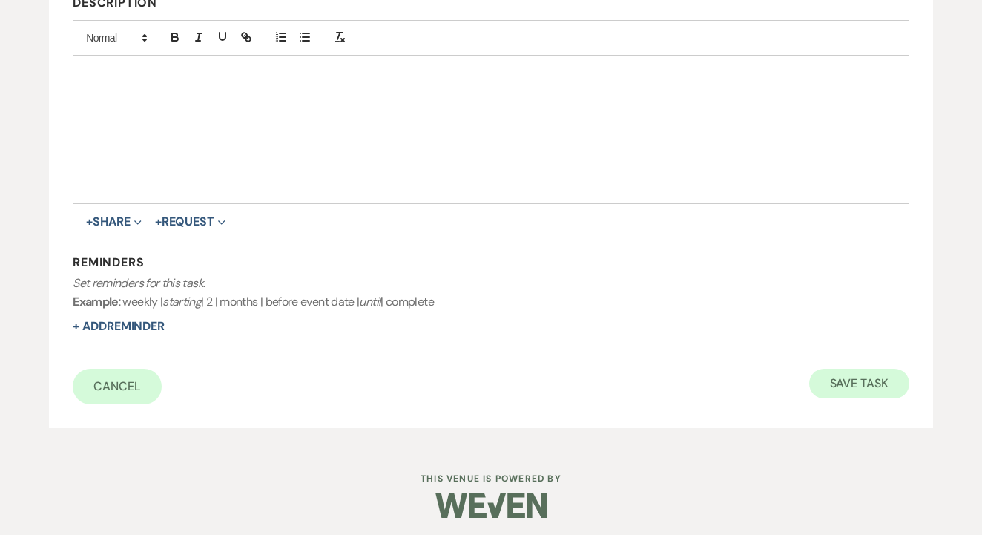
click at [867, 391] on button "Save Task" at bounding box center [859, 383] width 100 height 30
select select "22"
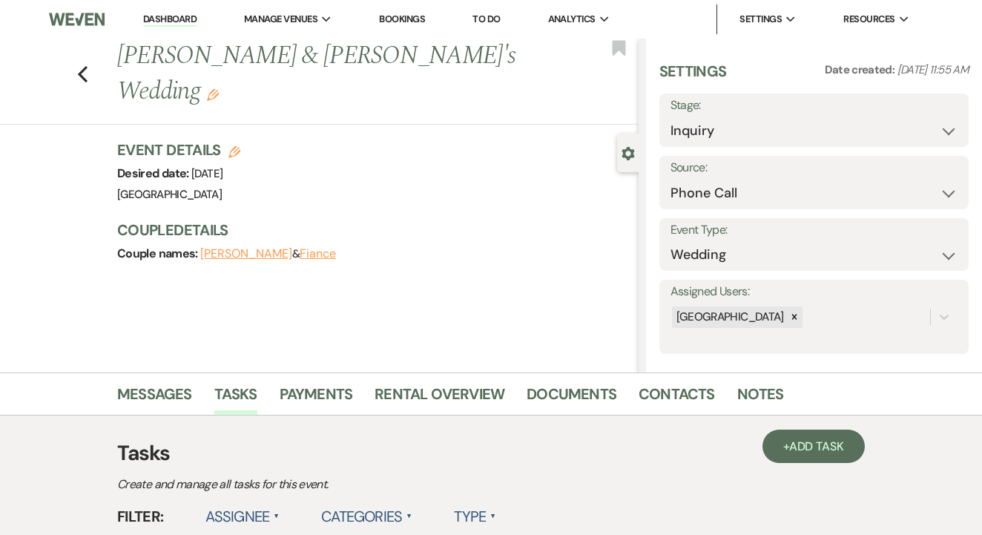
click at [489, 18] on link "To Do" at bounding box center [485, 19] width 27 height 13
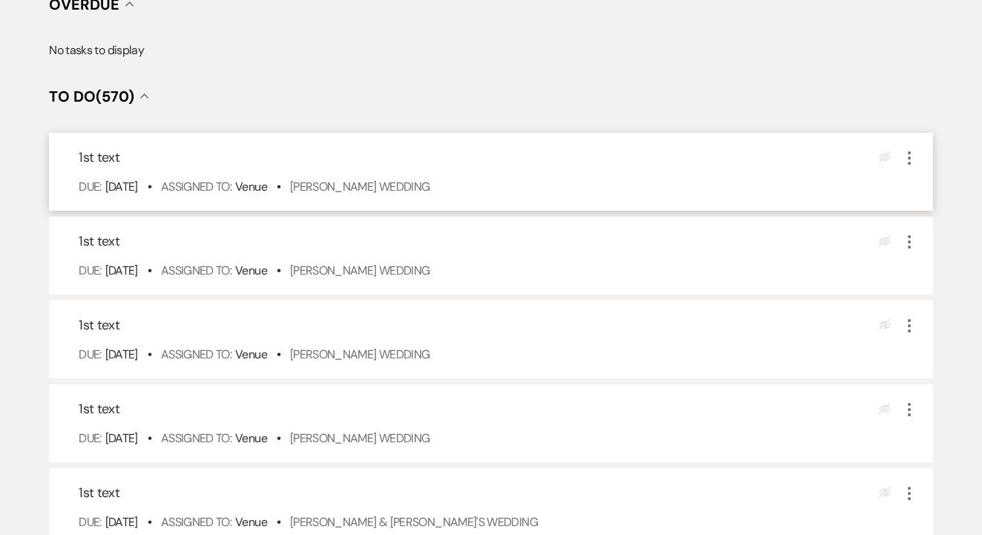
scroll to position [261, 0]
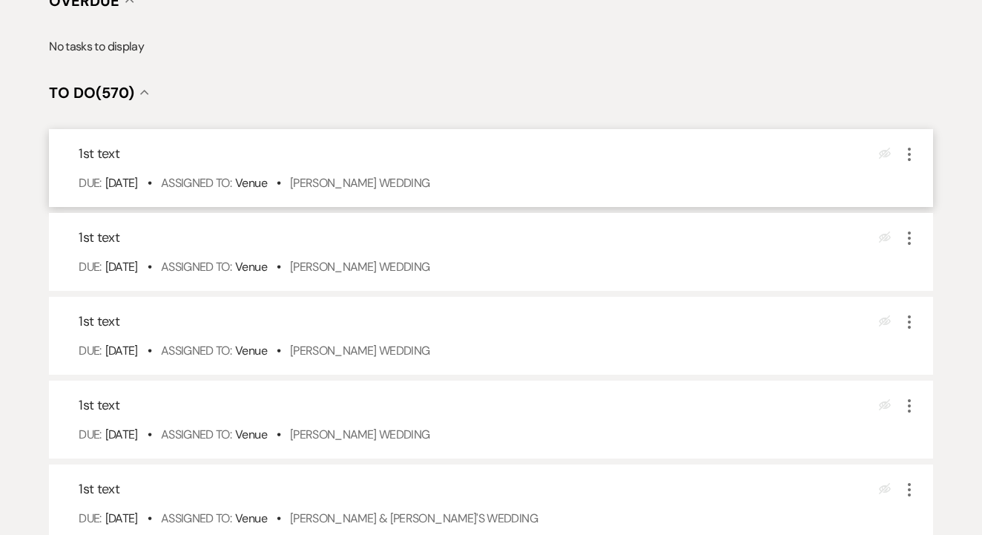
click at [391, 207] on div "1st text Eye Blocked More Due: Sep 10 25 • Assigned To: Venue • Claire Traylor'…" at bounding box center [491, 168] width 884 height 78
click at [394, 191] on link "[PERSON_NAME] Wedding" at bounding box center [360, 183] width 140 height 16
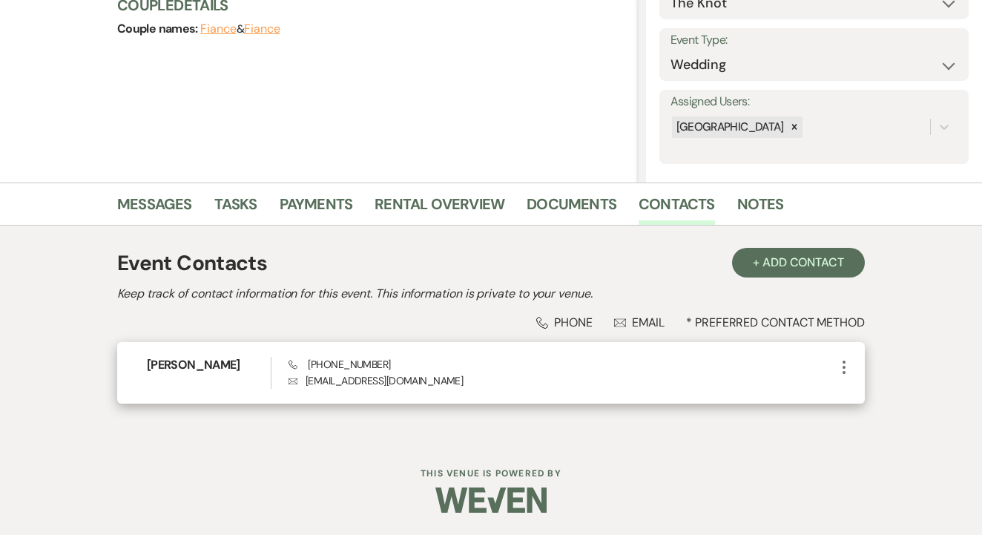
scroll to position [189, 0]
drag, startPoint x: 304, startPoint y: 366, endPoint x: 426, endPoint y: 363, distance: 122.4
click at [428, 363] on div "Phone [PHONE_NUMBER] Envelope [EMAIL_ADDRESS][DOMAIN_NAME]" at bounding box center [561, 373] width 546 height 32
copy span "[PHONE_NUMBER]"
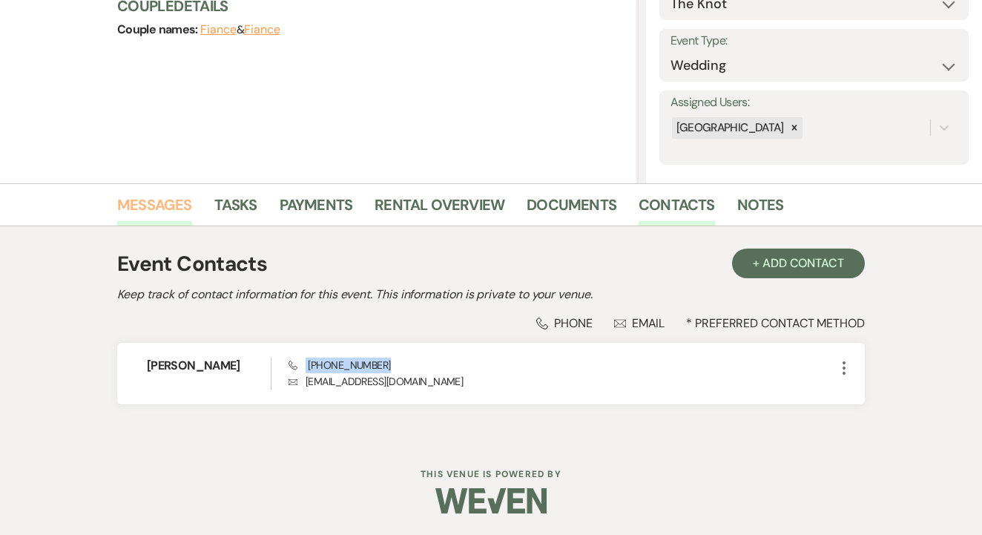
click at [155, 214] on link "Messages" at bounding box center [154, 209] width 75 height 33
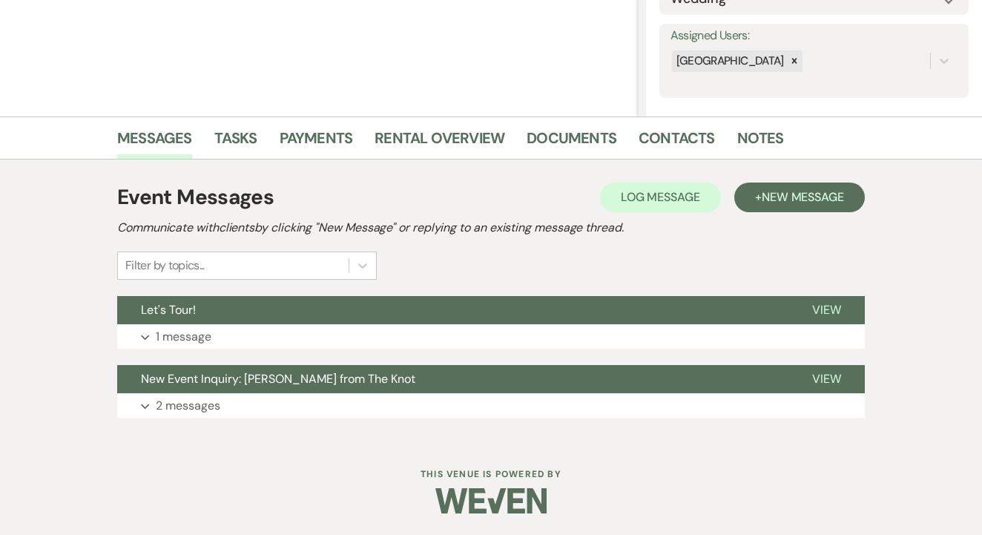
scroll to position [255, 0]
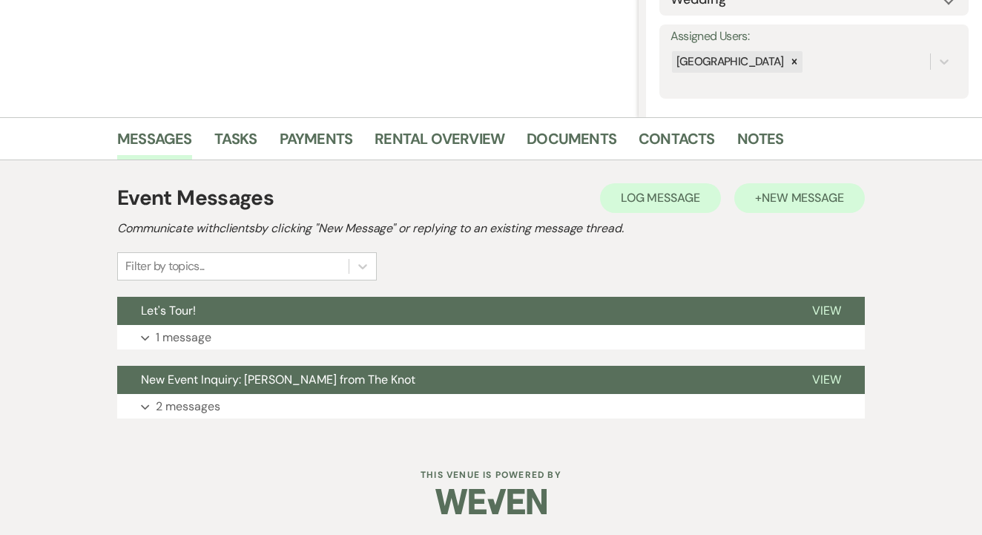
click at [797, 187] on button "+ New Message" at bounding box center [799, 198] width 130 height 30
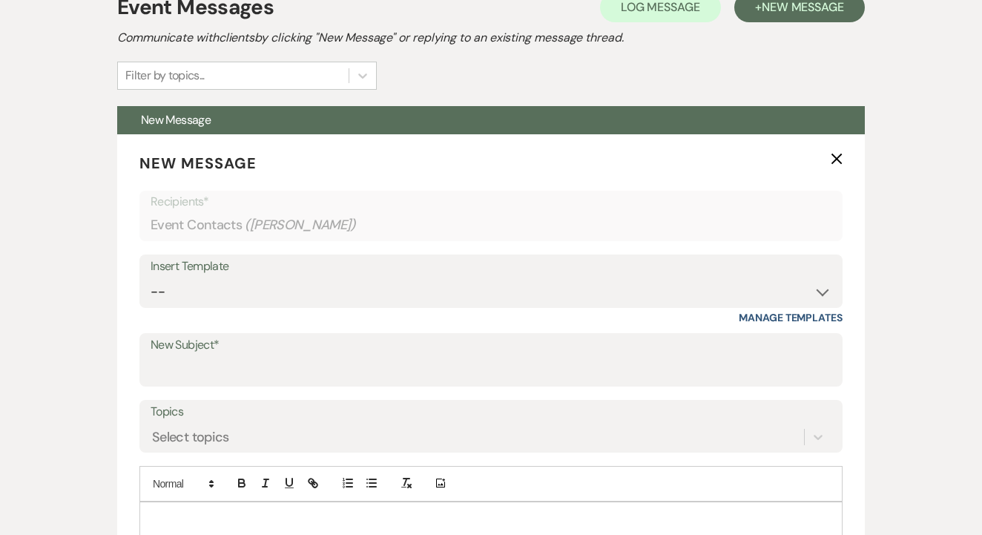
scroll to position [606, 0]
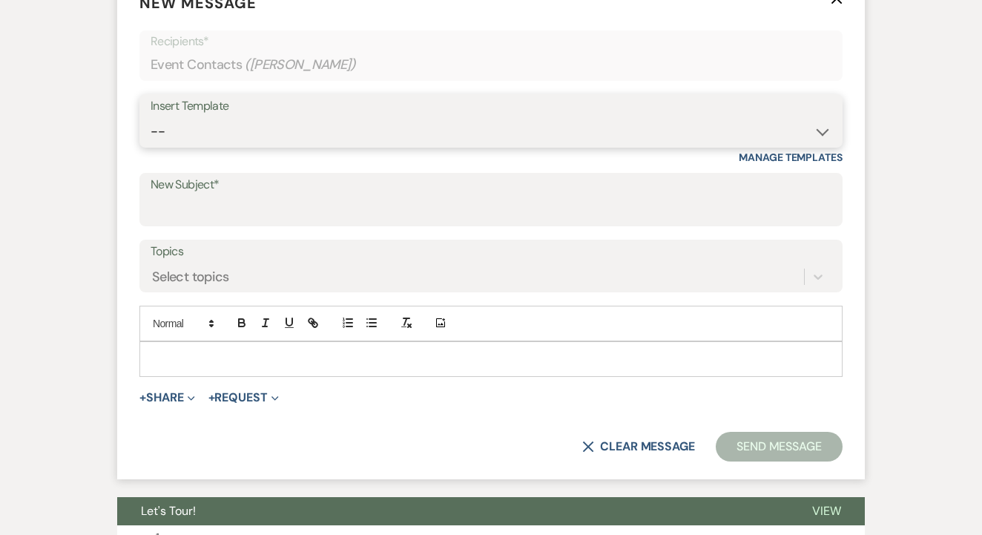
click at [369, 118] on select "-- Lead: Automated Intro Email (Wedding) Lead: 1st Follow Up Email Images Lead:…" at bounding box center [491, 131] width 681 height 29
select select "1206"
type input "1st TEXT"
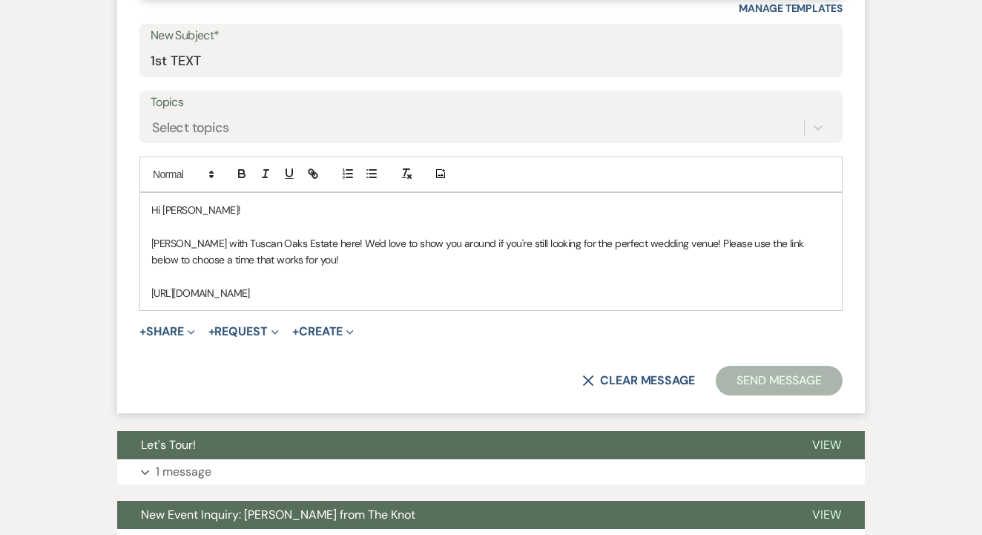
scroll to position [757, 0]
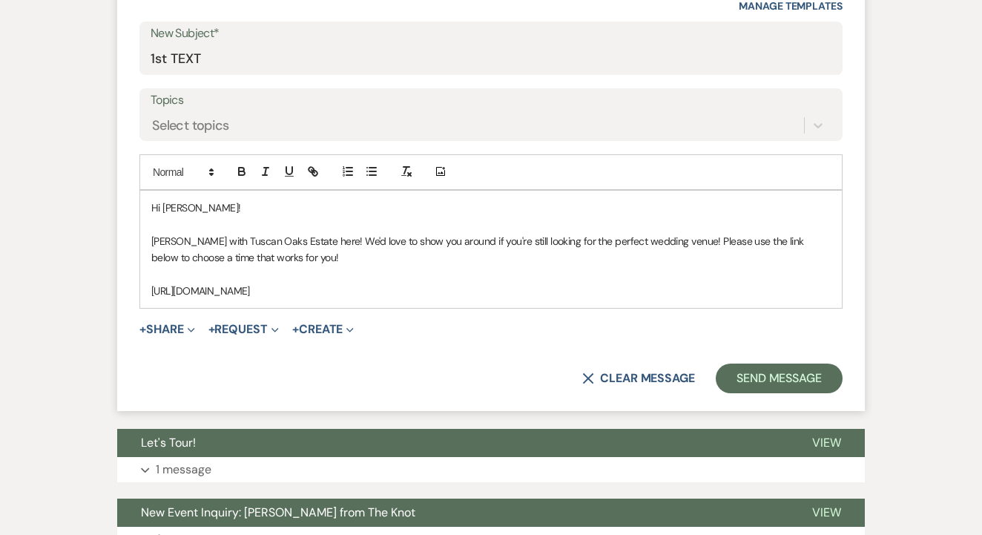
drag, startPoint x: 150, startPoint y: 202, endPoint x: 450, endPoint y: 299, distance: 315.4
click at [450, 299] on div "Hi Claire! Maggie with Tuscan Oaks Estate here! We'd love to show you around if…" at bounding box center [490, 249] width 701 height 117
copy div "Hi Claire! Maggie with Tuscan Oaks Estate here! We'd love to show you around if…"
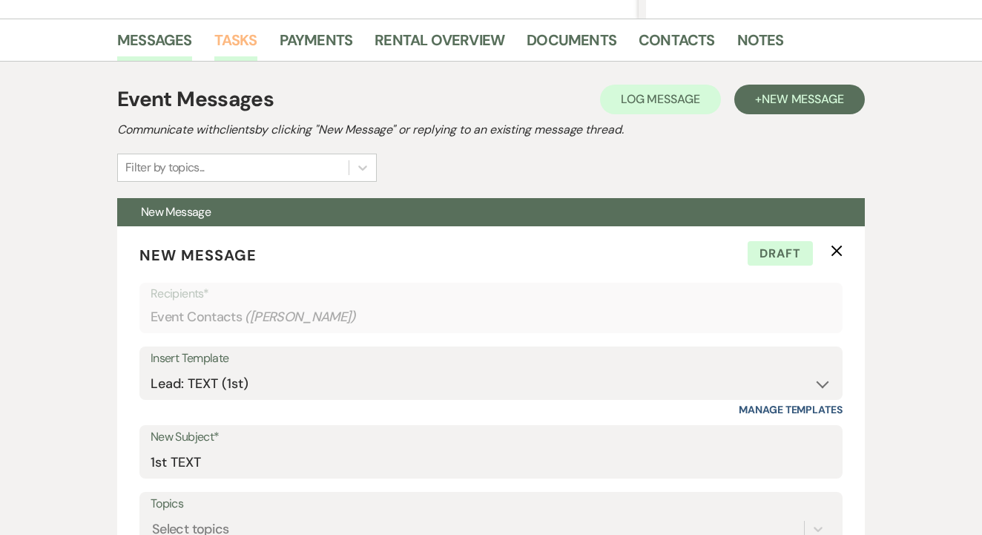
click at [245, 47] on link "Tasks" at bounding box center [235, 44] width 43 height 33
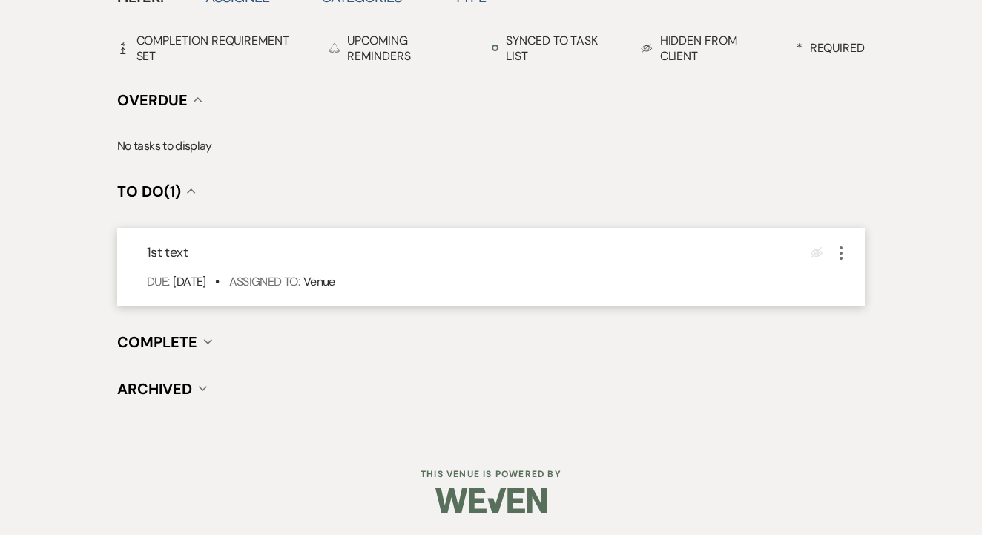
scroll to position [518, 0]
click at [844, 245] on icon "More" at bounding box center [841, 254] width 18 height 18
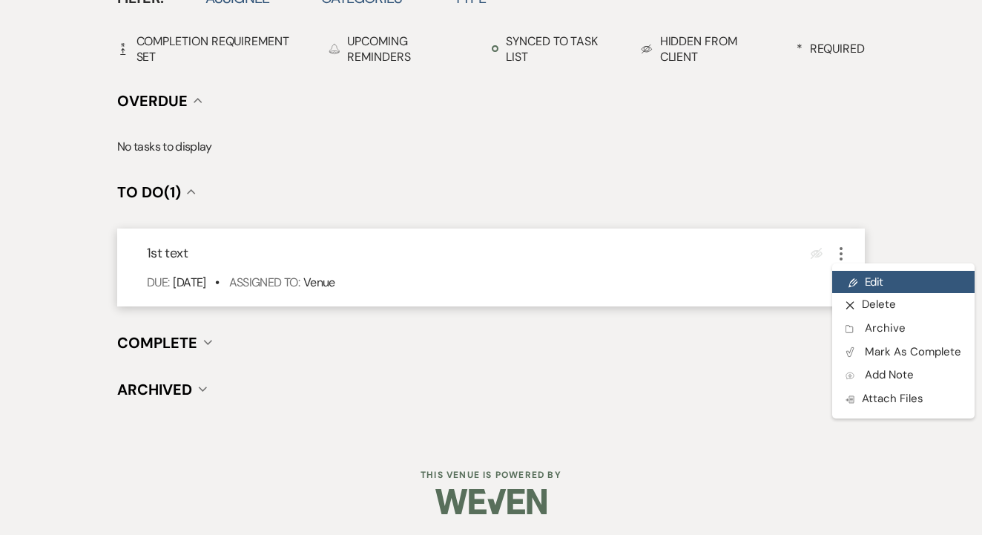
click at [867, 271] on link "Pencil Edit" at bounding box center [903, 282] width 142 height 22
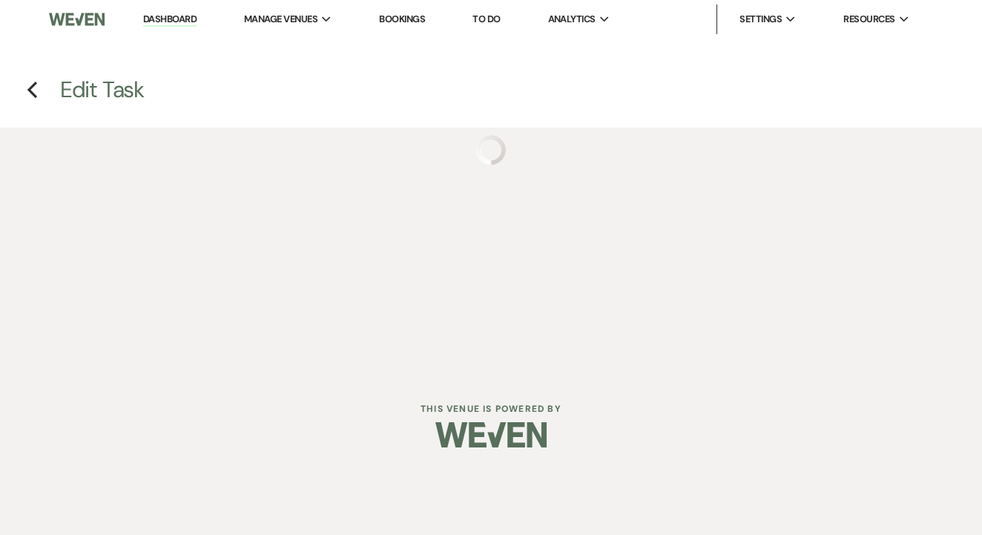
select select "false"
select select "venueHost"
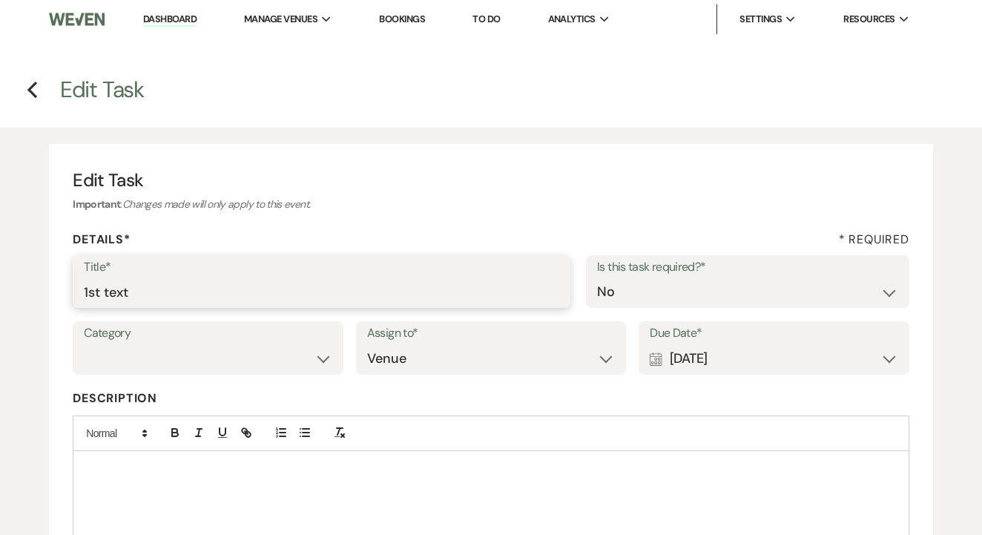
click at [337, 279] on input "1st text" at bounding box center [321, 291] width 475 height 29
type input "2nd"
click at [733, 354] on div "Calendar Sep 10, 2025 Expand" at bounding box center [773, 358] width 248 height 29
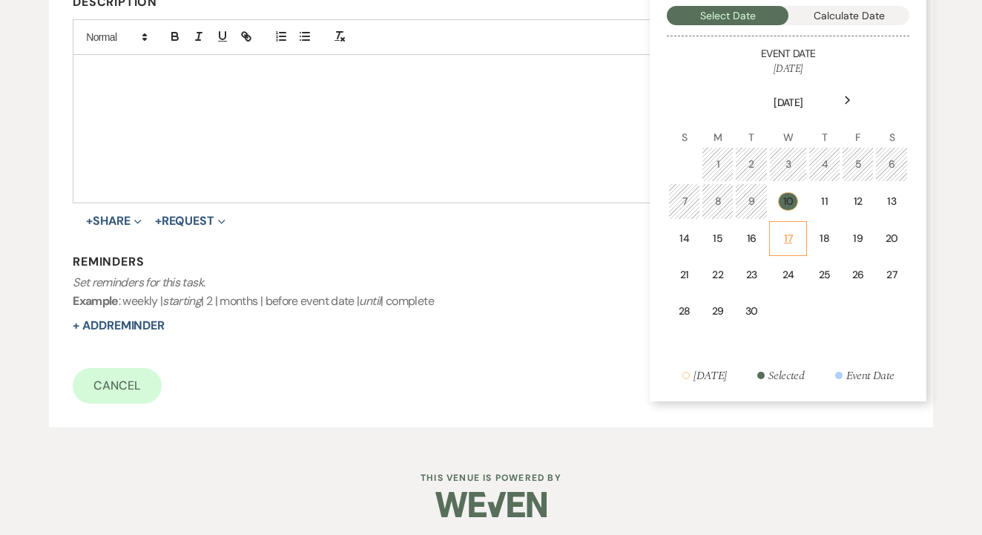
click at [783, 223] on td "17" at bounding box center [788, 238] width 38 height 35
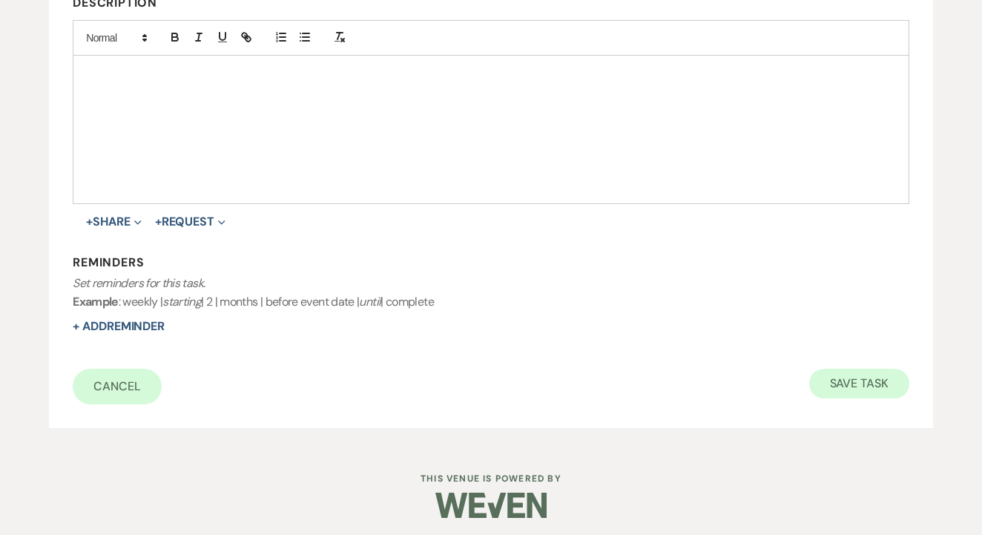
click at [870, 377] on button "Save Task" at bounding box center [859, 383] width 100 height 30
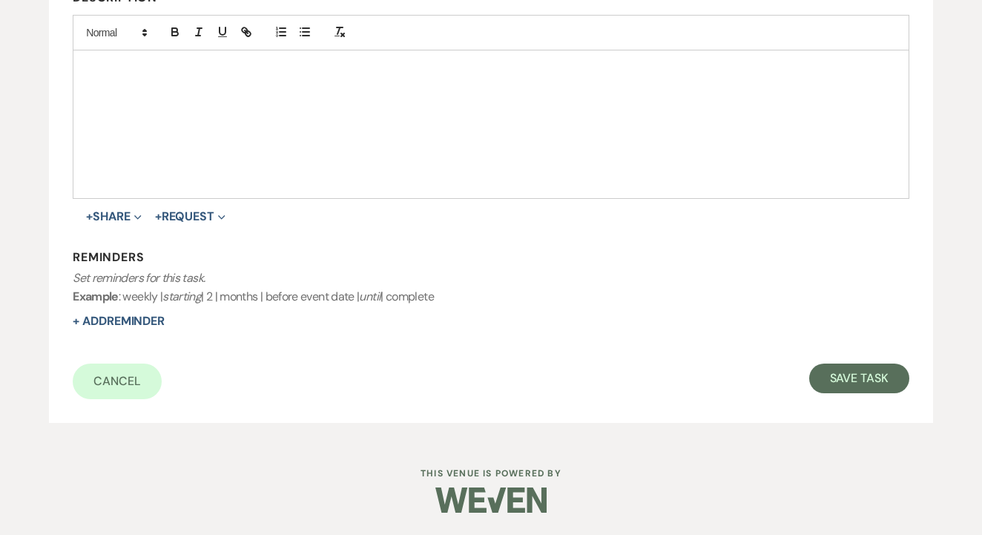
select select "2"
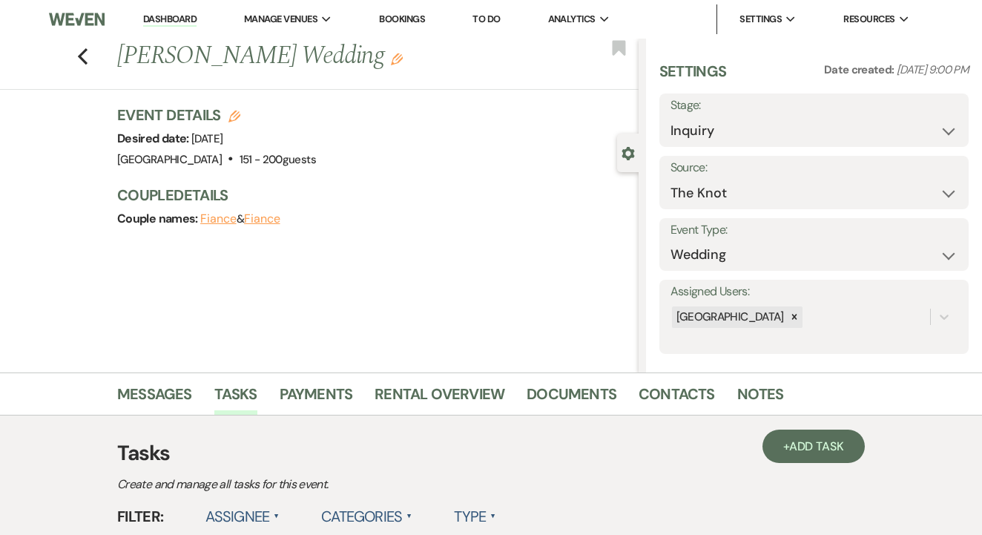
click at [483, 17] on link "To Do" at bounding box center [485, 19] width 27 height 13
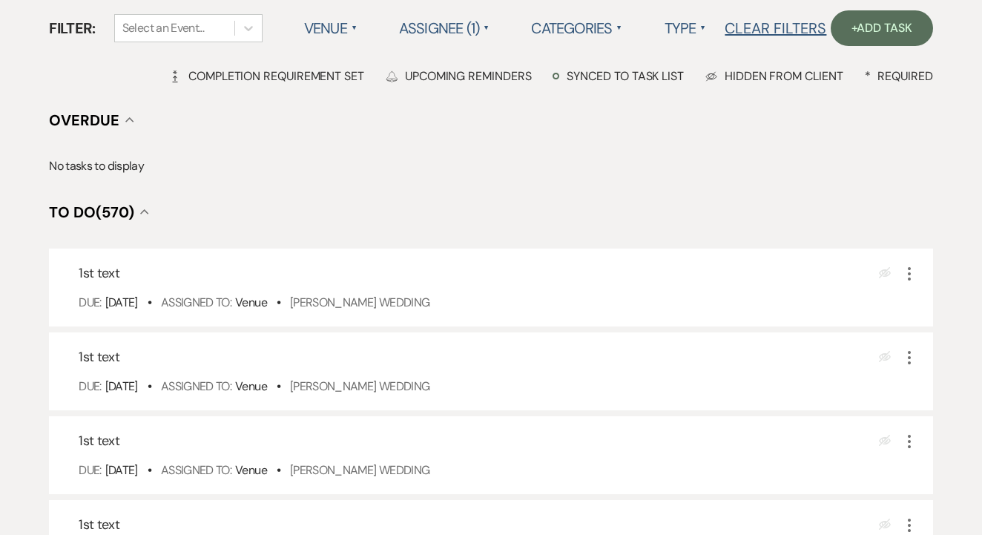
scroll to position [285, 0]
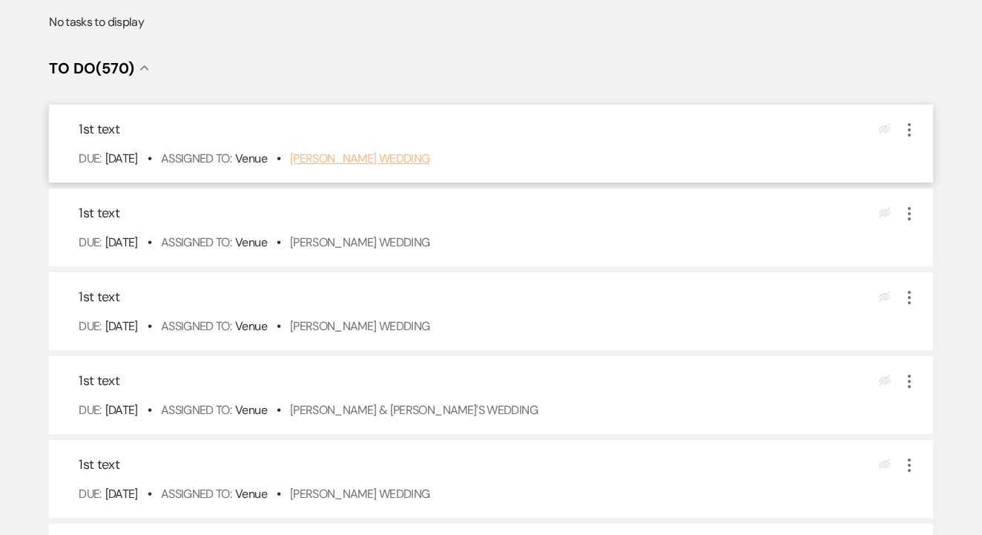
click at [430, 166] on link "Denesha Bircher's Wedding" at bounding box center [360, 159] width 140 height 16
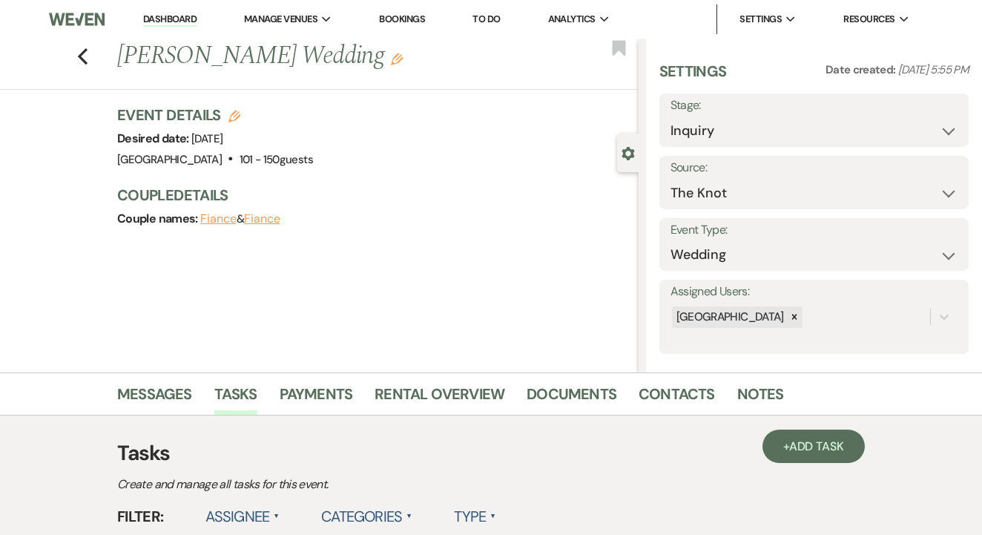
click at [684, 414] on div "Messages Tasks Payments Rental Overview Documents Contacts Notes" at bounding box center [491, 393] width 982 height 43
click at [681, 409] on link "Contacts" at bounding box center [676, 398] width 76 height 33
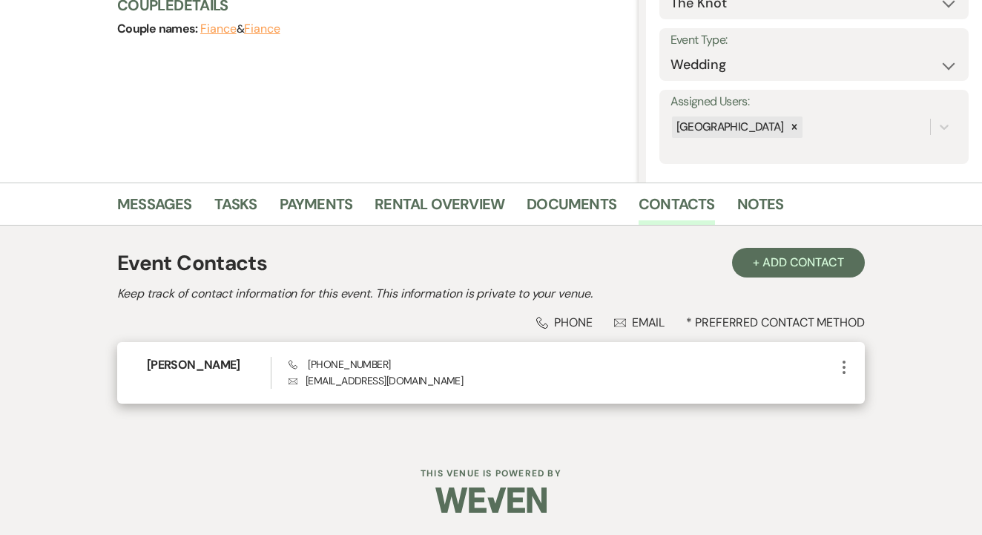
scroll to position [189, 0]
drag, startPoint x: 303, startPoint y: 367, endPoint x: 407, endPoint y: 368, distance: 104.6
click at [407, 368] on div "Phone [PHONE_NUMBER] Envelope [EMAIL_ADDRESS][DOMAIN_NAME]" at bounding box center [561, 373] width 546 height 32
copy span "[PHONE_NUMBER]"
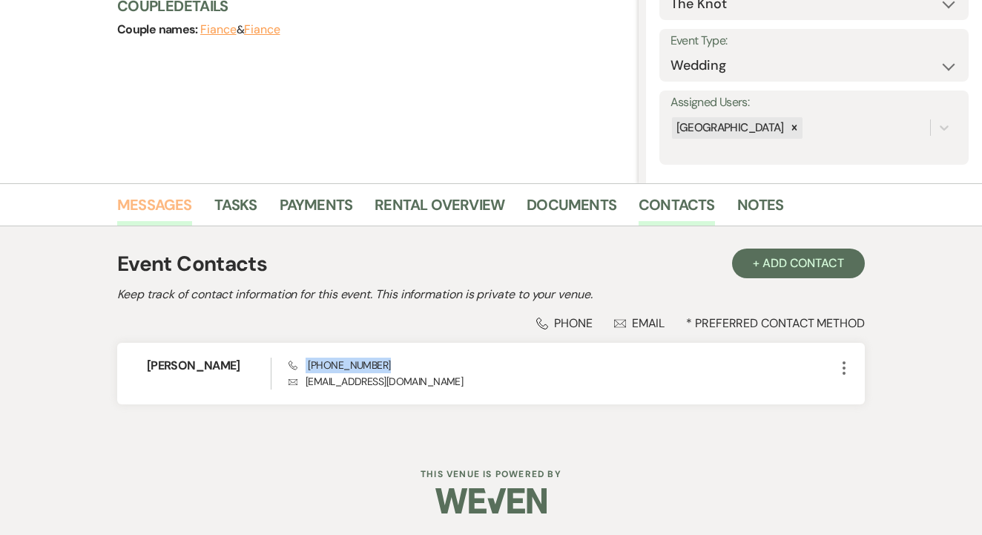
click at [174, 198] on link "Messages" at bounding box center [154, 209] width 75 height 33
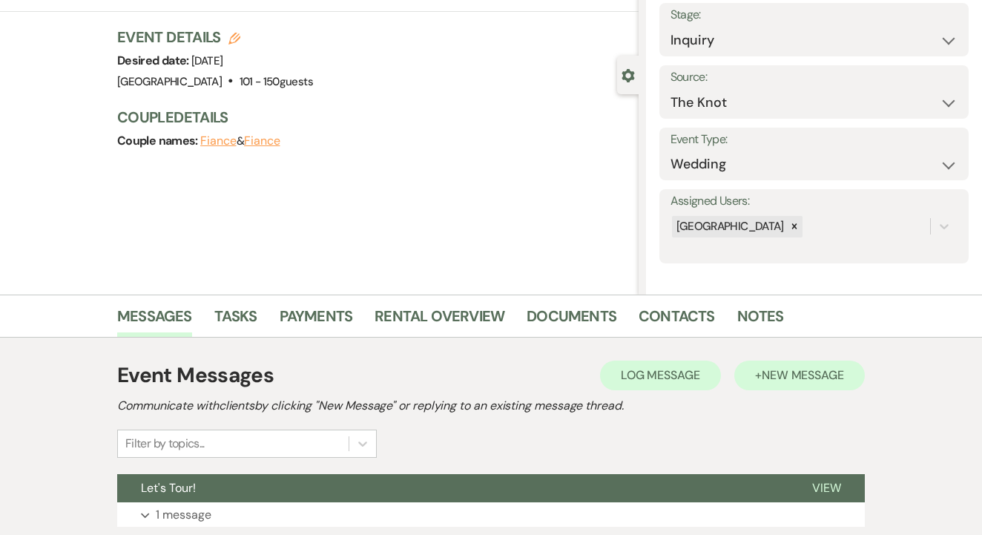
scroll to position [11, 0]
click at [821, 373] on span "New Message" at bounding box center [802, 375] width 82 height 16
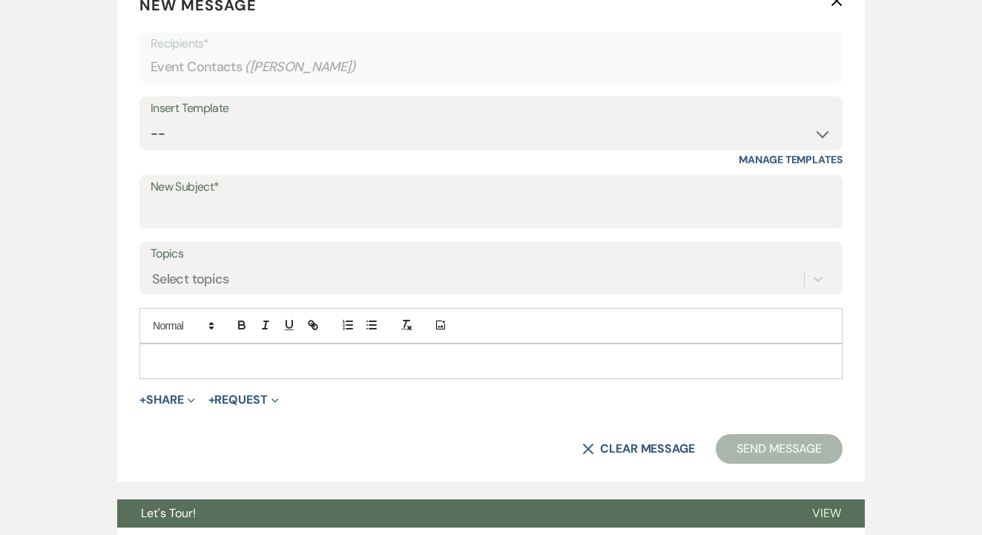
scroll to position [609, 0]
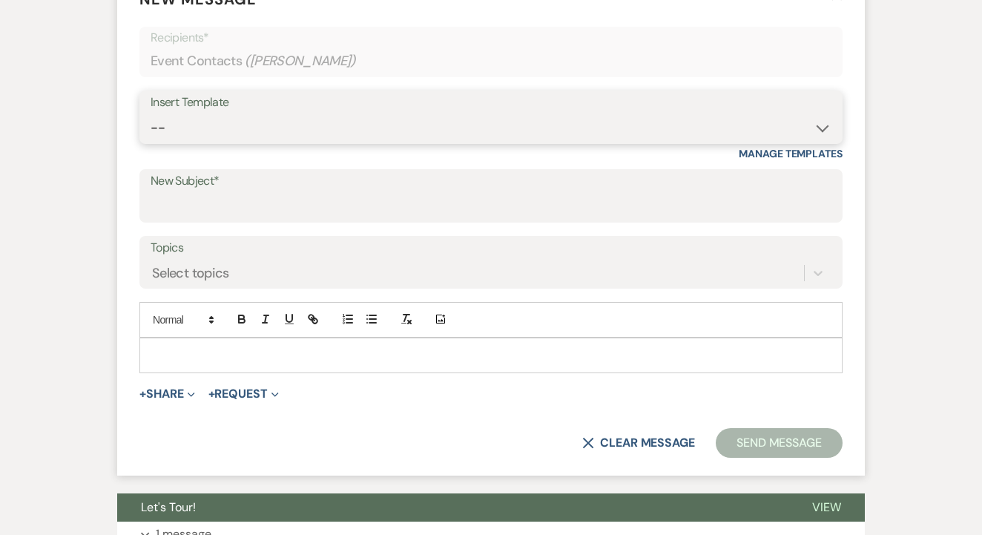
click at [347, 129] on select "-- Lead: Automated Intro Email (Wedding) Lead: 1st Follow Up Email Images Lead:…" at bounding box center [491, 127] width 681 height 29
select select "1206"
type input "1st TEXT"
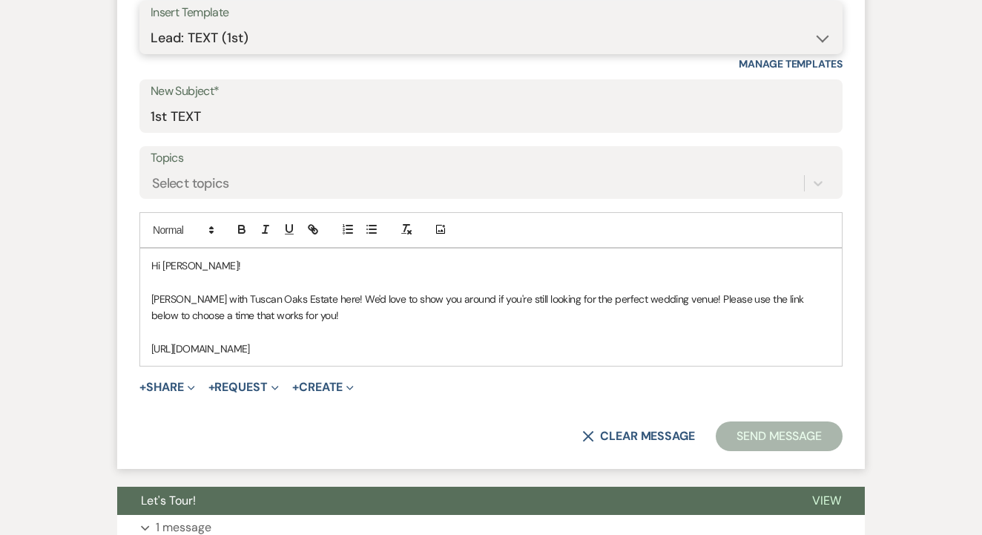
scroll to position [719, 0]
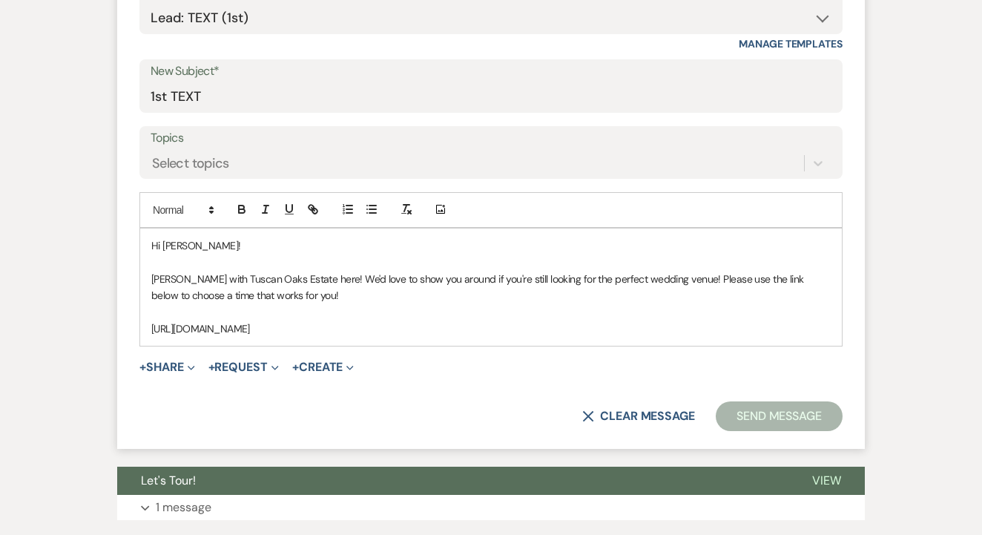
drag, startPoint x: 149, startPoint y: 239, endPoint x: 419, endPoint y: 359, distance: 295.4
click at [419, 359] on form "New Message X Saving draft... Recipients* Event Contacts ( [PERSON_NAME] ) Inse…" at bounding box center [490, 155] width 747 height 589
copy div "Hi [PERSON_NAME]! [PERSON_NAME] with Tuscan Oaks Estate here! We'd love to show…"
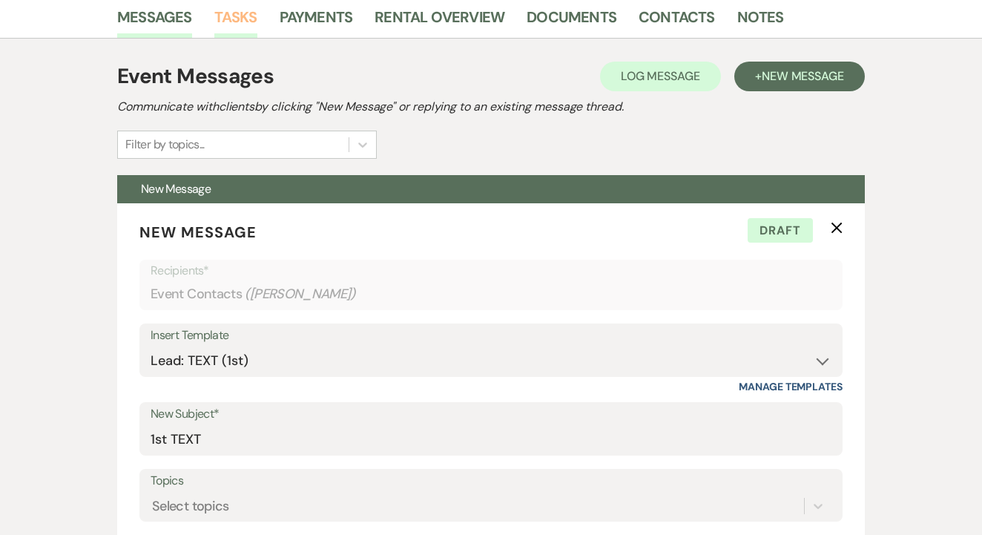
click at [250, 17] on link "Tasks" at bounding box center [235, 21] width 43 height 33
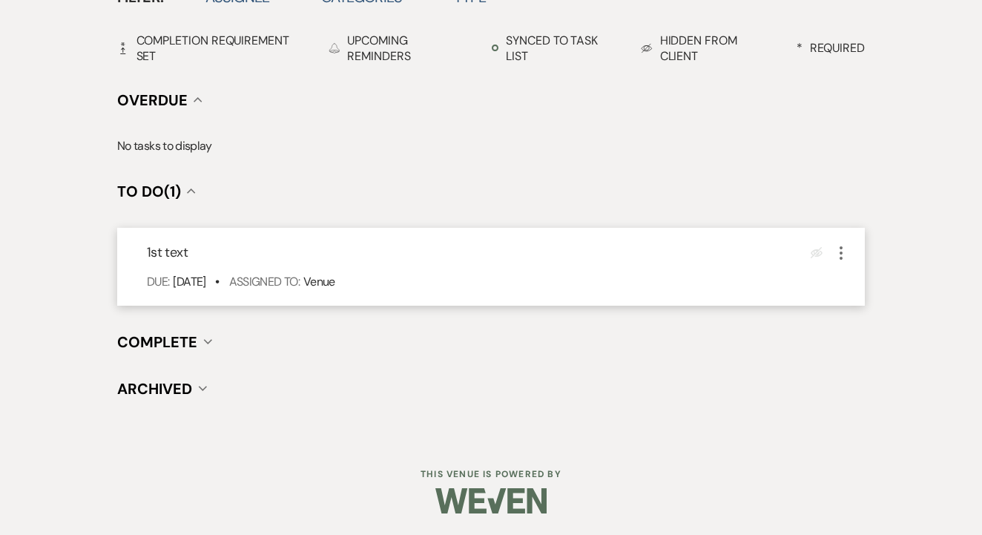
scroll to position [518, 0]
click at [841, 256] on icon "More" at bounding box center [841, 254] width 18 height 18
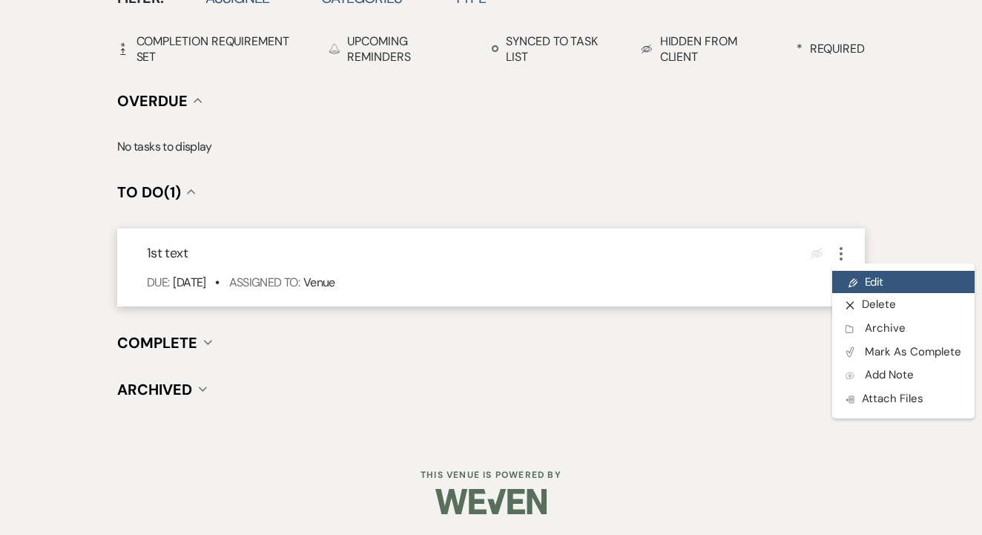
click at [853, 271] on link "Pencil Edit" at bounding box center [903, 282] width 142 height 22
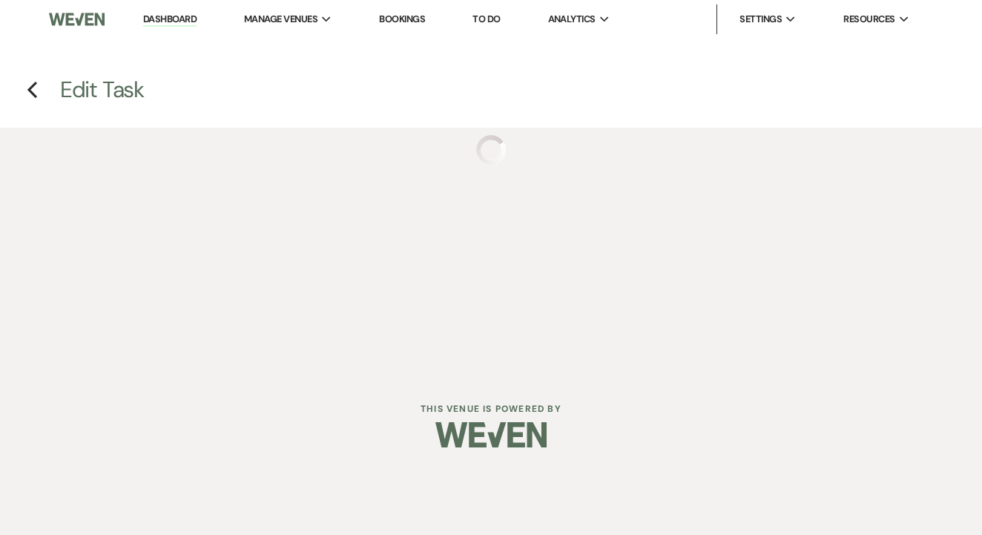
select select "false"
select select "venueHost"
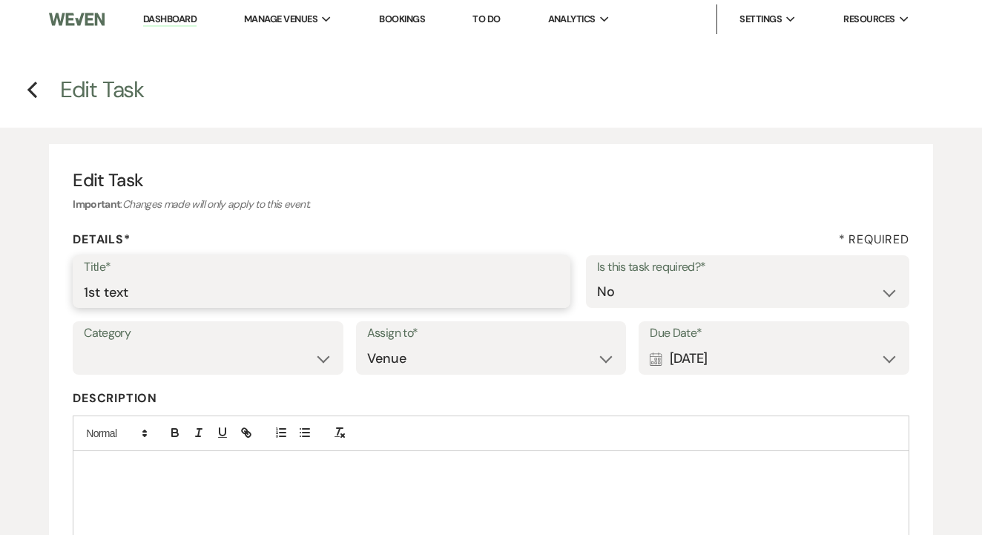
click at [478, 303] on input "1st text" at bounding box center [321, 291] width 475 height 29
type input "2nd"
click at [747, 349] on div "Calendar [DATE] Expand" at bounding box center [773, 358] width 248 height 29
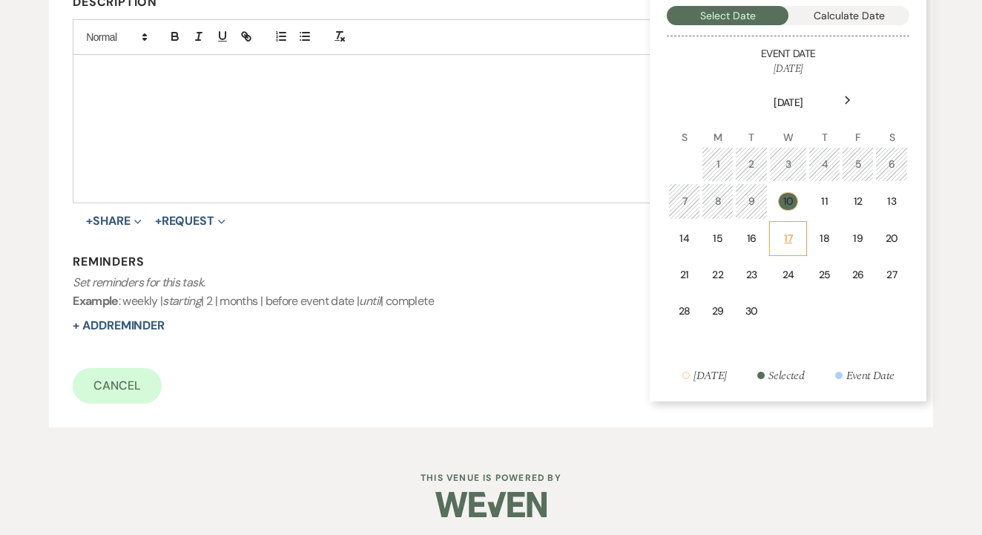
scroll to position [395, 0]
click at [792, 223] on td "17" at bounding box center [788, 239] width 38 height 35
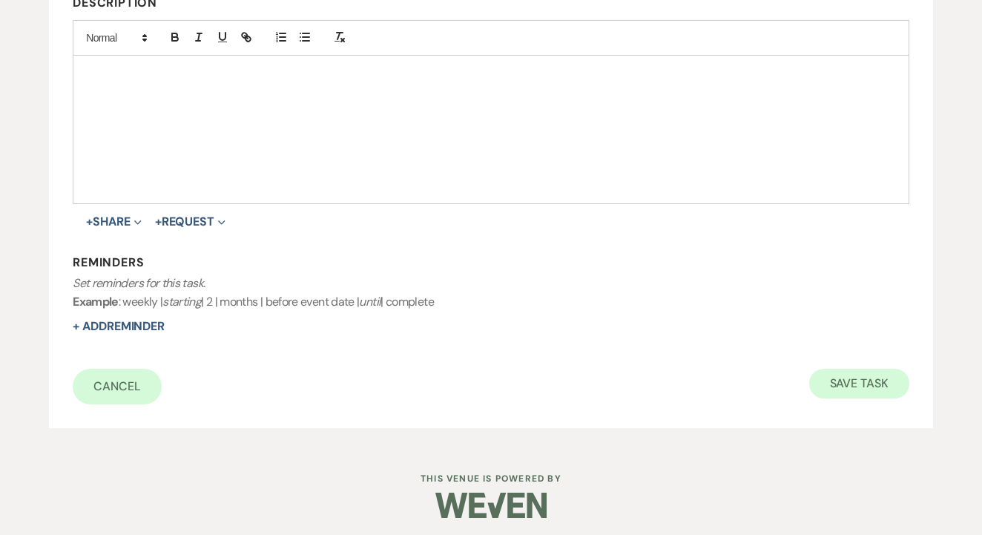
click at [853, 389] on button "Save Task" at bounding box center [859, 383] width 100 height 30
select select "2"
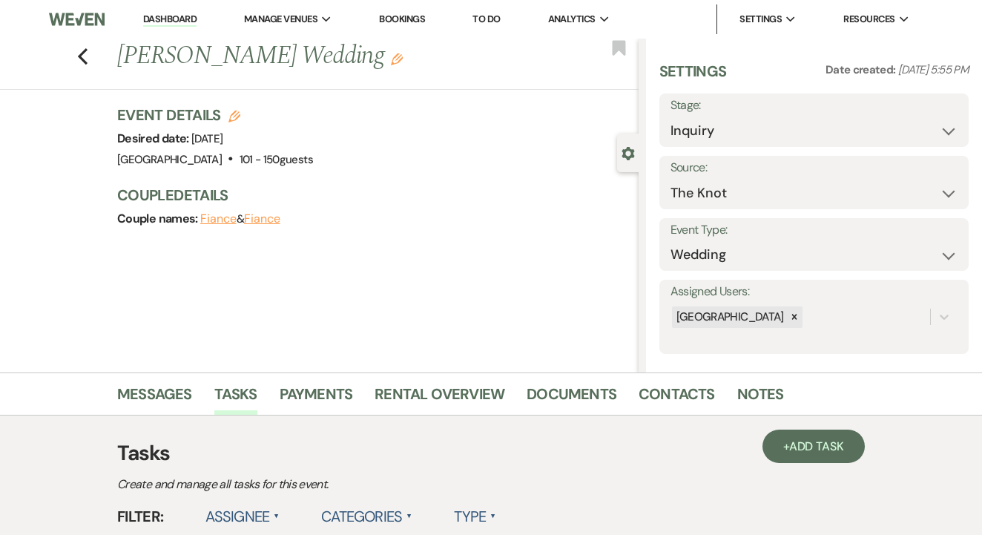
click at [497, 22] on link "To Do" at bounding box center [485, 19] width 27 height 13
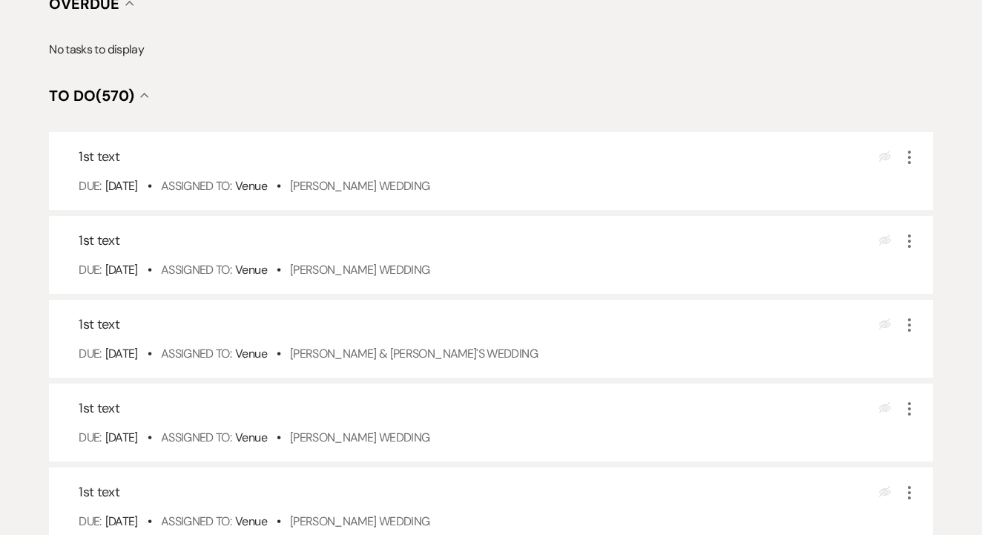
scroll to position [272, 0]
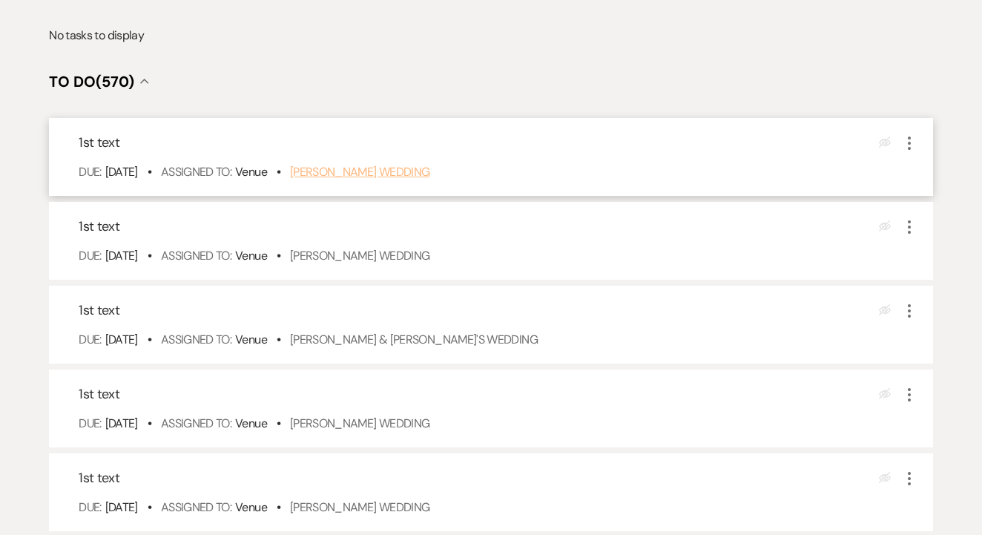
click at [430, 179] on link "[PERSON_NAME] Wedding" at bounding box center [360, 172] width 140 height 16
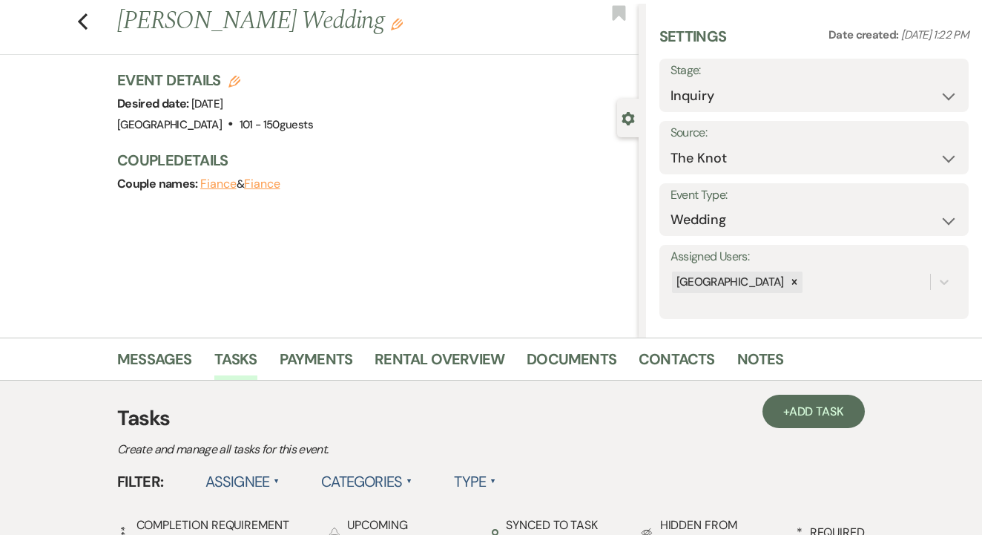
click at [658, 374] on link "Contacts" at bounding box center [676, 363] width 76 height 33
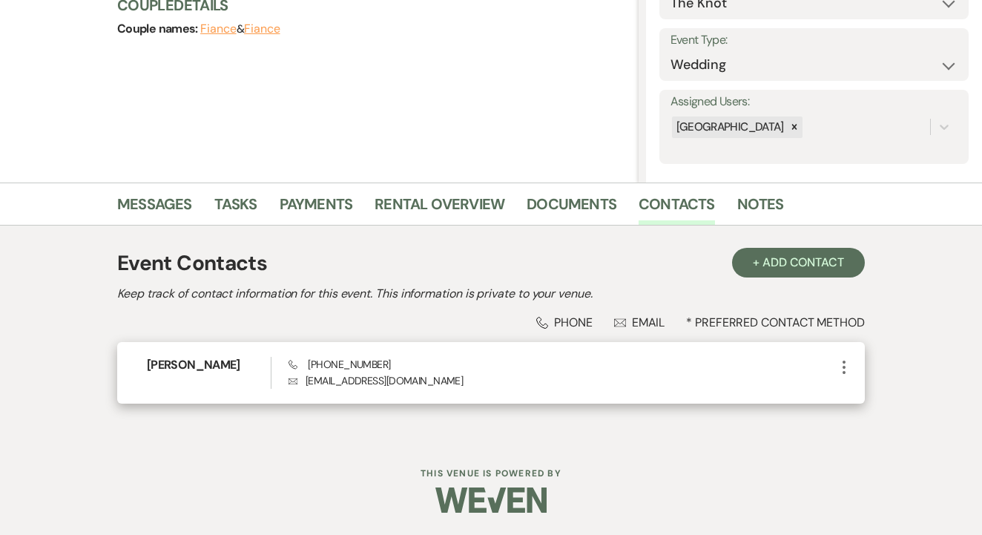
scroll to position [189, 0]
drag, startPoint x: 305, startPoint y: 363, endPoint x: 433, endPoint y: 369, distance: 128.4
click at [453, 372] on div "Phone [PHONE_NUMBER] Envelope [EMAIL_ADDRESS][DOMAIN_NAME]" at bounding box center [561, 373] width 546 height 32
copy span "[PHONE_NUMBER]"
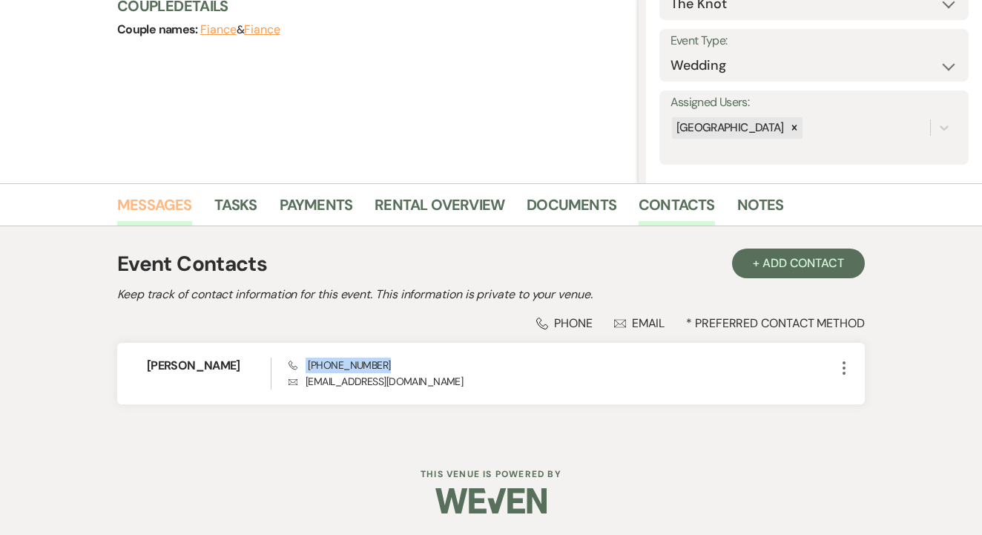
click at [157, 210] on link "Messages" at bounding box center [154, 209] width 75 height 33
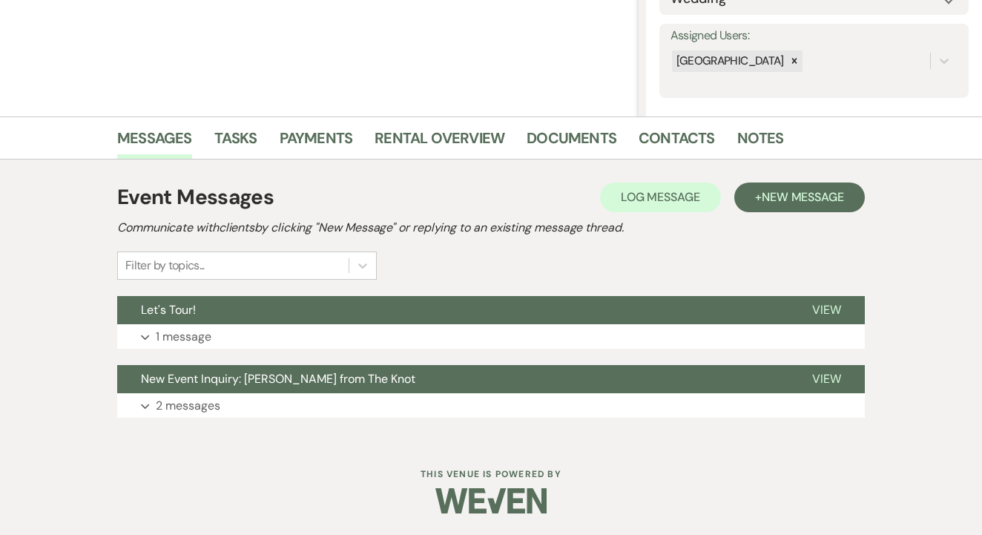
scroll to position [255, 0]
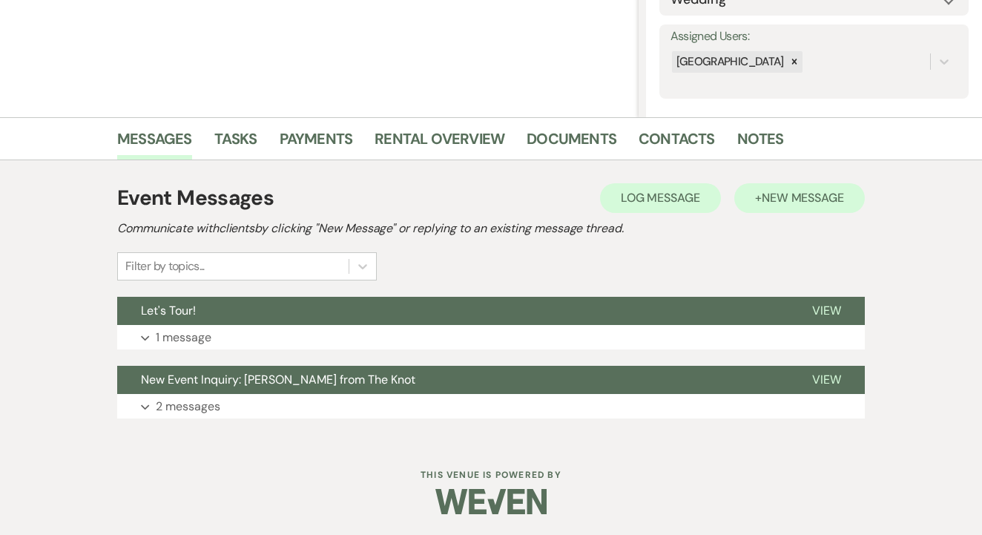
click at [810, 201] on span "New Message" at bounding box center [802, 198] width 82 height 16
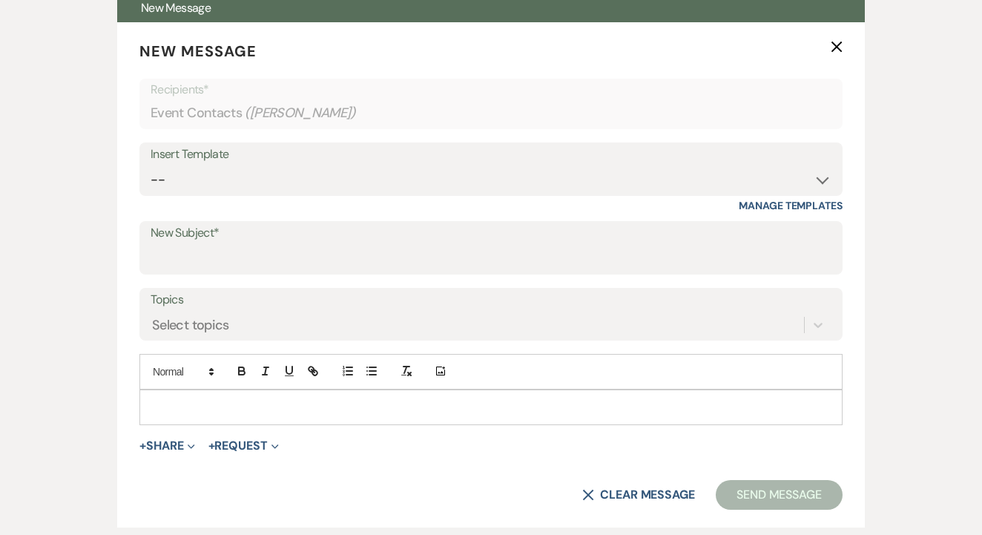
scroll to position [571, 0]
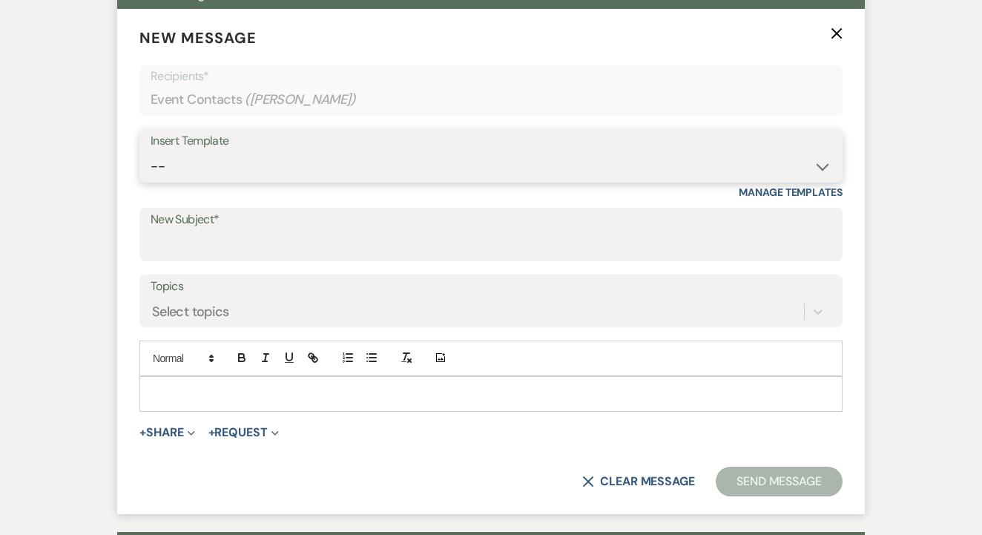
click at [365, 152] on select "-- Lead: Automated Intro Email (Wedding) Lead: 1st Follow Up Email Images Lead:…" at bounding box center [491, 166] width 681 height 29
select select "1206"
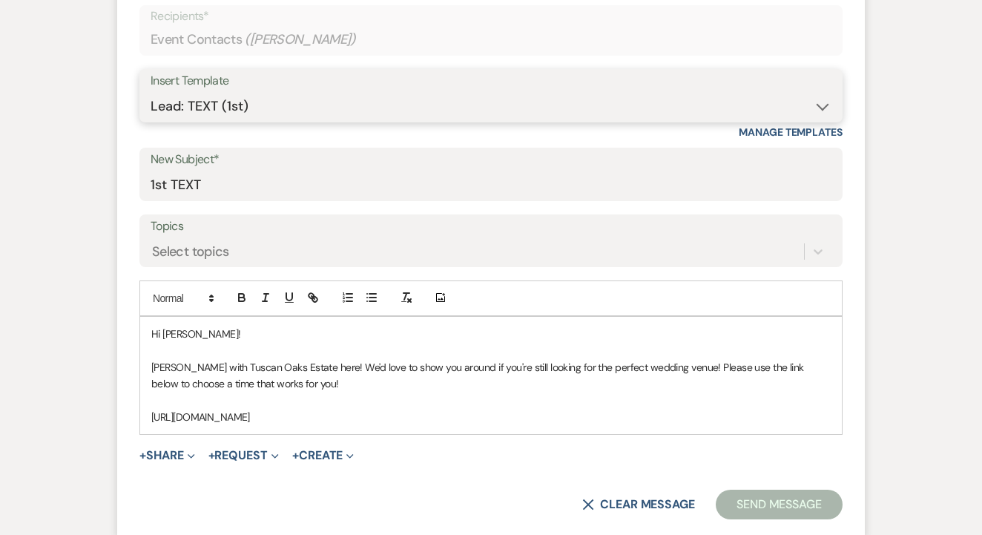
type input "1st TEXT"
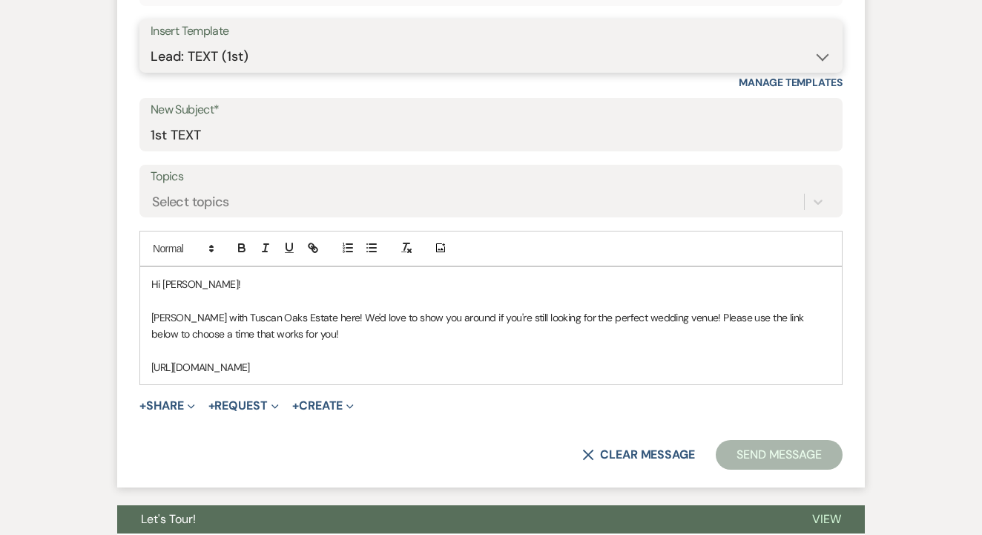
scroll to position [681, 0]
drag, startPoint x: 145, startPoint y: 282, endPoint x: 447, endPoint y: 405, distance: 325.9
click at [447, 405] on form "New Message X Saving draft... Recipients* Event Contacts ( [PERSON_NAME] ) Inse…" at bounding box center [490, 193] width 747 height 589
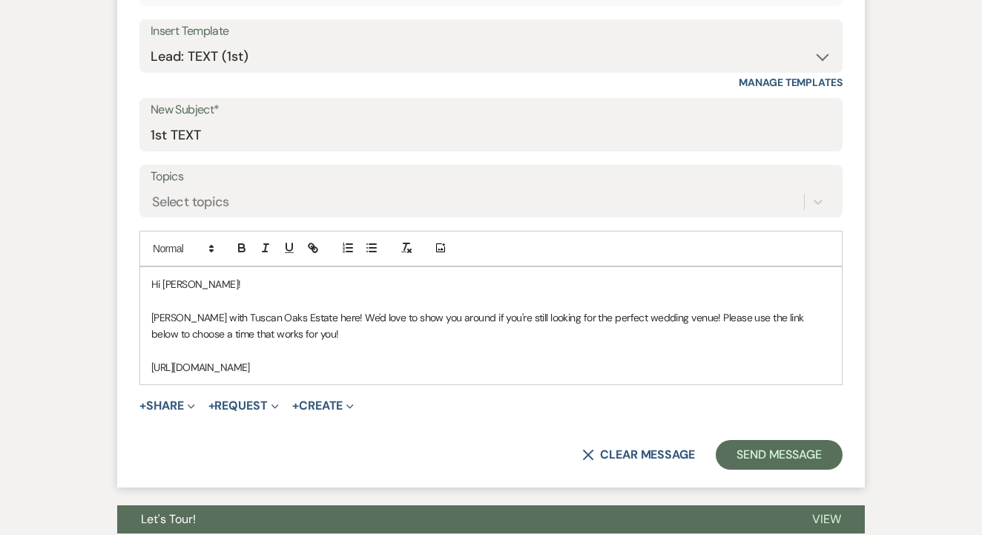
copy div "Hi [PERSON_NAME]! [PERSON_NAME] with Tuscan Oaks Estate here! We'd love to show…"
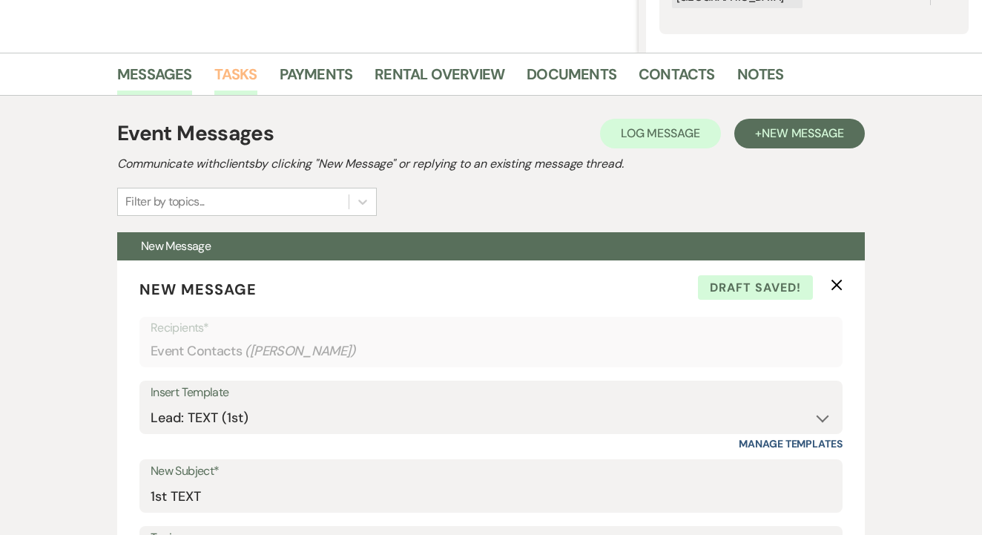
click at [248, 75] on link "Tasks" at bounding box center [235, 78] width 43 height 33
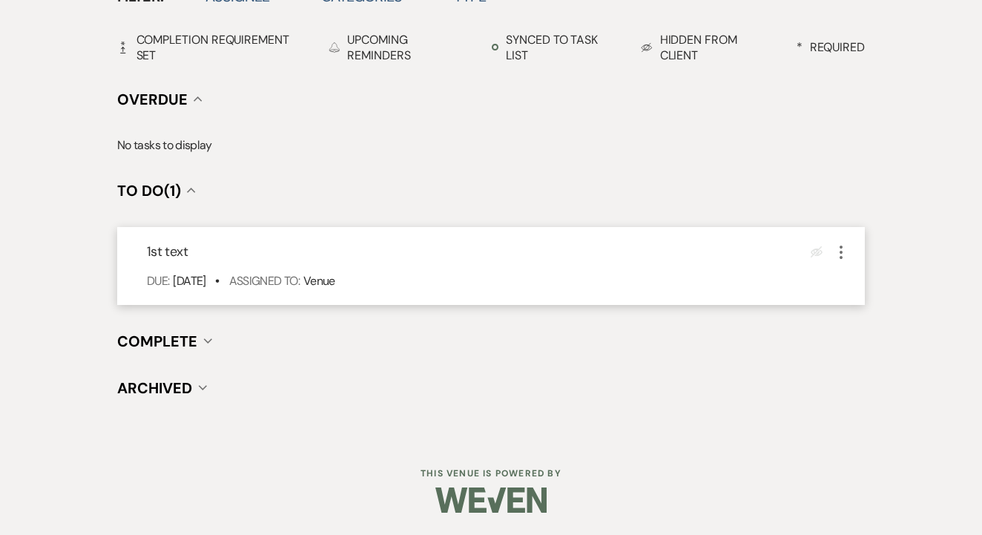
scroll to position [518, 0]
click at [840, 252] on use "button" at bounding box center [840, 253] width 3 height 13
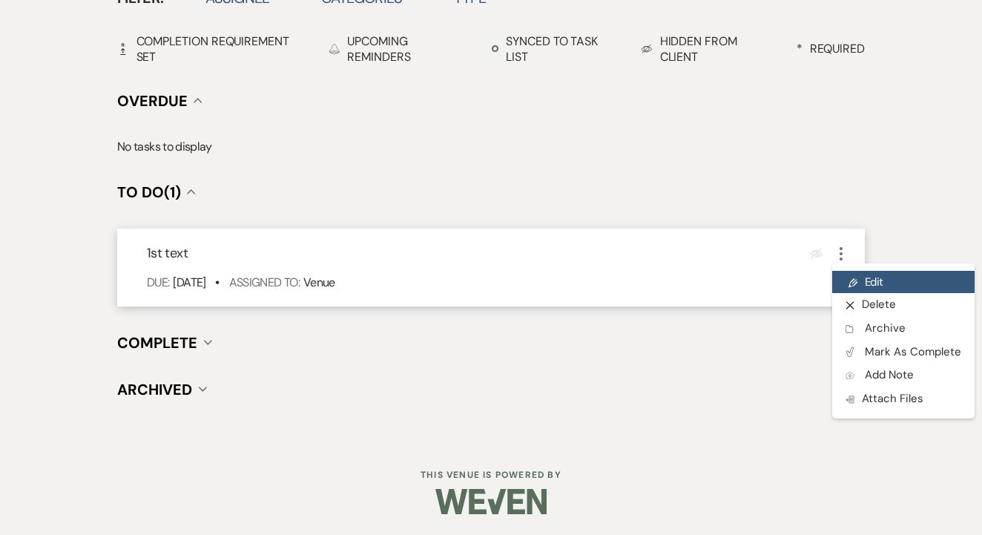
click at [871, 284] on link "Pencil Edit" at bounding box center [903, 282] width 142 height 22
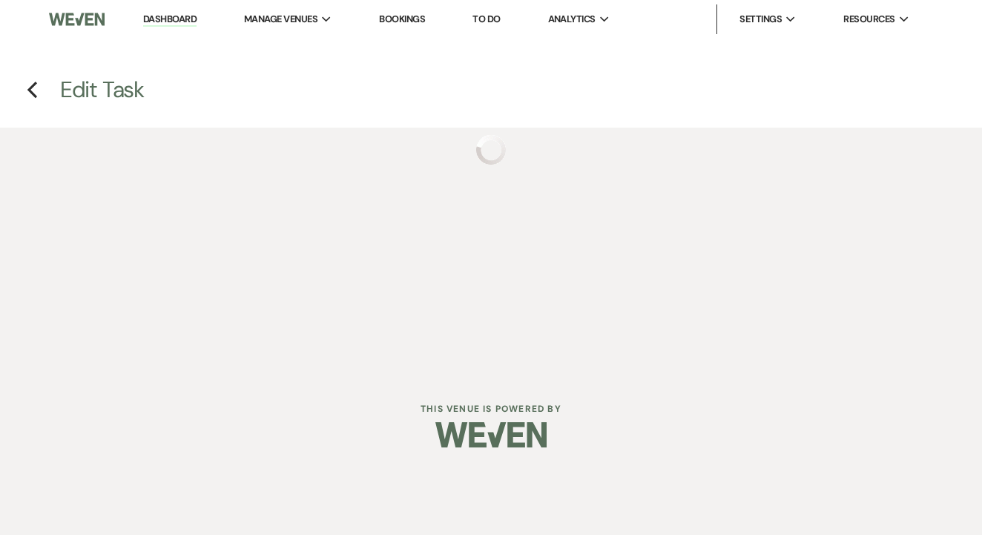
select select "false"
select select "venueHost"
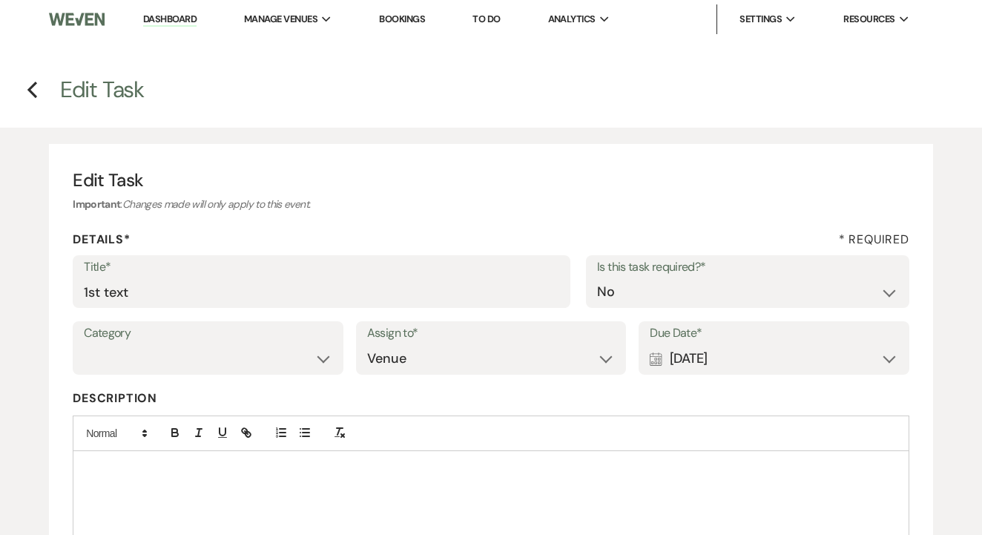
click at [345, 333] on div "Category Venue Vendors Guests Details Finalize & Share Assign to* Venue Client …" at bounding box center [491, 354] width 836 height 67
click at [349, 304] on input "1st text" at bounding box center [321, 291] width 475 height 29
type input "2nd"
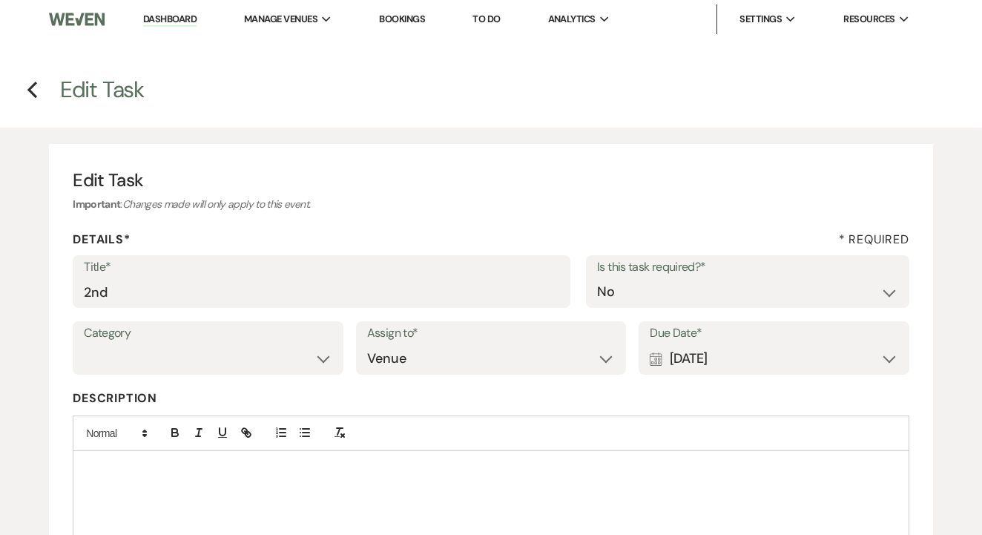
click at [737, 354] on div "Calendar [DATE] Expand" at bounding box center [773, 358] width 248 height 29
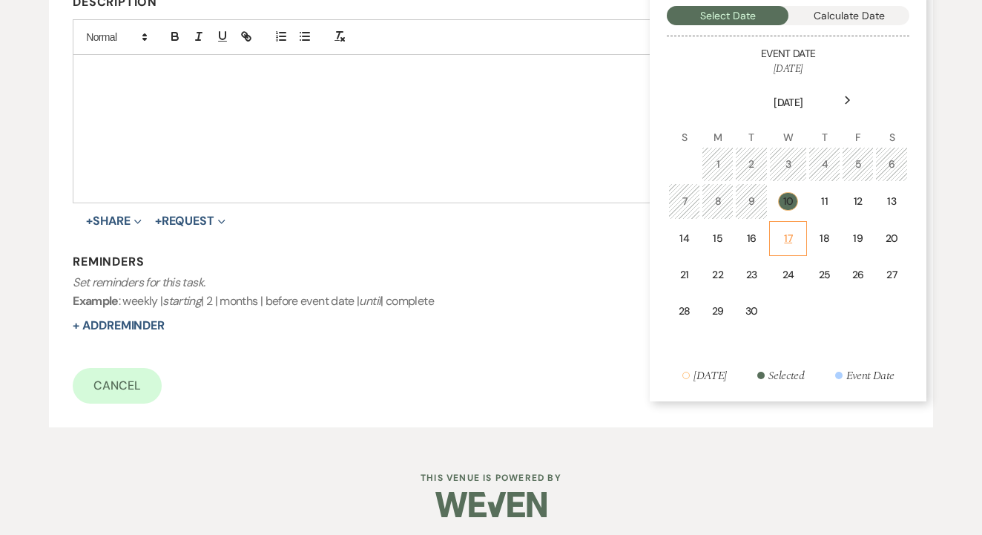
scroll to position [395, 0]
click at [792, 227] on td "17" at bounding box center [788, 239] width 38 height 35
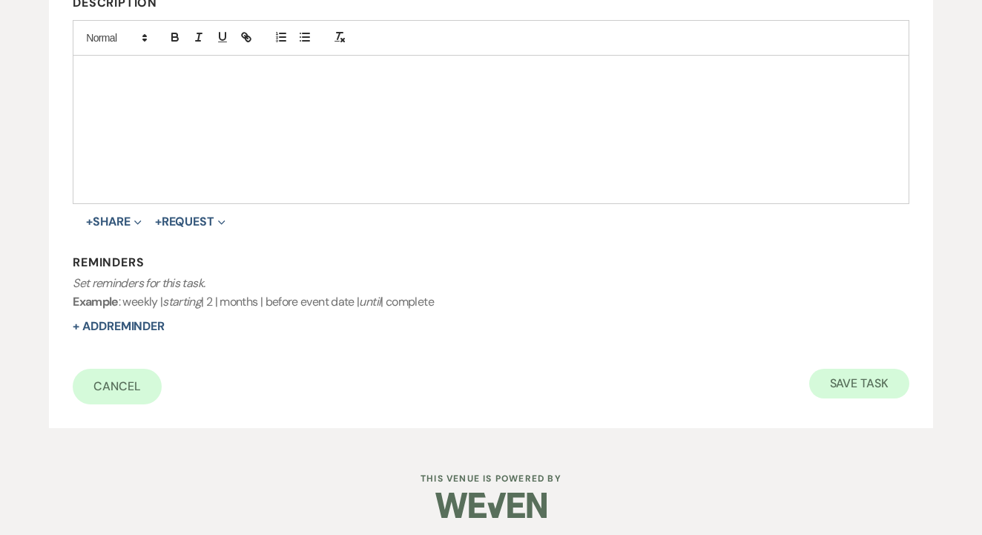
click at [863, 391] on button "Save Task" at bounding box center [859, 383] width 100 height 30
select select "2"
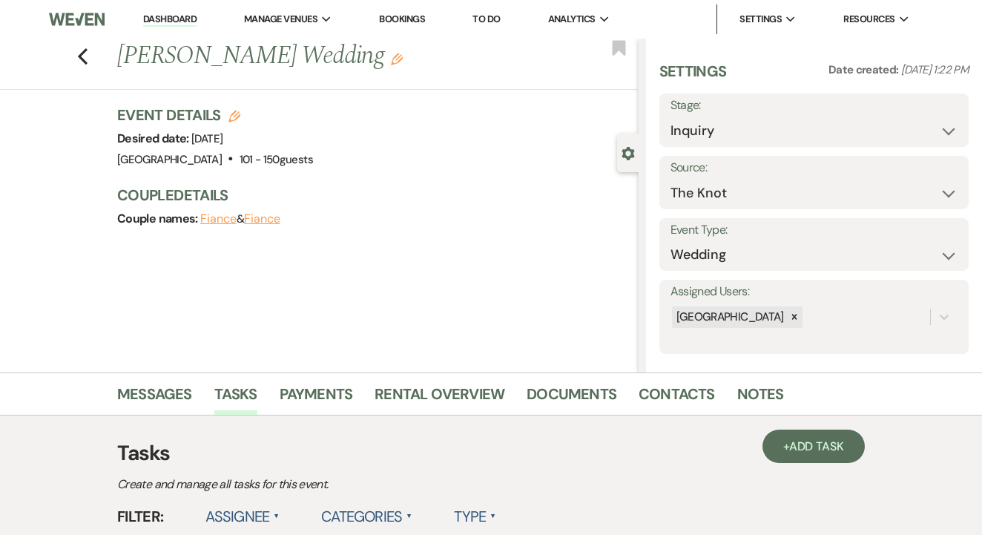
click at [500, 21] on link "To Do" at bounding box center [485, 19] width 27 height 13
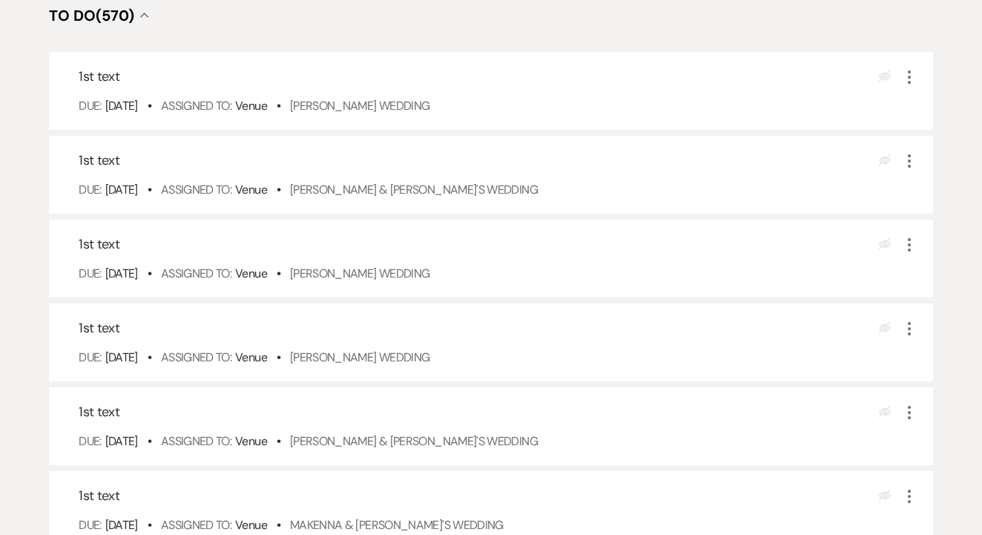
scroll to position [348, 0]
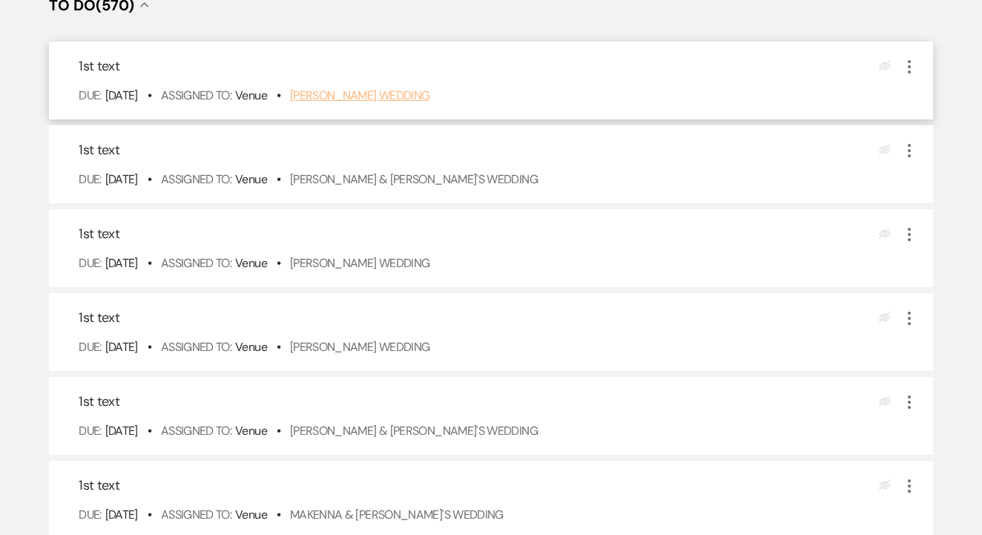
click at [424, 103] on link "[PERSON_NAME] Wedding" at bounding box center [360, 95] width 140 height 16
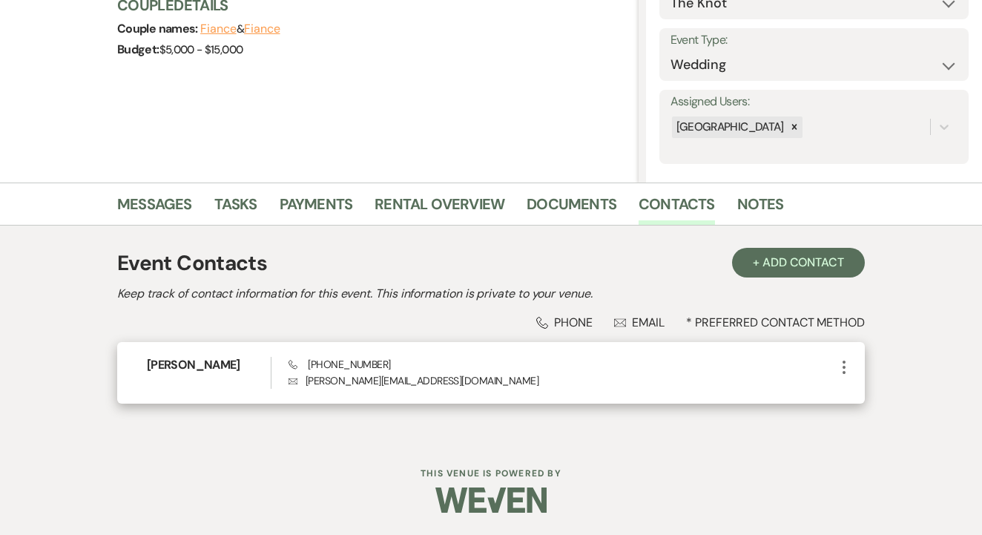
scroll to position [189, 0]
drag, startPoint x: 300, startPoint y: 368, endPoint x: 415, endPoint y: 362, distance: 115.8
click at [415, 362] on div "Phone [PHONE_NUMBER] Envelope [PERSON_NAME][EMAIL_ADDRESS][DOMAIN_NAME]" at bounding box center [561, 373] width 546 height 32
copy span "[PHONE_NUMBER]"
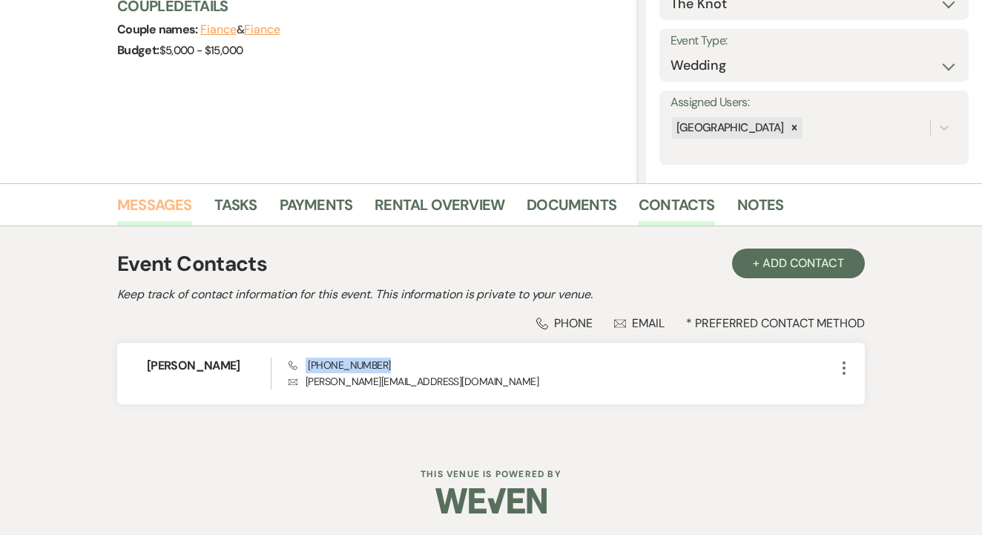
click at [131, 213] on link "Messages" at bounding box center [154, 209] width 75 height 33
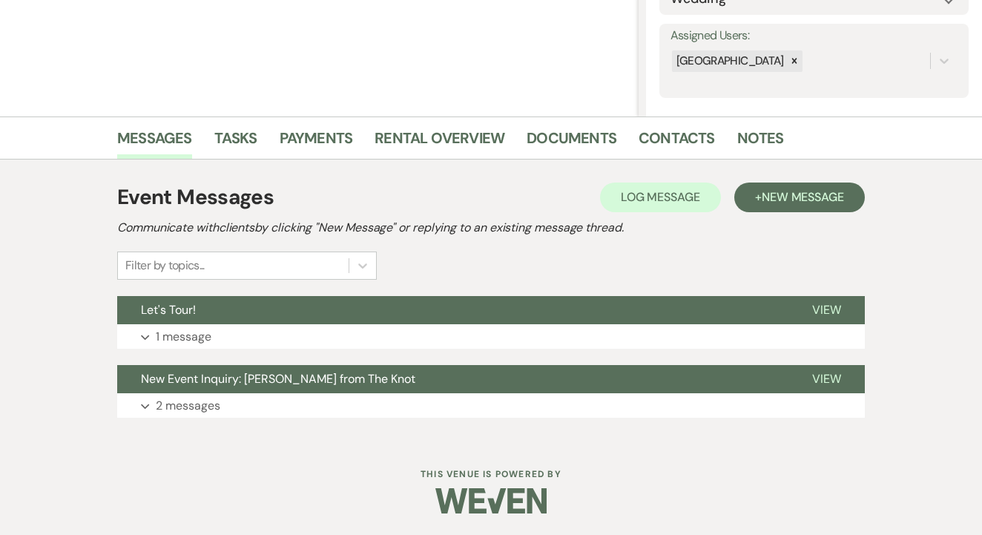
scroll to position [255, 0]
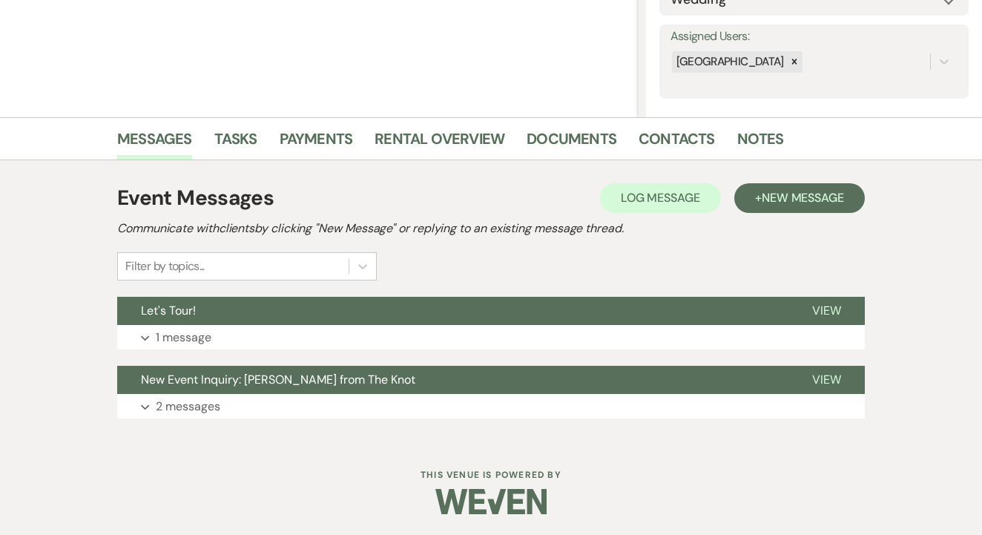
click at [827, 216] on div "Event Messages Log Log Message + New Message Communicate with clients by clicki…" at bounding box center [490, 231] width 747 height 98
click at [827, 209] on button "+ New Message" at bounding box center [799, 198] width 130 height 30
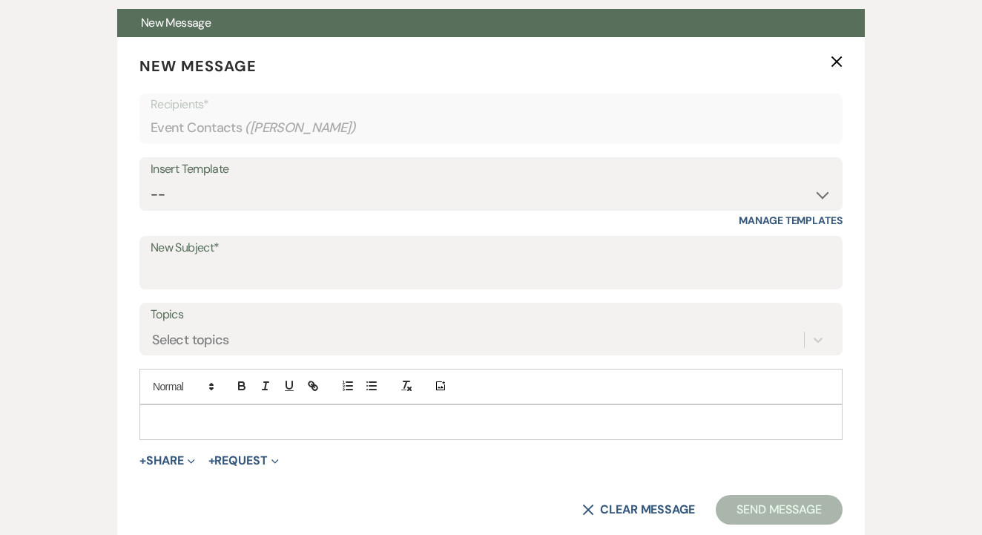
scroll to position [556, 0]
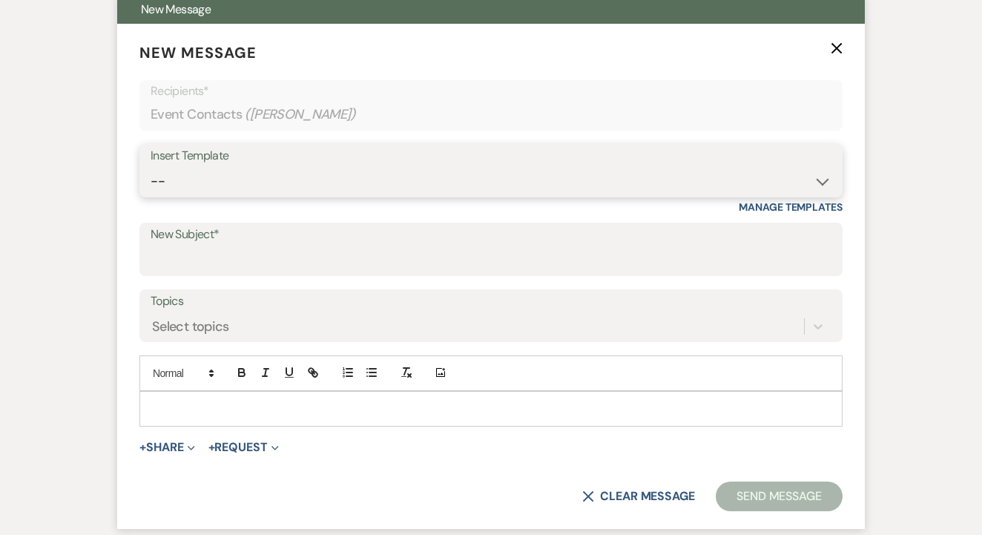
click at [435, 190] on select "-- Lead: Automated Intro Email (Wedding) Lead: 1st Follow Up Email Images Lead:…" at bounding box center [491, 181] width 681 height 29
select select "1206"
type input "1st TEXT"
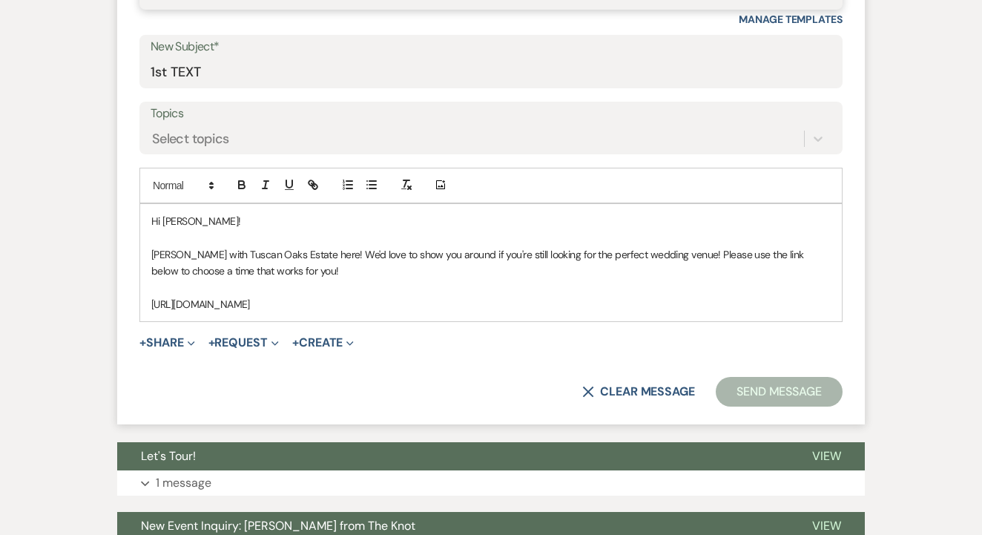
scroll to position [764, 0]
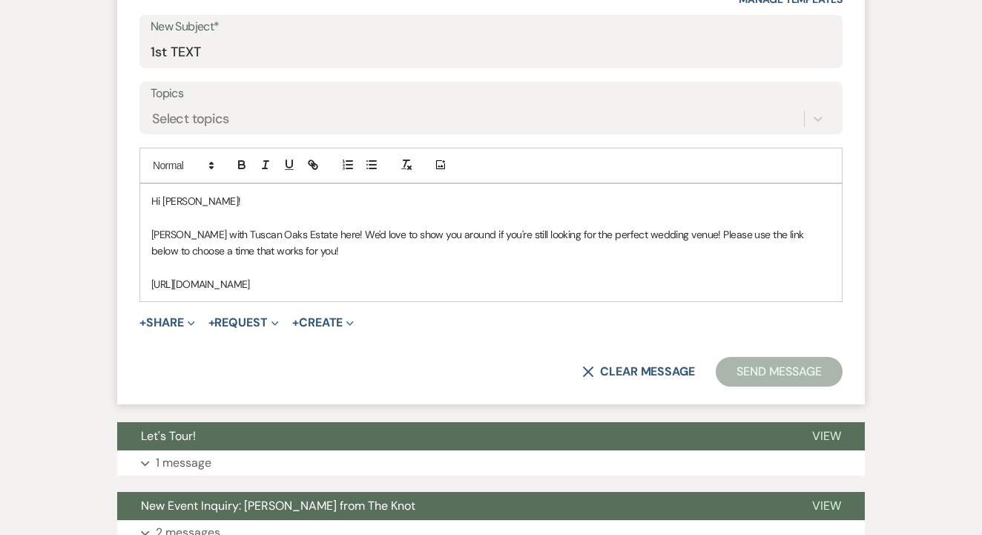
drag, startPoint x: 151, startPoint y: 202, endPoint x: 443, endPoint y: 310, distance: 311.3
click at [443, 310] on form "New Message X Saving draft... Recipients* Event Contacts ( Theodora Addison ) I…" at bounding box center [490, 110] width 747 height 589
copy div "Hi Theodora! Maggie with Tuscan Oaks Estate here! We'd love to show you around …"
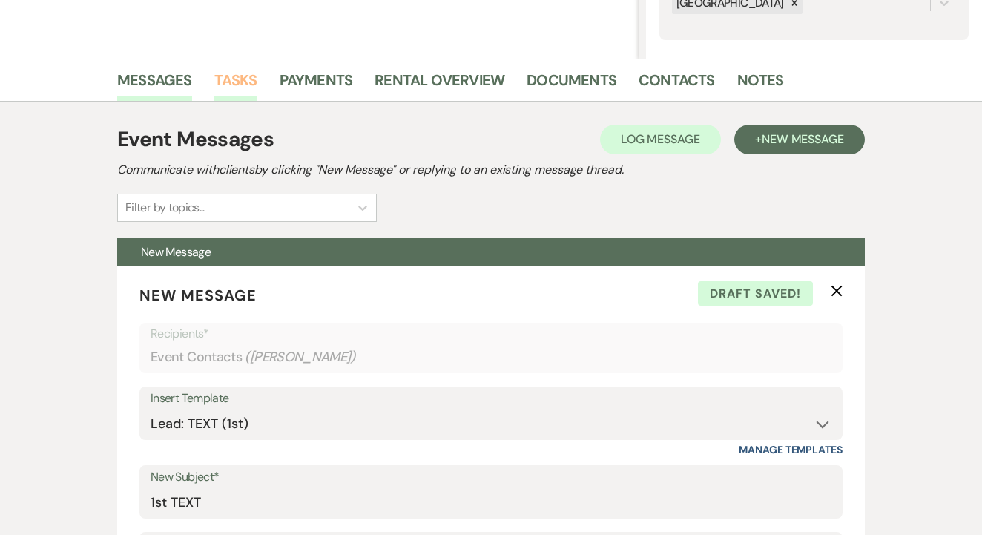
click at [248, 93] on link "Tasks" at bounding box center [235, 84] width 43 height 33
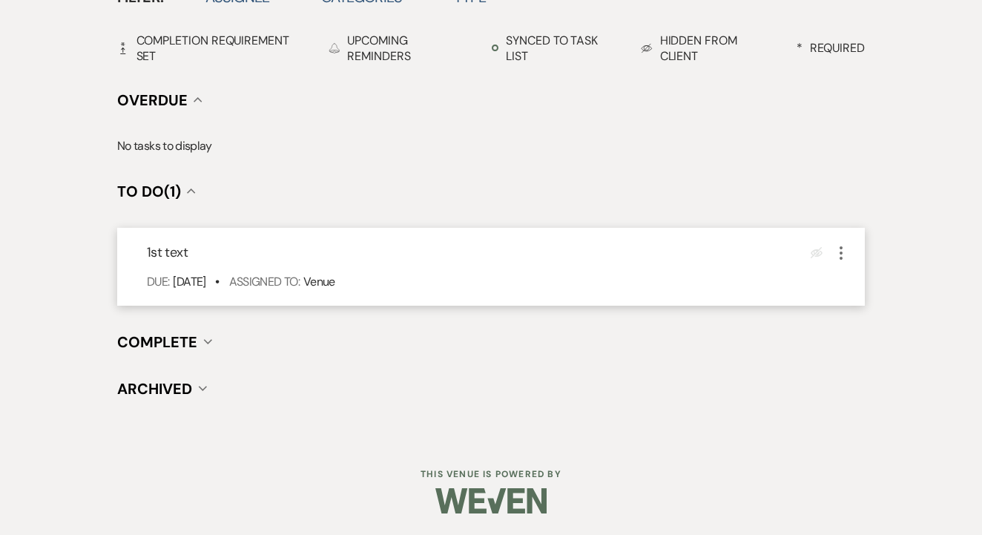
scroll to position [518, 0]
click at [836, 250] on icon "More" at bounding box center [841, 254] width 18 height 18
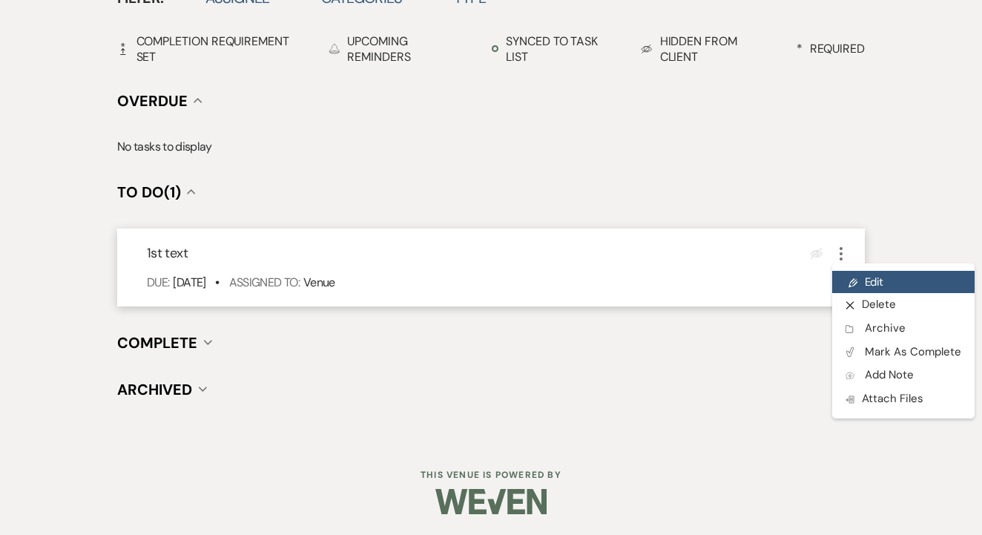
click at [867, 287] on link "Pencil Edit" at bounding box center [903, 282] width 142 height 22
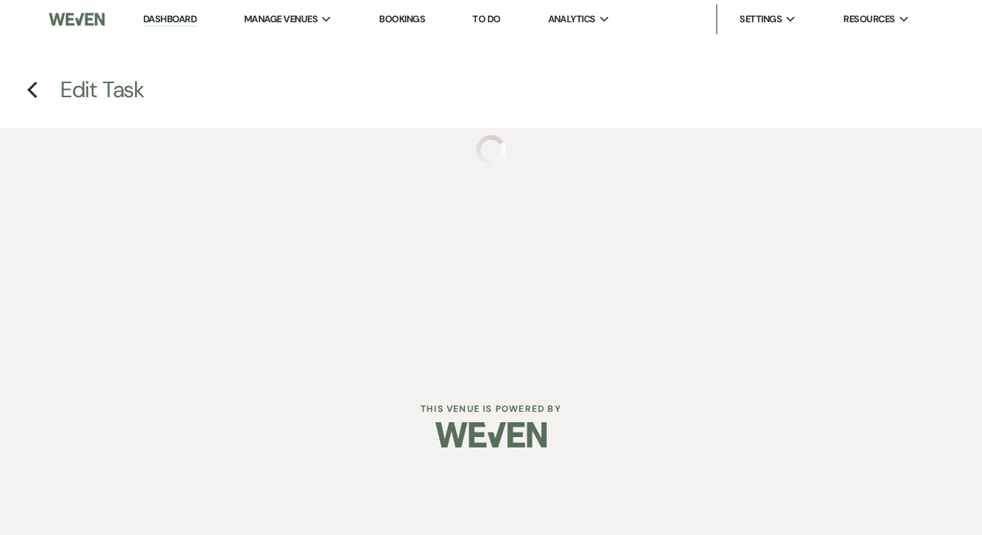
select select "false"
select select "venueHost"
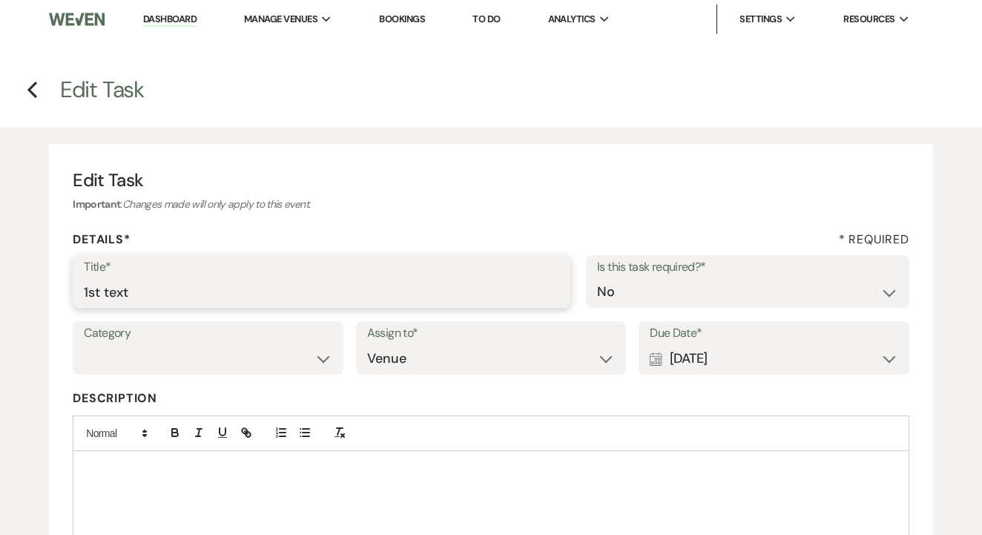
click at [403, 290] on input "1st text" at bounding box center [321, 291] width 475 height 29
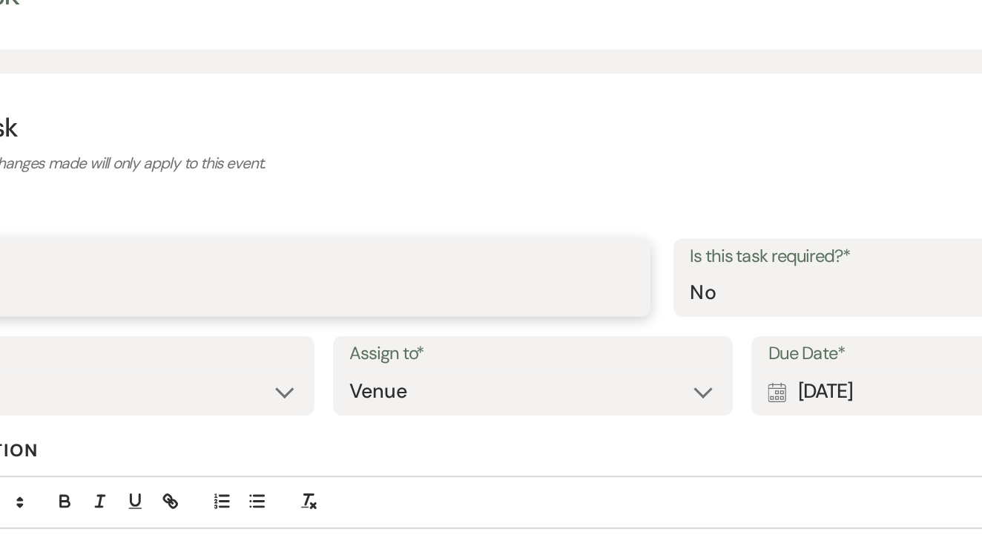
click at [272, 277] on input "2nd" at bounding box center [321, 291] width 475 height 29
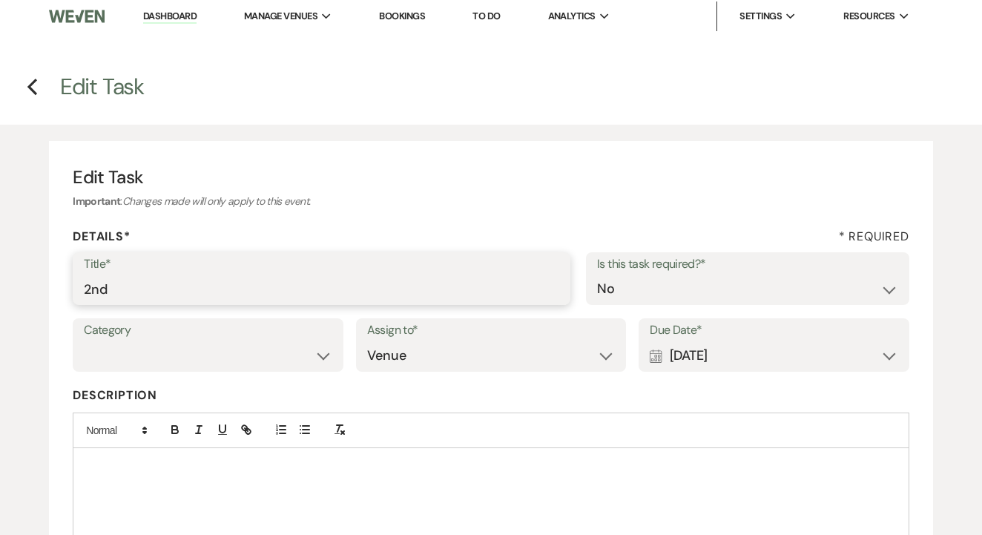
type input "2nd"
click at [750, 357] on div "Calendar Sep 10, 2025 Expand" at bounding box center [773, 355] width 248 height 29
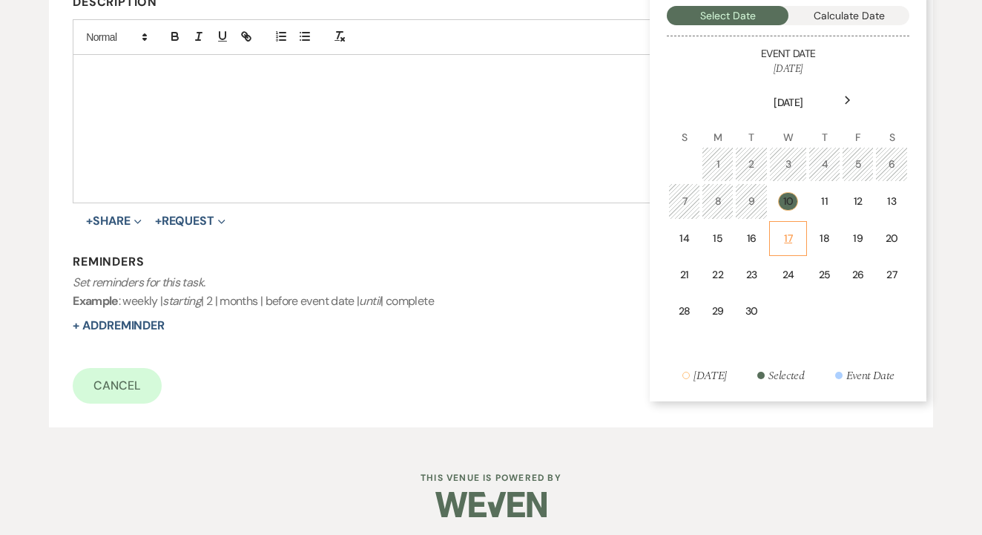
click at [778, 232] on div "17" at bounding box center [787, 239] width 19 height 16
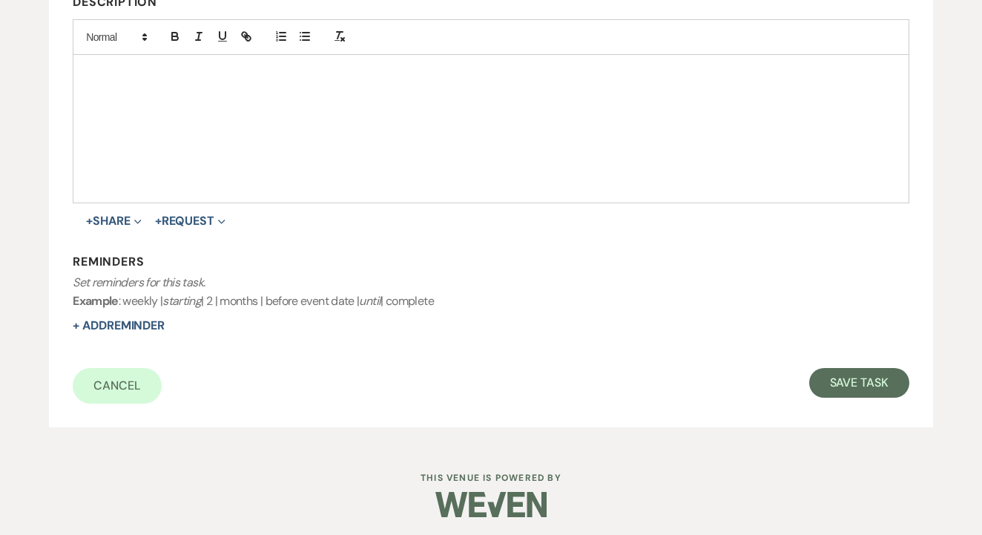
scroll to position [395, 0]
click at [891, 368] on button "Save Task" at bounding box center [859, 383] width 100 height 30
select select "2"
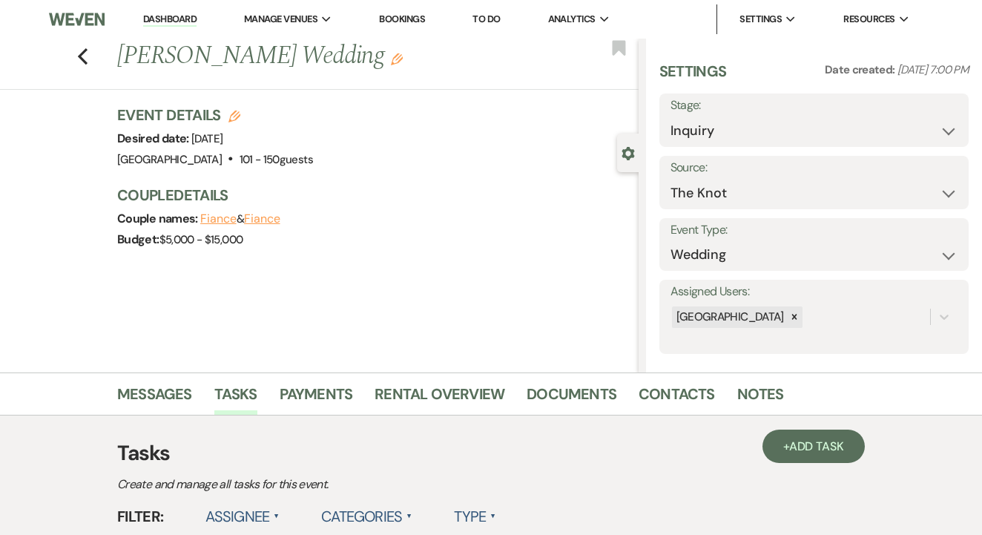
click at [425, 24] on link "Bookings" at bounding box center [402, 19] width 46 height 13
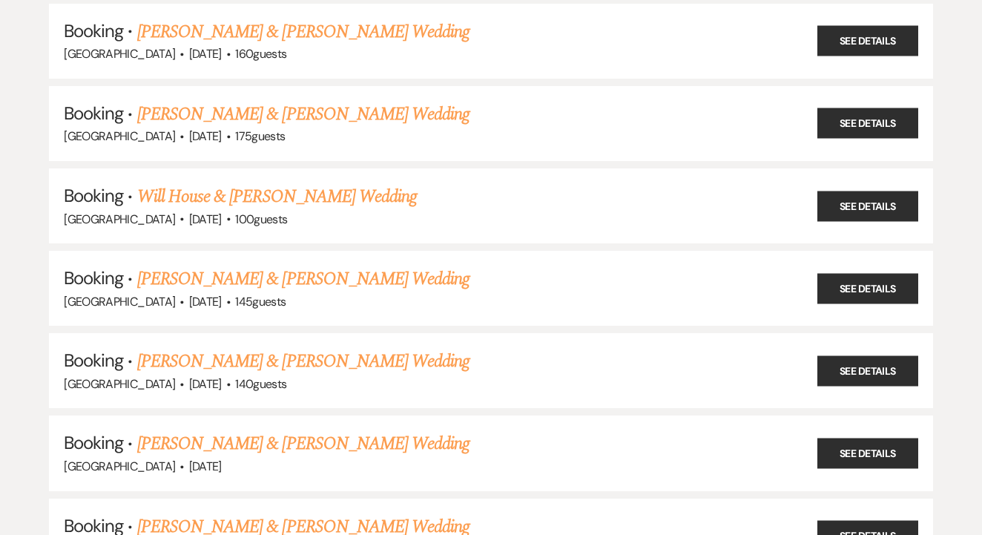
scroll to position [594, 0]
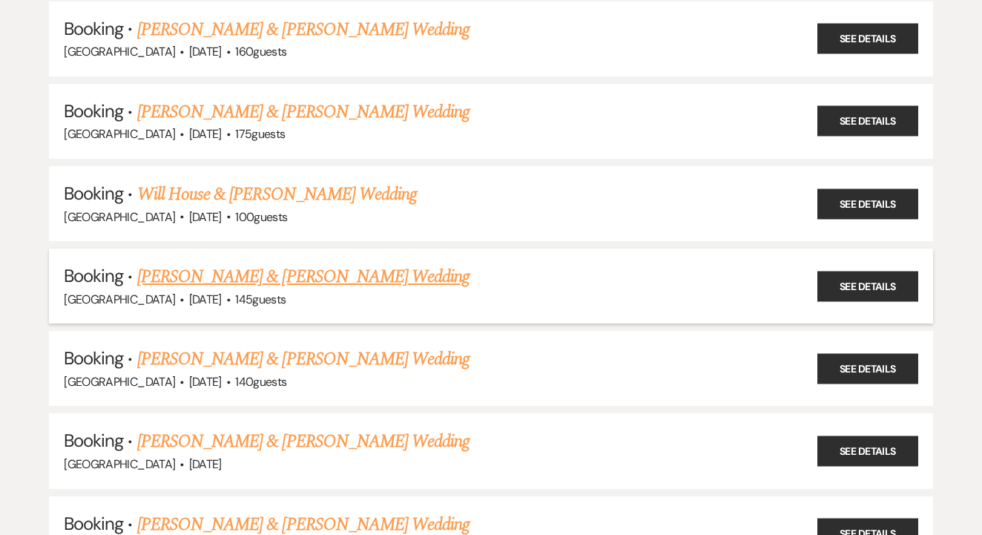
click at [385, 263] on link "[PERSON_NAME] & [PERSON_NAME] Wedding" at bounding box center [303, 276] width 332 height 27
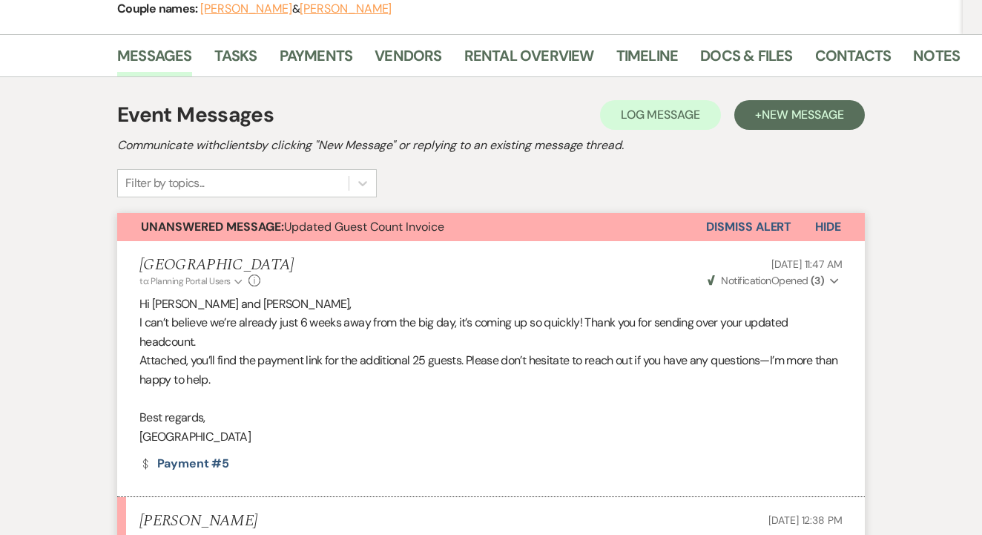
scroll to position [231, 0]
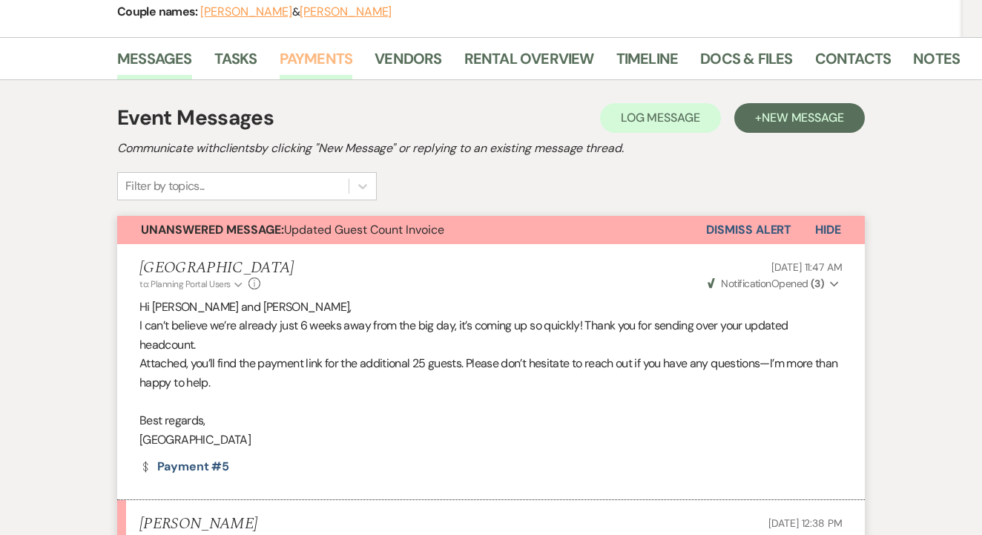
click at [323, 73] on link "Payments" at bounding box center [316, 63] width 73 height 33
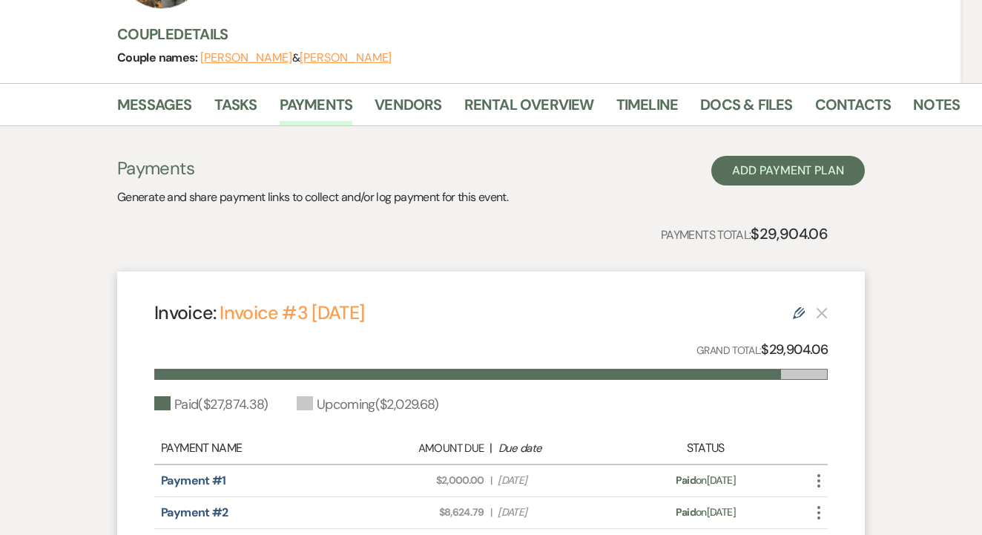
scroll to position [171, 0]
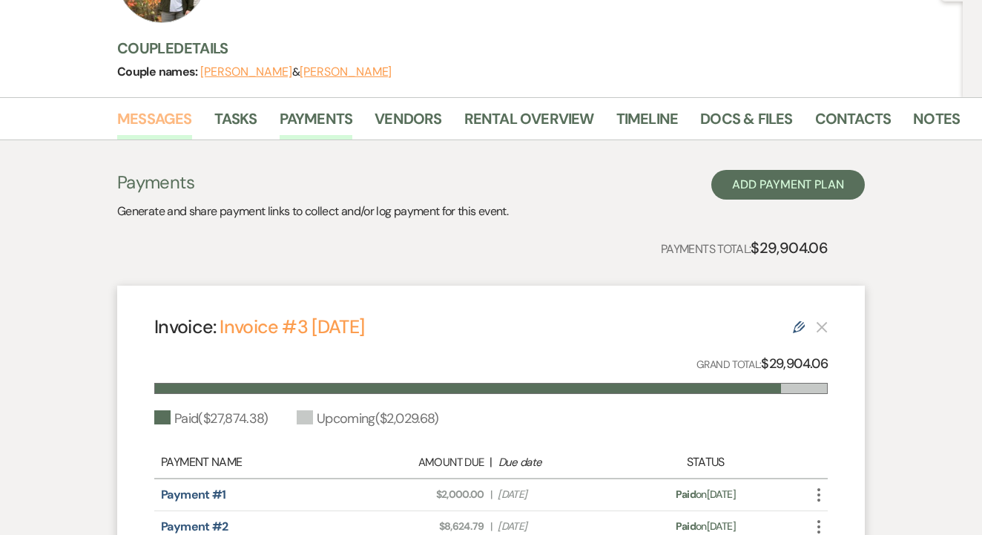
click at [159, 116] on link "Messages" at bounding box center [154, 123] width 75 height 33
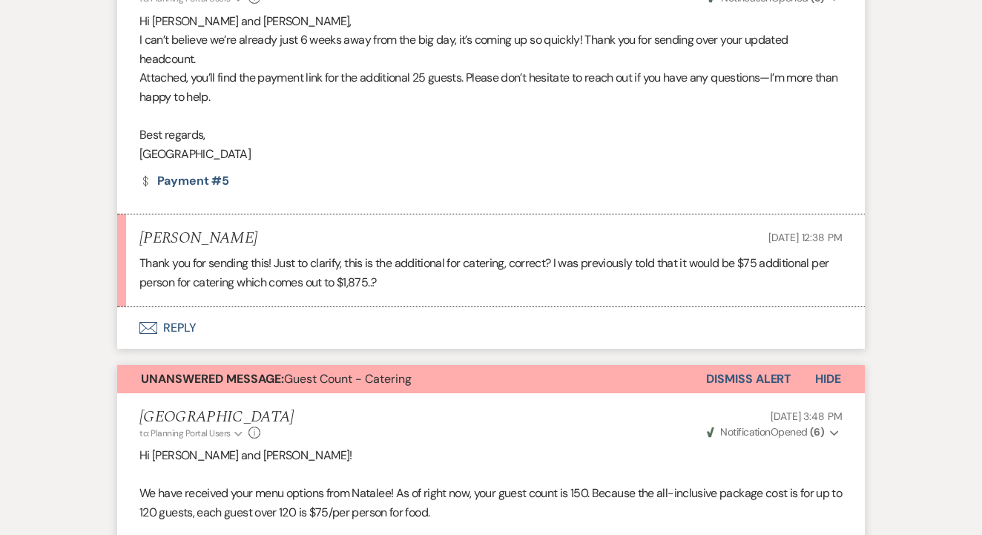
scroll to position [521, 0]
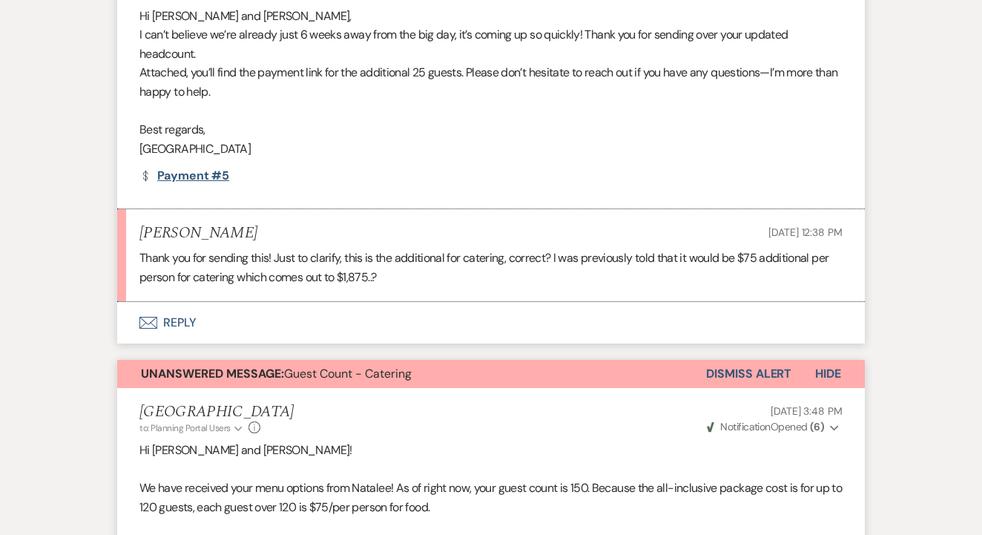
click at [214, 176] on link "Dollar Payment Payment #5" at bounding box center [184, 176] width 90 height 12
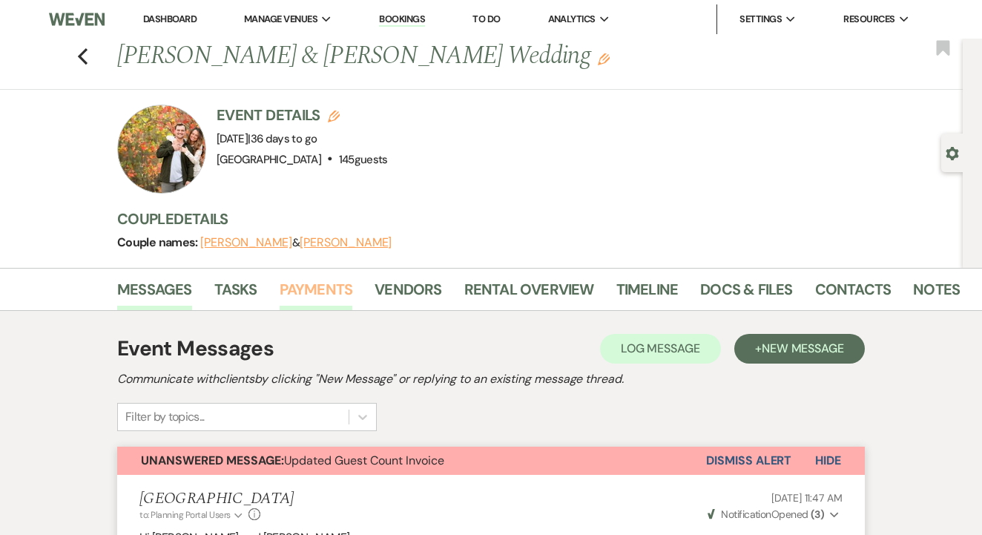
scroll to position [0, 0]
click at [312, 280] on link "Payments" at bounding box center [316, 293] width 73 height 33
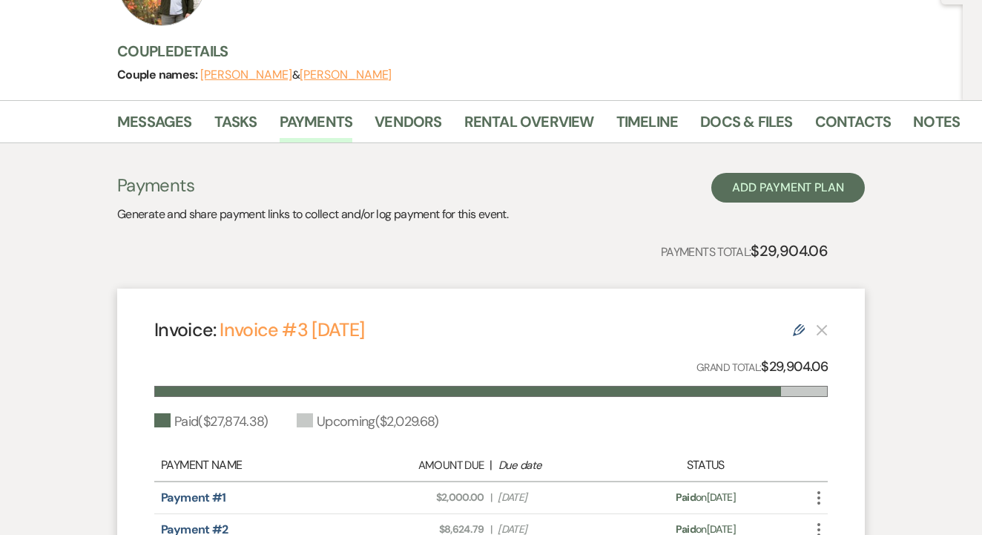
scroll to position [153, 0]
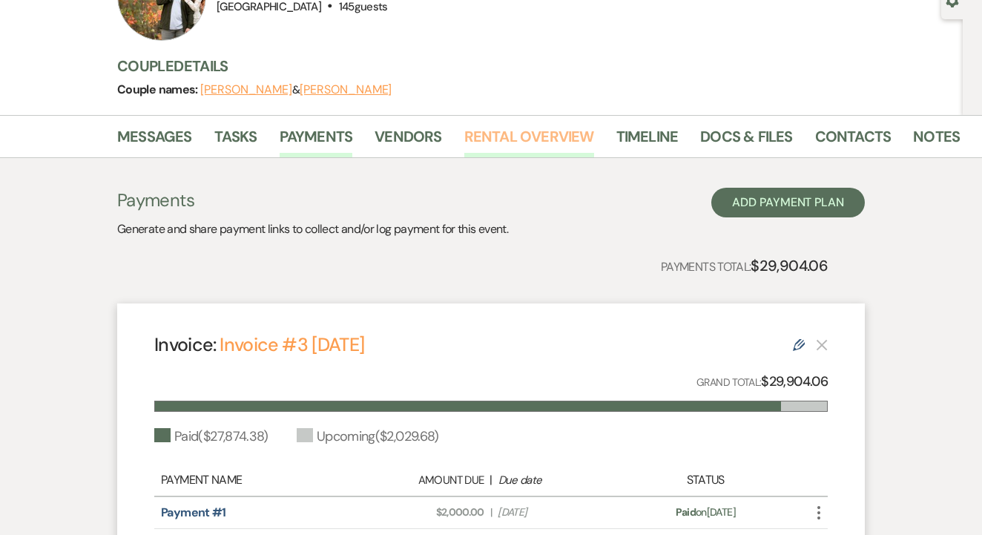
click at [502, 133] on link "Rental Overview" at bounding box center [529, 141] width 130 height 33
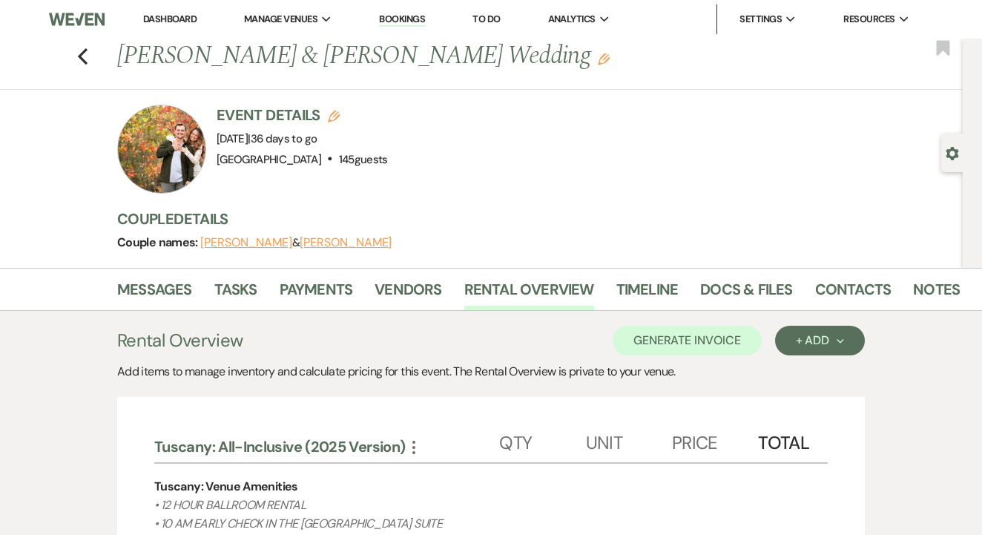
click at [484, 17] on link "To Do" at bounding box center [485, 19] width 27 height 13
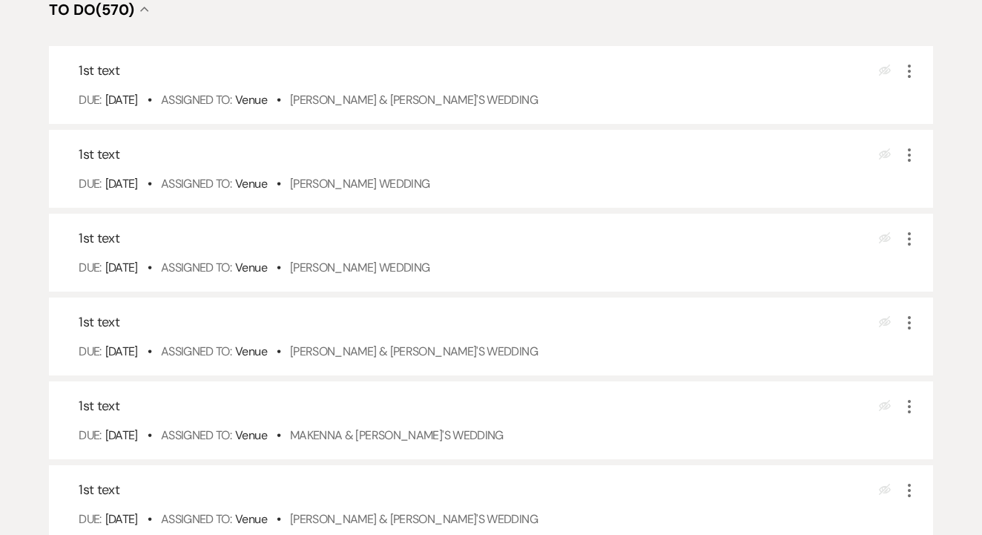
scroll to position [343, 0]
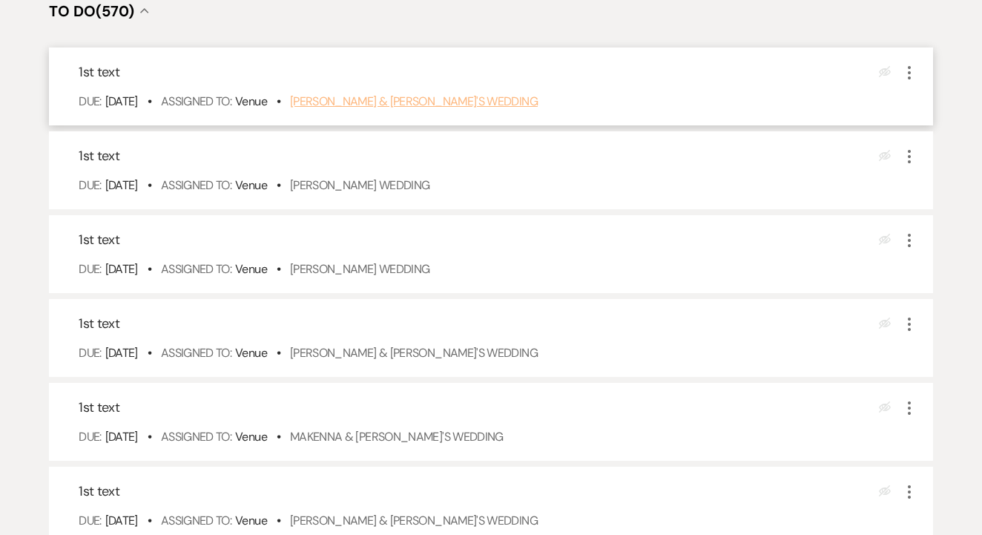
click at [464, 109] on link "[PERSON_NAME] & [PERSON_NAME]'s Wedding" at bounding box center [414, 101] width 248 height 16
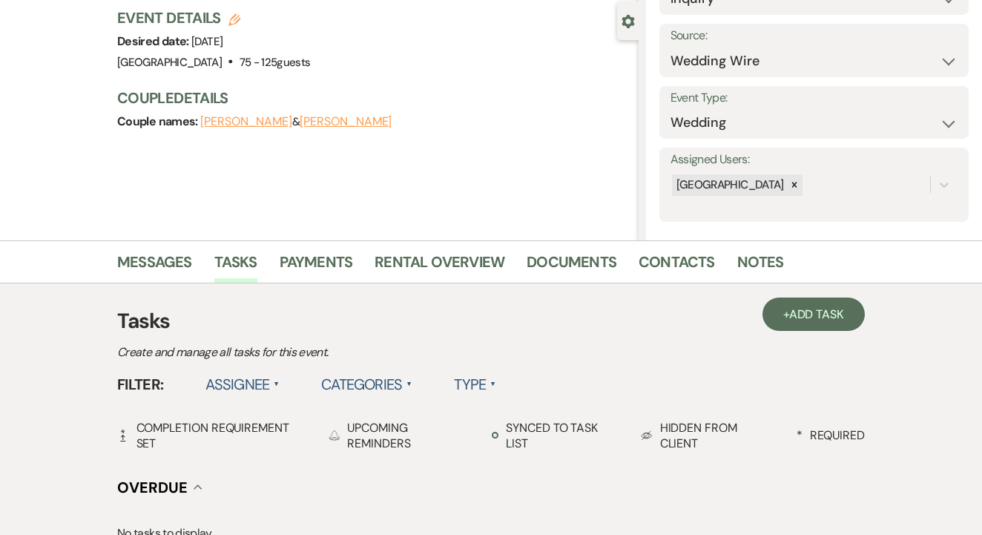
scroll to position [172, 0]
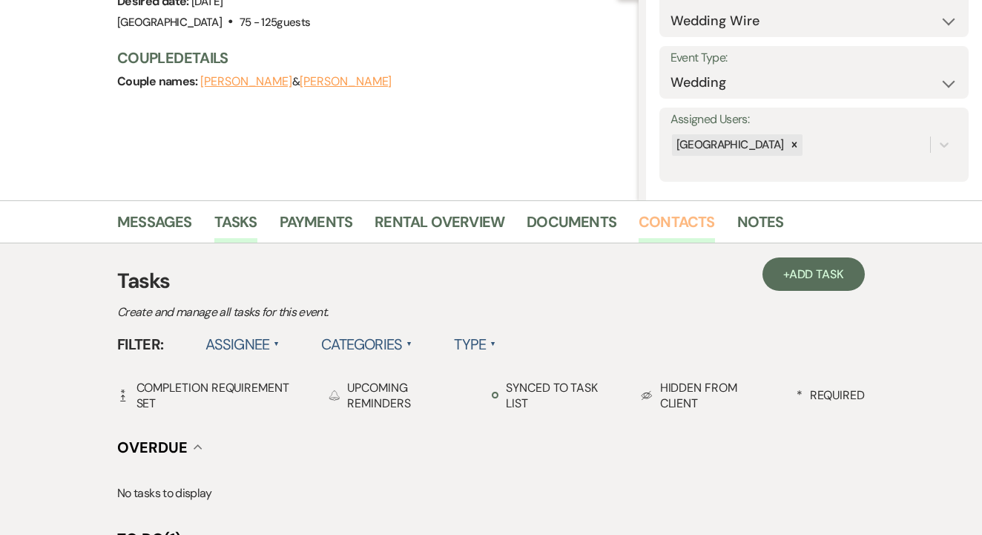
click at [684, 216] on link "Contacts" at bounding box center [676, 226] width 76 height 33
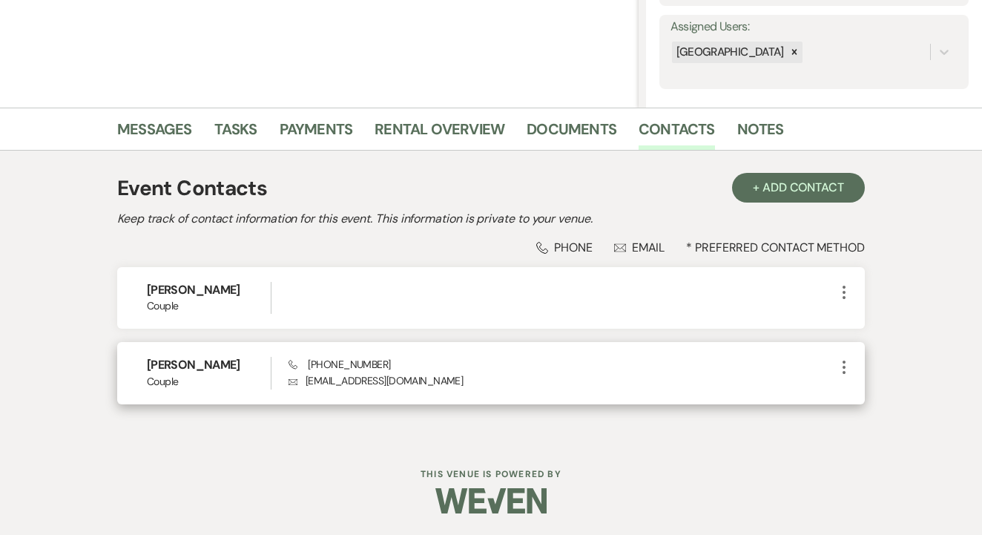
scroll to position [264, 0]
drag, startPoint x: 304, startPoint y: 362, endPoint x: 450, endPoint y: 361, distance: 146.1
click at [450, 361] on div "Phone [PHONE_NUMBER] Envelope [EMAIL_ADDRESS][DOMAIN_NAME]" at bounding box center [561, 373] width 546 height 32
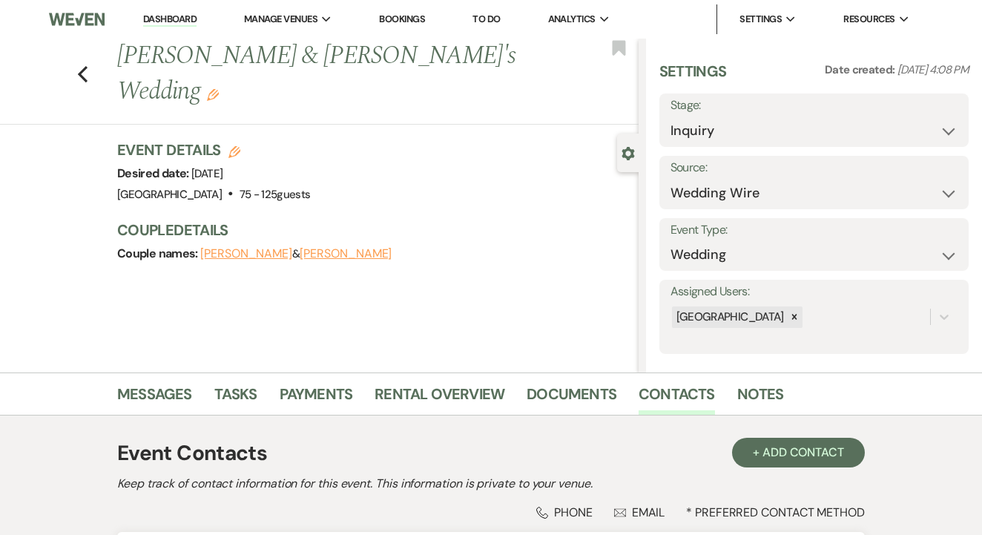
scroll to position [0, 0]
click at [177, 19] on link "Dashboard" at bounding box center [169, 20] width 53 height 14
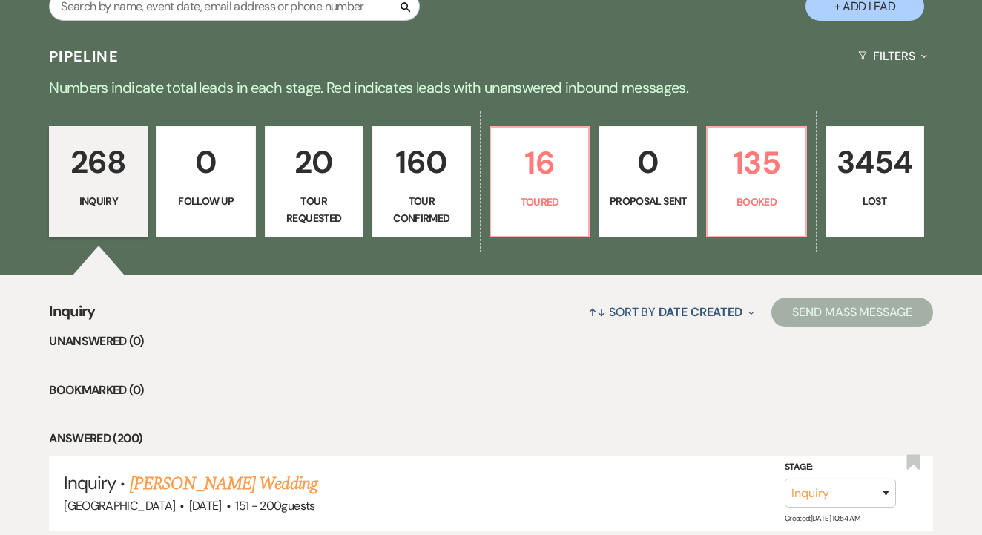
scroll to position [304, 0]
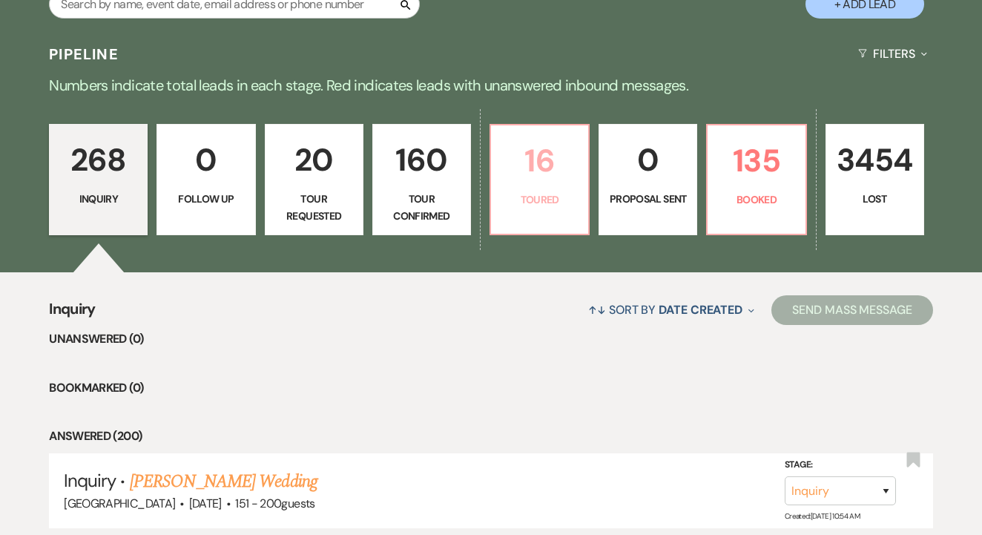
click at [557, 155] on p "16" at bounding box center [539, 161] width 79 height 50
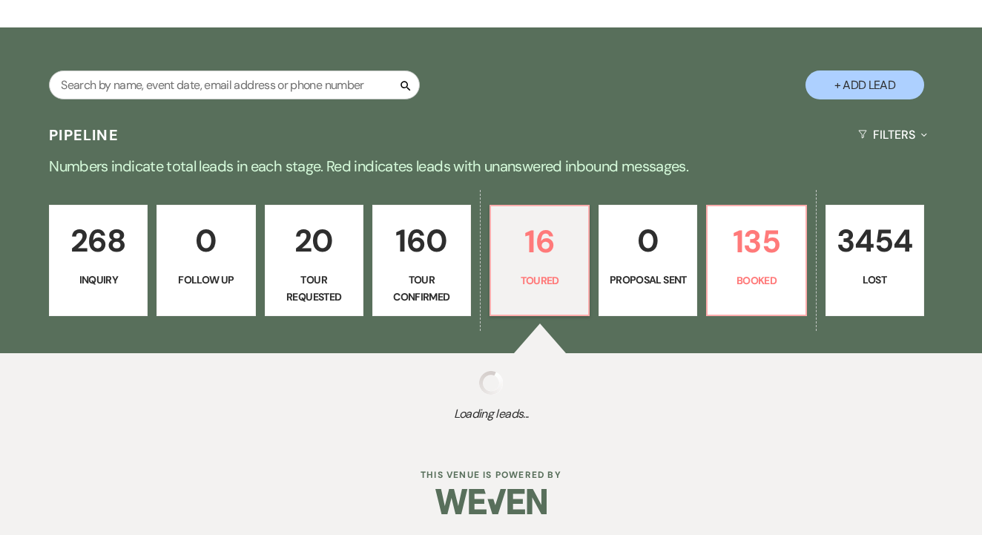
select select "5"
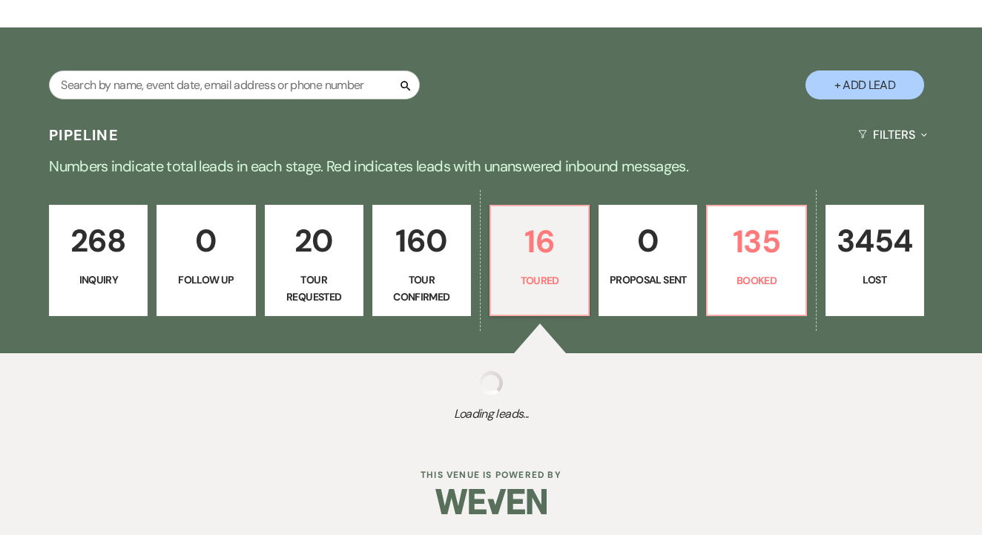
select select "5"
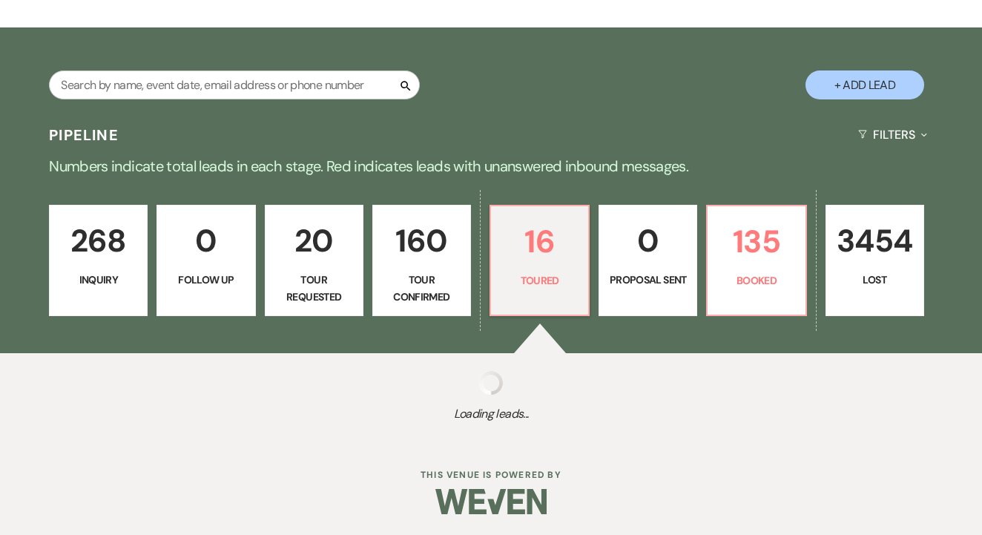
select select "5"
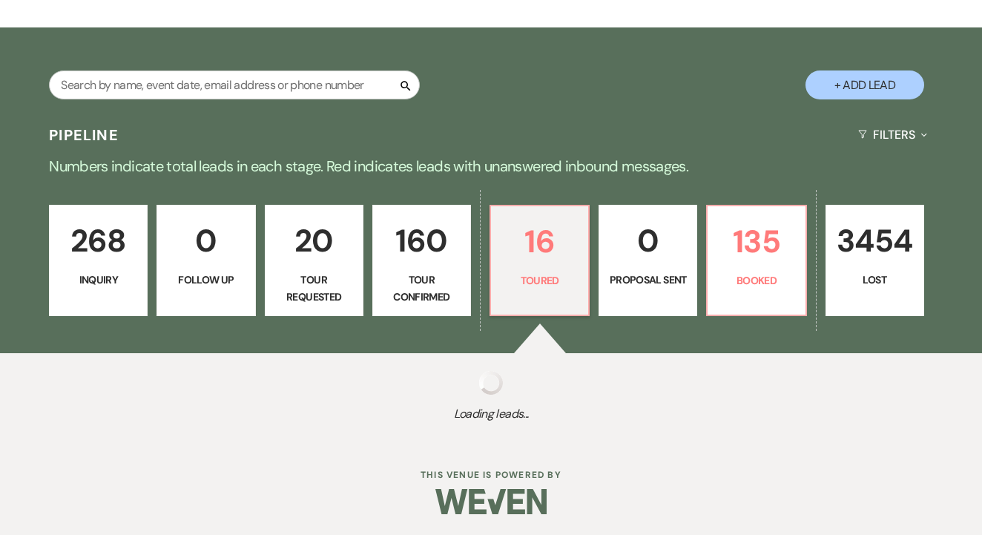
select select "5"
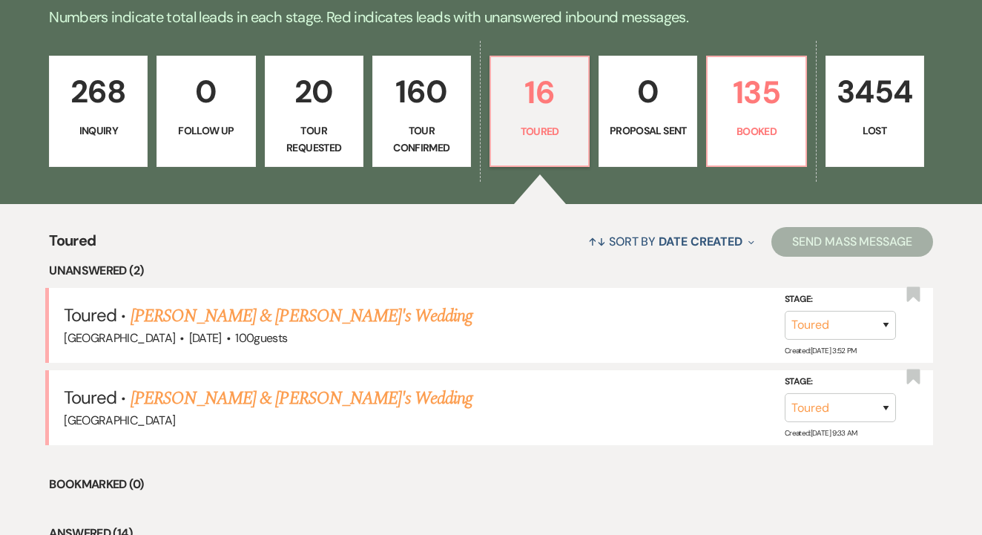
scroll to position [383, 0]
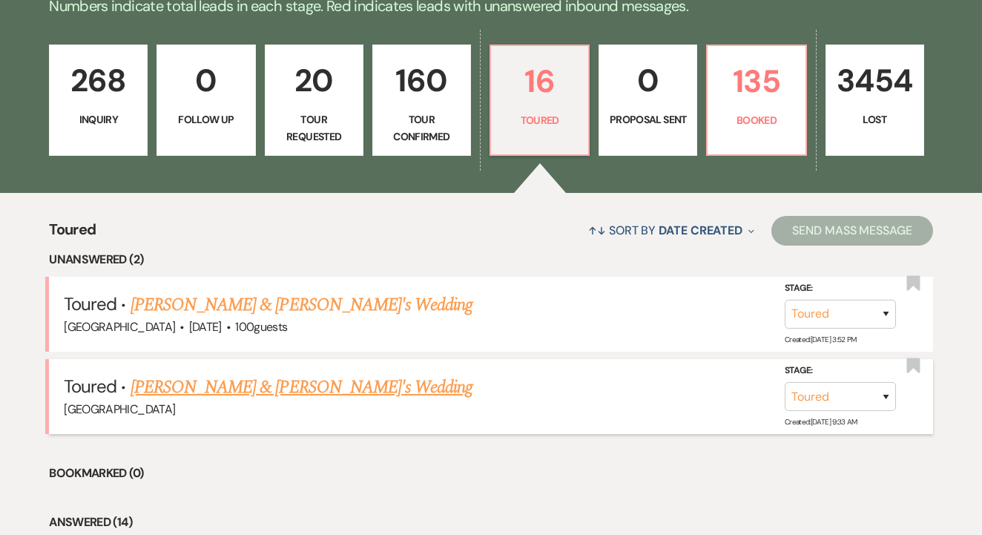
click at [336, 378] on link "Macey McKee & Fiance's Wedding" at bounding box center [301, 387] width 343 height 27
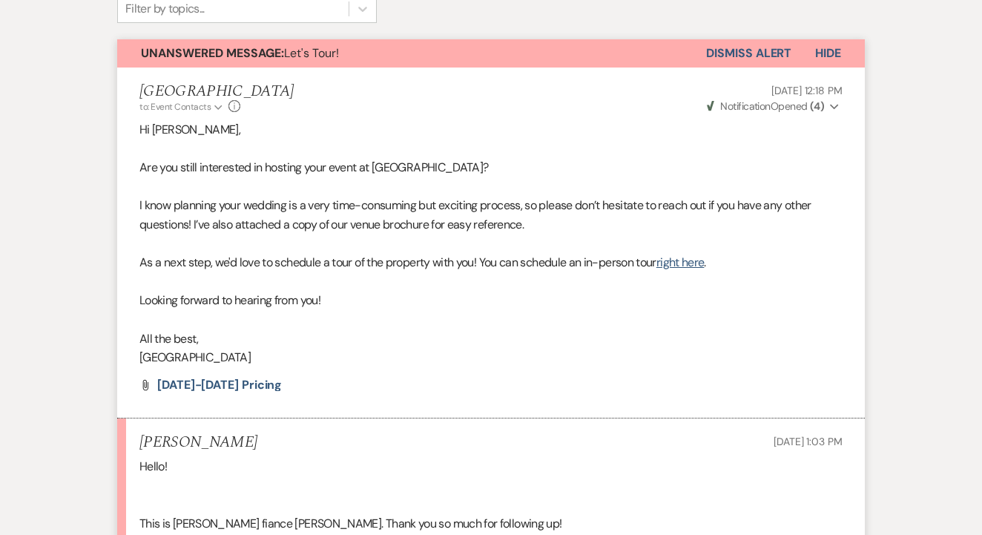
scroll to position [509, 0]
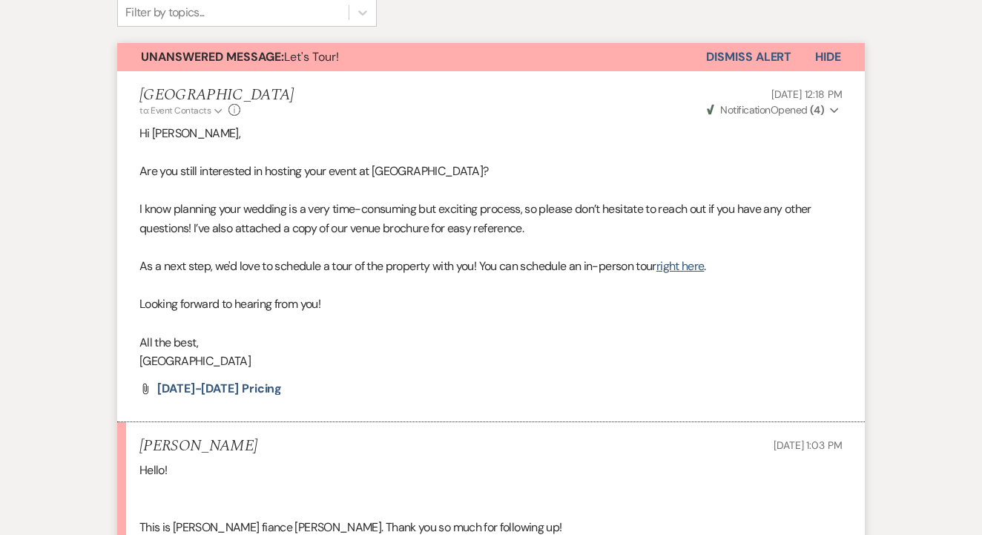
click at [721, 60] on button "Dismiss Alert" at bounding box center [748, 57] width 85 height 28
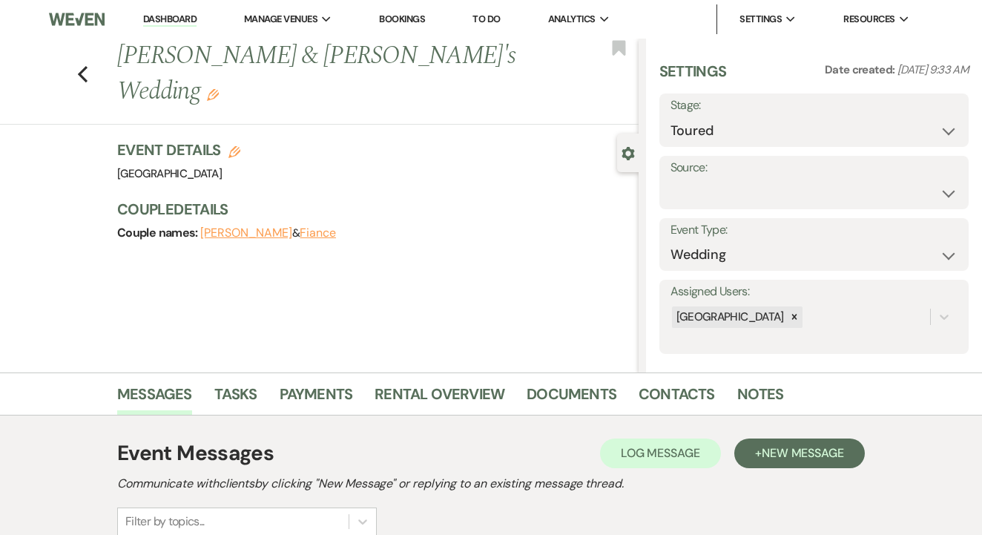
scroll to position [0, 0]
click at [732, 132] on select "Inquiry Follow Up Tour Requested Tour Confirmed Toured Proposal Sent Booked Lost" at bounding box center [813, 130] width 287 height 29
select select "8"
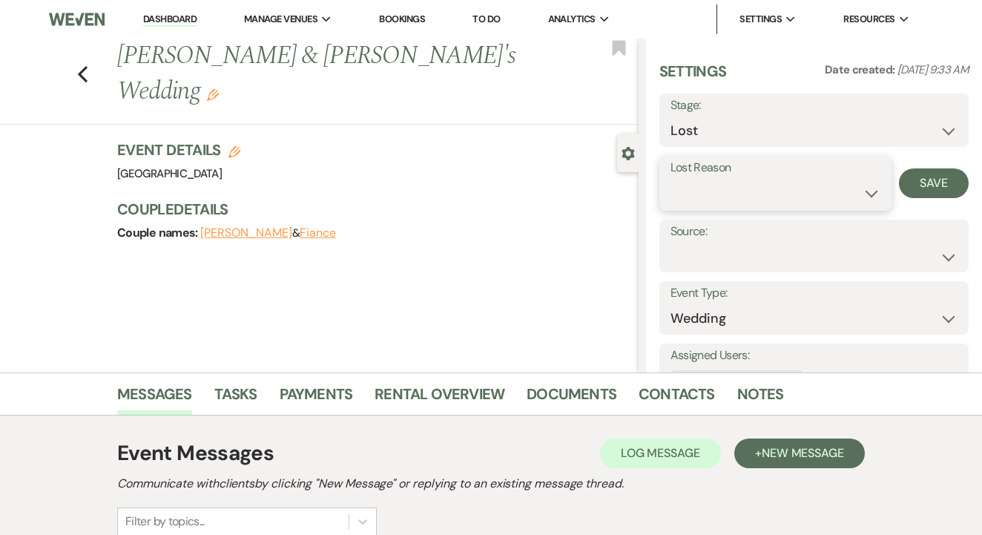
click at [745, 197] on select "Booked Elsewhere Budget Date Unavailable No Response Not a Good Match Capacity …" at bounding box center [775, 193] width 210 height 29
select select "6"
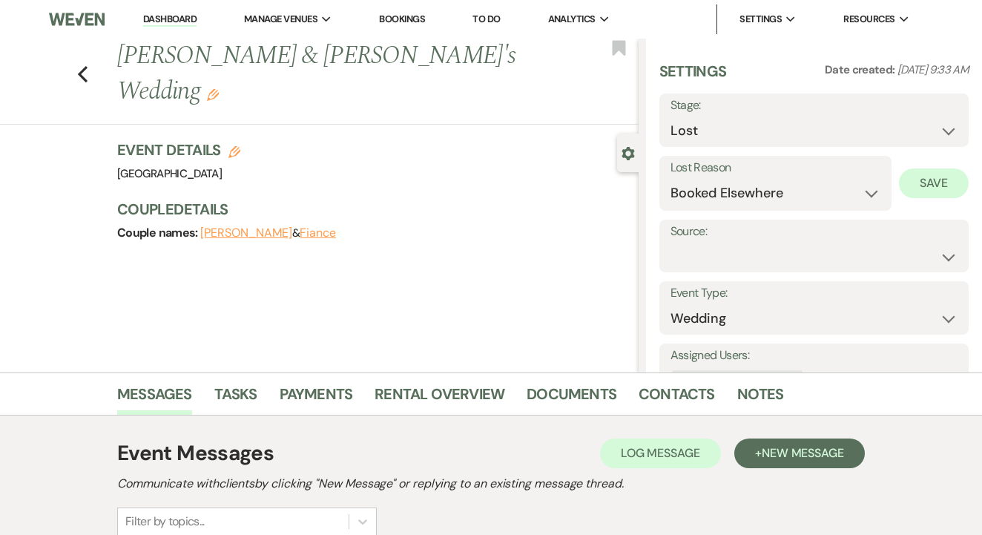
click at [932, 177] on button "Save" at bounding box center [934, 183] width 70 height 30
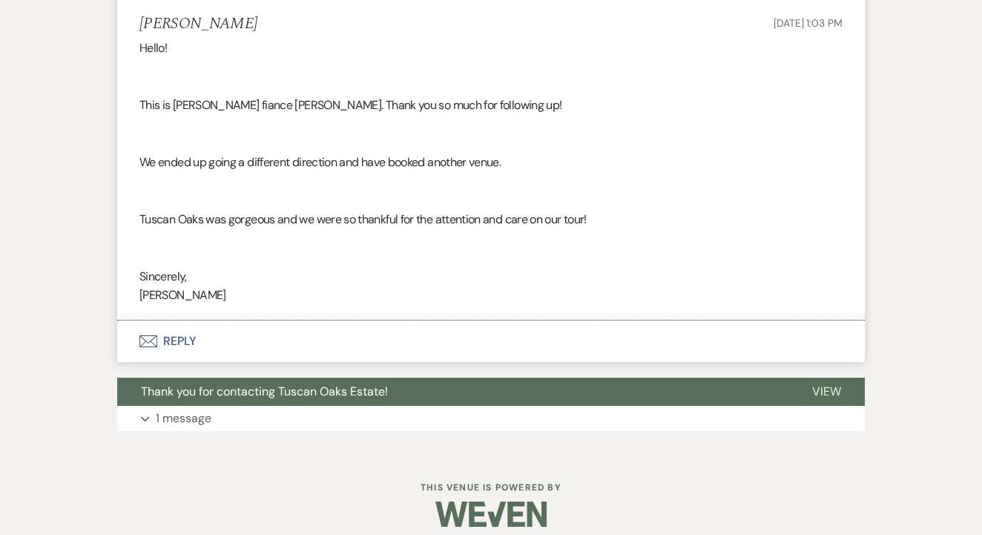
click at [415, 323] on button "Envelope Reply" at bounding box center [490, 341] width 747 height 42
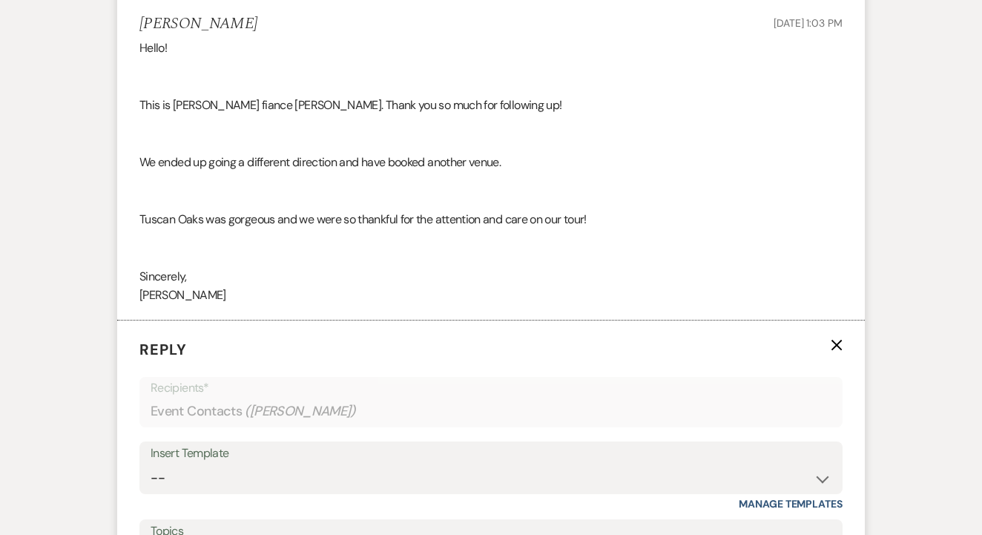
scroll to position [1123, 0]
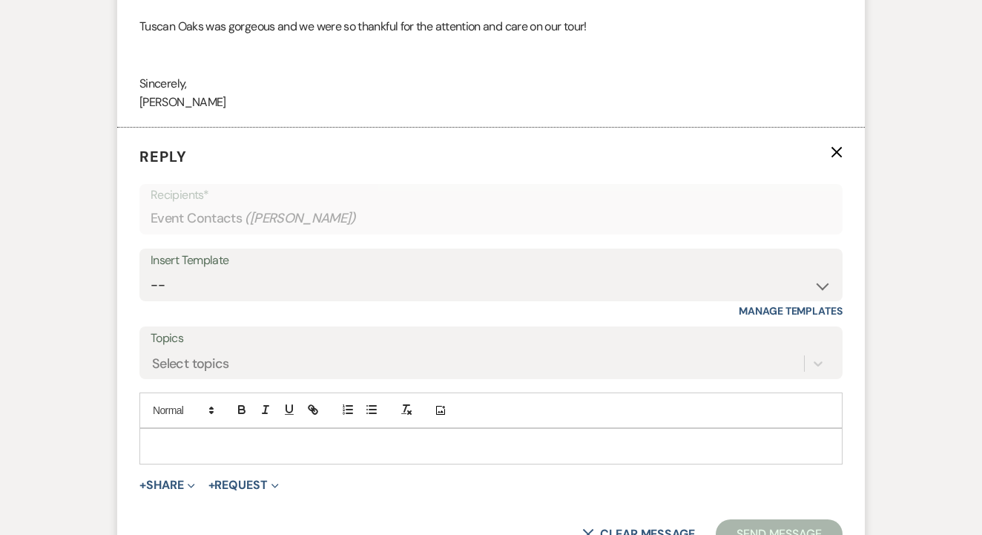
click at [397, 429] on div at bounding box center [490, 446] width 701 height 34
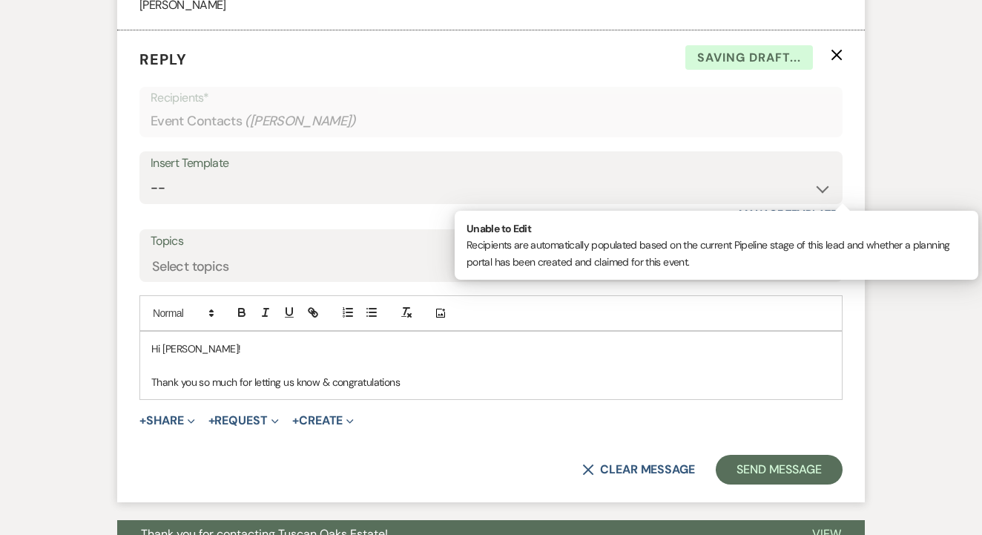
scroll to position [1232, 0]
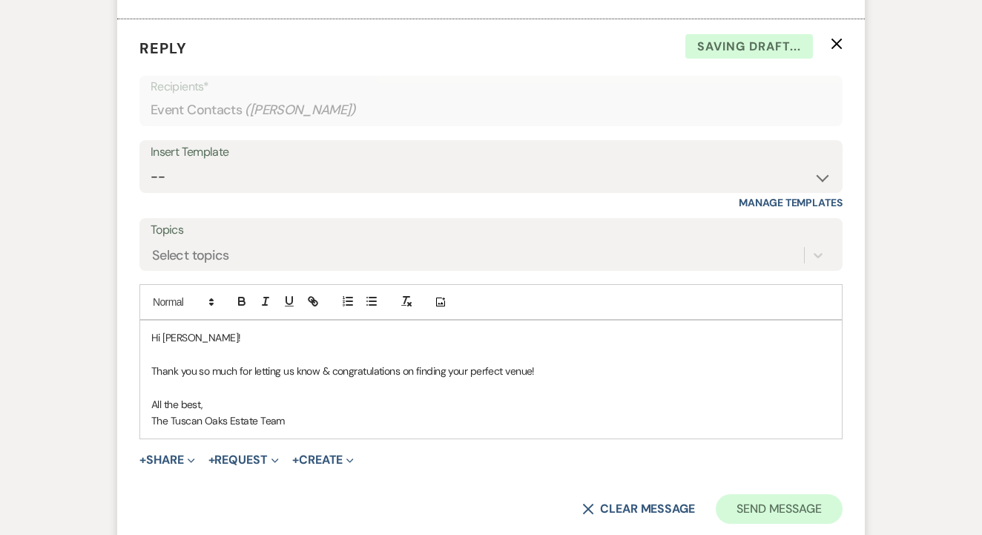
click at [749, 498] on button "Send Message" at bounding box center [778, 509] width 127 height 30
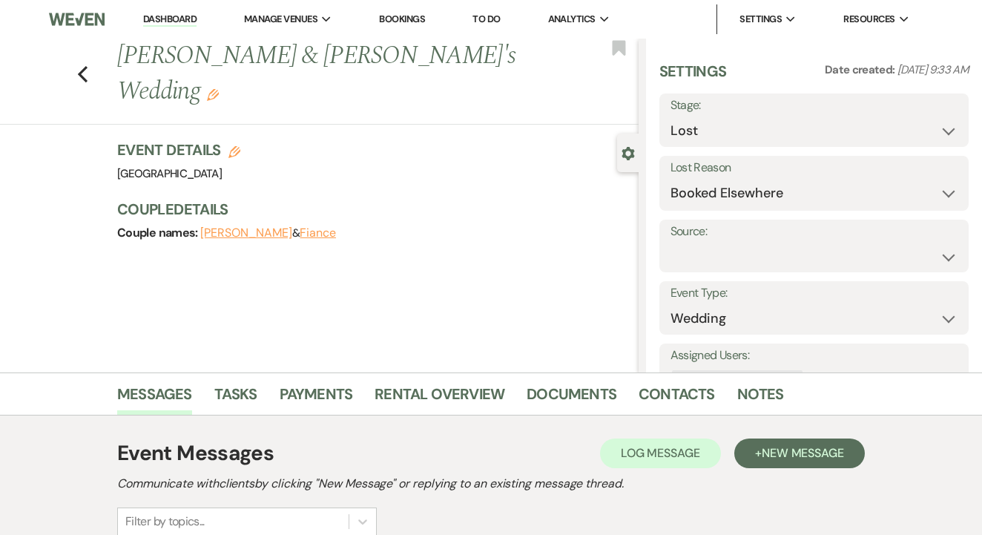
scroll to position [0, 0]
click at [184, 22] on link "Dashboard" at bounding box center [169, 20] width 53 height 14
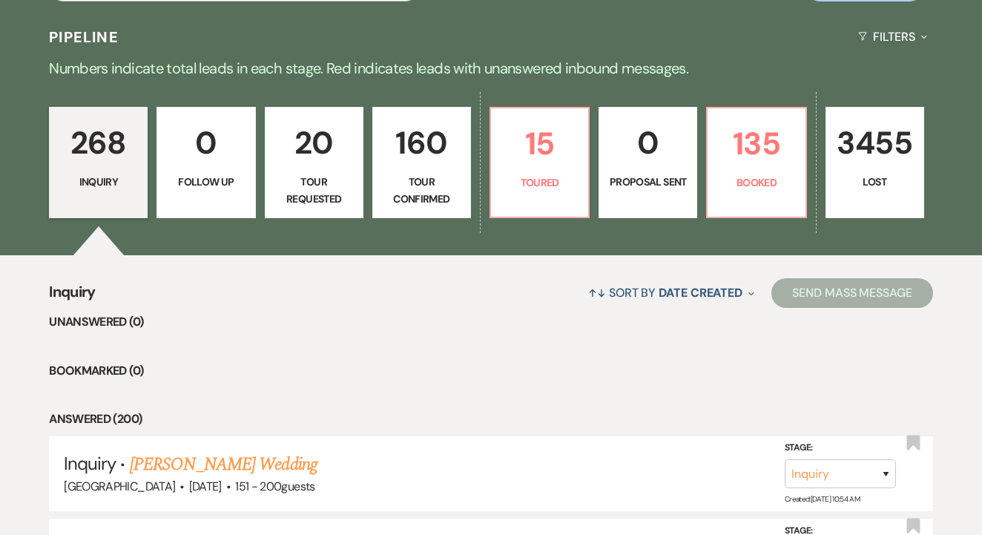
scroll to position [339, 0]
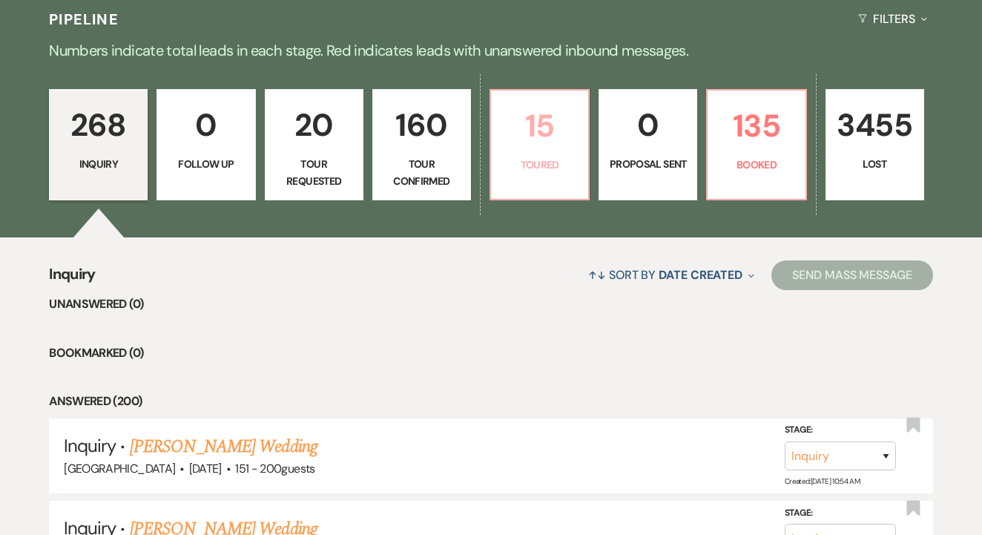
click at [549, 130] on p "15" at bounding box center [539, 126] width 79 height 50
select select "5"
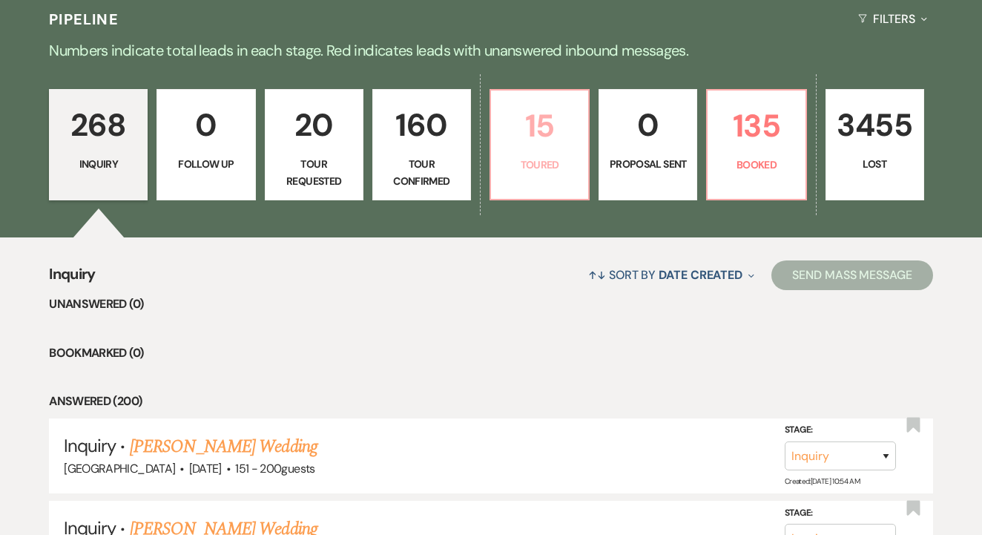
select select "5"
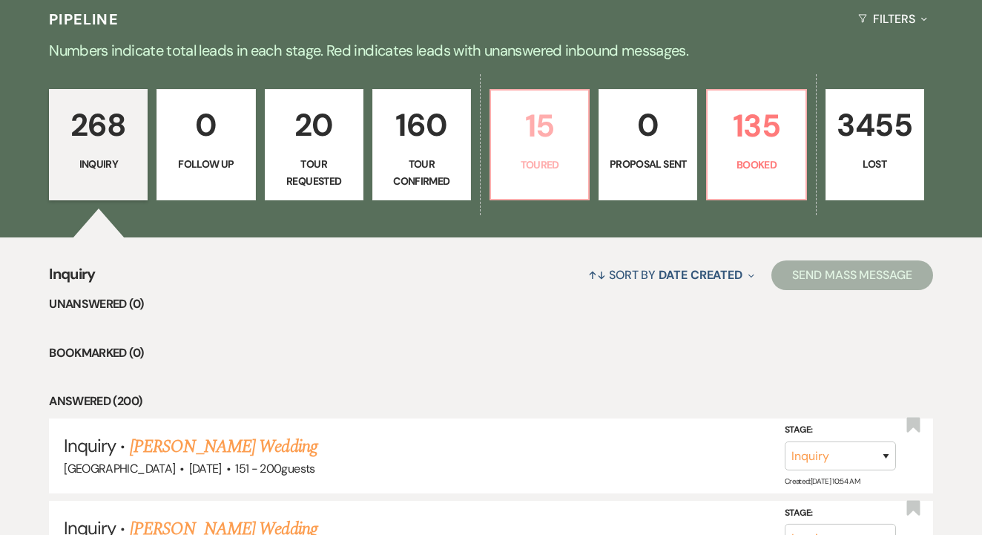
select select "5"
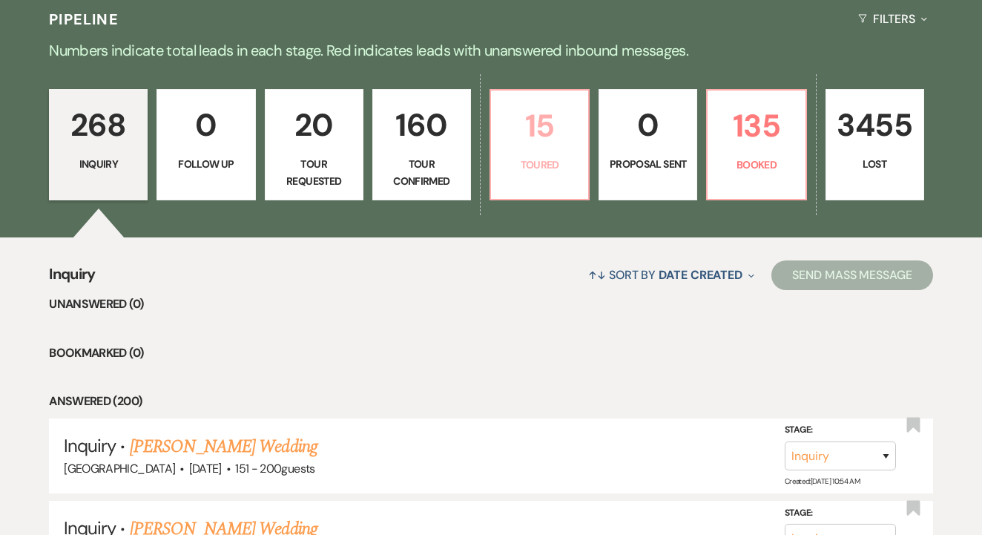
select select "5"
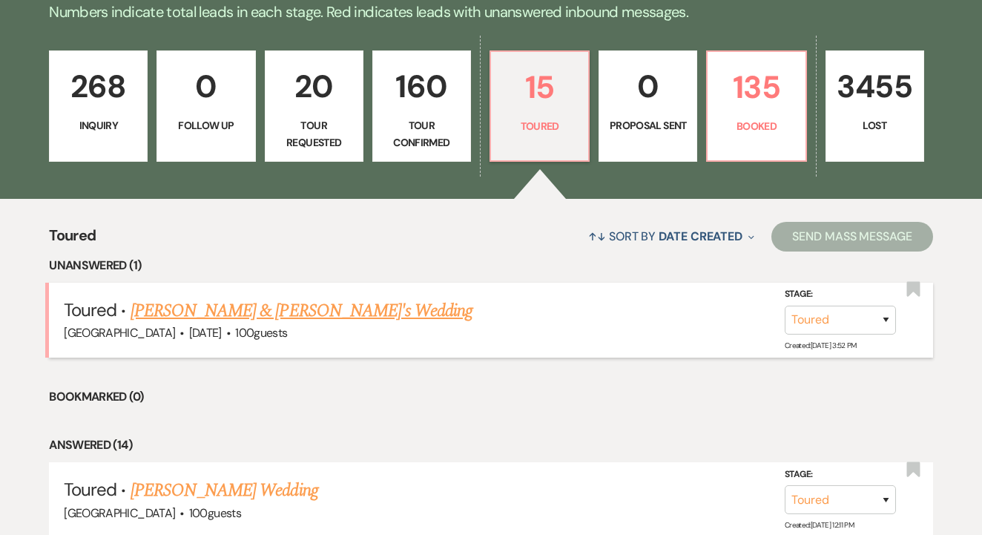
scroll to position [449, 0]
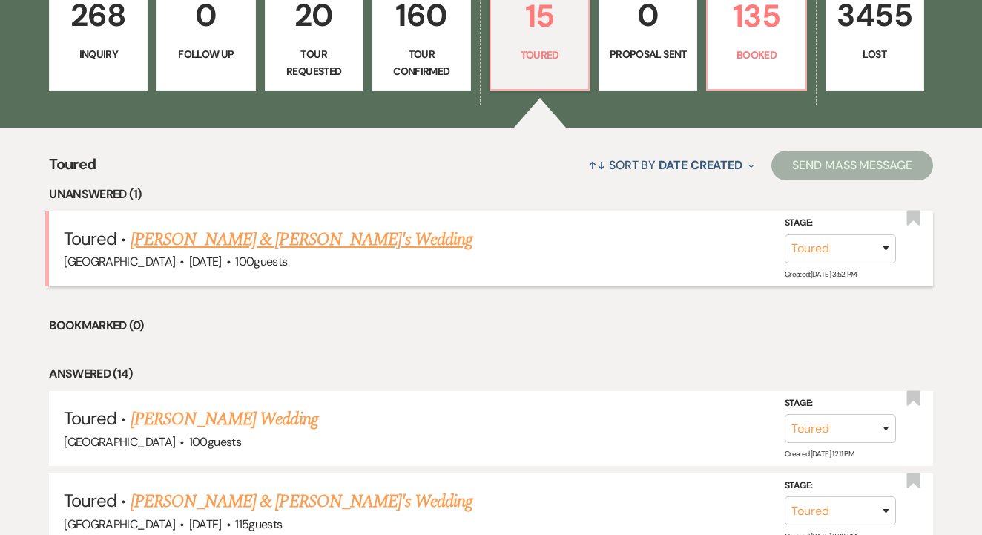
click at [322, 242] on link "Brooke Ladouceur & Fiance's Wedding" at bounding box center [301, 239] width 343 height 27
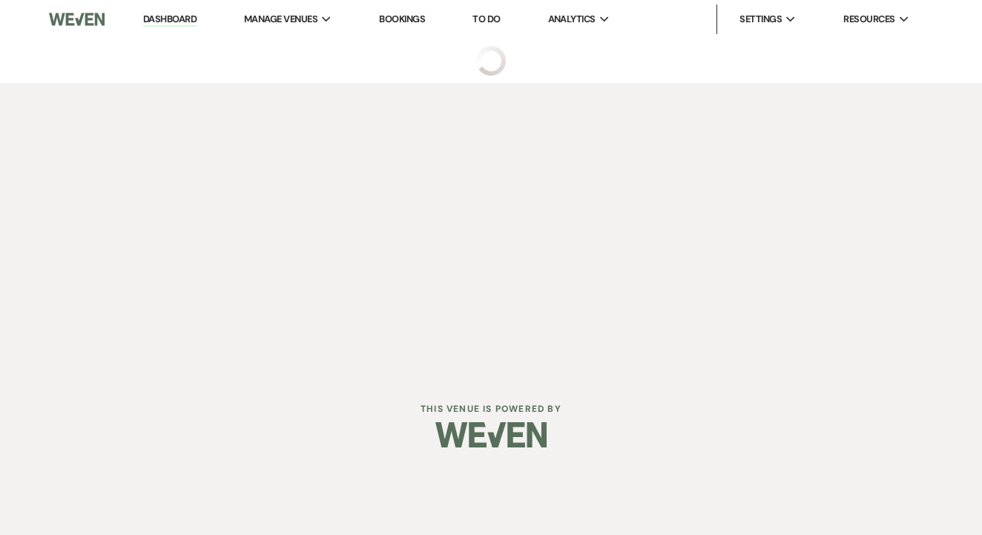
select select "5"
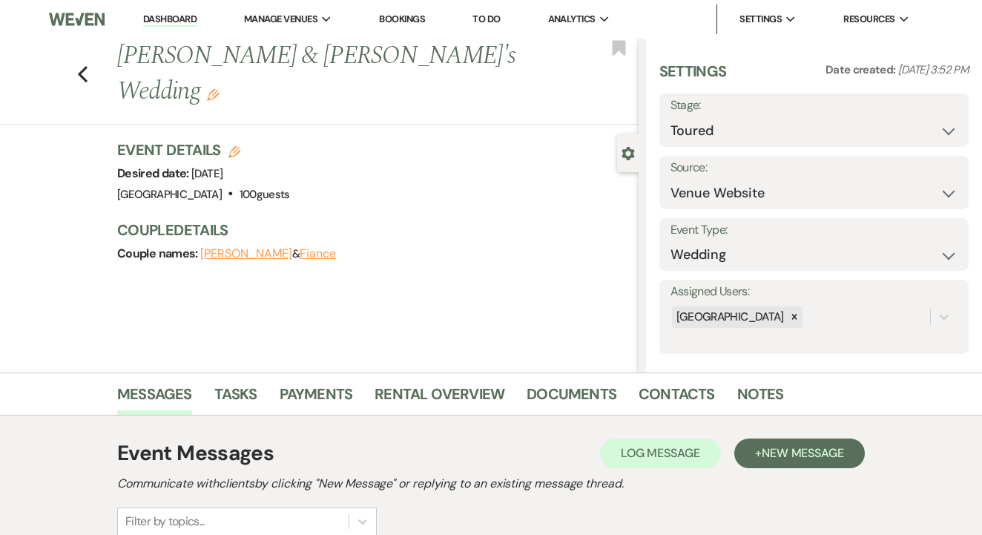
click at [182, 24] on link "Dashboard" at bounding box center [169, 20] width 53 height 14
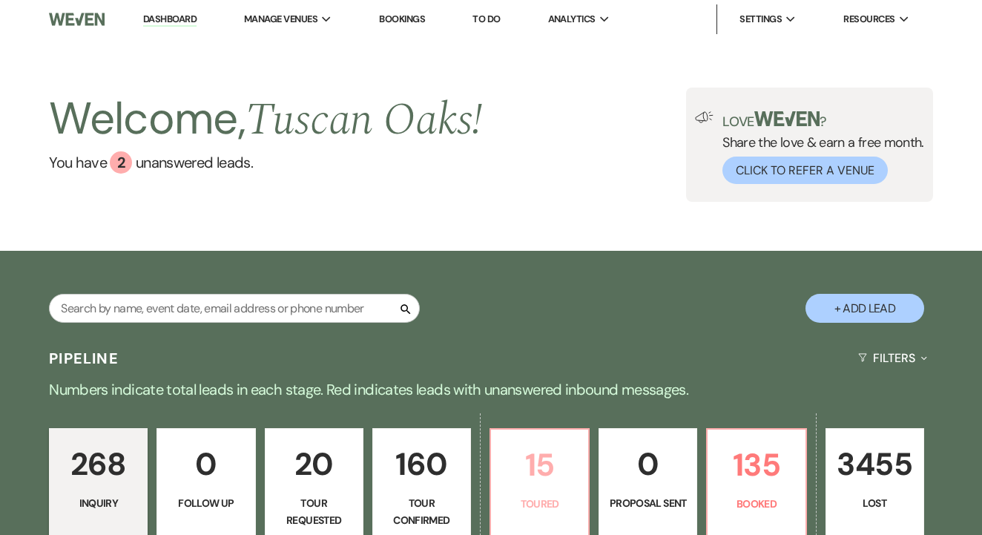
click at [503, 468] on p "15" at bounding box center [539, 465] width 79 height 50
select select "5"
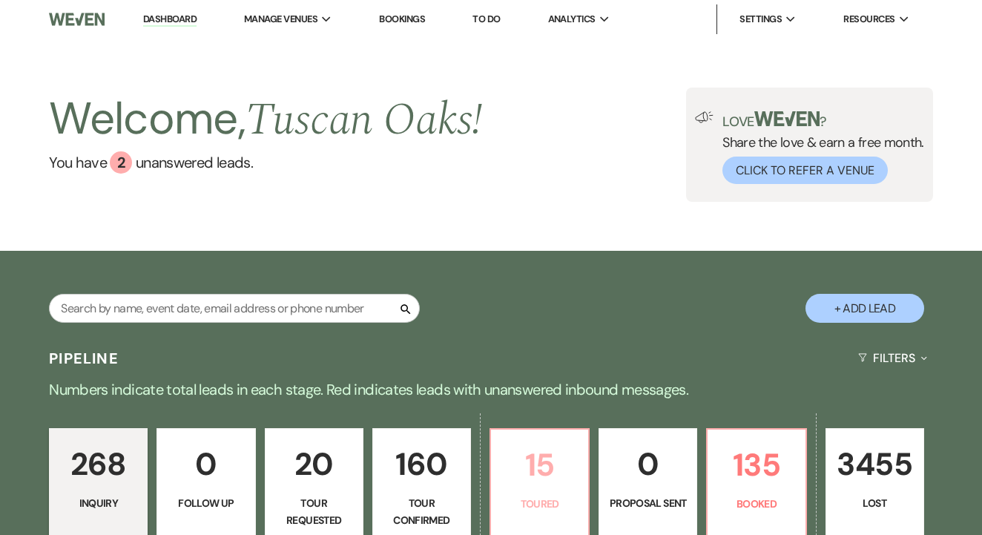
select select "5"
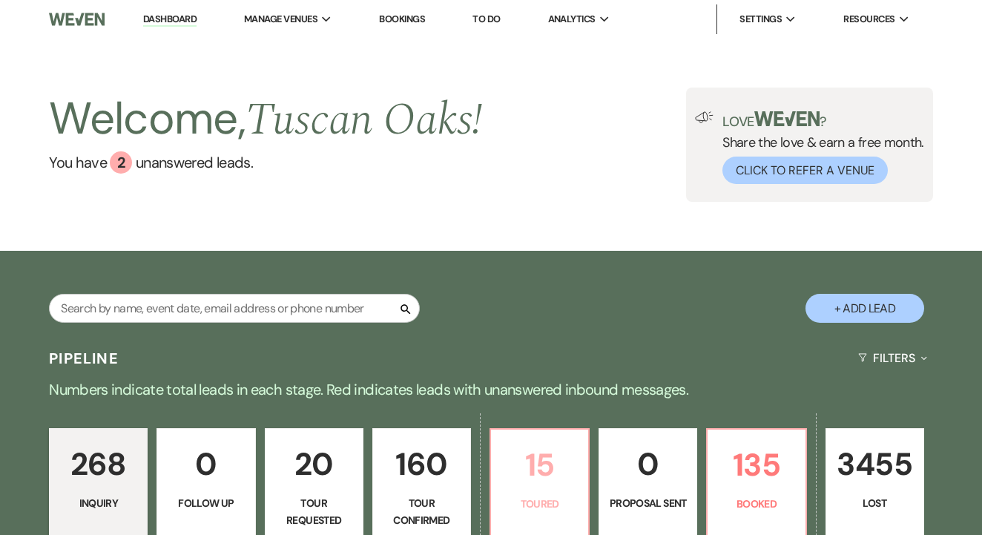
select select "5"
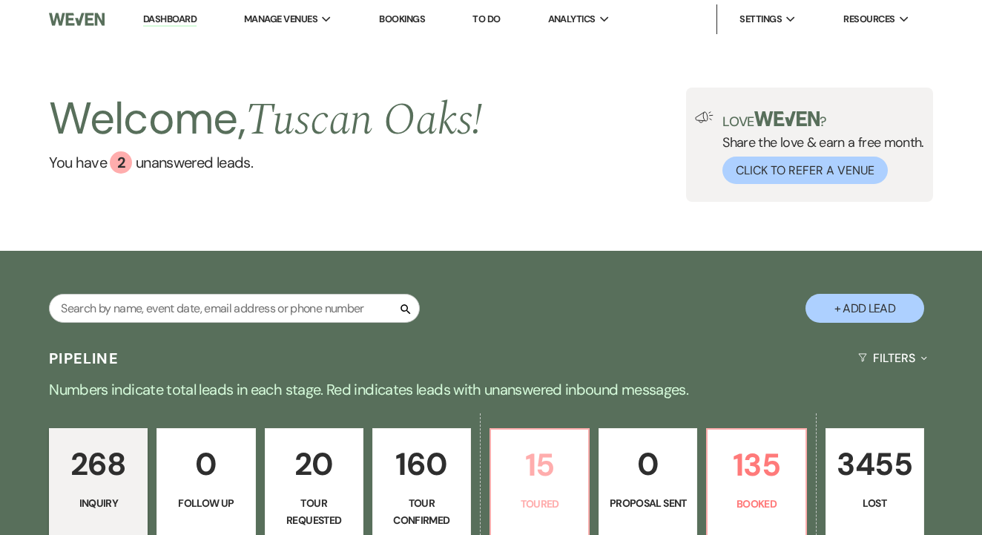
select select "5"
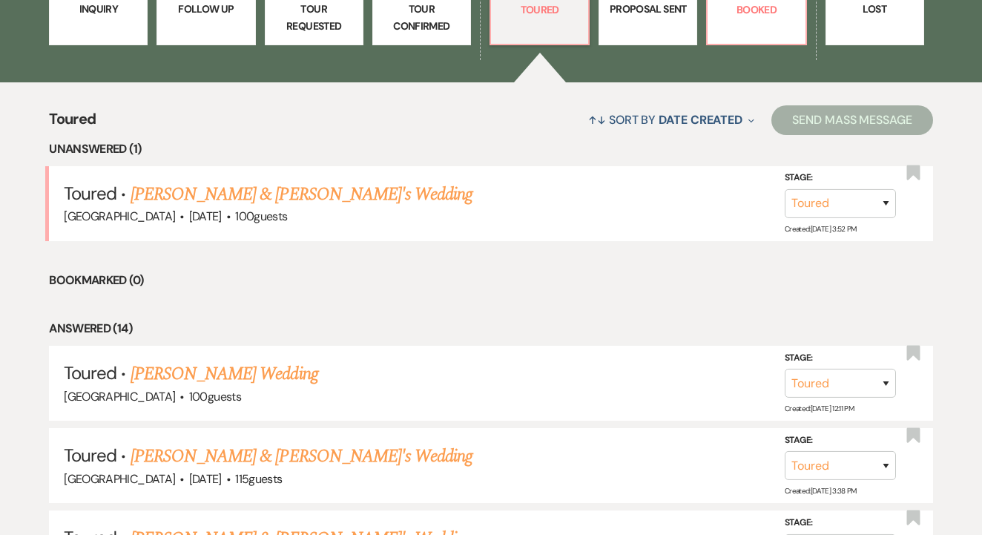
scroll to position [499, 0]
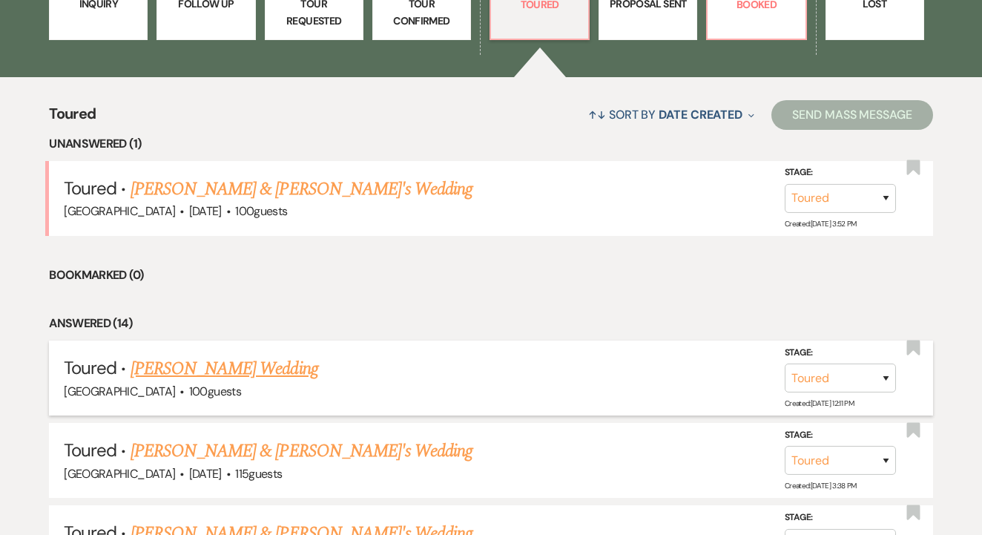
click at [264, 361] on link "Stephanie Redden's Wedding" at bounding box center [224, 368] width 188 height 27
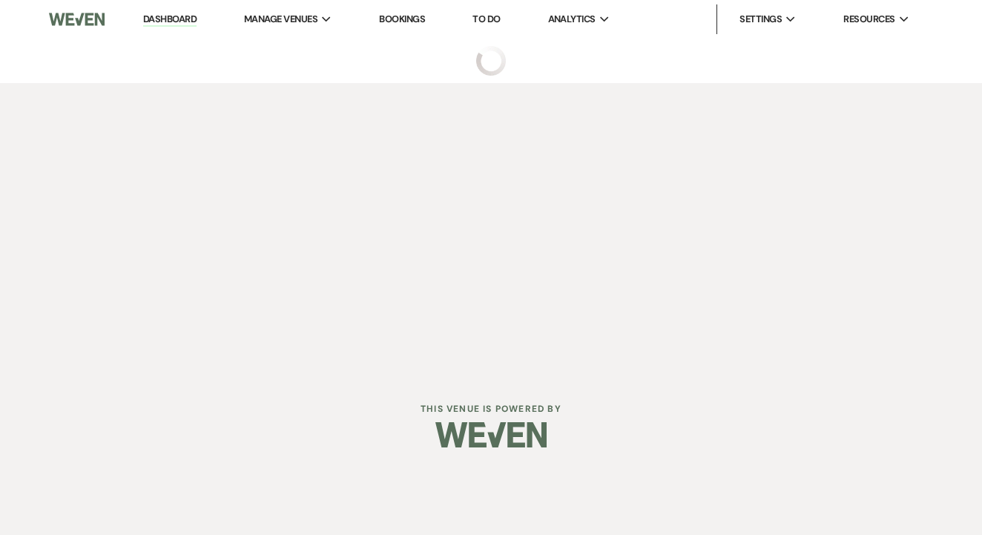
select select "5"
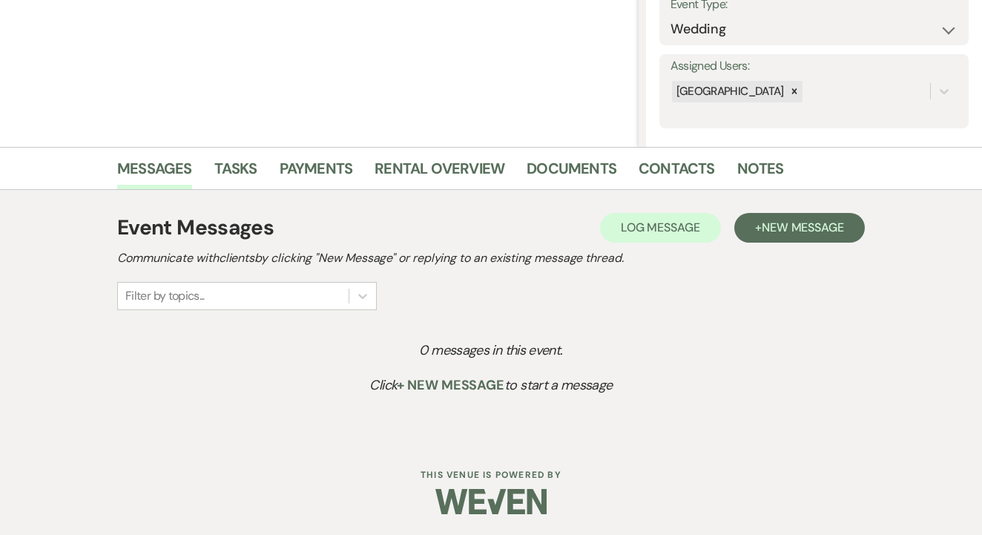
scroll to position [225, 0]
click at [776, 231] on span "New Message" at bounding box center [802, 228] width 82 height 16
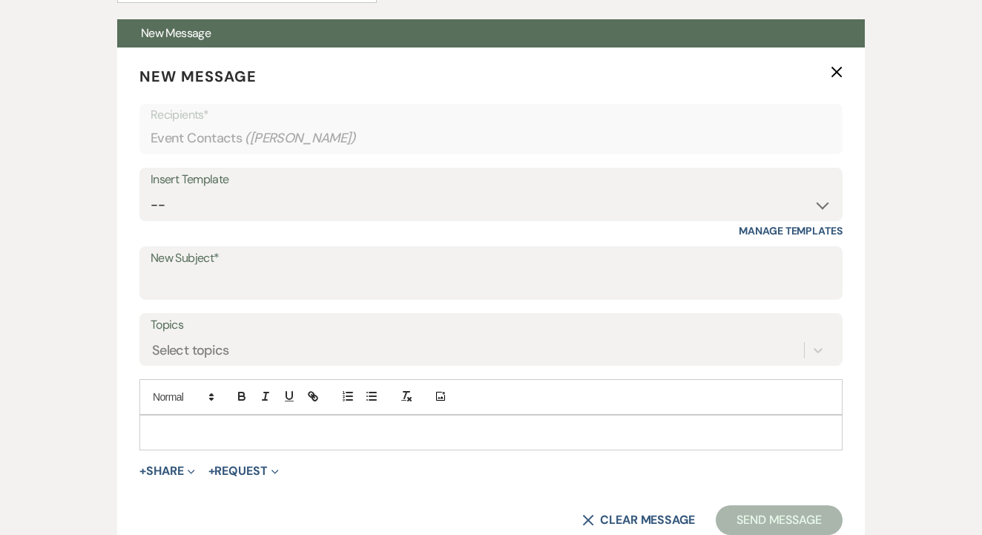
scroll to position [547, 0]
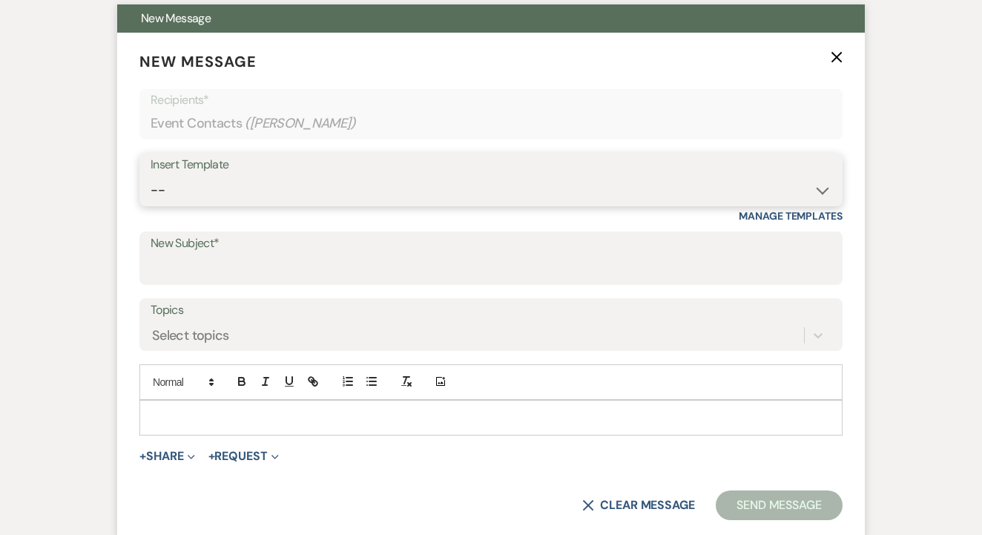
click at [354, 188] on select "-- Lead: Automated Intro Email (Wedding) Lead: 1st Follow Up Email Images Lead:…" at bounding box center [491, 190] width 681 height 29
select select "1346"
type input "It was so great meeting you!"
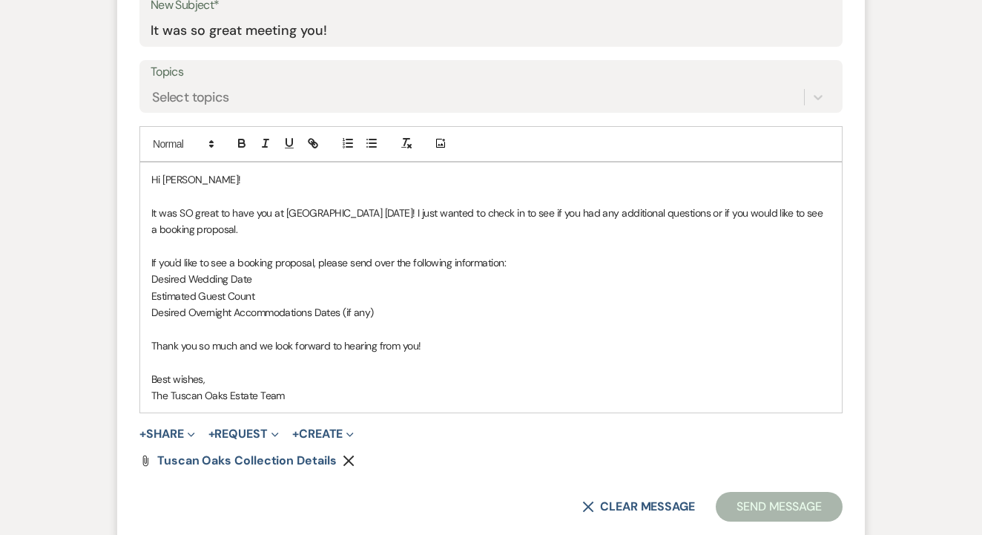
scroll to position [786, 0]
click at [265, 213] on p "It was SO great to have you at Tuscan Oaks Estate today! I just wanted to check…" at bounding box center [490, 220] width 679 height 33
click at [386, 209] on p "It was SO great to have y'all at Tuscan Oaks Estate today! I just wanted to che…" at bounding box center [490, 220] width 679 height 33
click at [221, 392] on p "The Tuscan Oaks Estate Team" at bounding box center [490, 394] width 679 height 16
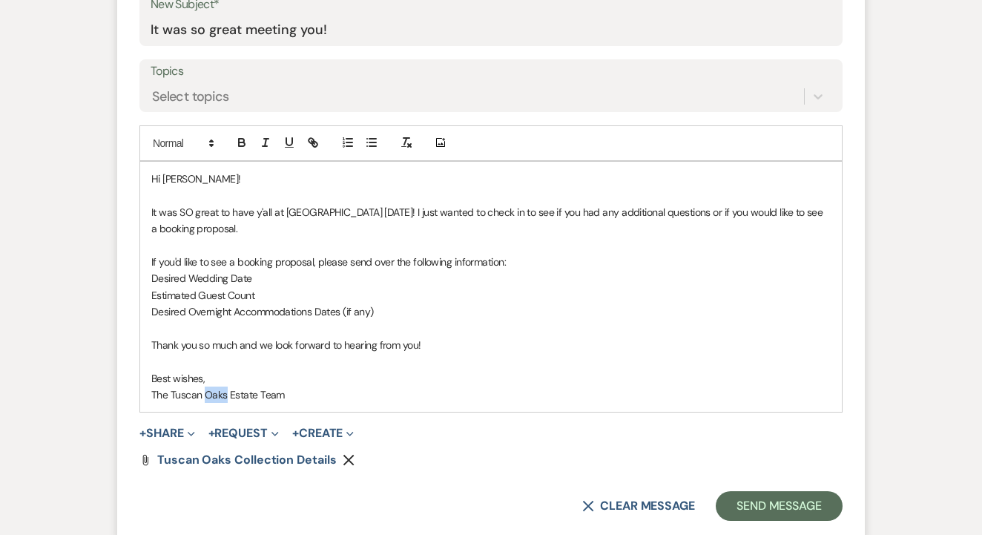
click at [221, 392] on p "The Tuscan Oaks Estate Team" at bounding box center [490, 394] width 679 height 16
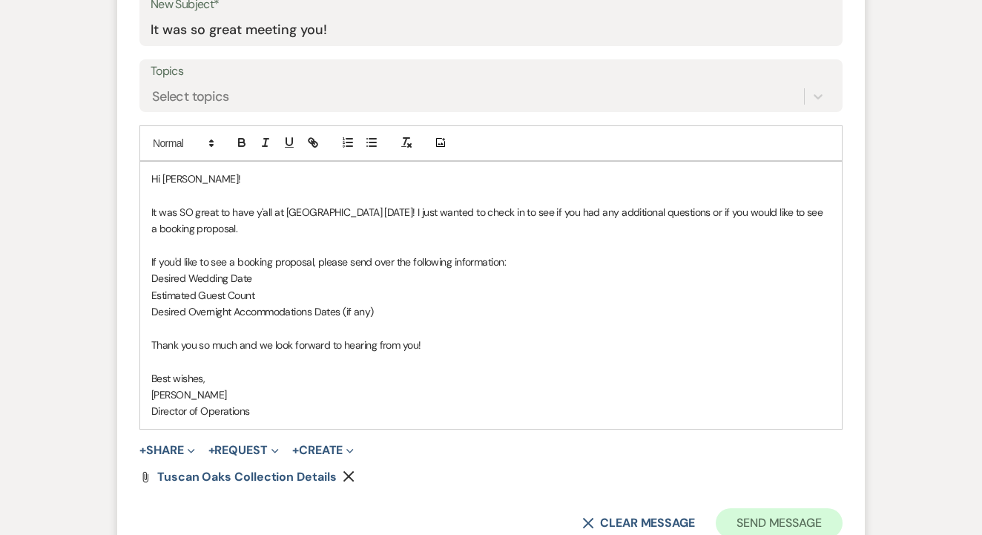
click at [771, 515] on button "Send Message" at bounding box center [778, 523] width 127 height 30
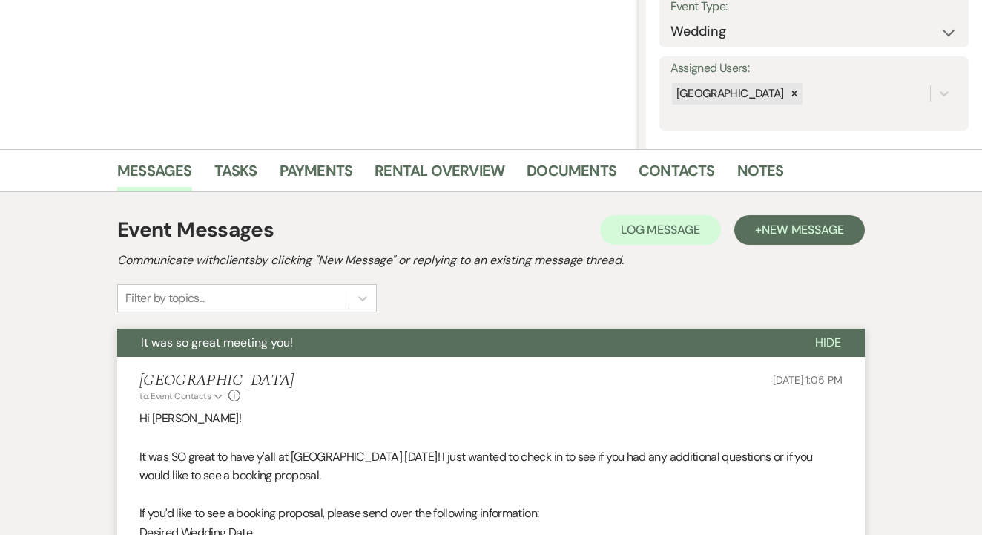
scroll to position [218, 1]
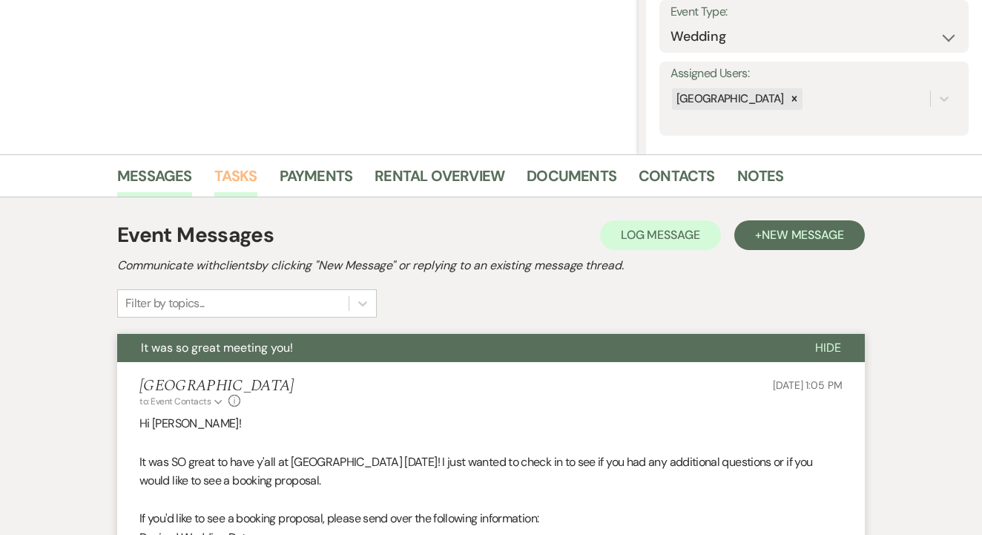
click at [239, 192] on link "Tasks" at bounding box center [235, 180] width 43 height 33
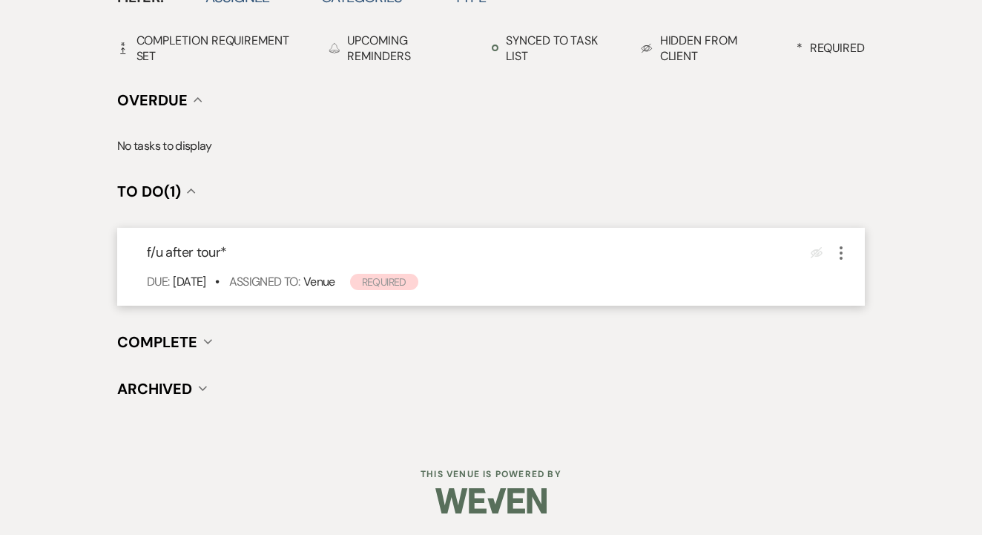
scroll to position [518, 0]
click at [836, 248] on icon "More" at bounding box center [841, 254] width 18 height 18
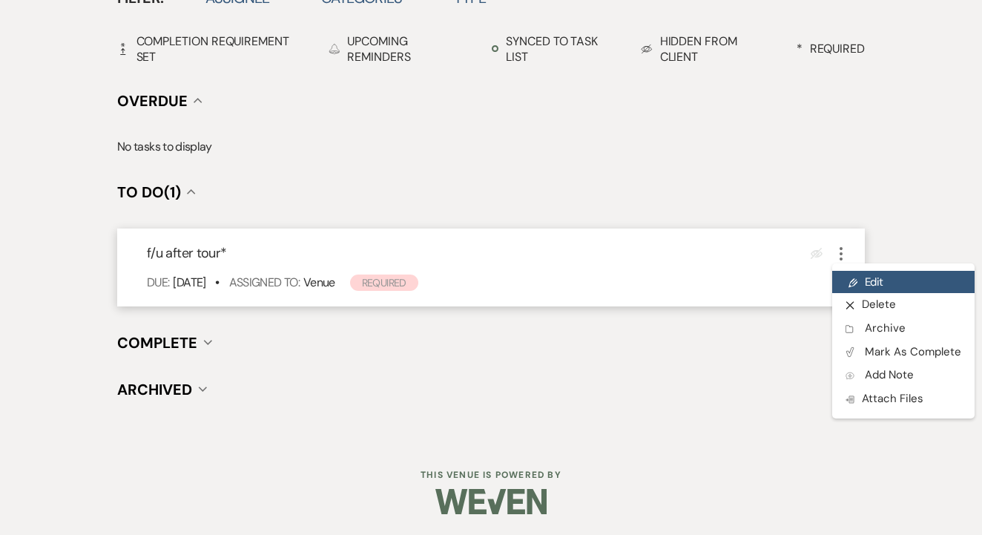
click at [866, 275] on link "Pencil Edit" at bounding box center [903, 282] width 142 height 22
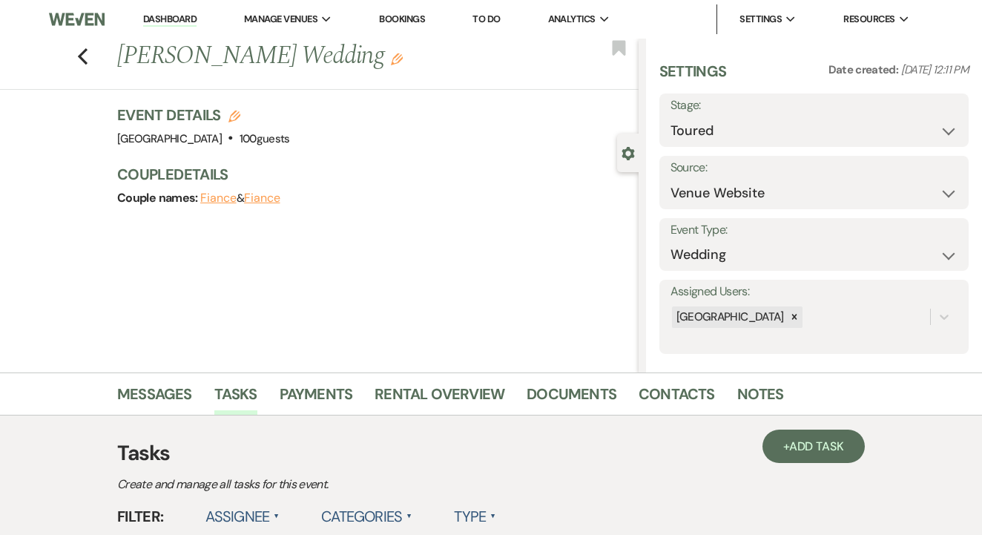
select select "true"
select select "venueHost"
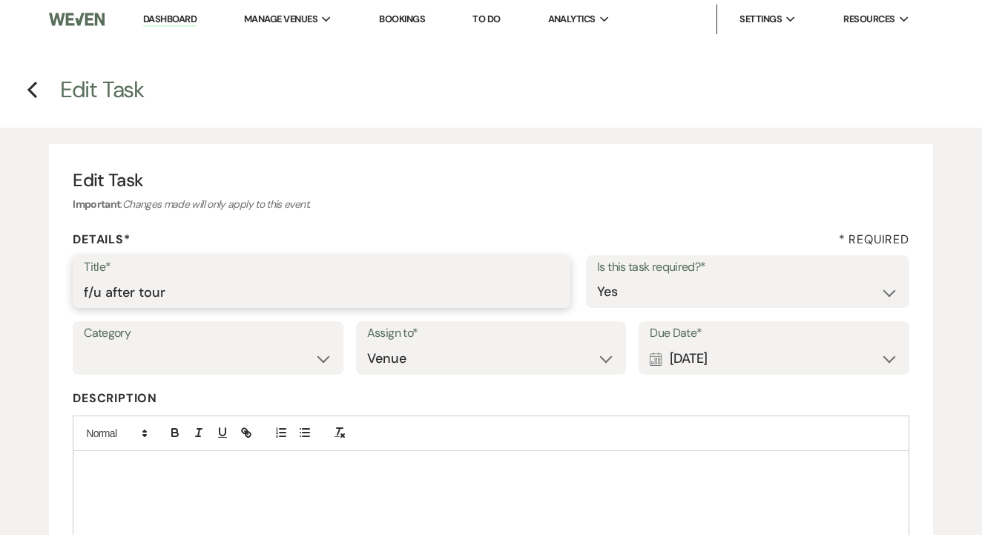
click at [410, 303] on input "f/u after tour" at bounding box center [321, 291] width 475 height 29
type input "f/u after tour via text if no response"
click at [787, 344] on div "Calendar Sep 12, 2025 Expand" at bounding box center [773, 358] width 248 height 29
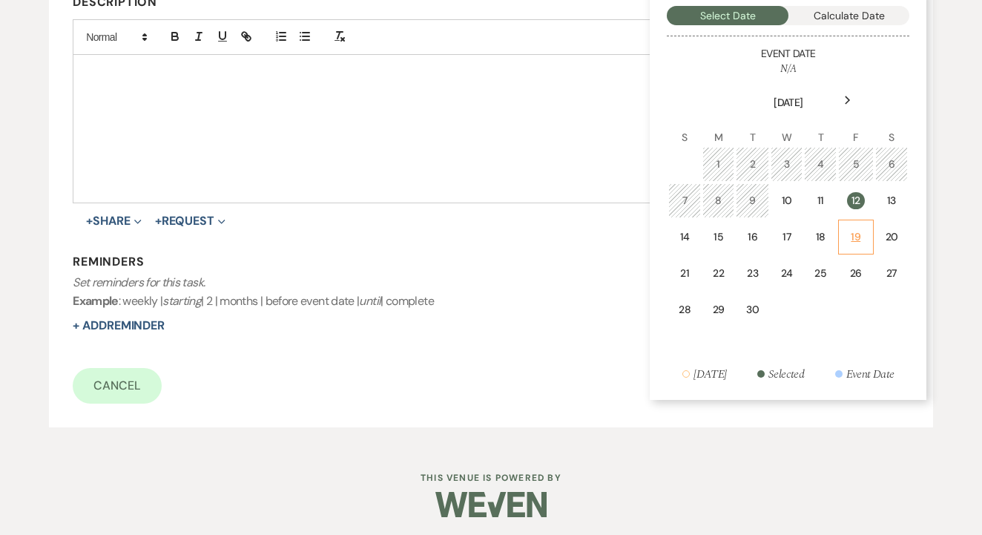
scroll to position [395, 0]
click at [853, 208] on td "12" at bounding box center [856, 201] width 36 height 35
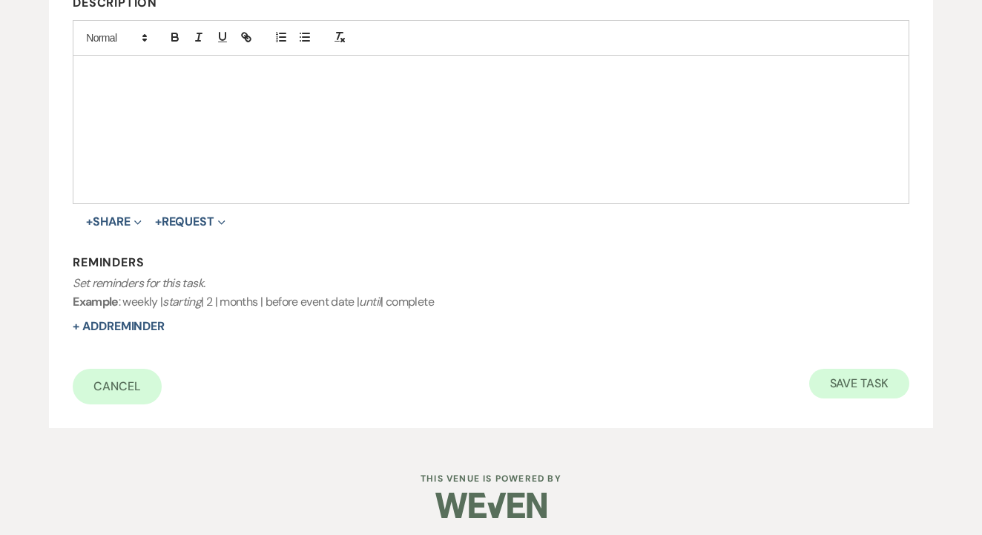
click at [867, 368] on button "Save Task" at bounding box center [859, 383] width 100 height 30
select select "5"
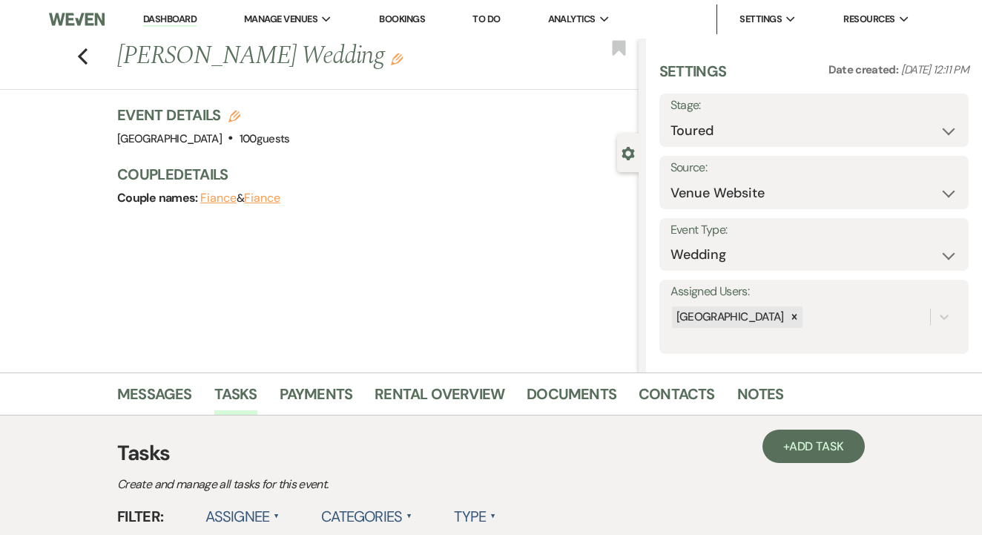
scroll to position [-1, 0]
click at [194, 16] on link "Dashboard" at bounding box center [169, 20] width 53 height 14
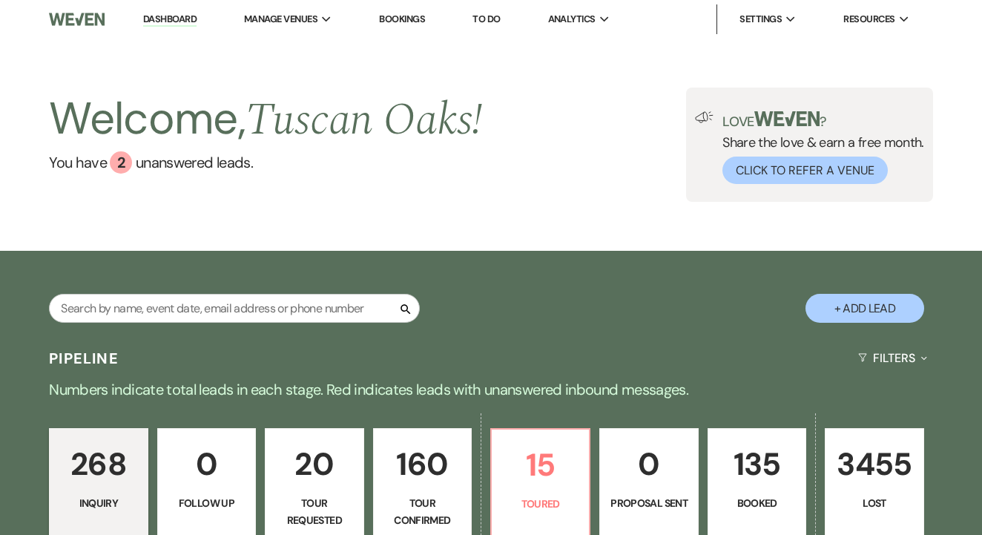
click at [420, 9] on li "Bookings" at bounding box center [401, 19] width 61 height 30
click at [422, 16] on link "Bookings" at bounding box center [402, 19] width 46 height 13
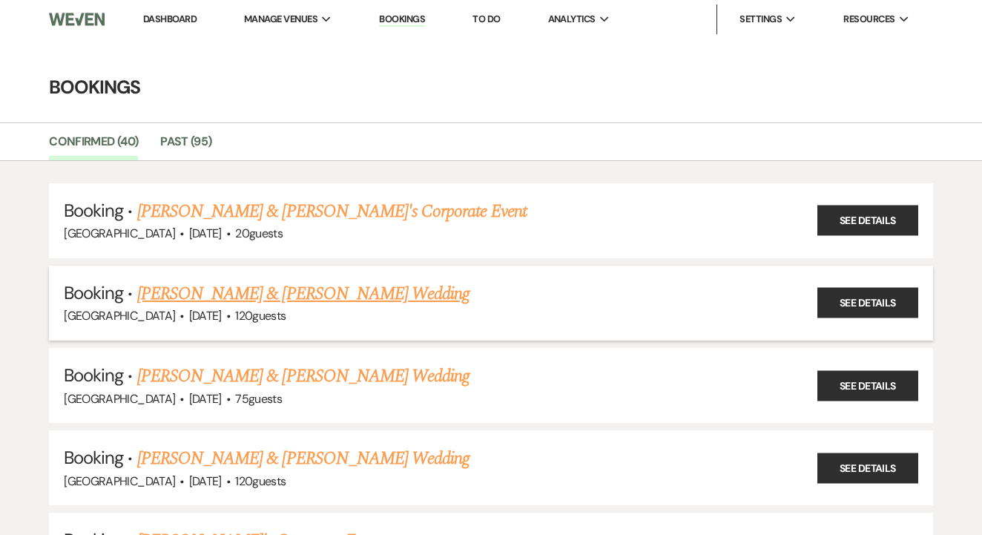
click at [385, 285] on link "Derek Vigil & Breanna Lozano's Wedding" at bounding box center [303, 293] width 332 height 27
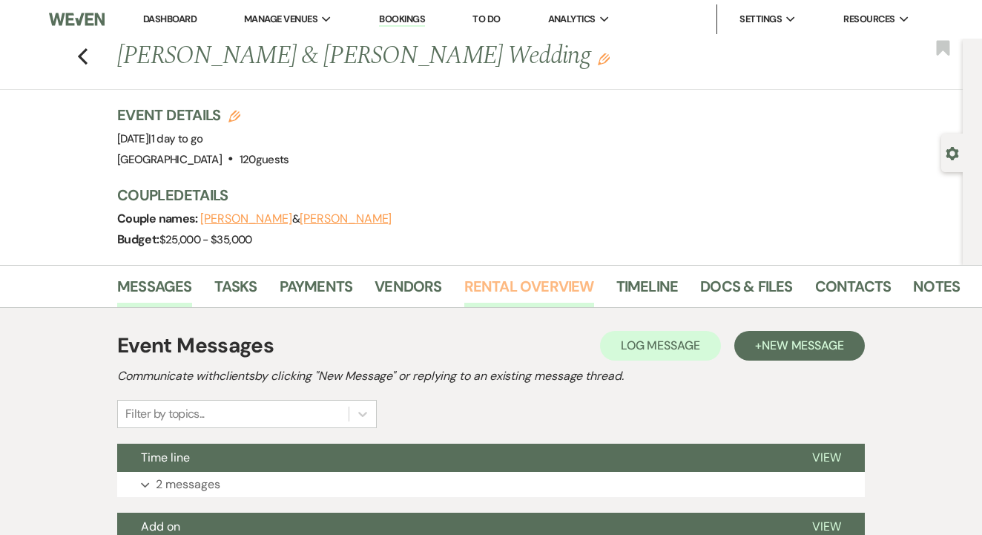
click at [472, 302] on link "Rental Overview" at bounding box center [529, 290] width 130 height 33
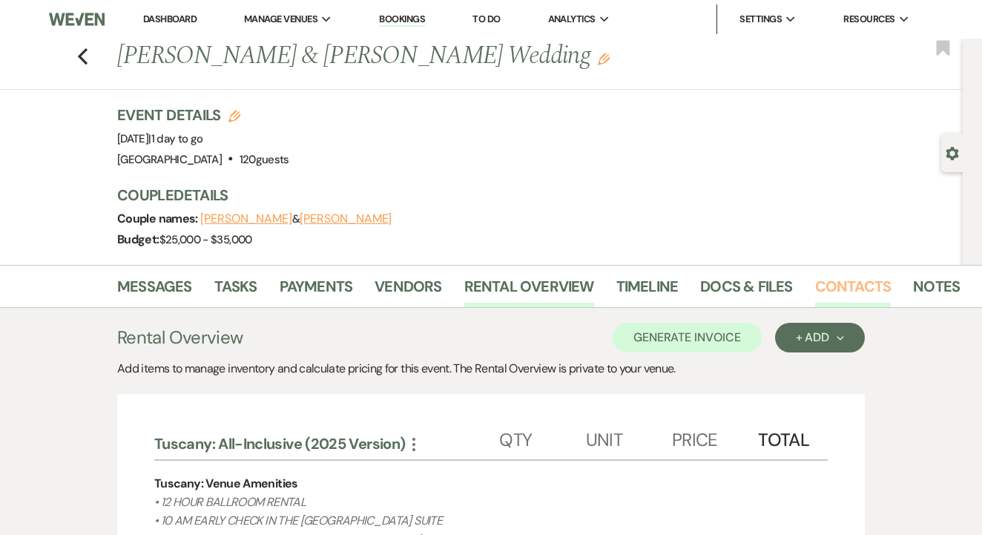
click at [857, 280] on link "Contacts" at bounding box center [853, 290] width 76 height 33
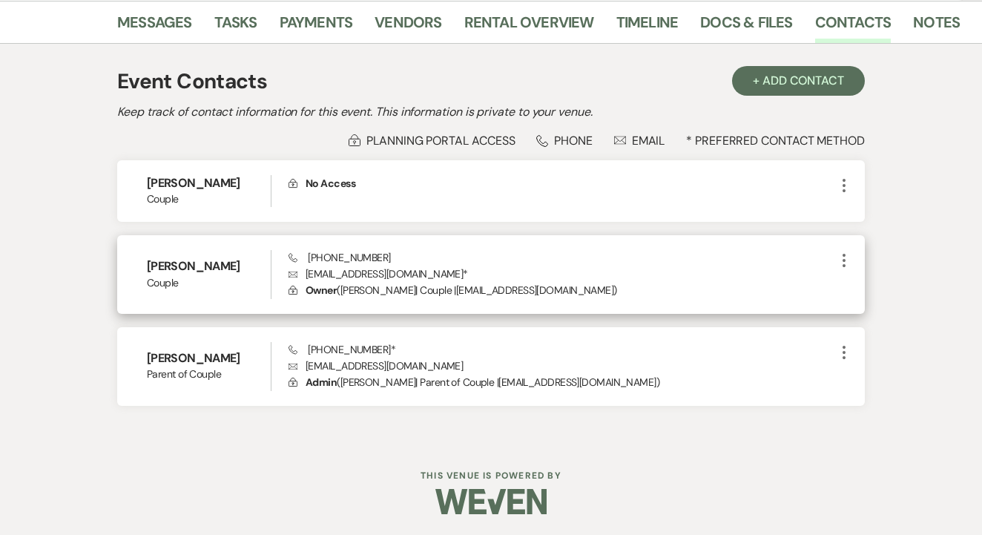
scroll to position [263, 0]
drag, startPoint x: 388, startPoint y: 257, endPoint x: 301, endPoint y: 257, distance: 86.7
click at [301, 257] on div "Phone (806) 544-1312 Envelope Breannalozano11@gmail.com * Lock Owner ( Breanna …" at bounding box center [561, 275] width 546 height 49
copy span "(806) 544-1312"
drag, startPoint x: 440, startPoint y: 274, endPoint x: 305, endPoint y: 272, distance: 134.9
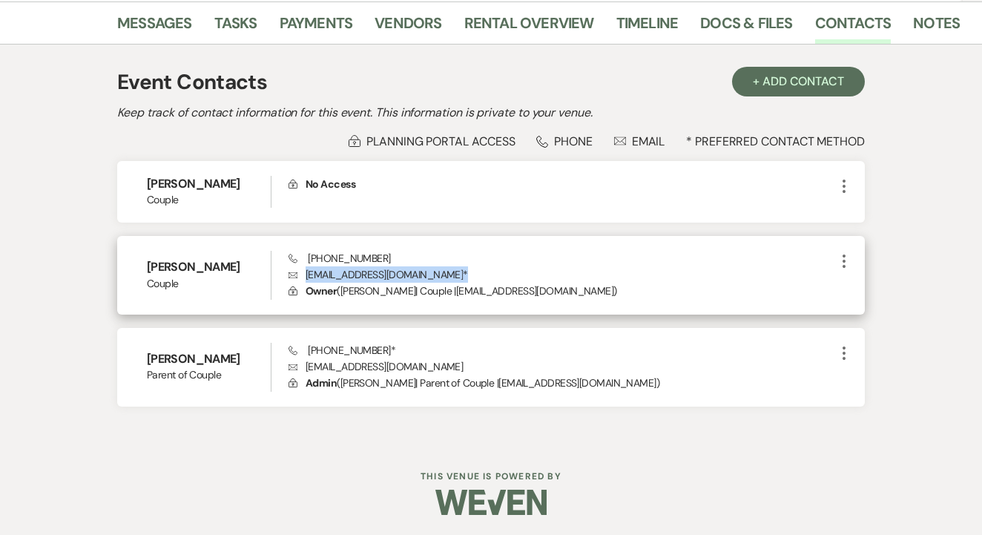
click at [305, 272] on p "Envelope Breannalozano11@gmail.com *" at bounding box center [561, 274] width 546 height 16
copy p "Breannalozano11@gmail.com *"
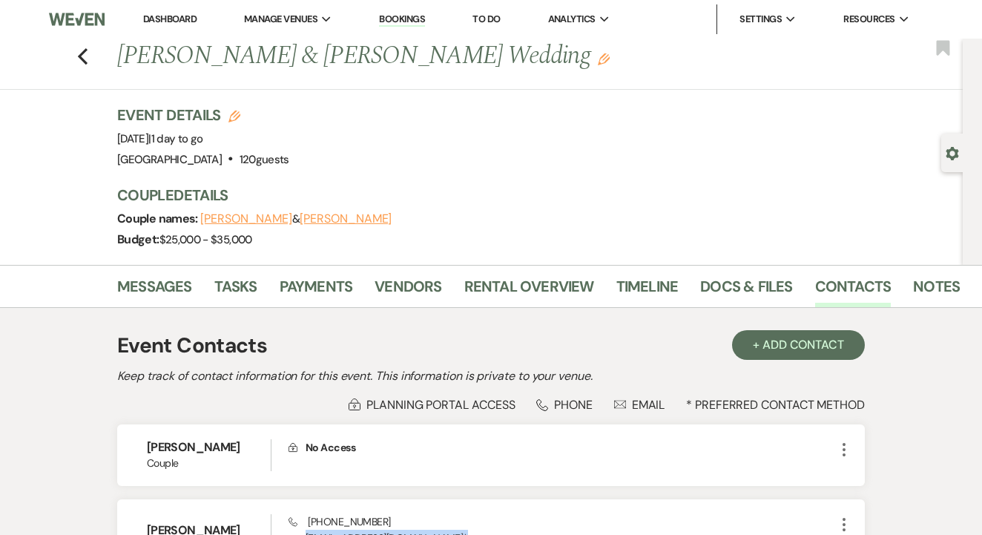
scroll to position [0, 0]
click at [494, 285] on link "Rental Overview" at bounding box center [529, 290] width 130 height 33
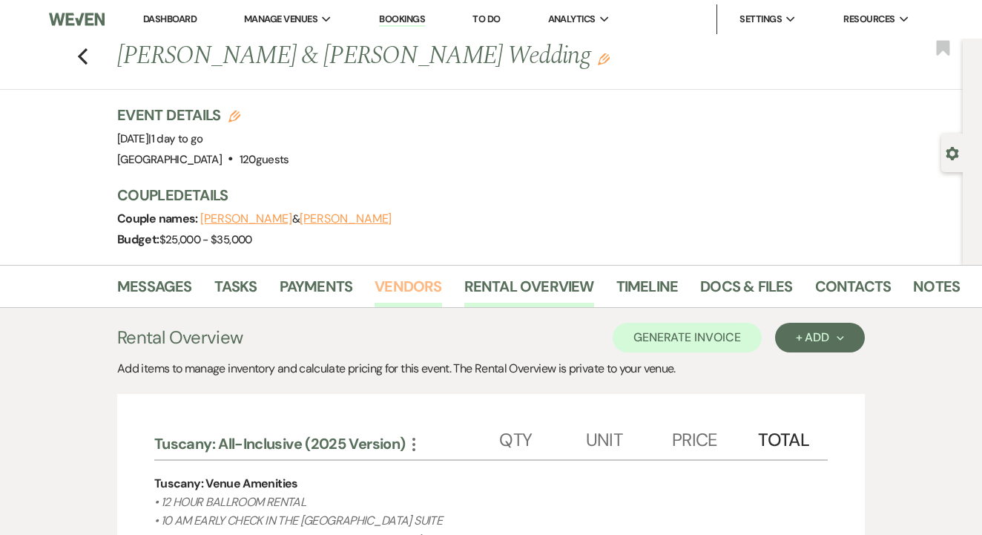
click at [409, 303] on link "Vendors" at bounding box center [407, 290] width 67 height 33
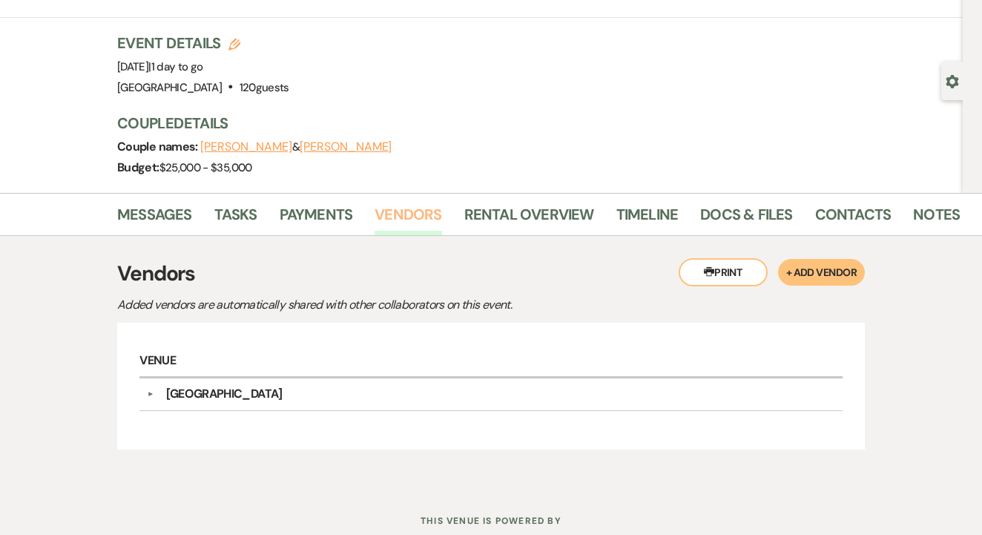
scroll to position [73, 0]
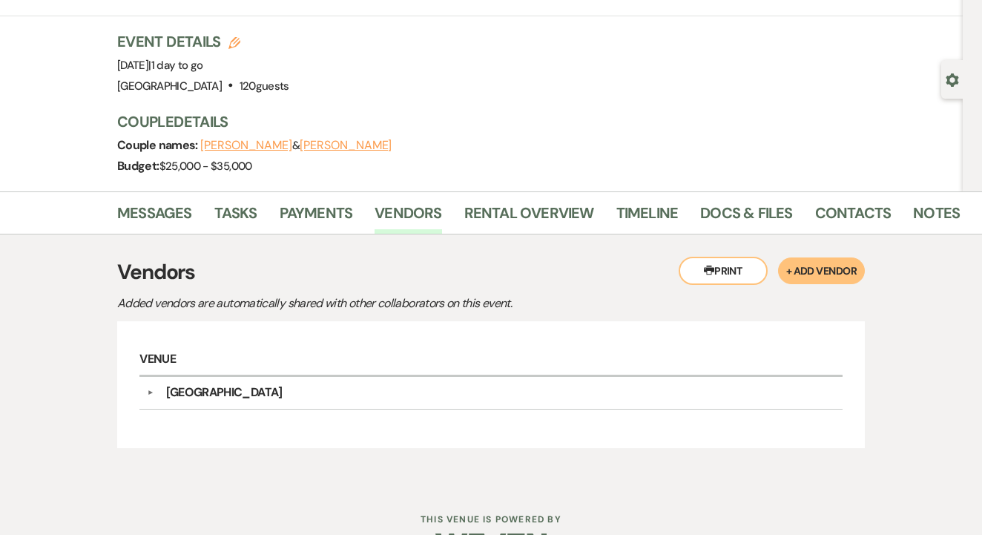
click at [509, 196] on div "Messages Tasks Payments Vendors Rental Overview Timeline Docs & Files Contacts …" at bounding box center [491, 212] width 982 height 43
click at [518, 213] on link "Rental Overview" at bounding box center [529, 217] width 130 height 33
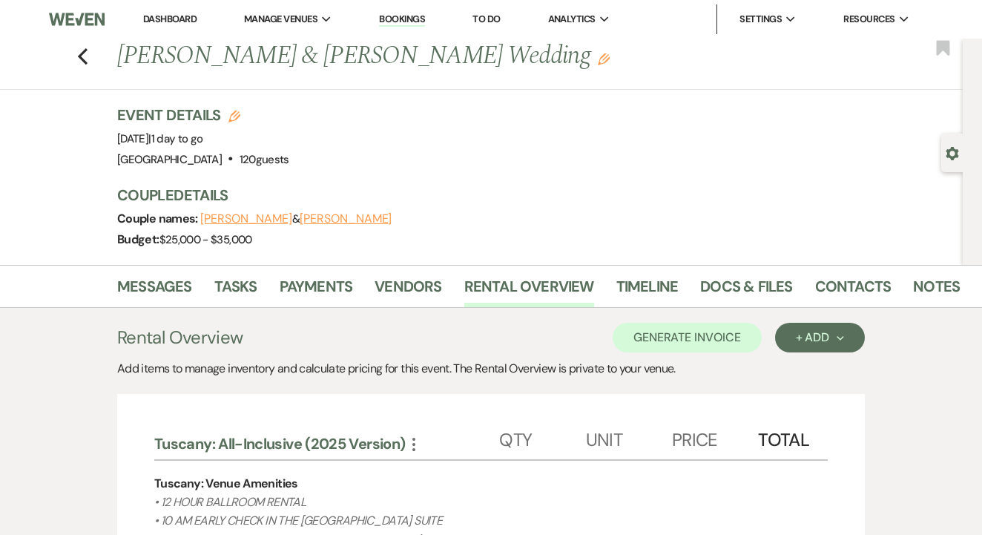
click at [500, 14] on link "To Do" at bounding box center [485, 19] width 27 height 13
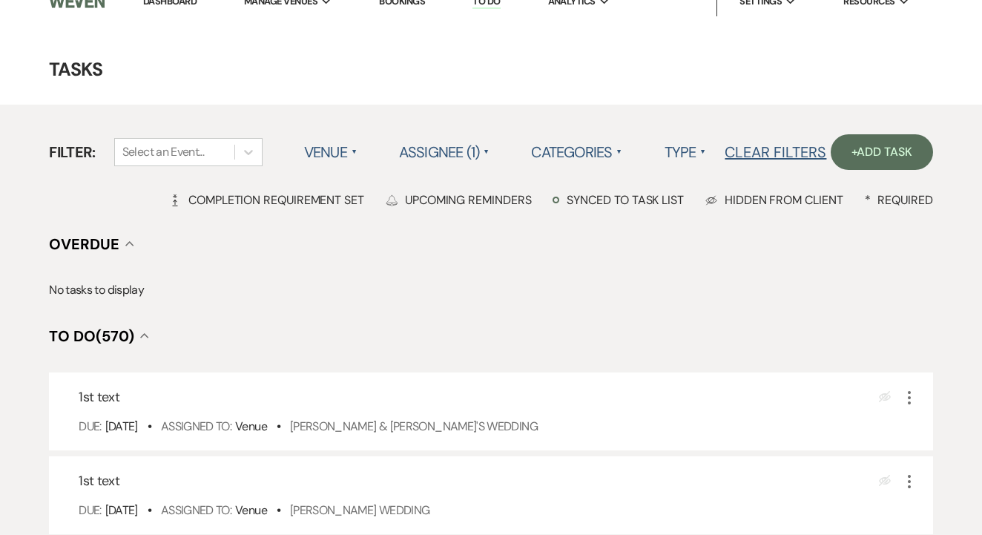
scroll to position [325, 0]
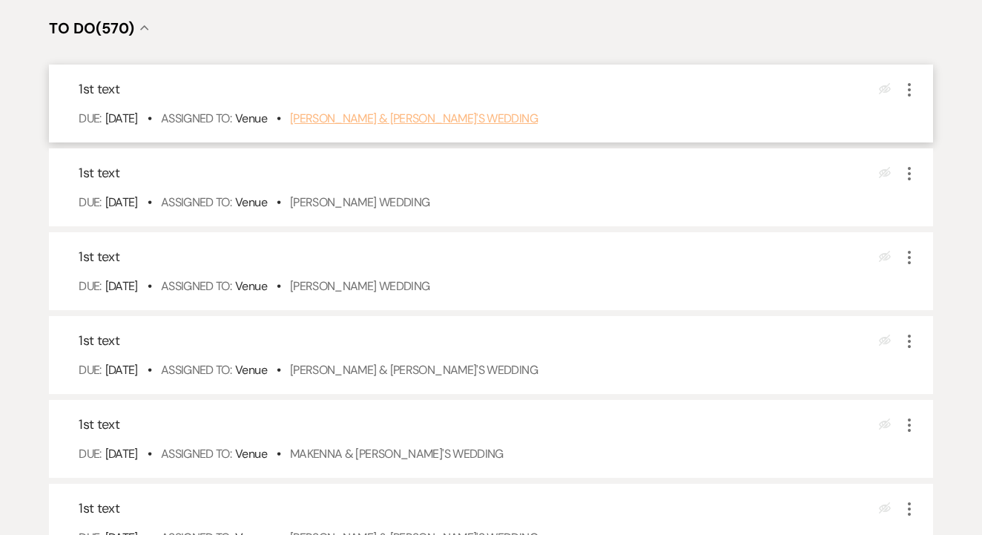
click at [433, 126] on link "Hunter Webb & Caroline's Wedding" at bounding box center [414, 118] width 248 height 16
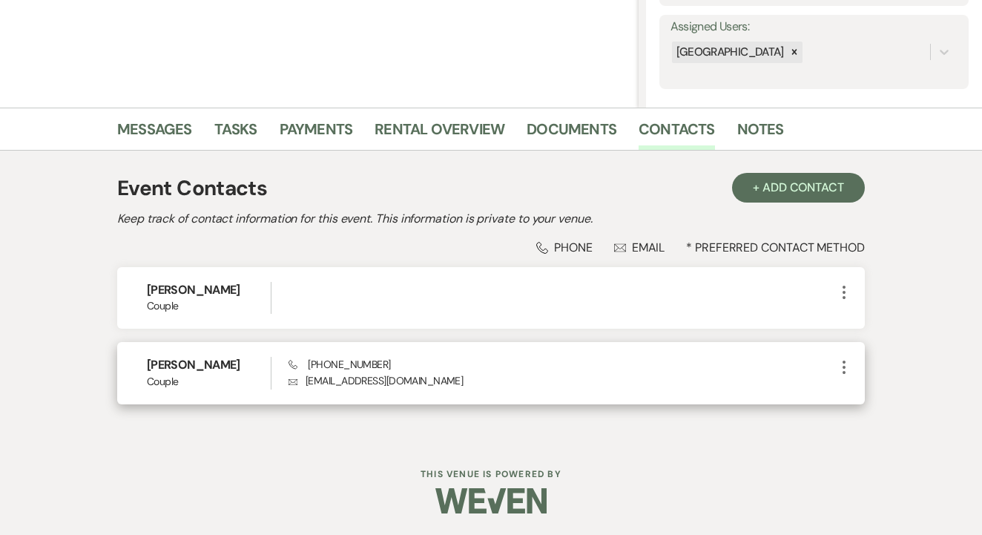
scroll to position [264, 0]
drag, startPoint x: 304, startPoint y: 358, endPoint x: 413, endPoint y: 369, distance: 109.6
click at [413, 369] on div "Phone [PHONE_NUMBER] Envelope [EMAIL_ADDRESS][DOMAIN_NAME]" at bounding box center [561, 373] width 546 height 32
copy span "[PHONE_NUMBER]"
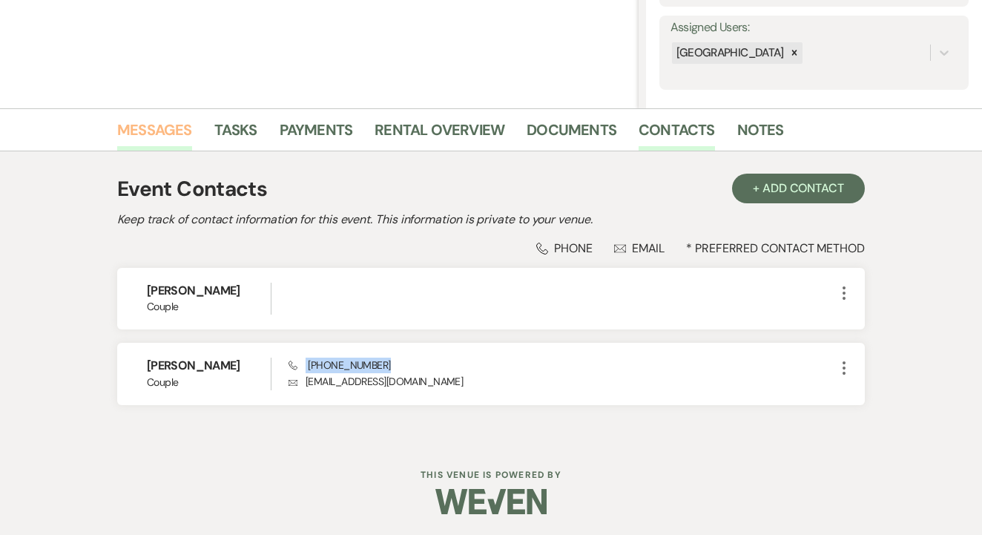
click at [176, 128] on link "Messages" at bounding box center [154, 134] width 75 height 33
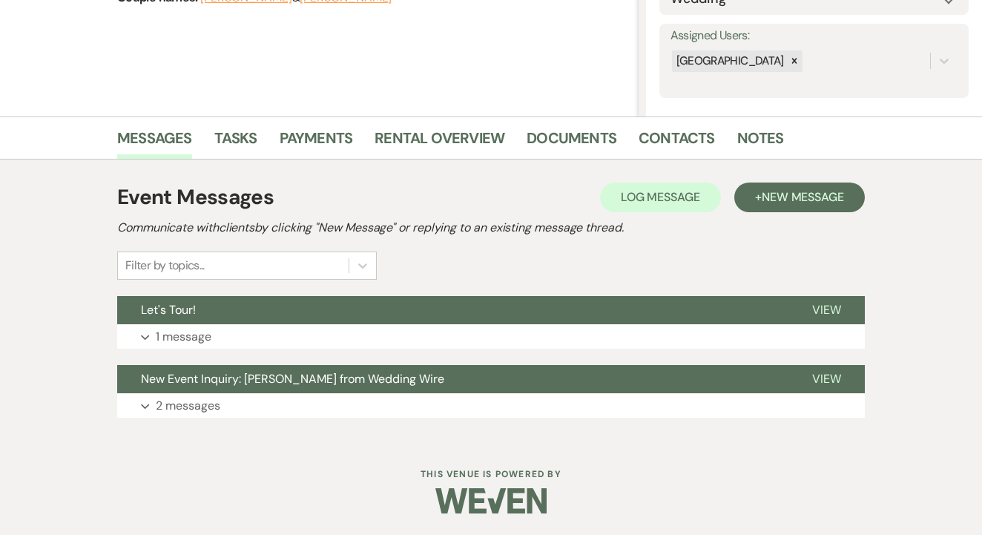
scroll to position [255, 0]
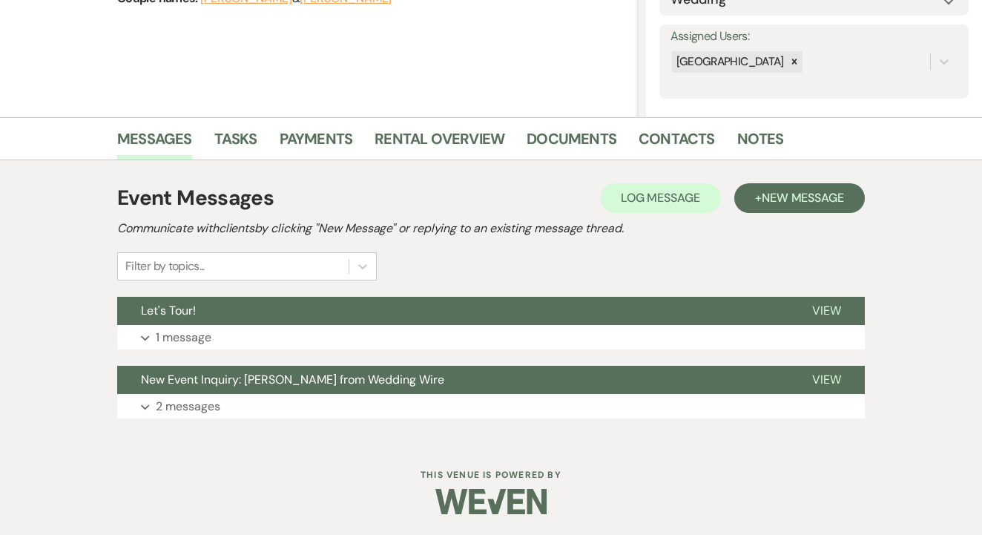
click at [781, 182] on div "Event Messages Log Log Message + New Message Communicate with clients by clicki…" at bounding box center [490, 300] width 747 height 251
click at [770, 196] on span "New Message" at bounding box center [802, 198] width 82 height 16
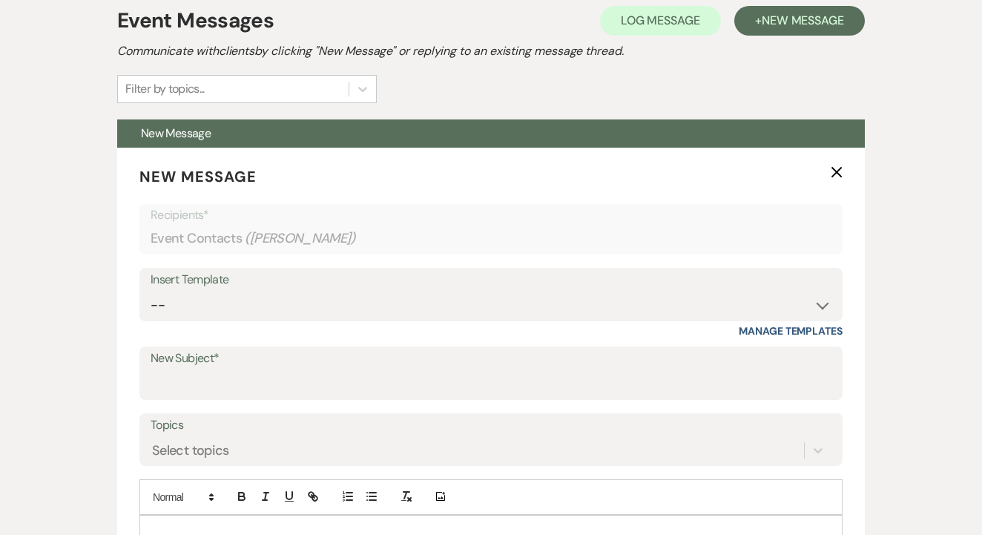
scroll to position [576, 0]
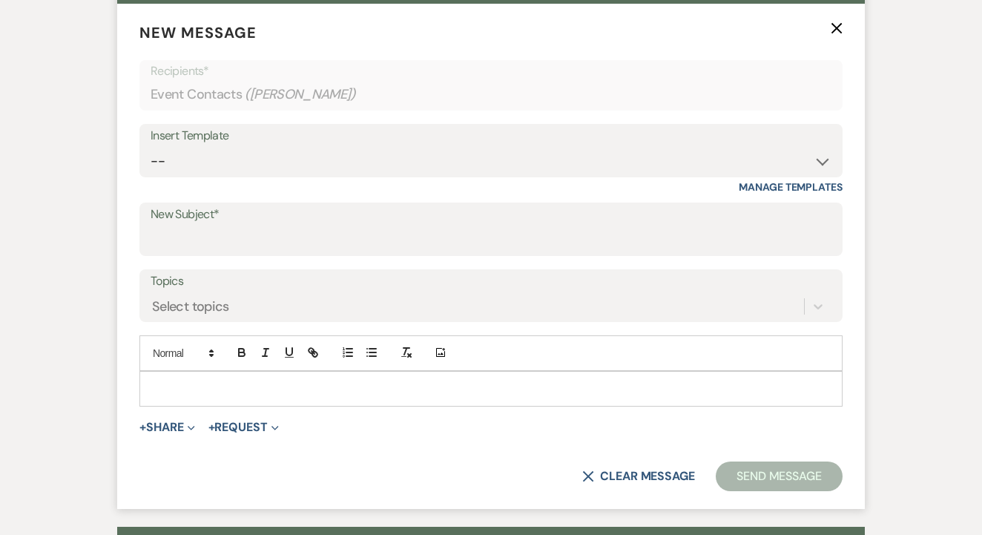
click at [368, 177] on div "Insert Template -- Lead: Automated Intro Email (Wedding) Lead: 1st Follow Up Em…" at bounding box center [490, 159] width 703 height 70
click at [407, 142] on div "Insert Template" at bounding box center [491, 136] width 681 height 22
click at [410, 153] on select "-- Lead: Automated Intro Email (Wedding) Lead: 1st Follow Up Email Images Lead:…" at bounding box center [491, 161] width 681 height 29
select select "1206"
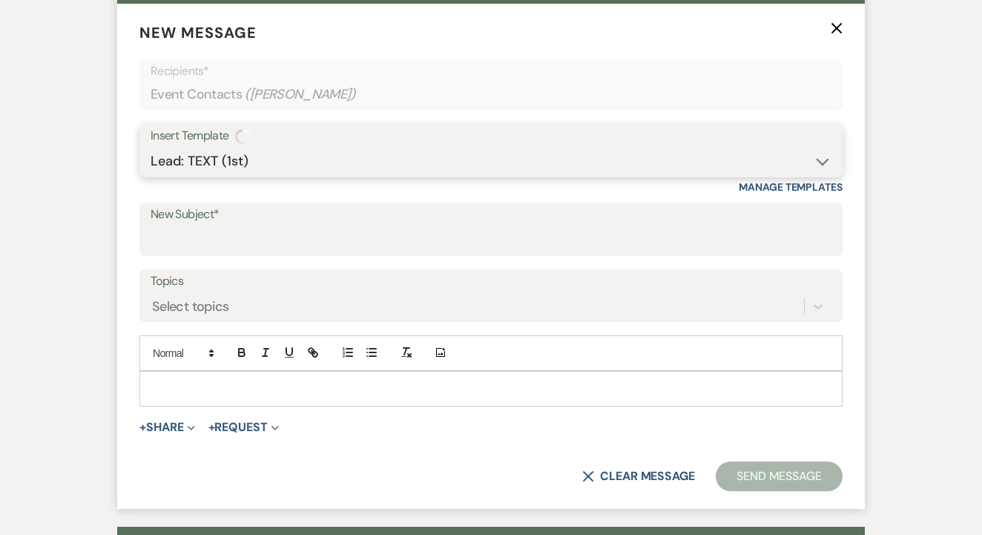
type input "1st TEXT"
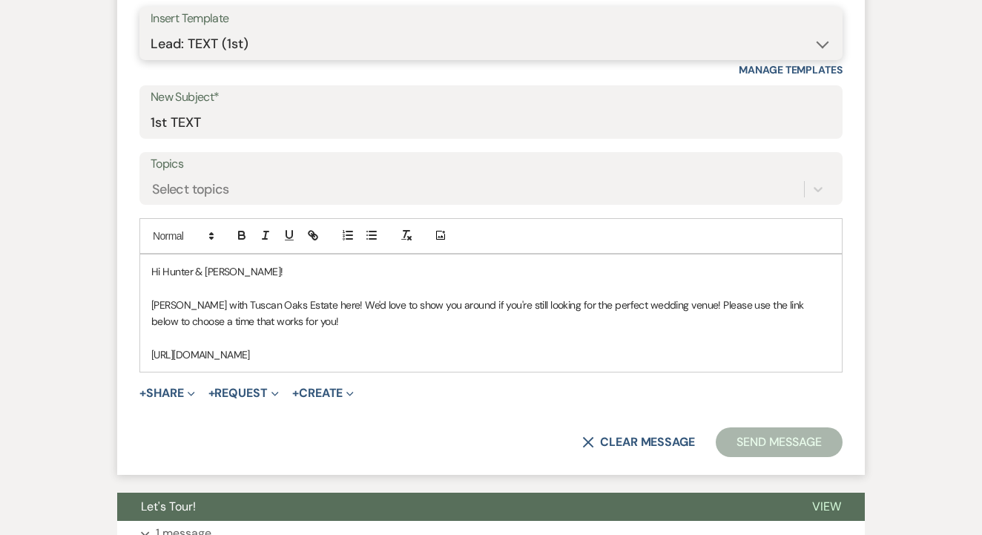
scroll to position [694, 0]
drag, startPoint x: 146, startPoint y: 268, endPoint x: 386, endPoint y: 397, distance: 272.3
click at [386, 397] on form "New Message X Saving draft... Recipients* Event Contacts ( [PERSON_NAME] ) Inse…" at bounding box center [490, 180] width 747 height 589
copy div "Hi Hunter & [PERSON_NAME]! [PERSON_NAME] with Tuscan Oaks Estate here! We'd lov…"
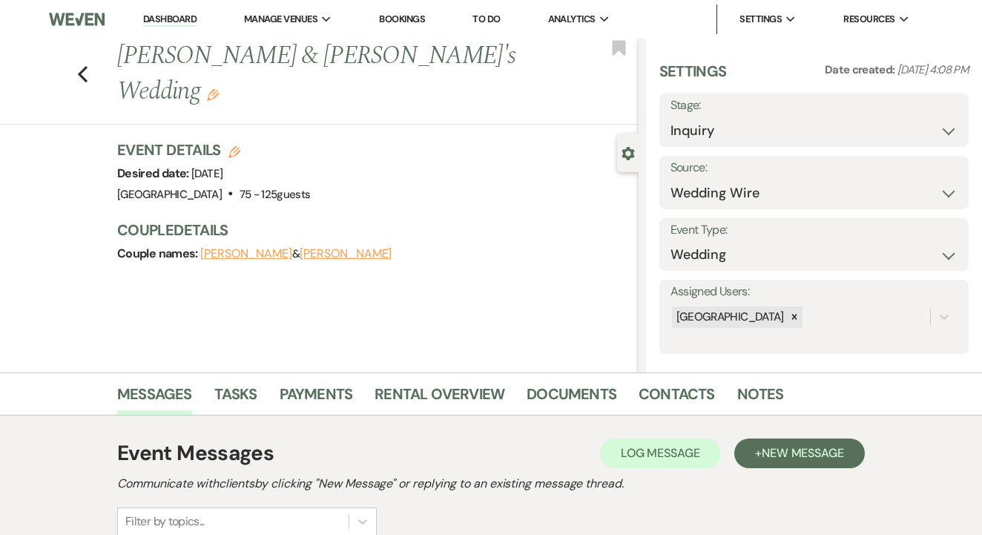
scroll to position [0, 0]
click at [616, 406] on li "Documents" at bounding box center [582, 397] width 112 height 36
click at [652, 403] on link "Contacts" at bounding box center [676, 398] width 76 height 33
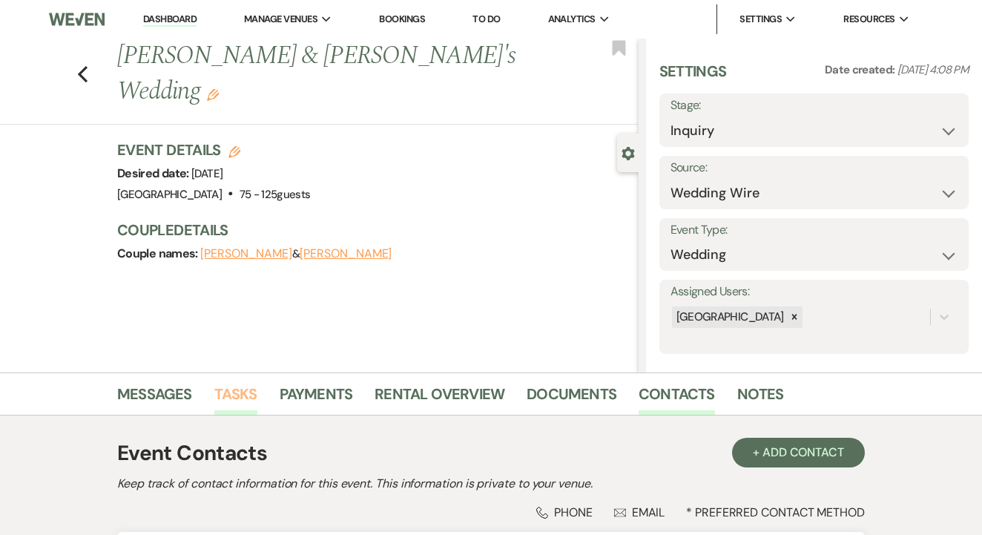
click at [254, 390] on link "Tasks" at bounding box center [235, 398] width 43 height 33
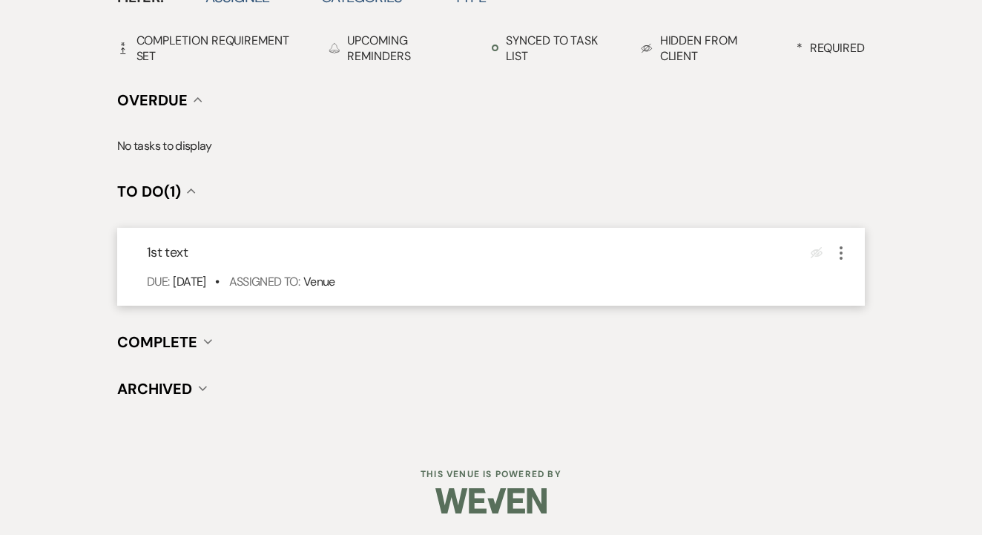
scroll to position [518, 0]
click at [845, 251] on icon "More" at bounding box center [841, 254] width 18 height 18
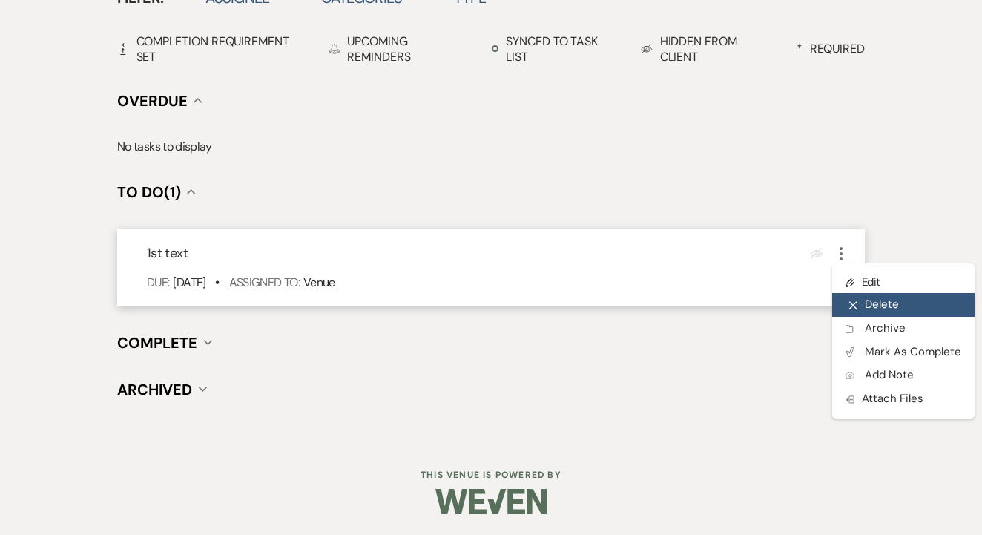
click at [865, 295] on button "X Delete" at bounding box center [903, 305] width 142 height 24
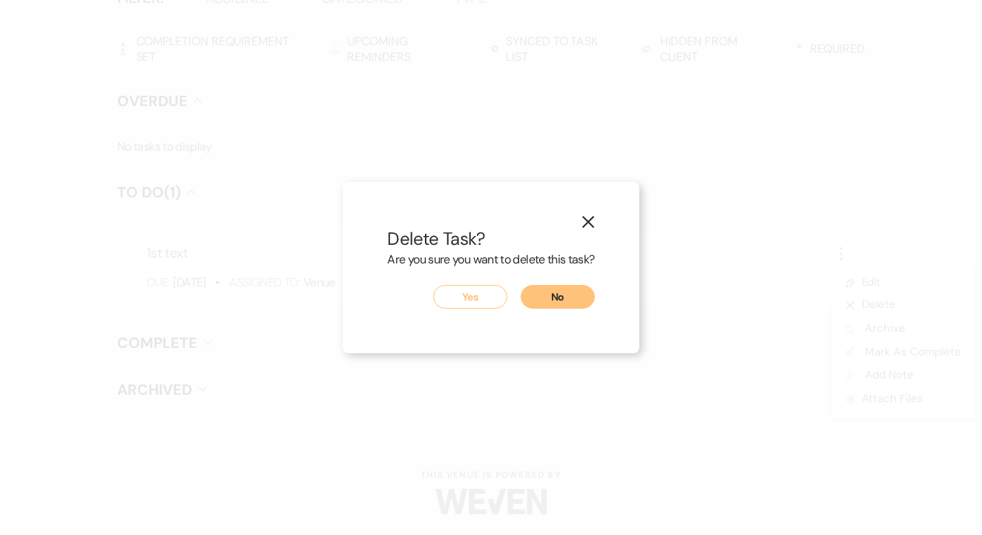
click at [456, 295] on button "Yes" at bounding box center [470, 297] width 74 height 24
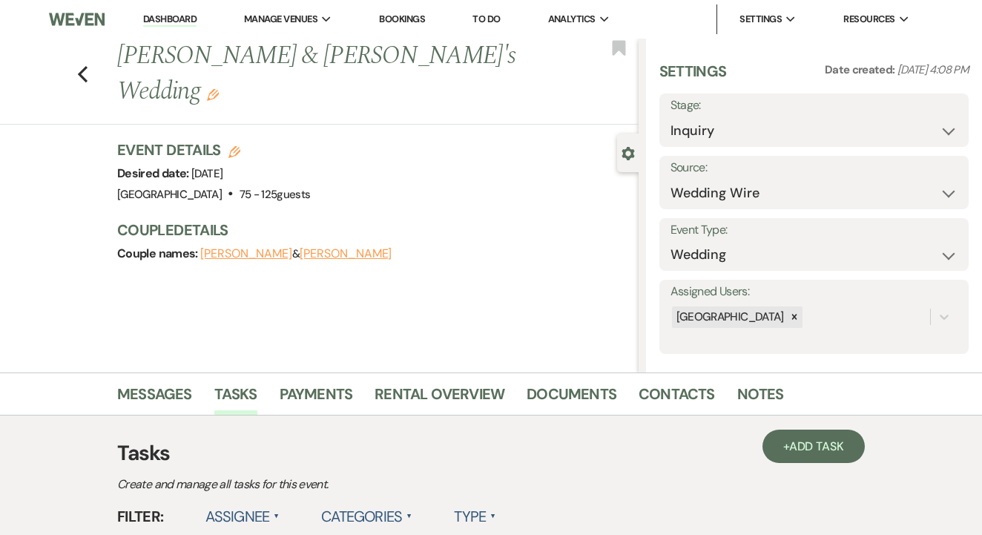
scroll to position [0, 0]
click at [500, 21] on link "To Do" at bounding box center [485, 19] width 27 height 13
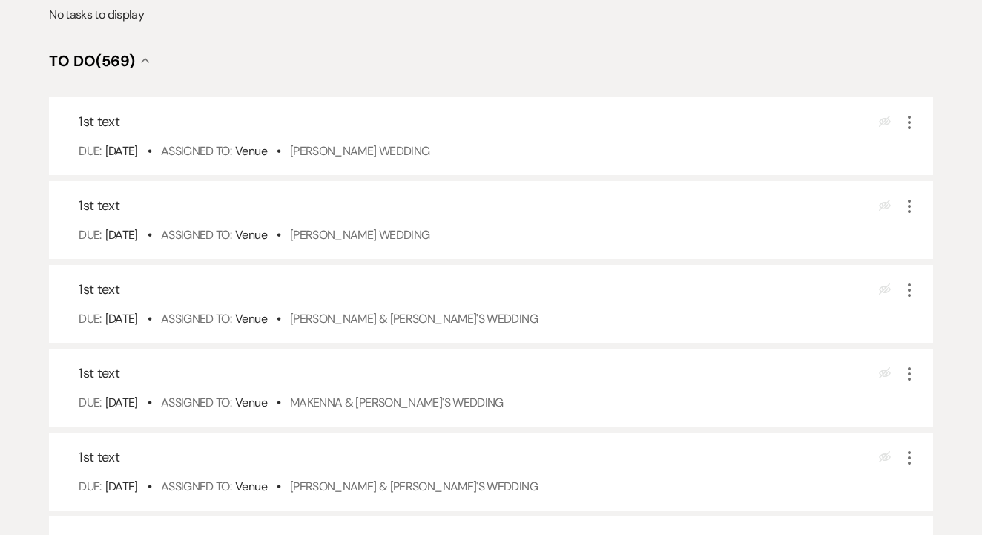
scroll to position [356, 0]
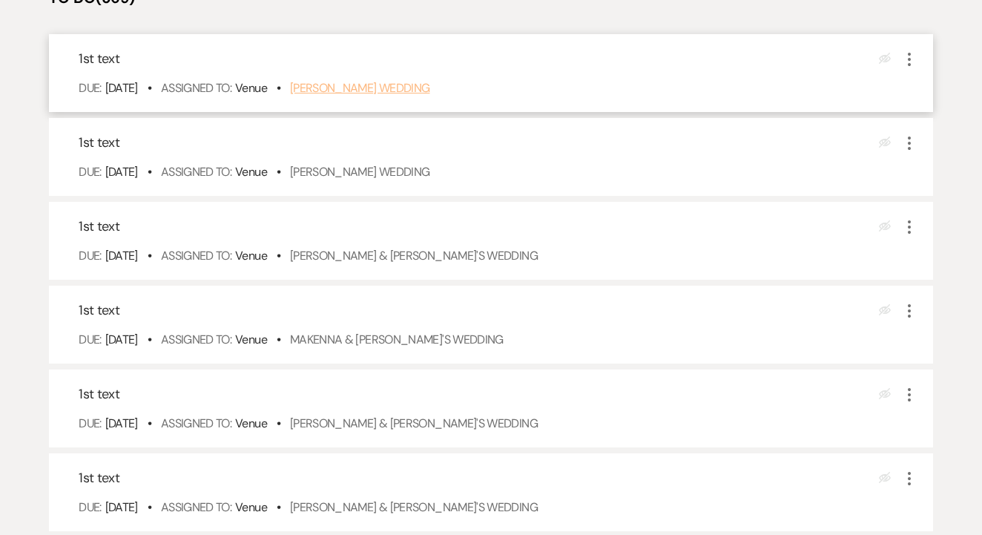
click at [411, 96] on link "[PERSON_NAME] Wedding" at bounding box center [360, 88] width 140 height 16
